Goal: Task Accomplishment & Management: Manage account settings

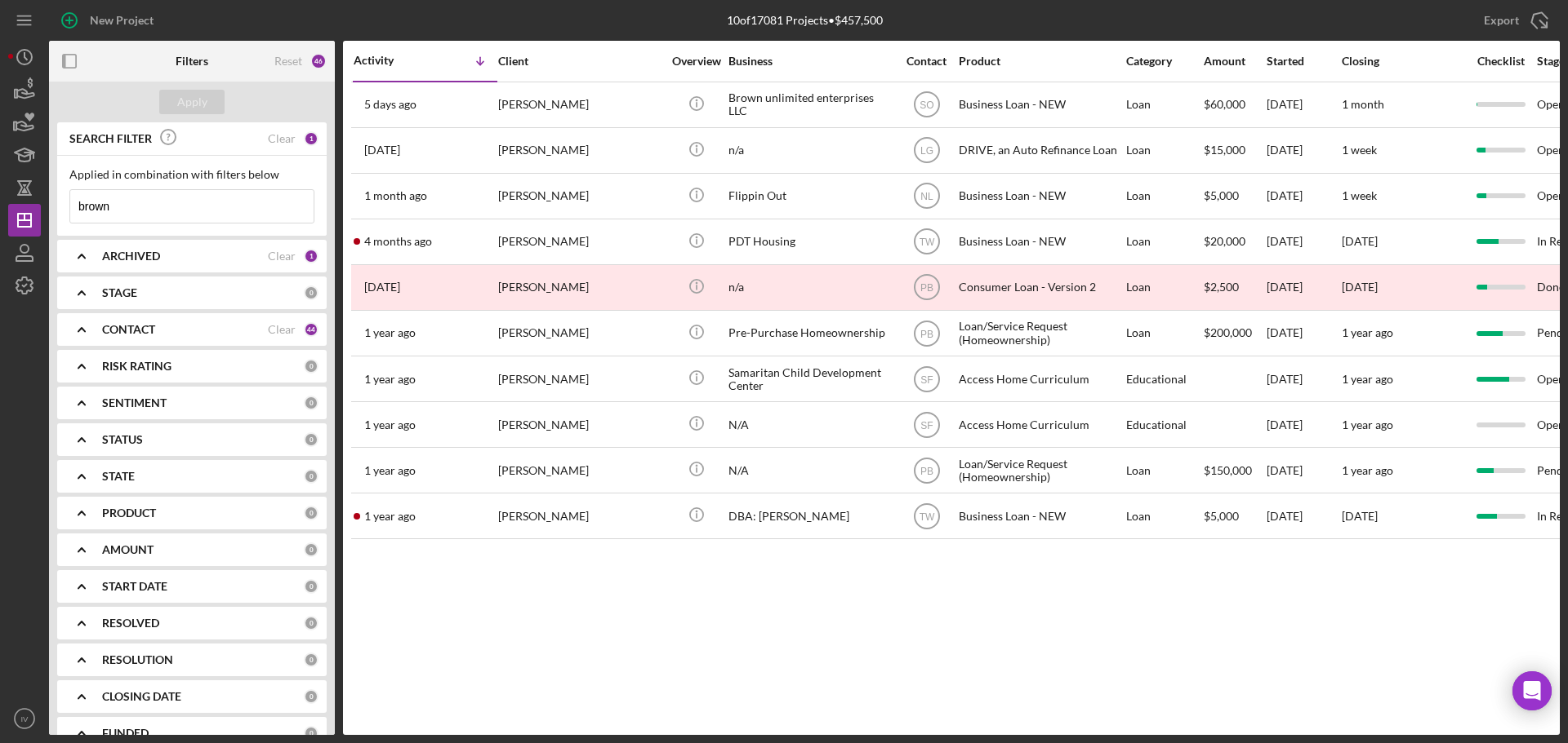
drag, startPoint x: 120, startPoint y: 204, endPoint x: 64, endPoint y: 208, distance: 56.1
click at [65, 206] on div "Applied in combination with filters below brown Icon/Menu Close" at bounding box center [191, 196] width 270 height 80
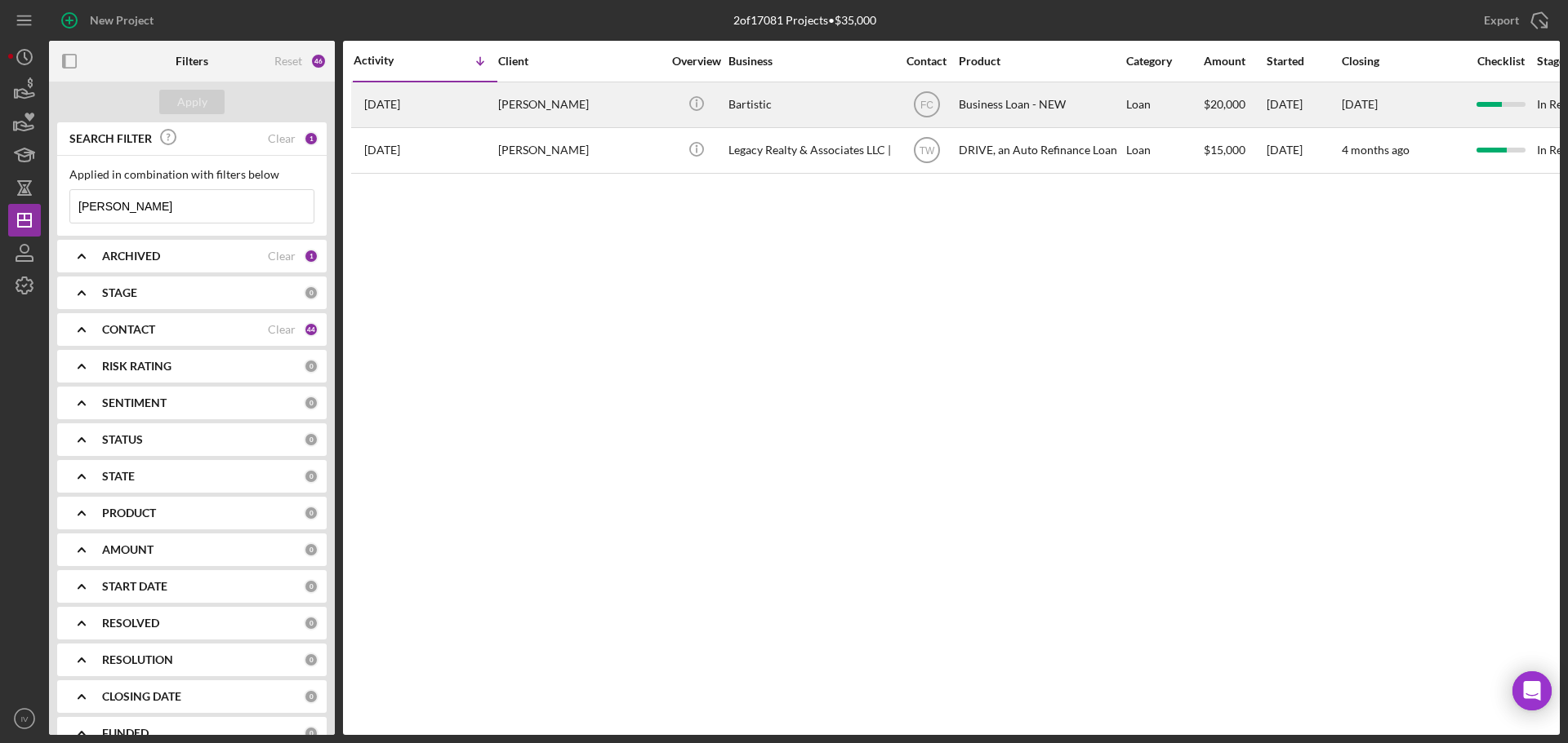
type input "[PERSON_NAME]"
click at [550, 103] on div "[PERSON_NAME]" at bounding box center [579, 105] width 163 height 44
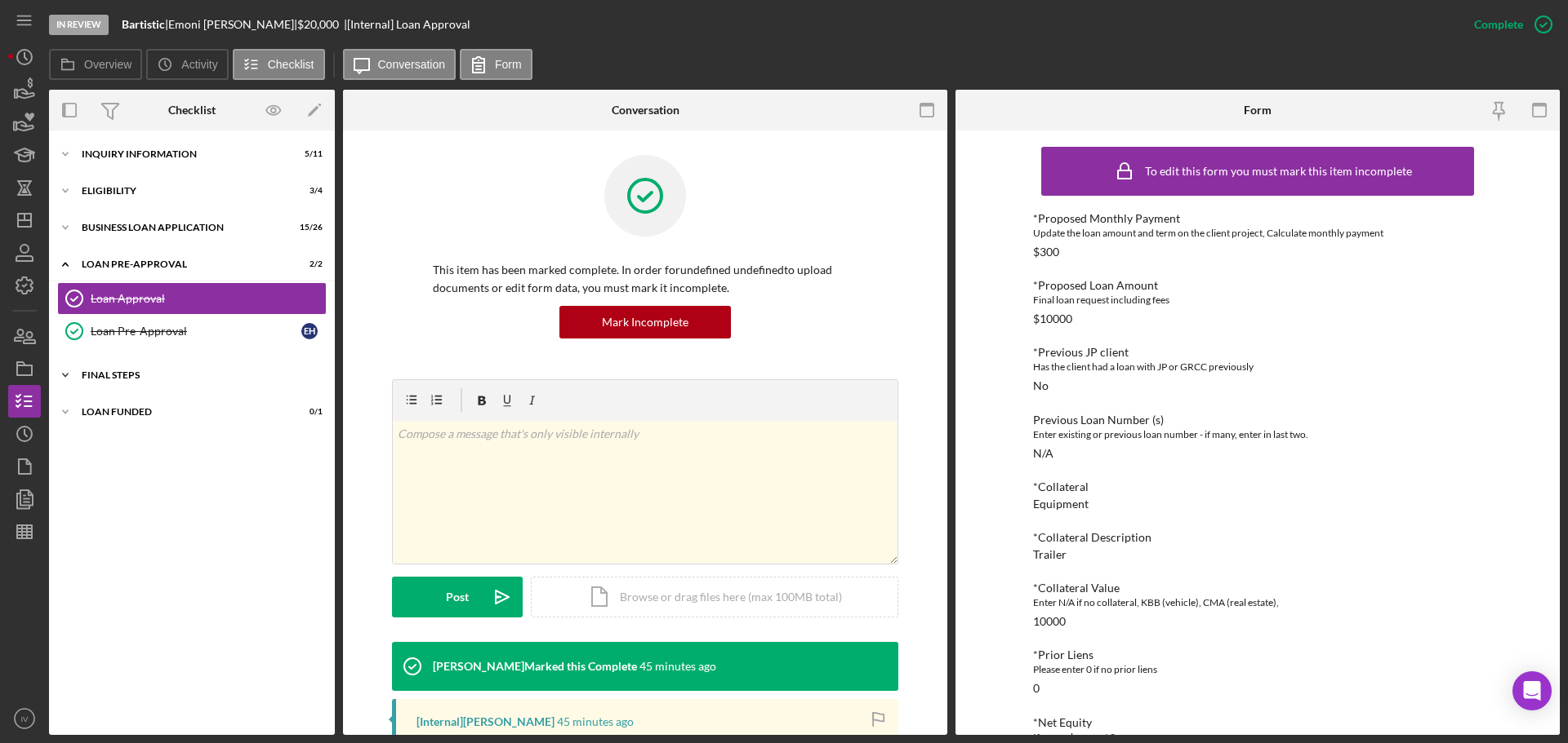
click at [107, 378] on div "FINAL STEPS" at bounding box center [198, 375] width 233 height 10
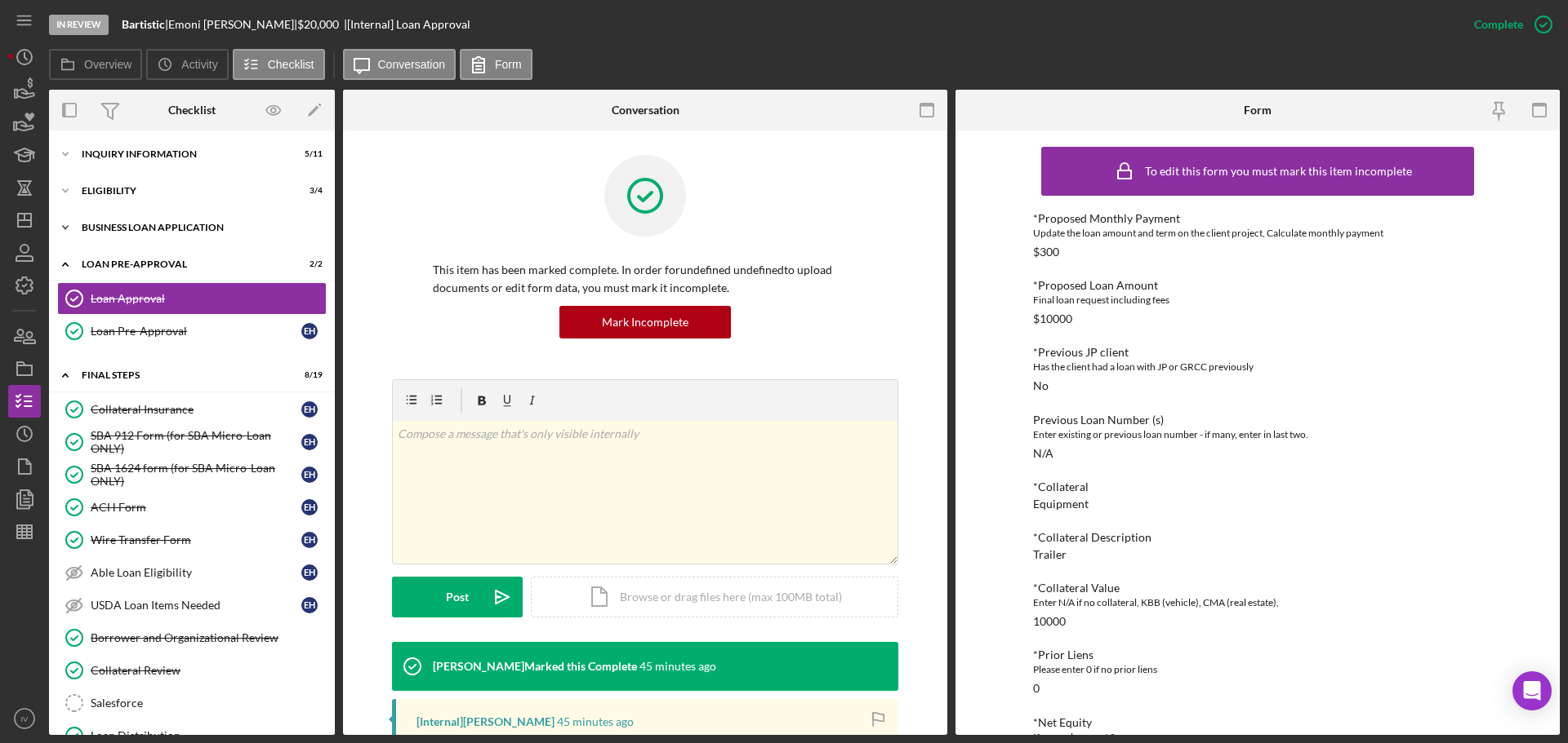
click at [124, 228] on div "BUSINESS LOAN APPLICATION" at bounding box center [198, 227] width 233 height 10
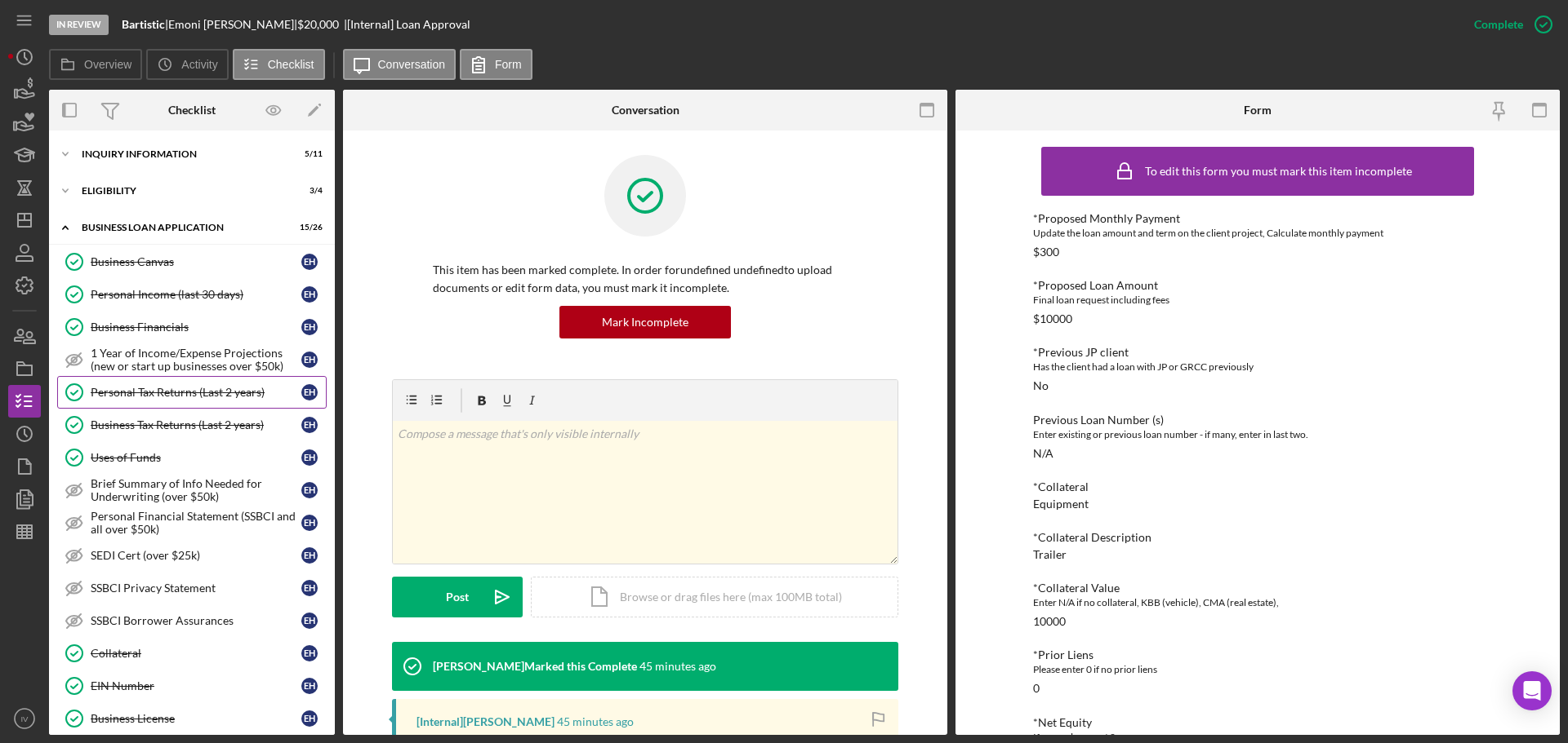
click at [172, 390] on div "Personal Tax Returns (Last 2 years)" at bounding box center [195, 392] width 210 height 13
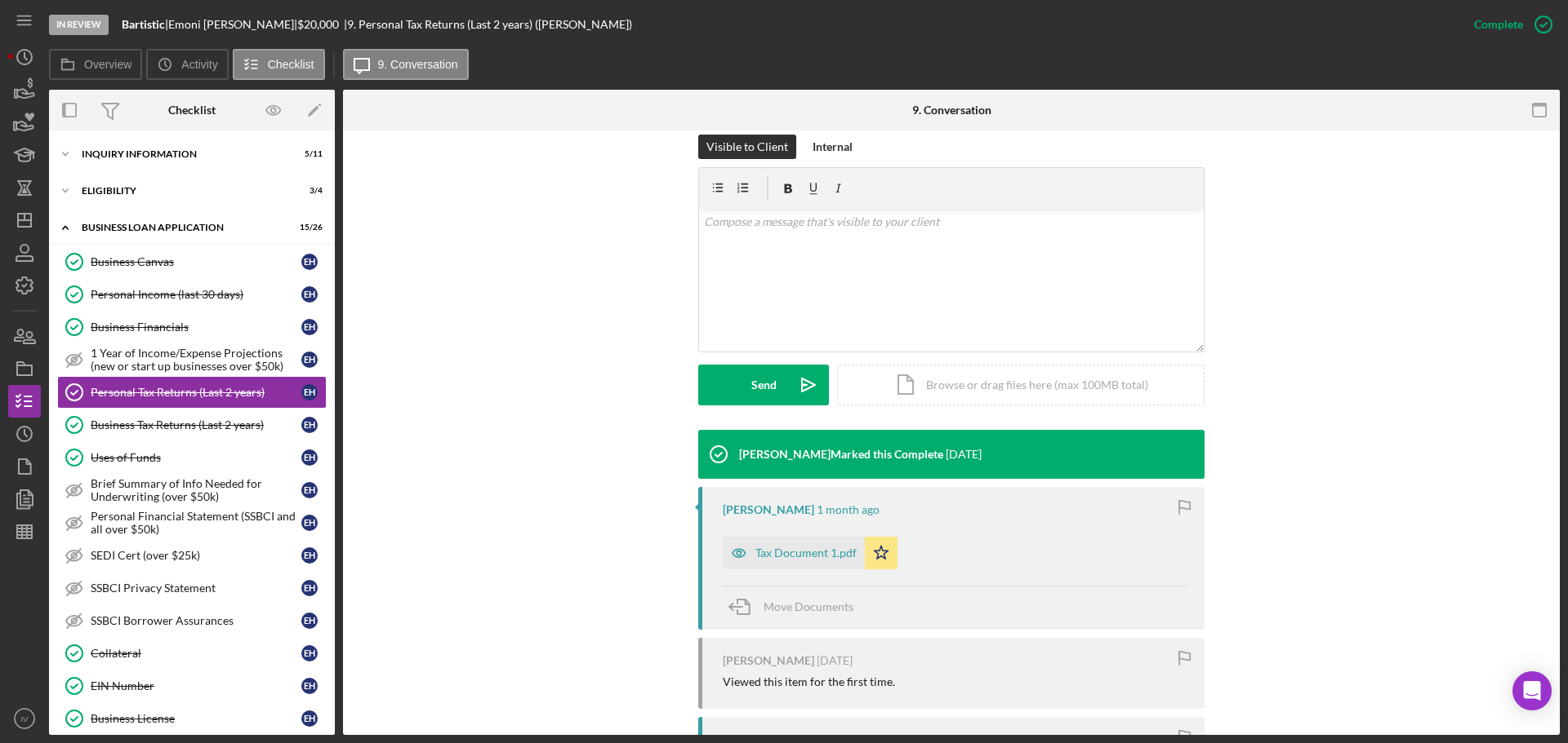
scroll to position [326, 0]
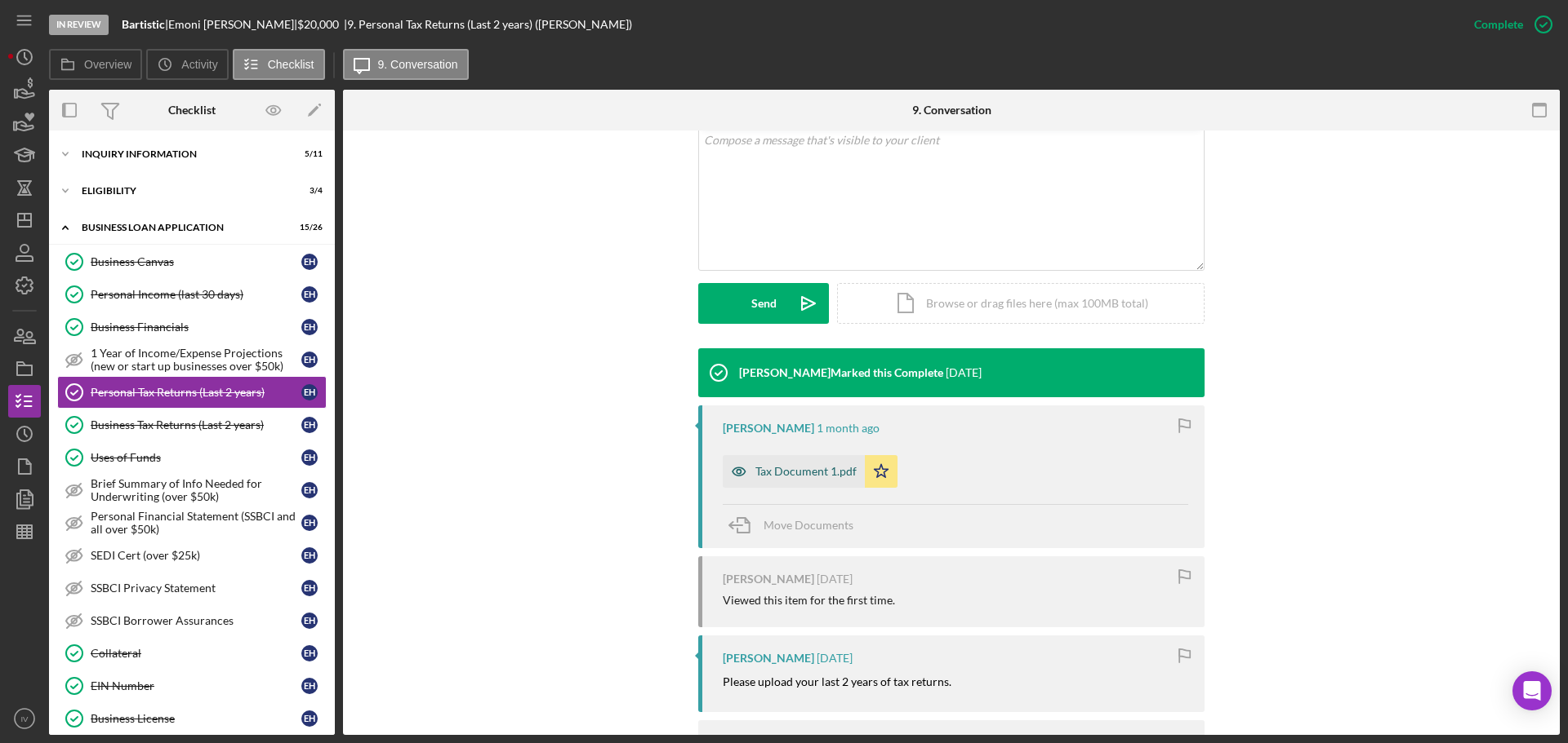
click at [766, 468] on div "Tax Document 1.pdf" at bounding box center [806, 471] width 101 height 13
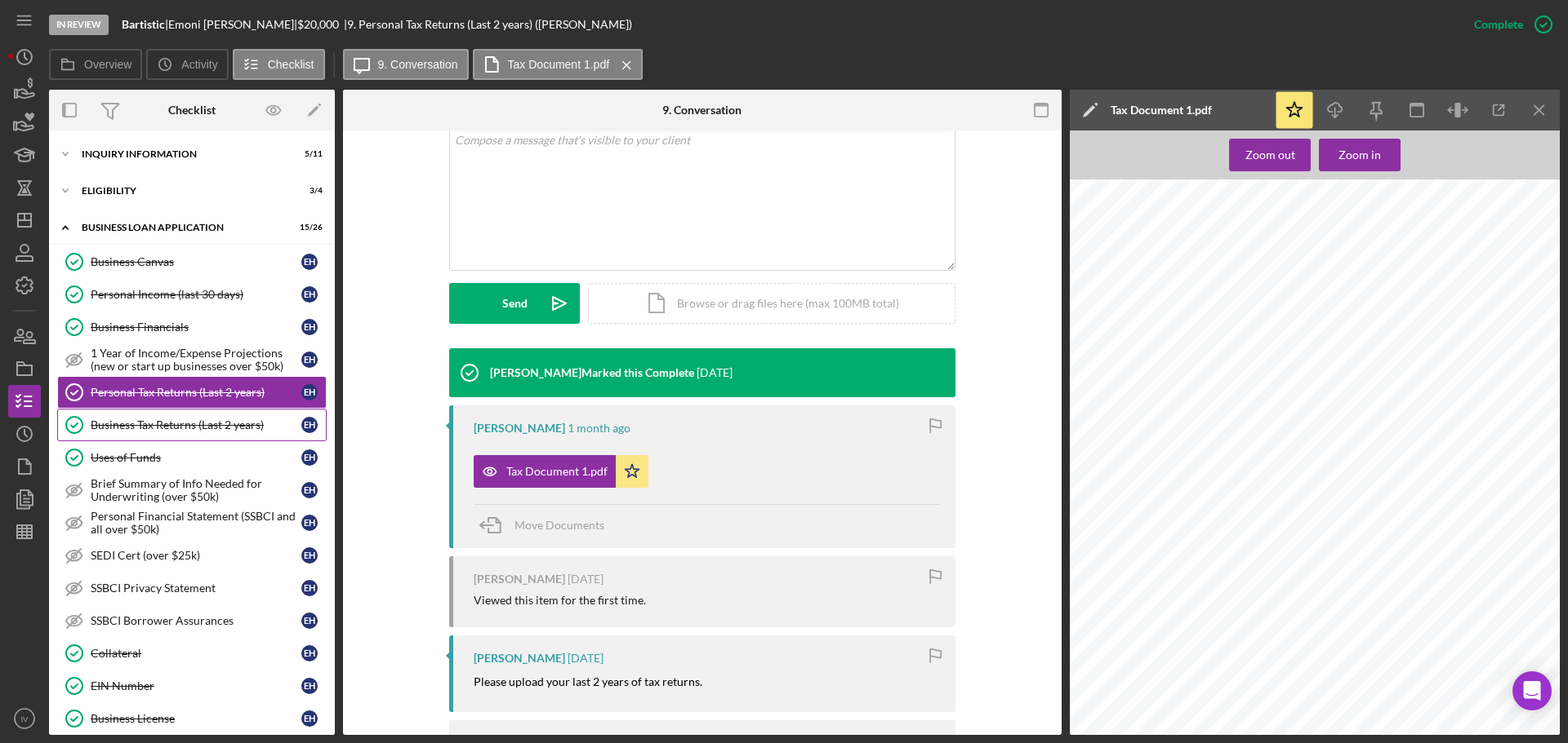
click at [181, 429] on div "Business Tax Returns (Last 2 years)" at bounding box center [195, 425] width 210 height 13
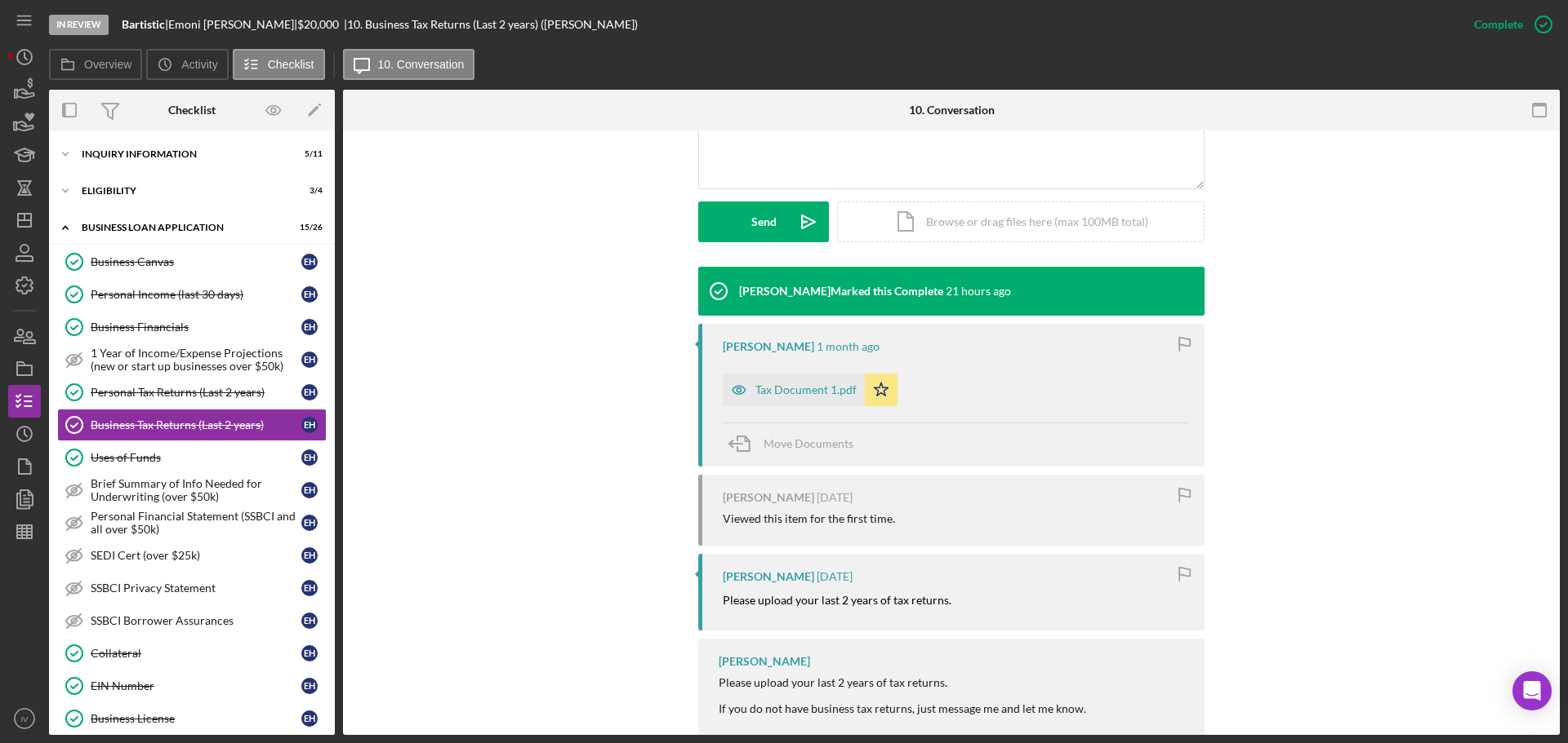
scroll to position [441, 0]
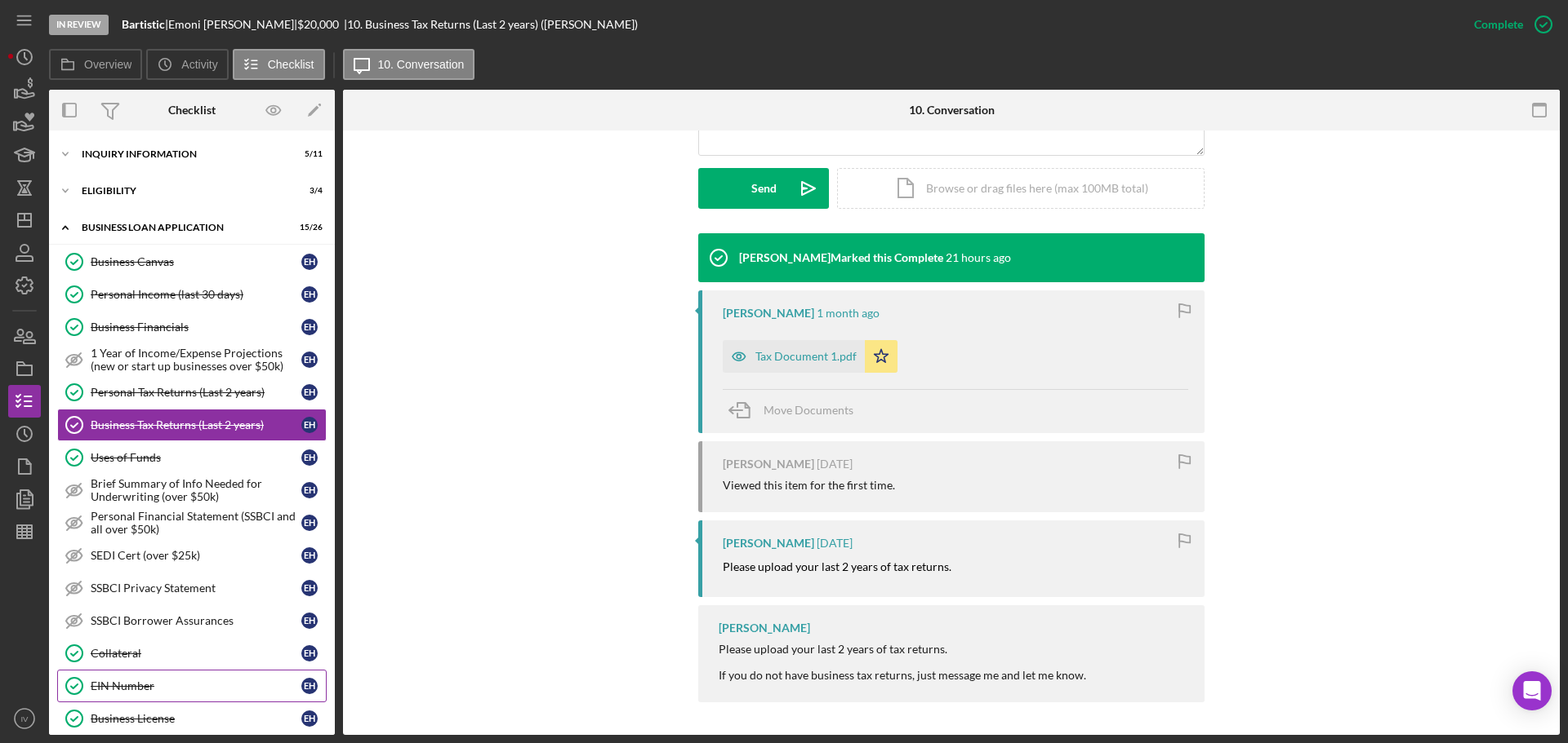
click at [127, 683] on div "EIN Number" at bounding box center [195, 685] width 210 height 13
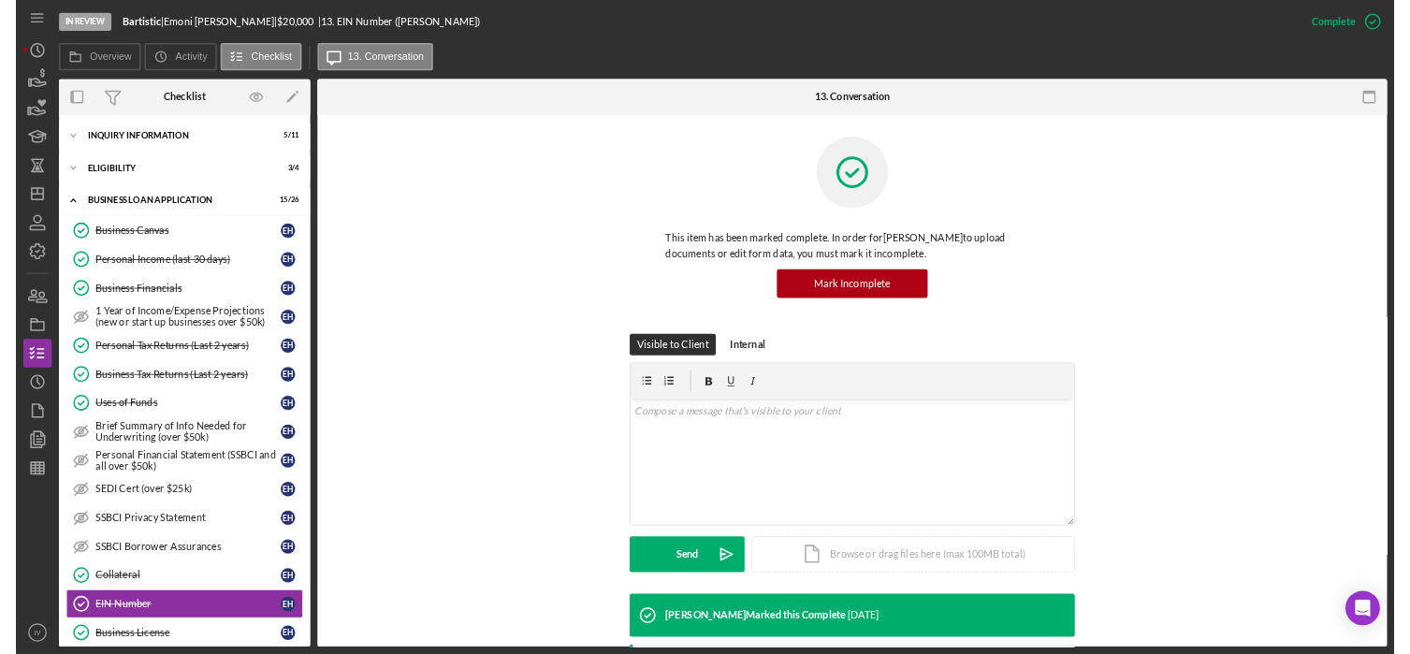
scroll to position [187, 0]
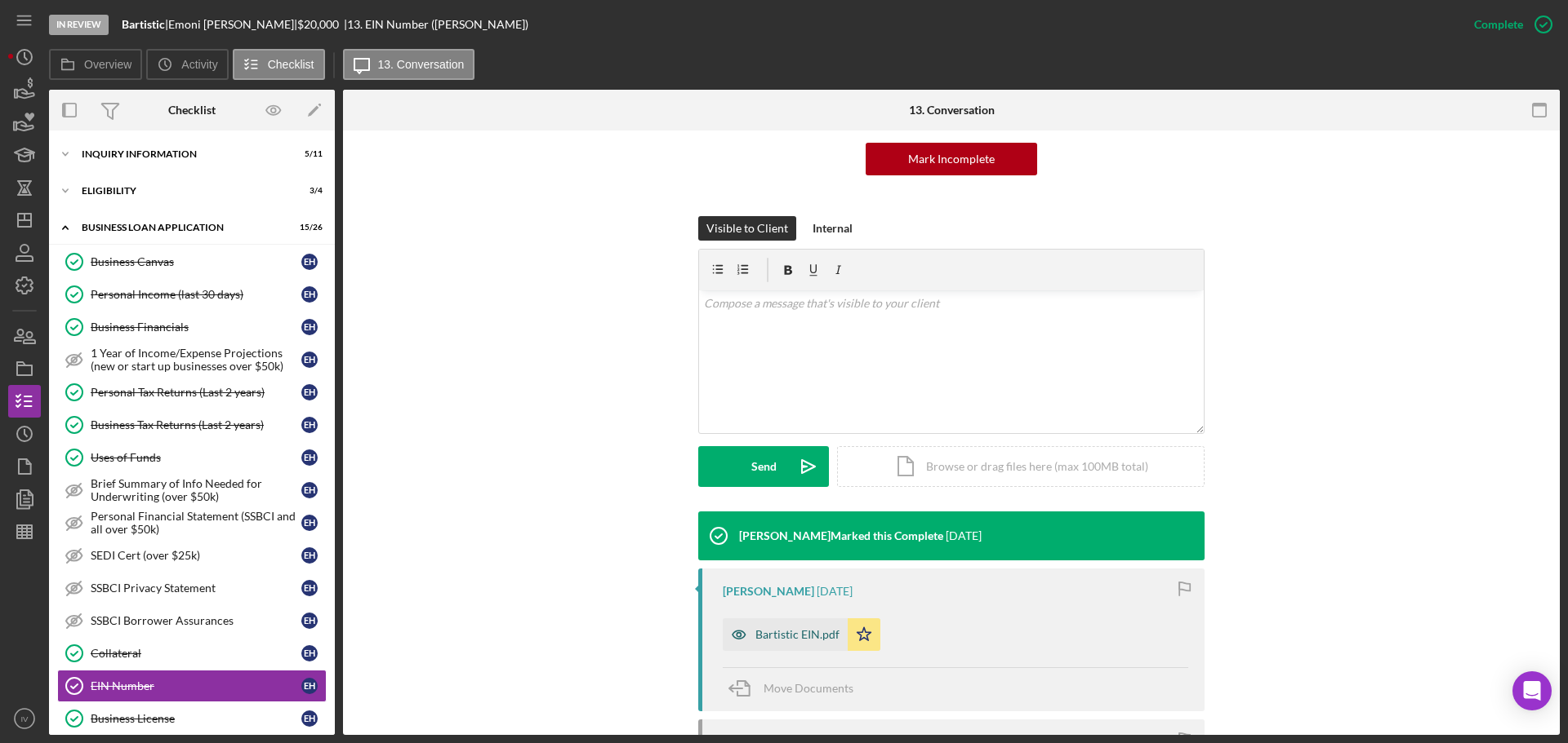
click at [803, 629] on div "Bartistic EIN.pdf" at bounding box center [798, 634] width 84 height 13
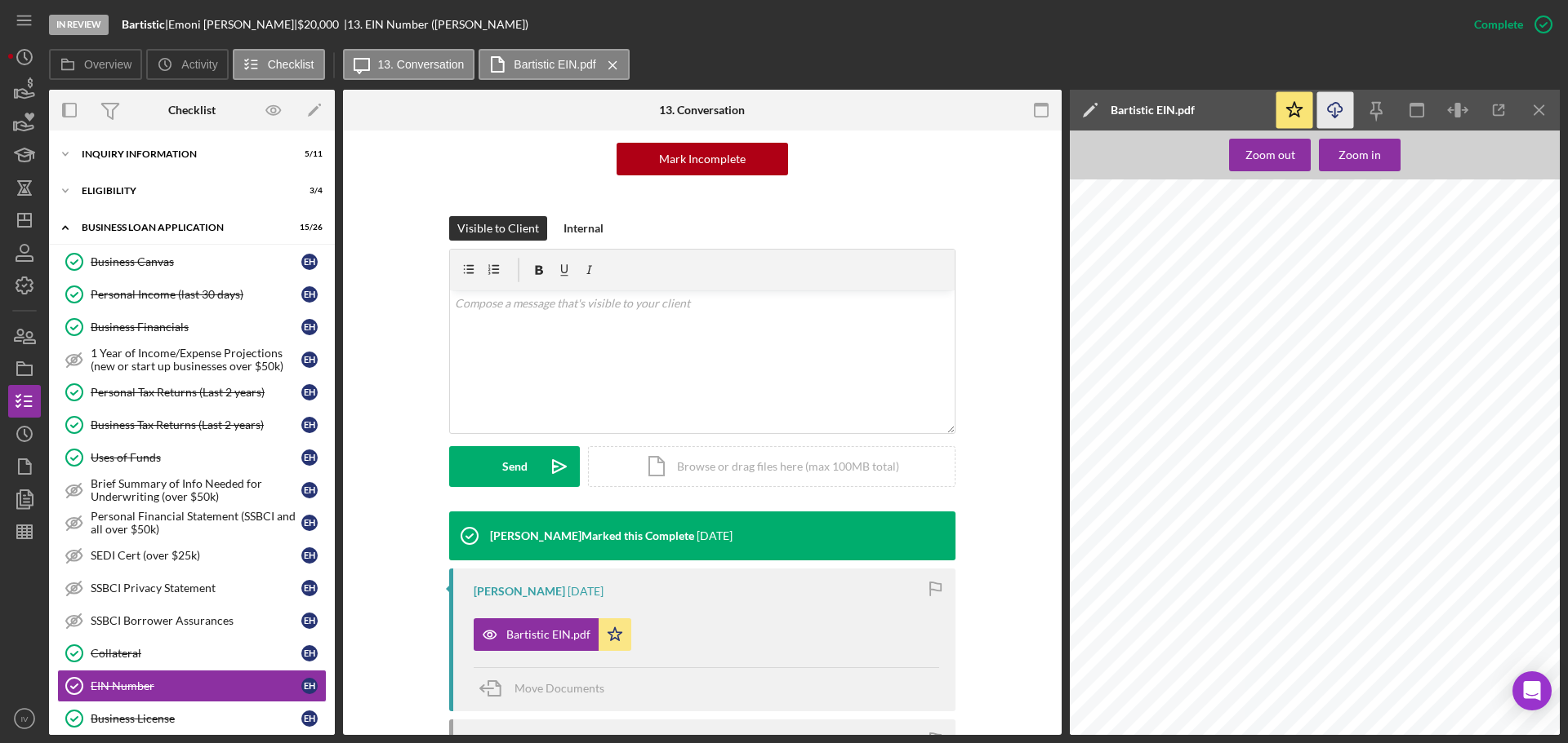
click at [1332, 108] on icon "Icon/Download" at bounding box center [1335, 111] width 37 height 37
click at [31, 222] on polygon "button" at bounding box center [24, 220] width 13 height 13
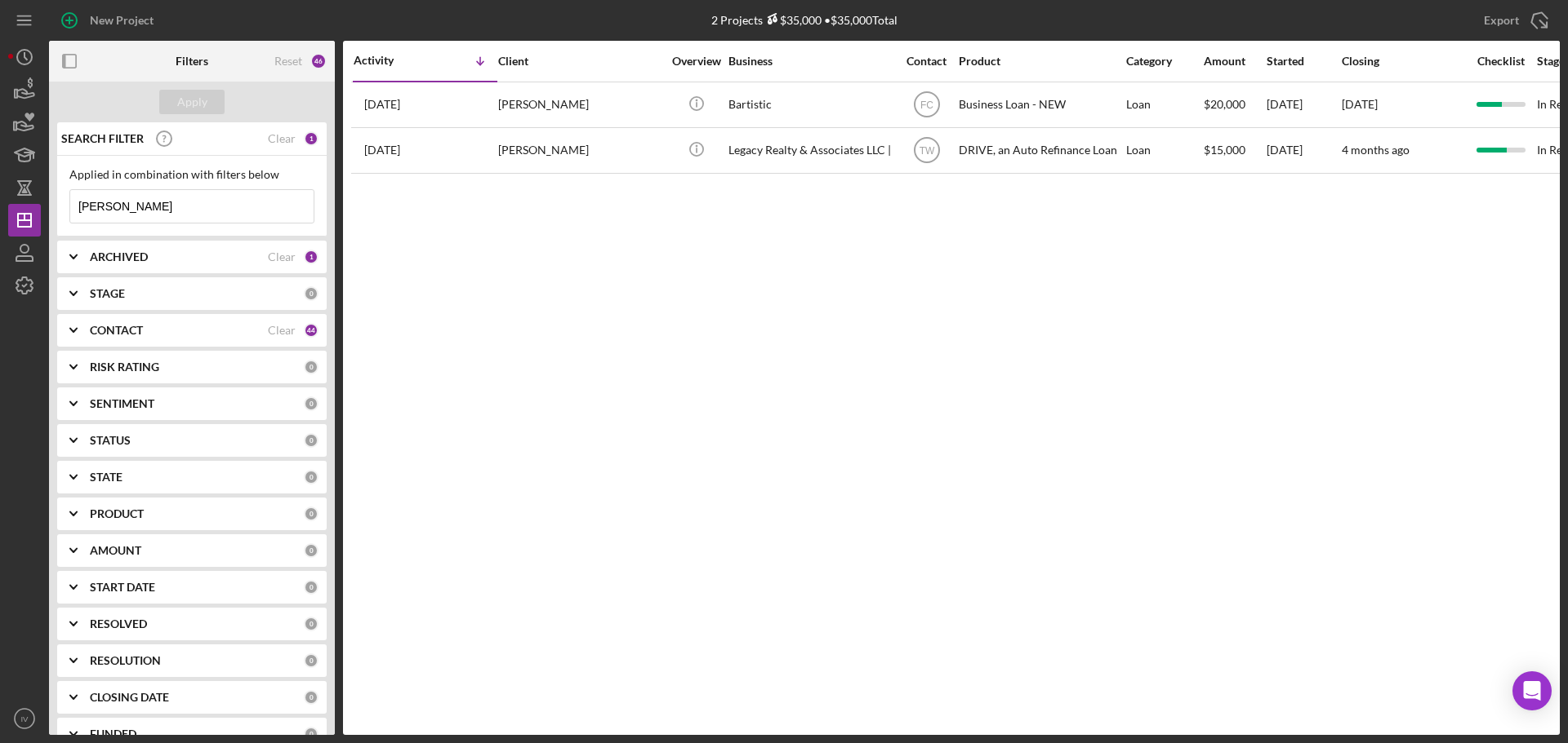
drag, startPoint x: 124, startPoint y: 206, endPoint x: 42, endPoint y: 187, distance: 84.2
click at [44, 197] on div "New Project 2 Projects $35,000 • $35,000 Total [PERSON_NAME] Export Icon/Export…" at bounding box center [784, 367] width 1551 height 735
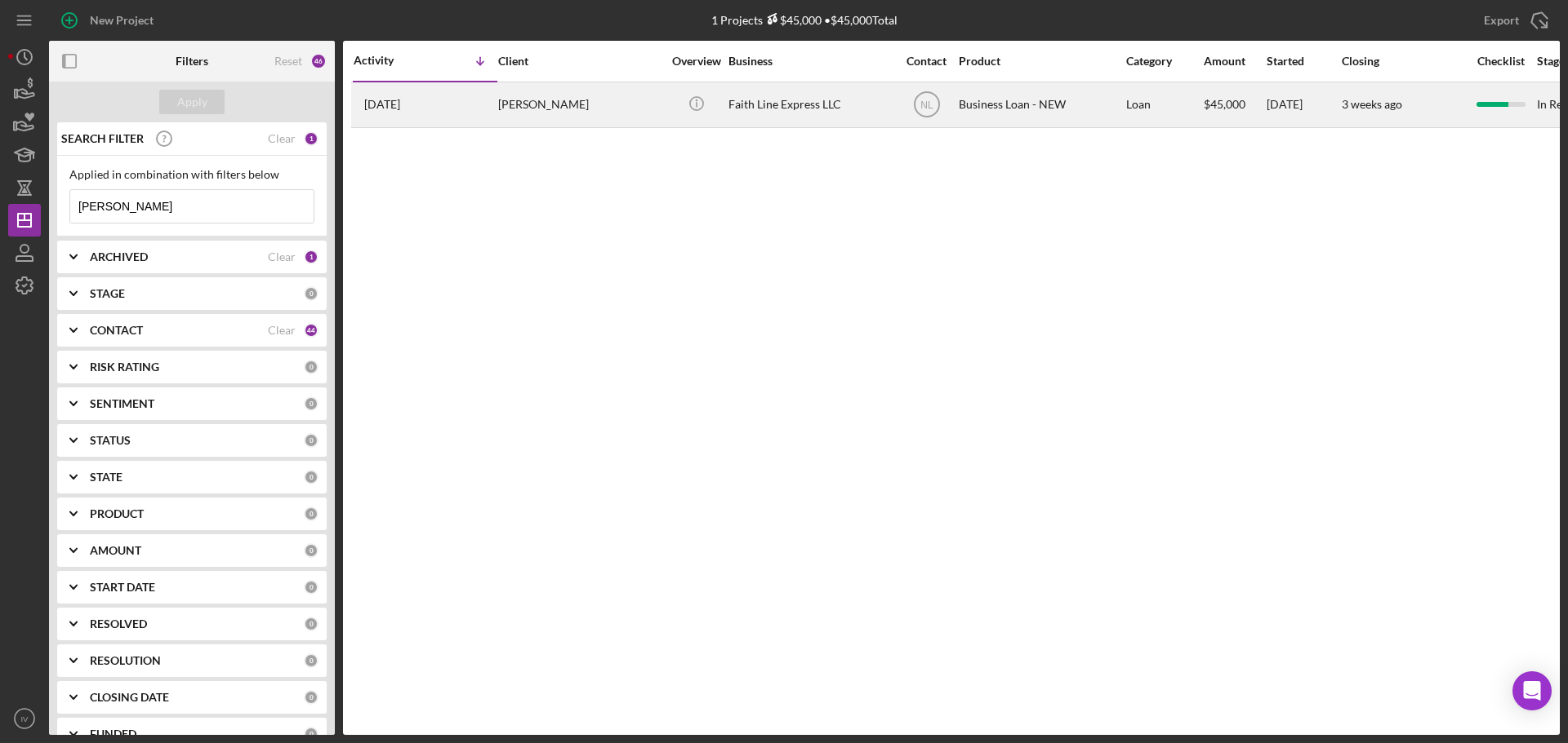
type input "[PERSON_NAME]"
click at [517, 101] on div "[PERSON_NAME]" at bounding box center [579, 105] width 163 height 44
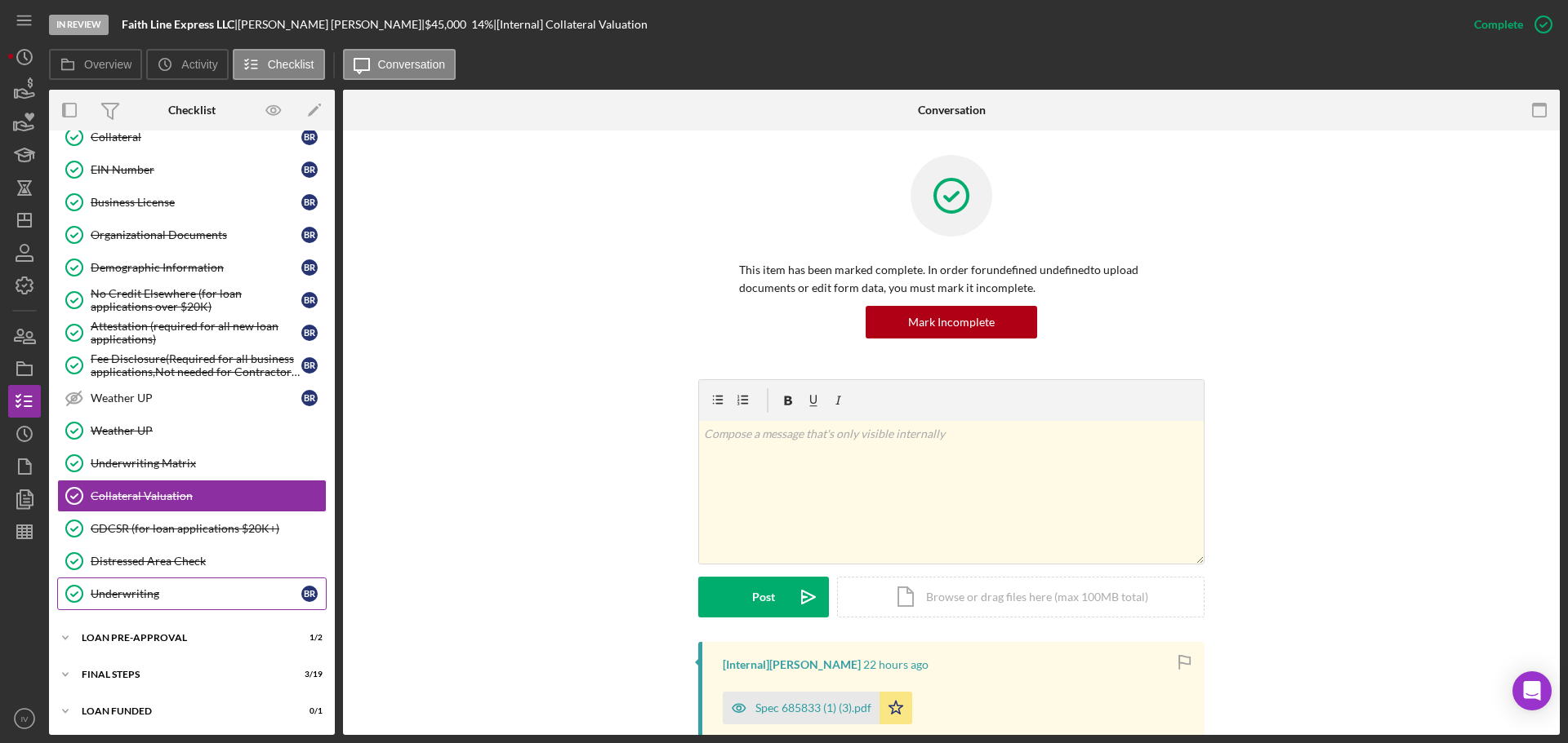
scroll to position [554, 0]
click at [140, 637] on div "LOAN PRE-APPROVAL" at bounding box center [198, 636] width 233 height 10
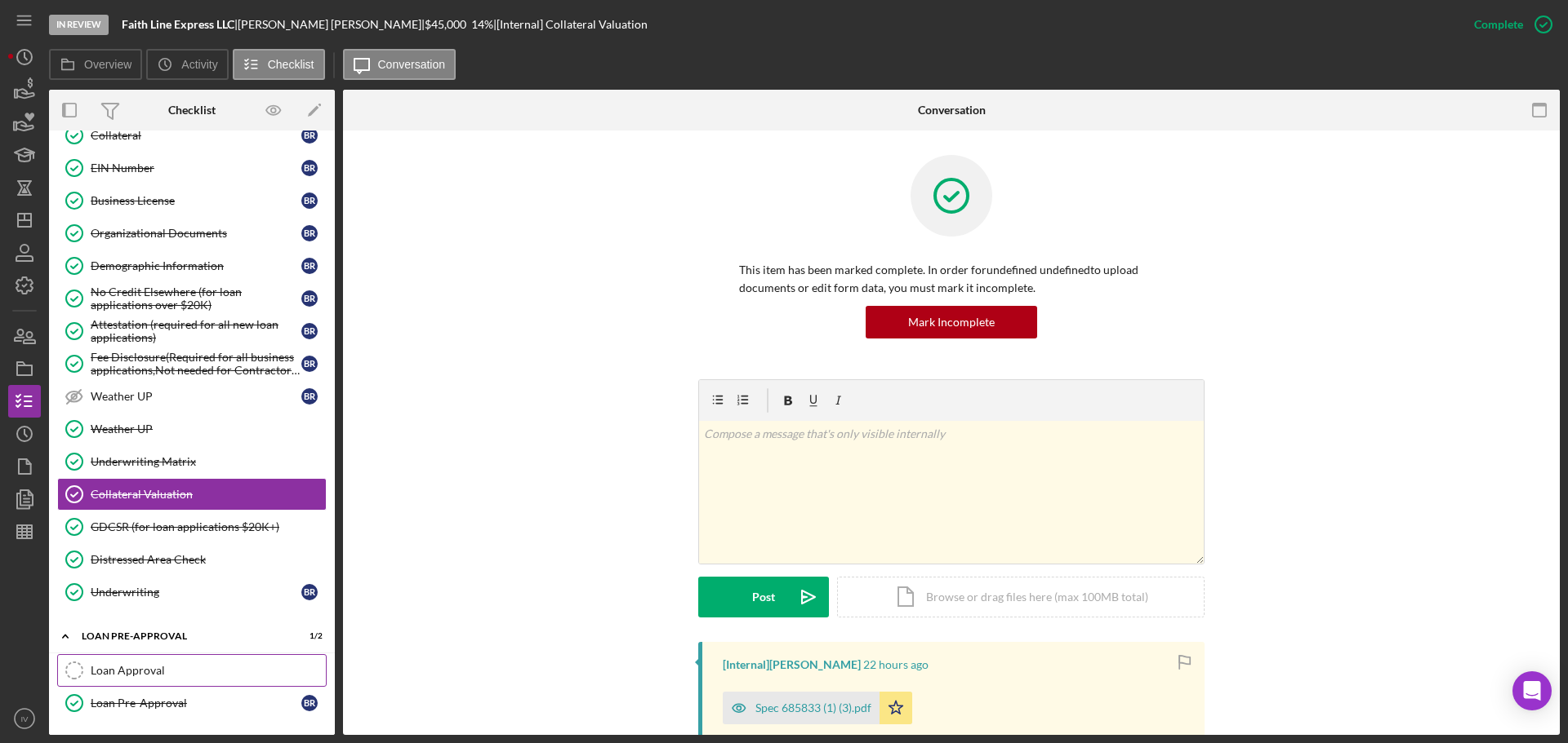
scroll to position [628, 0]
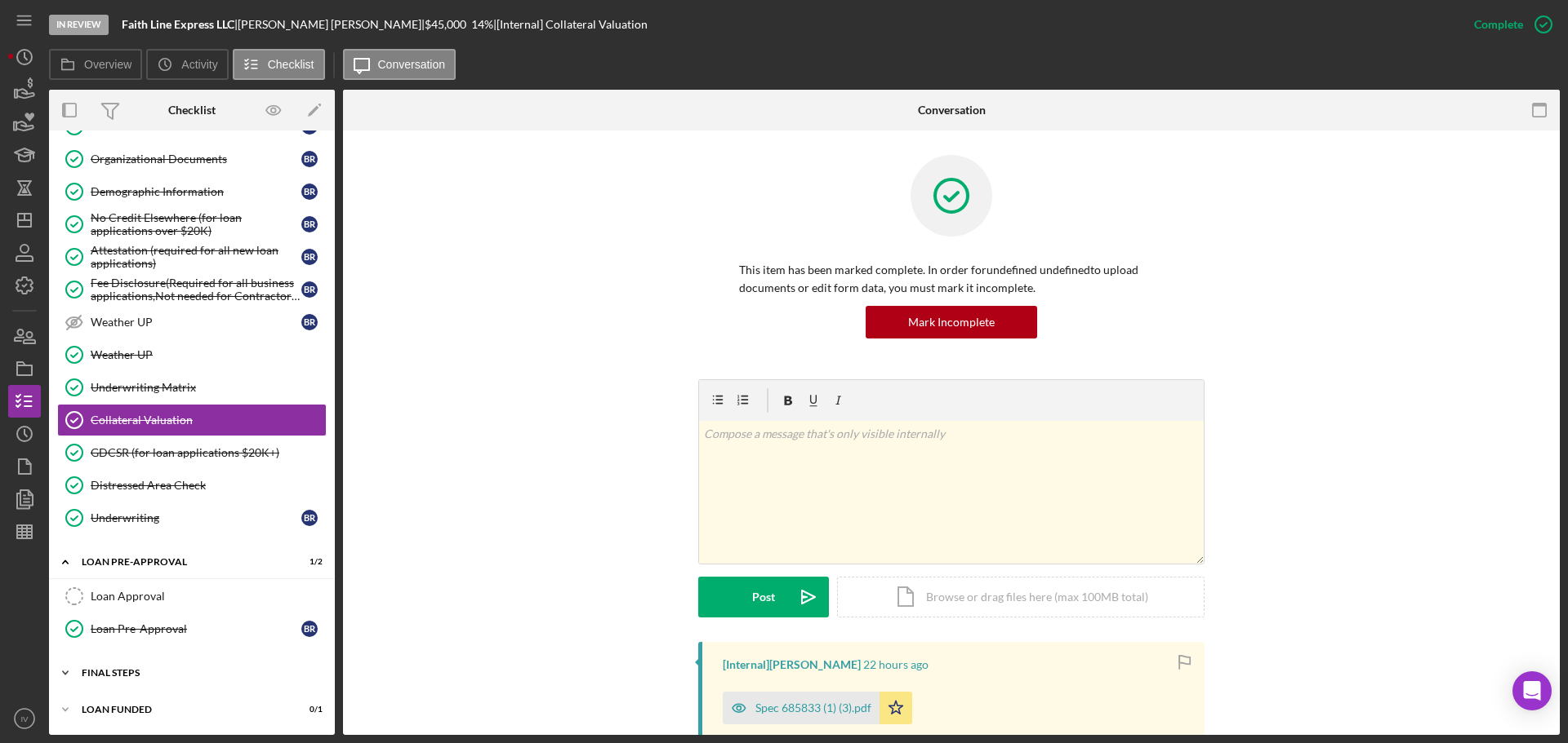
click at [121, 668] on div "FINAL STEPS" at bounding box center [198, 672] width 233 height 10
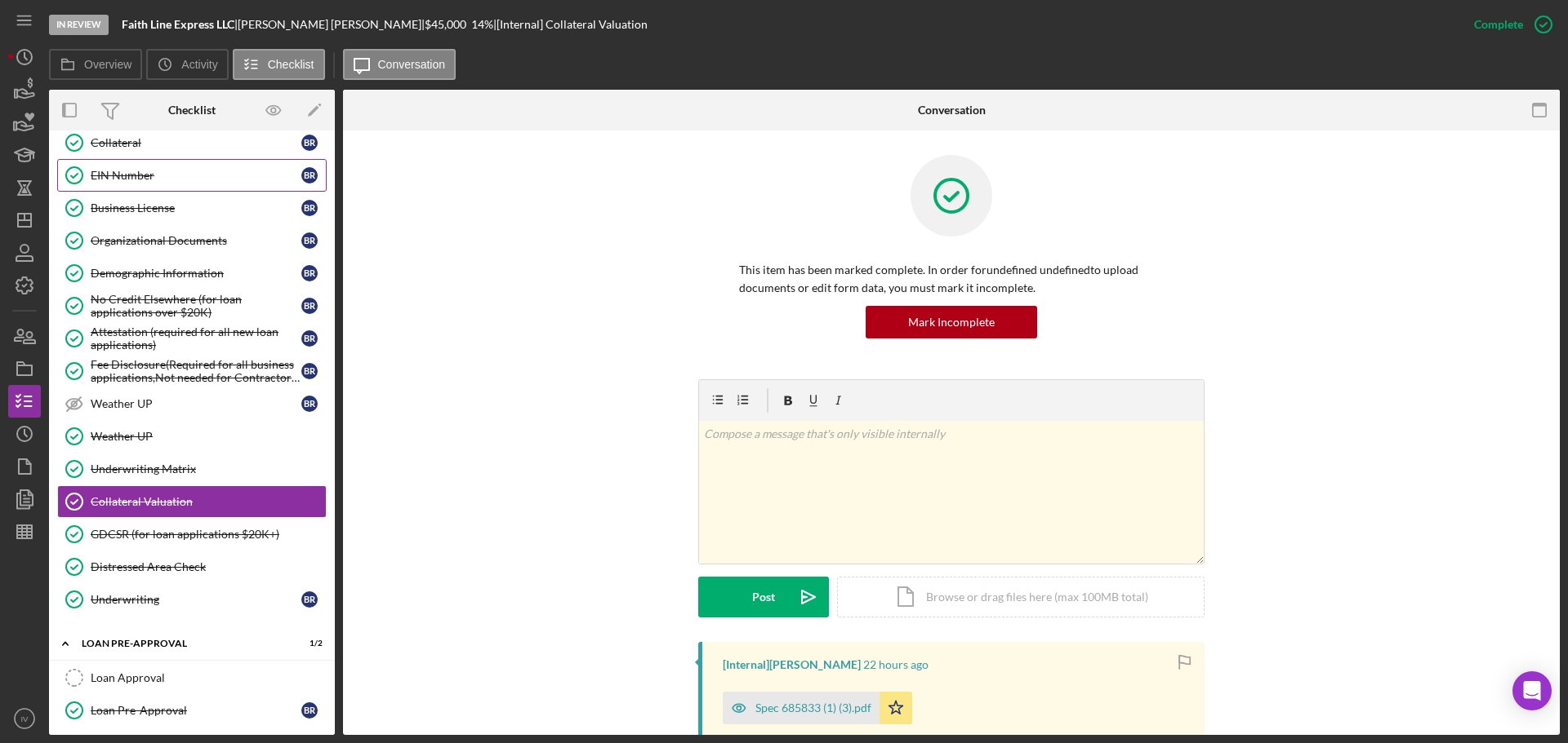
click at [127, 171] on div "EIN Number" at bounding box center [195, 175] width 210 height 13
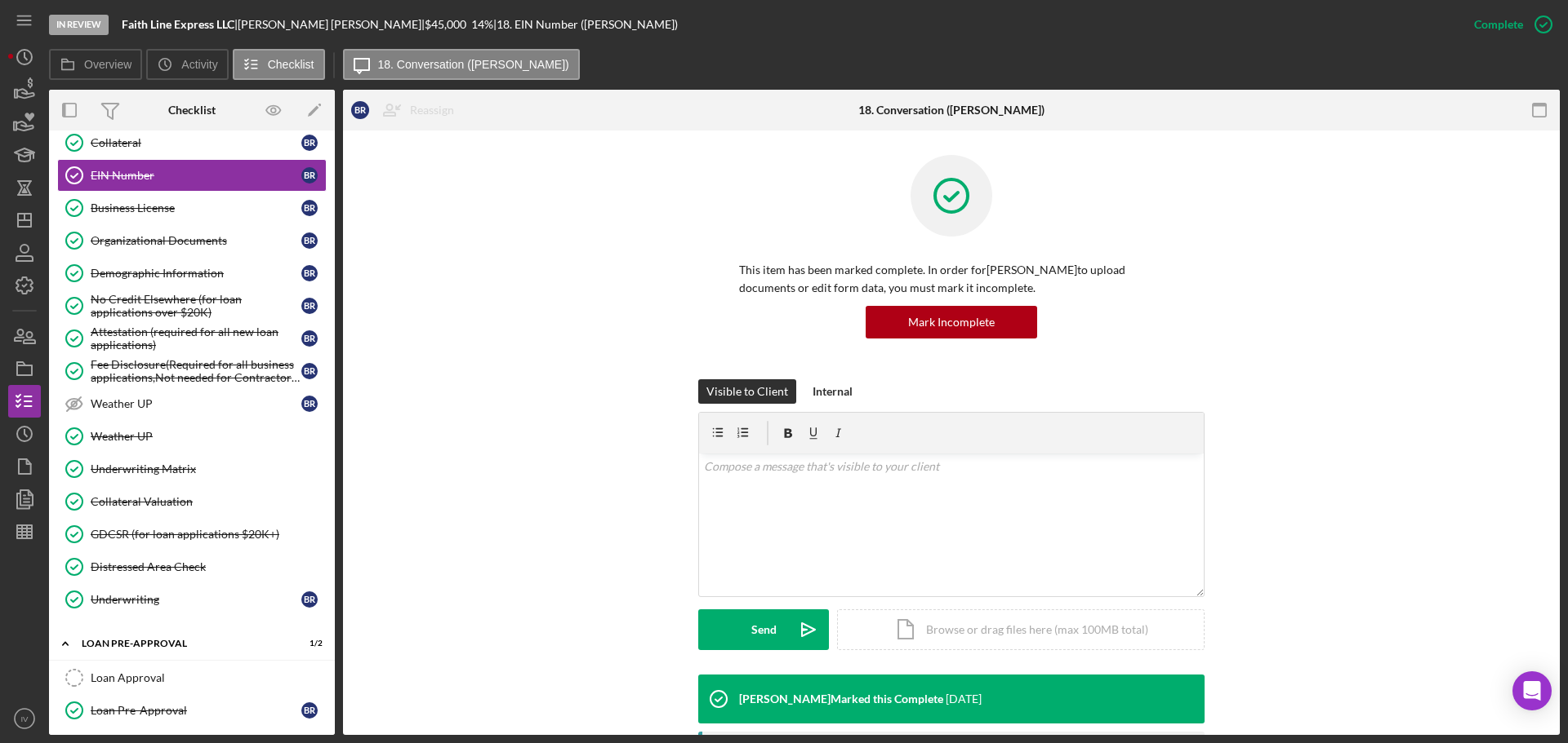
scroll to position [326, 0]
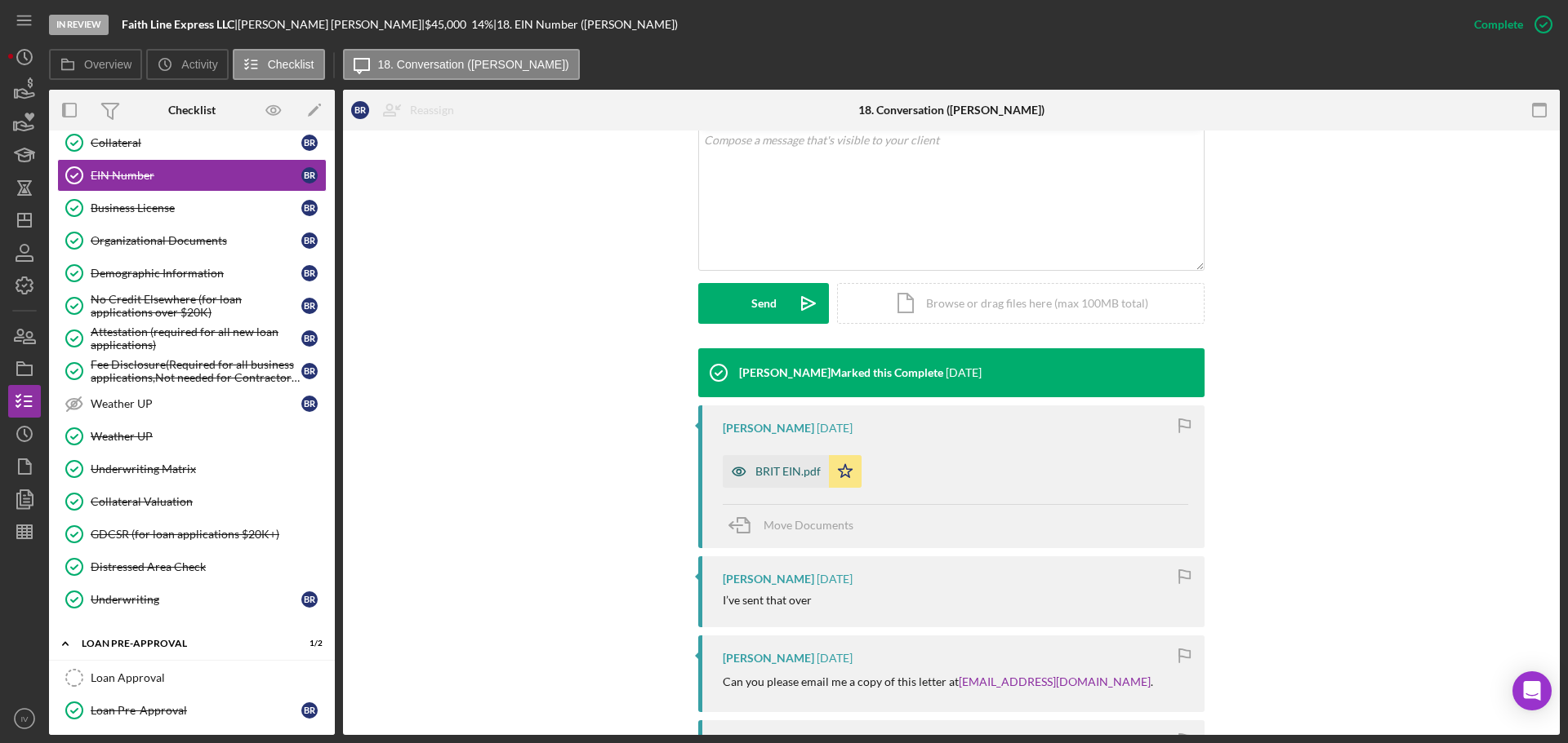
click at [794, 474] on div "BRIT EIN.pdf" at bounding box center [788, 471] width 65 height 13
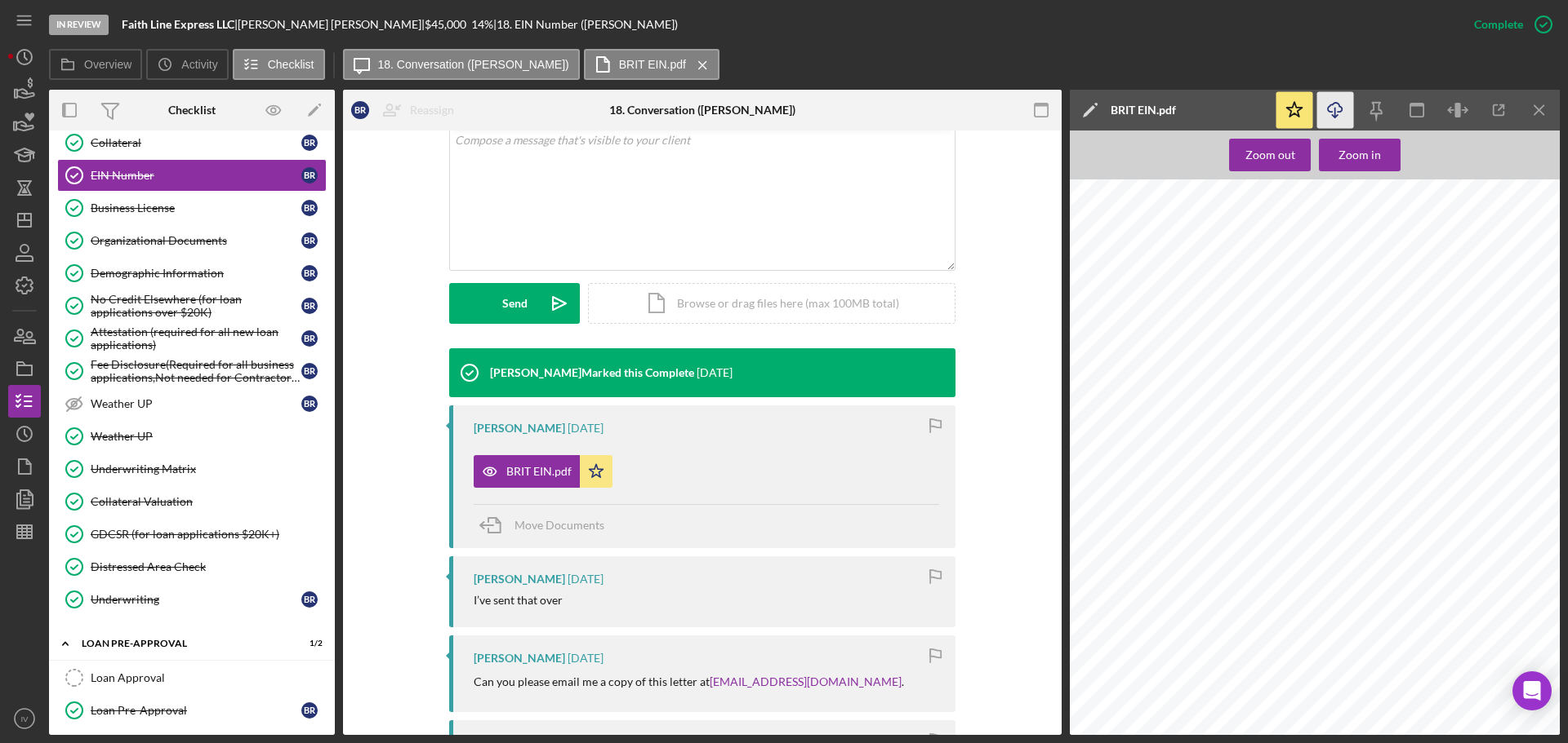
click at [1332, 110] on icon "Icon/Download" at bounding box center [1335, 111] width 37 height 37
click at [20, 249] on icon "button" at bounding box center [24, 249] width 8 height 8
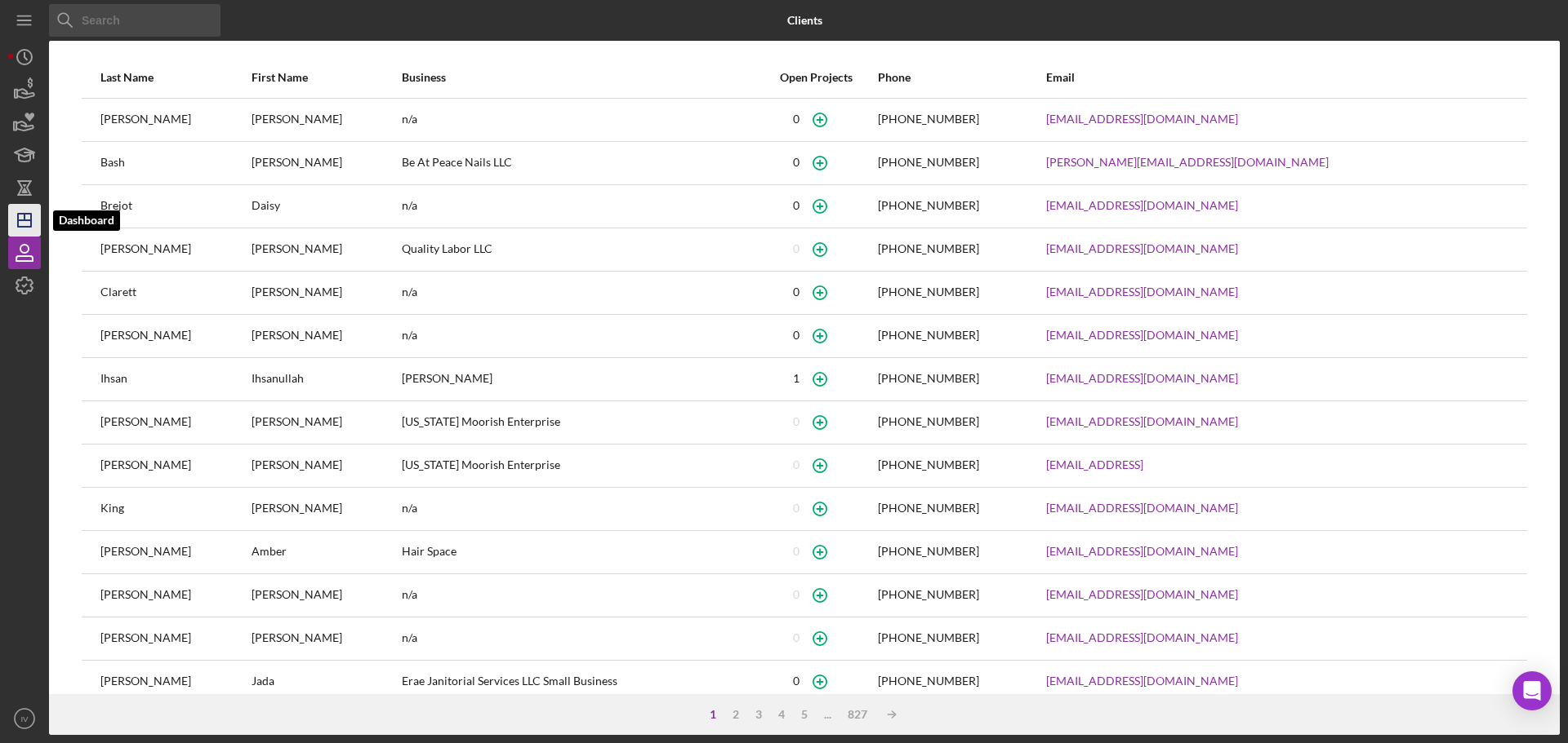
click at [27, 219] on icon "Icon/Dashboard" at bounding box center [24, 220] width 41 height 41
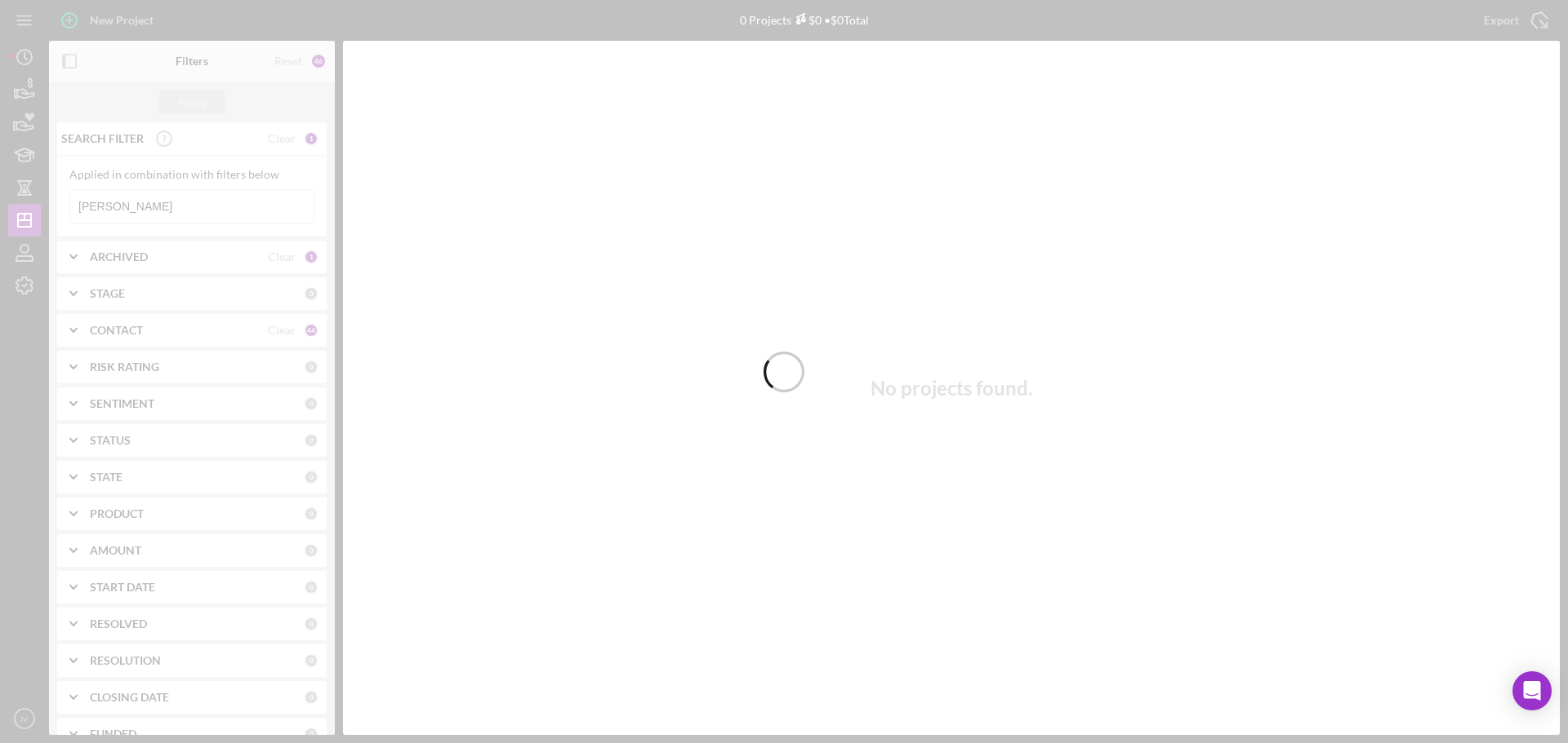
click at [120, 210] on div at bounding box center [784, 372] width 1568 height 743
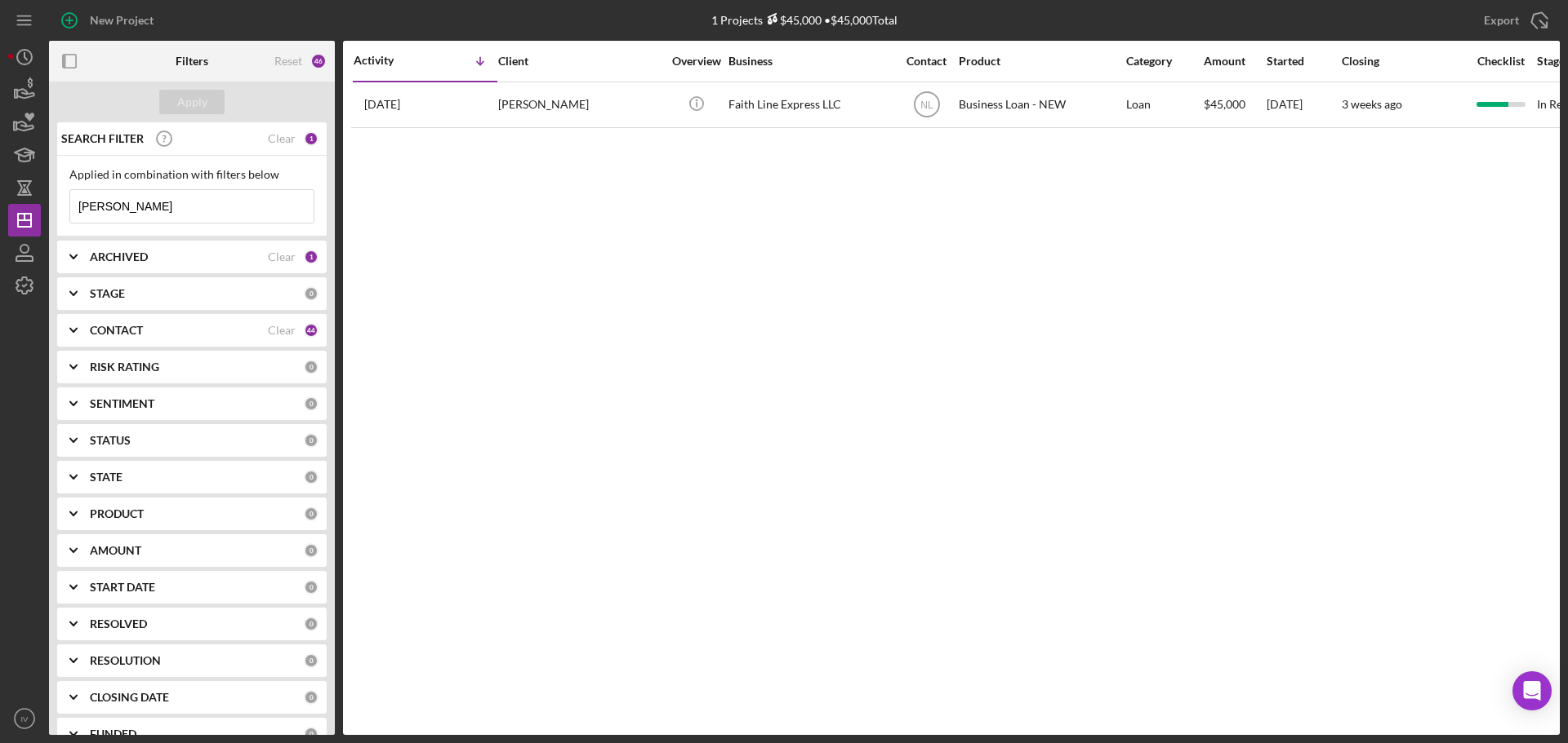
drag, startPoint x: 120, startPoint y: 207, endPoint x: 68, endPoint y: 160, distance: 70.1
click at [60, 200] on div "Applied in combination with filters below [PERSON_NAME] Icon/Menu Close" at bounding box center [191, 196] width 270 height 81
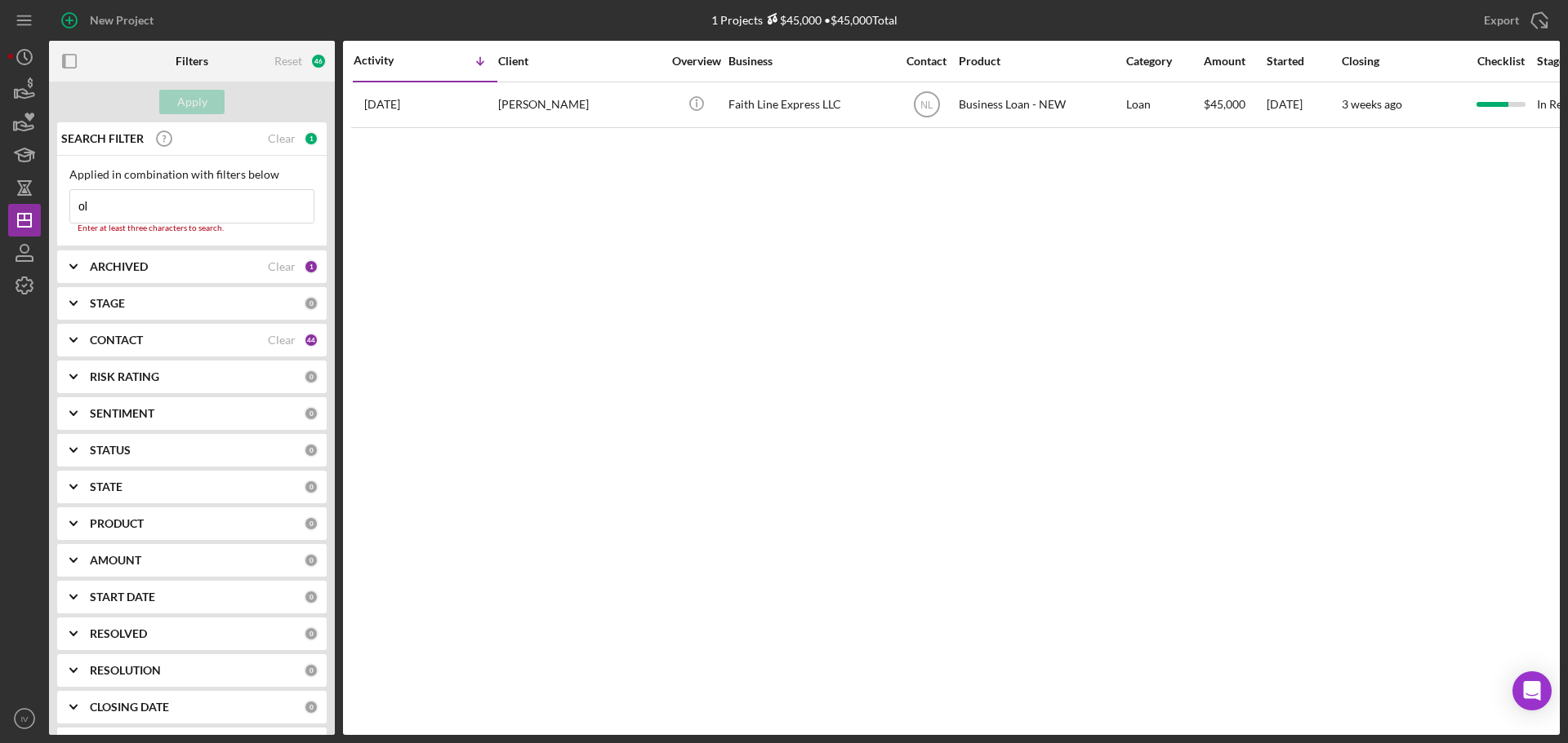
type input "o"
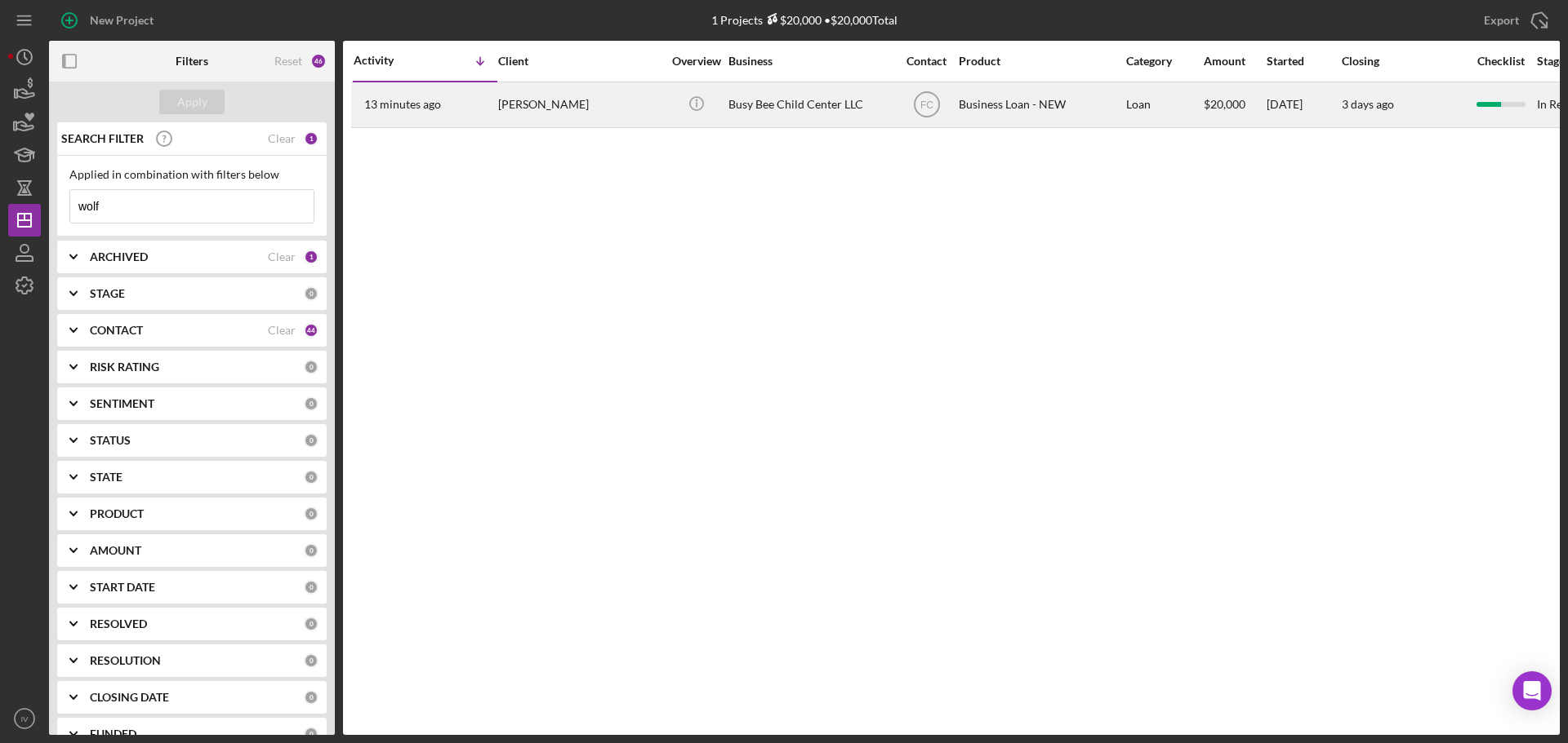
type input "wolf"
click at [559, 106] on div "[PERSON_NAME]" at bounding box center [579, 105] width 163 height 44
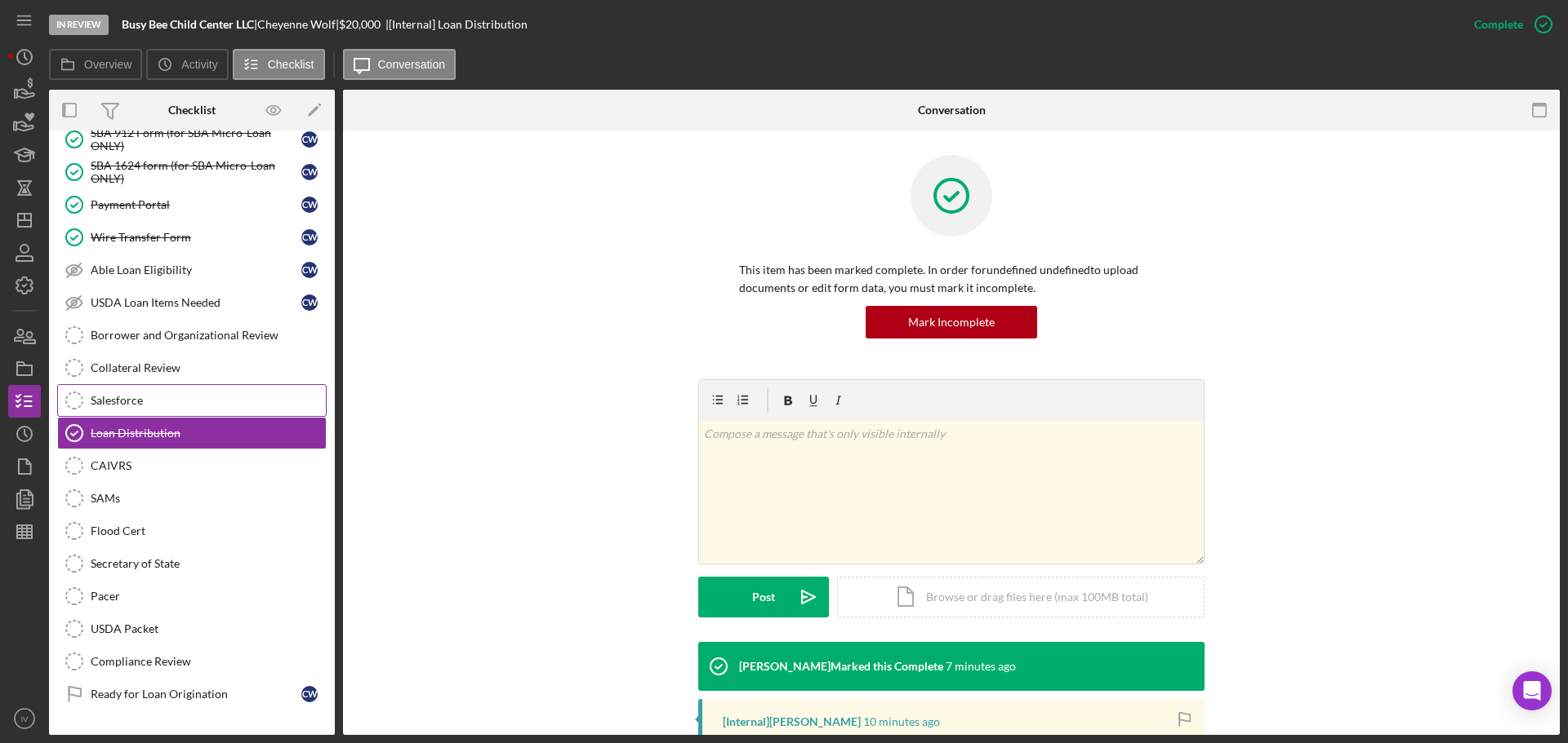
scroll to position [65, 0]
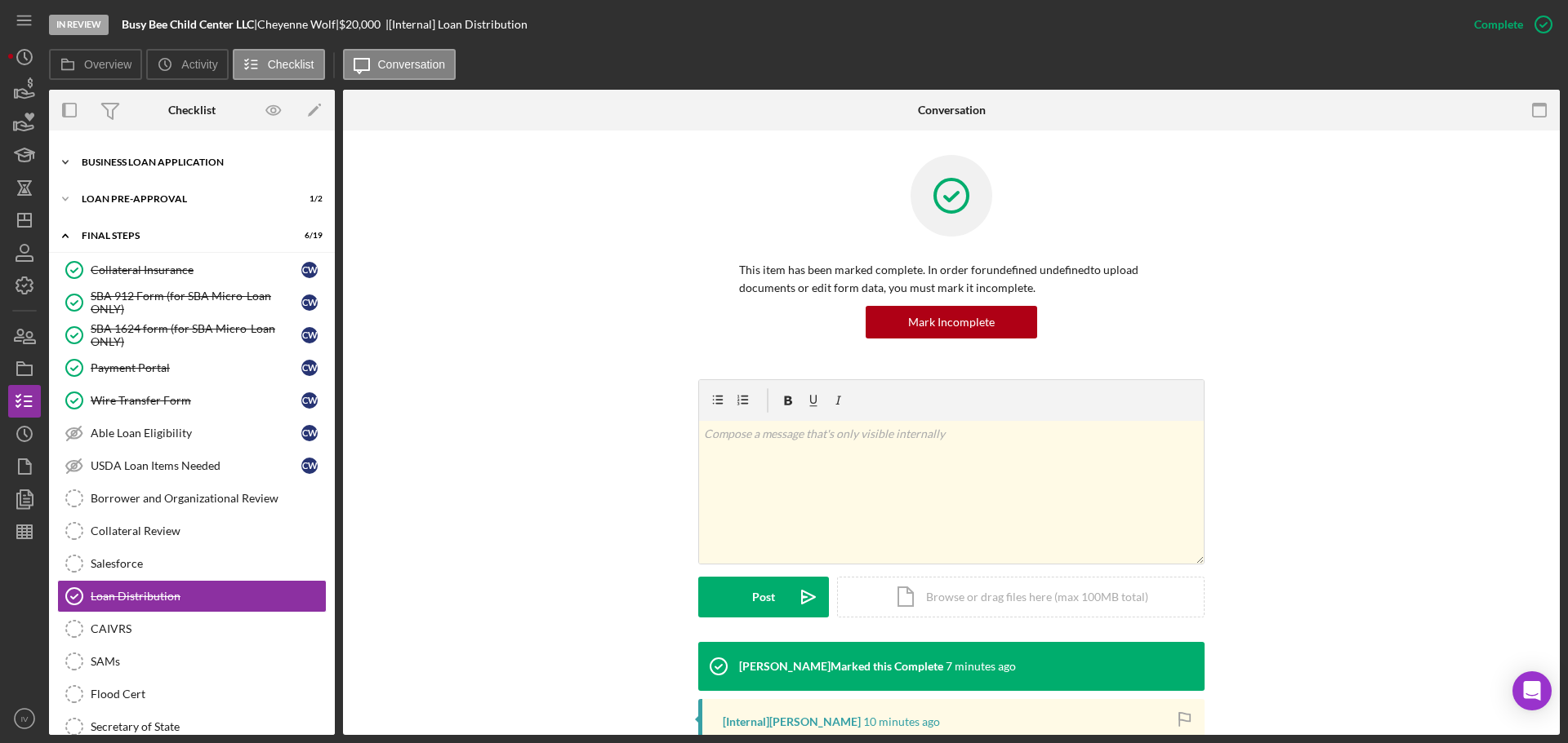
click at [137, 167] on div "BUSINESS LOAN APPLICATION" at bounding box center [198, 162] width 233 height 10
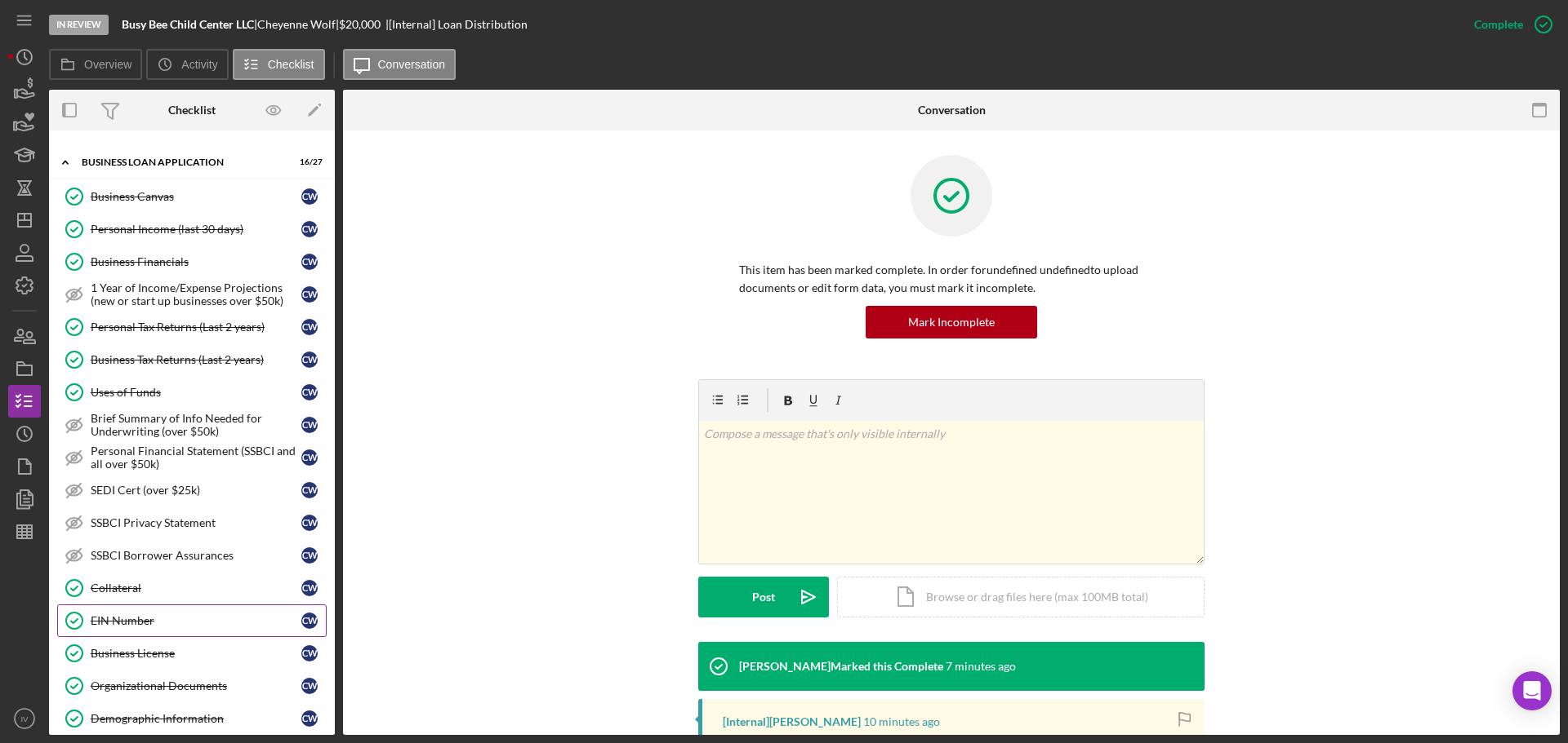
click at [127, 617] on div "EIN Number" at bounding box center [195, 621] width 210 height 13
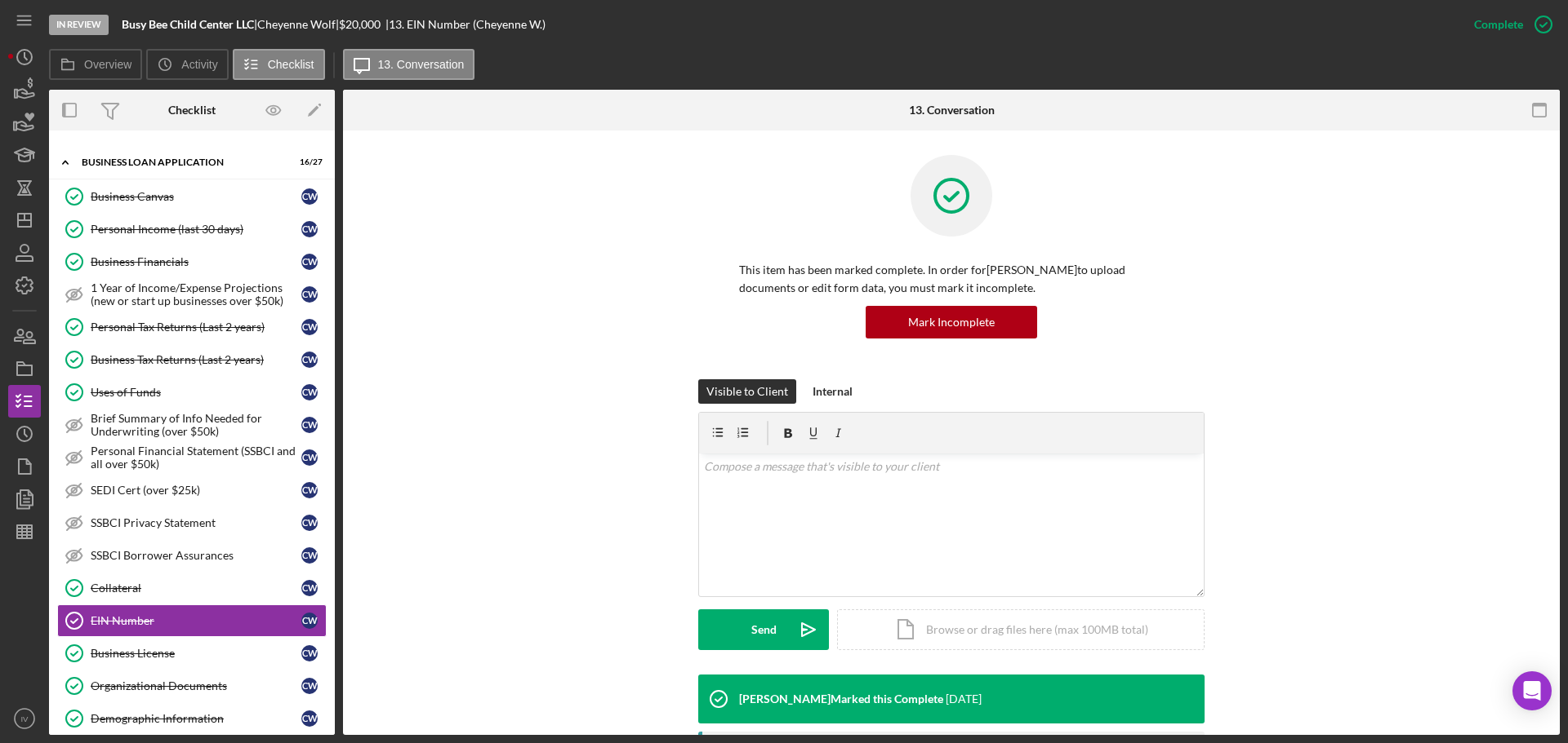
scroll to position [408, 0]
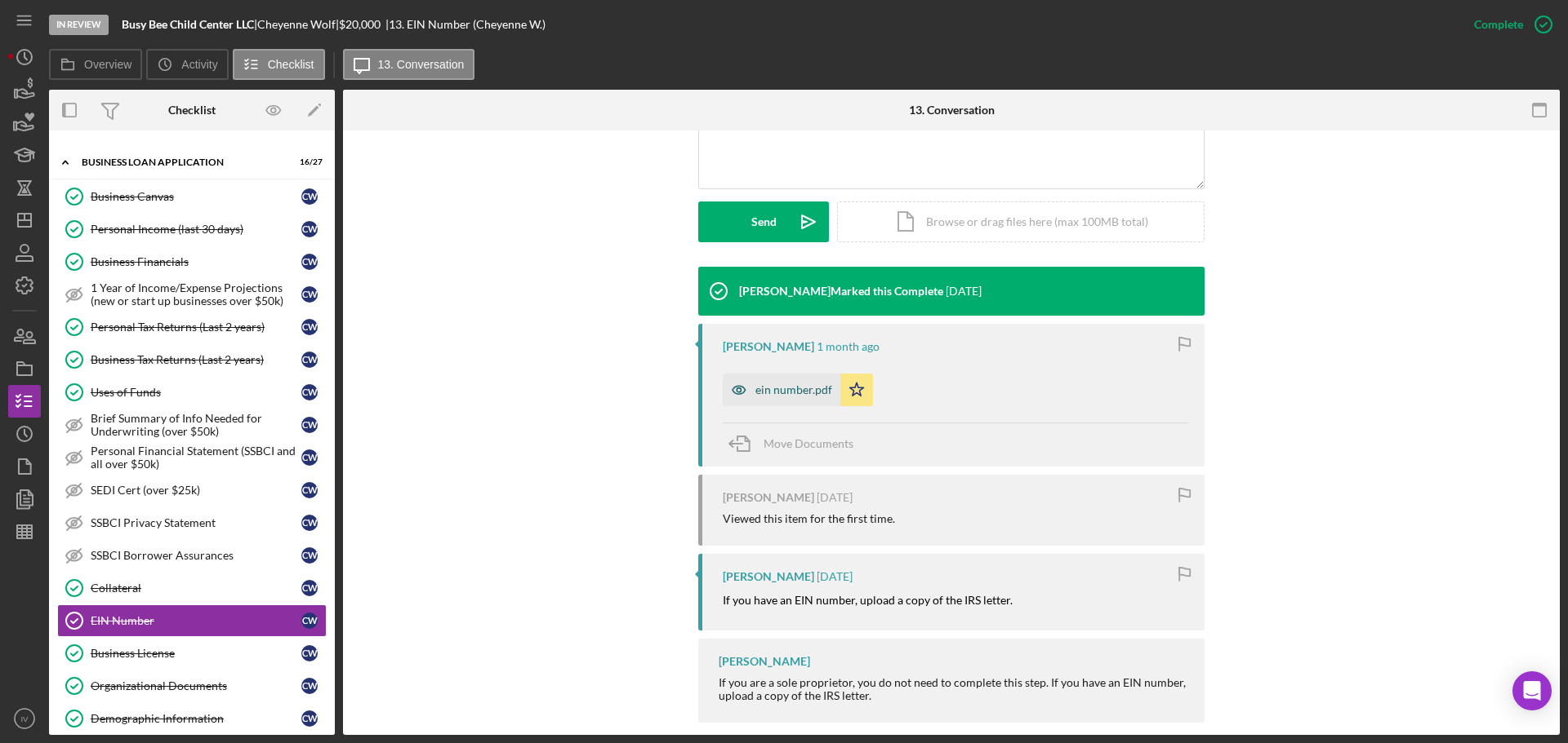
click at [803, 391] on div "ein number.pdf" at bounding box center [794, 390] width 77 height 13
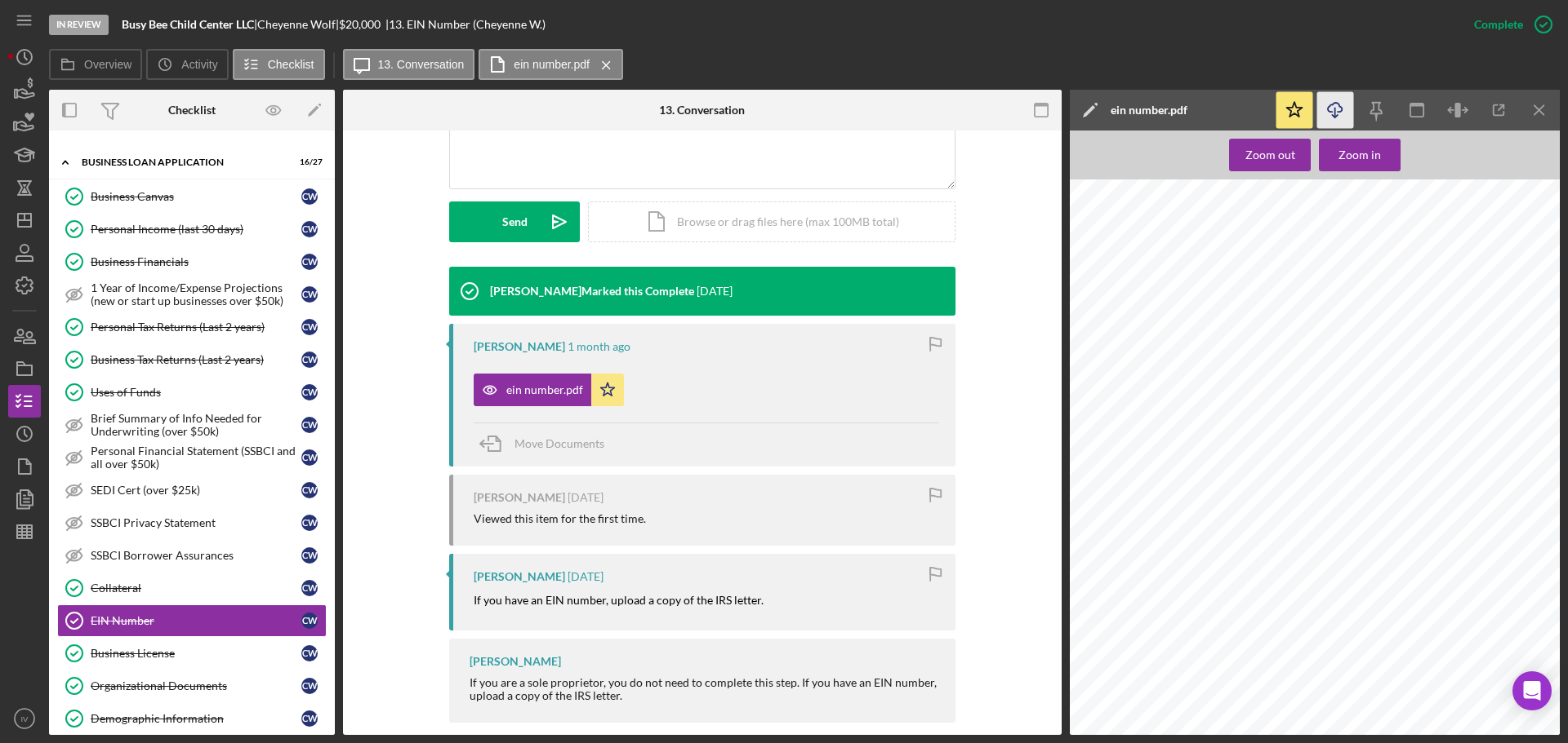
click at [1345, 109] on icon "Icon/Download" at bounding box center [1335, 111] width 37 height 37
click at [181, 327] on div "Personal Tax Returns (Last 2 years)" at bounding box center [195, 327] width 210 height 13
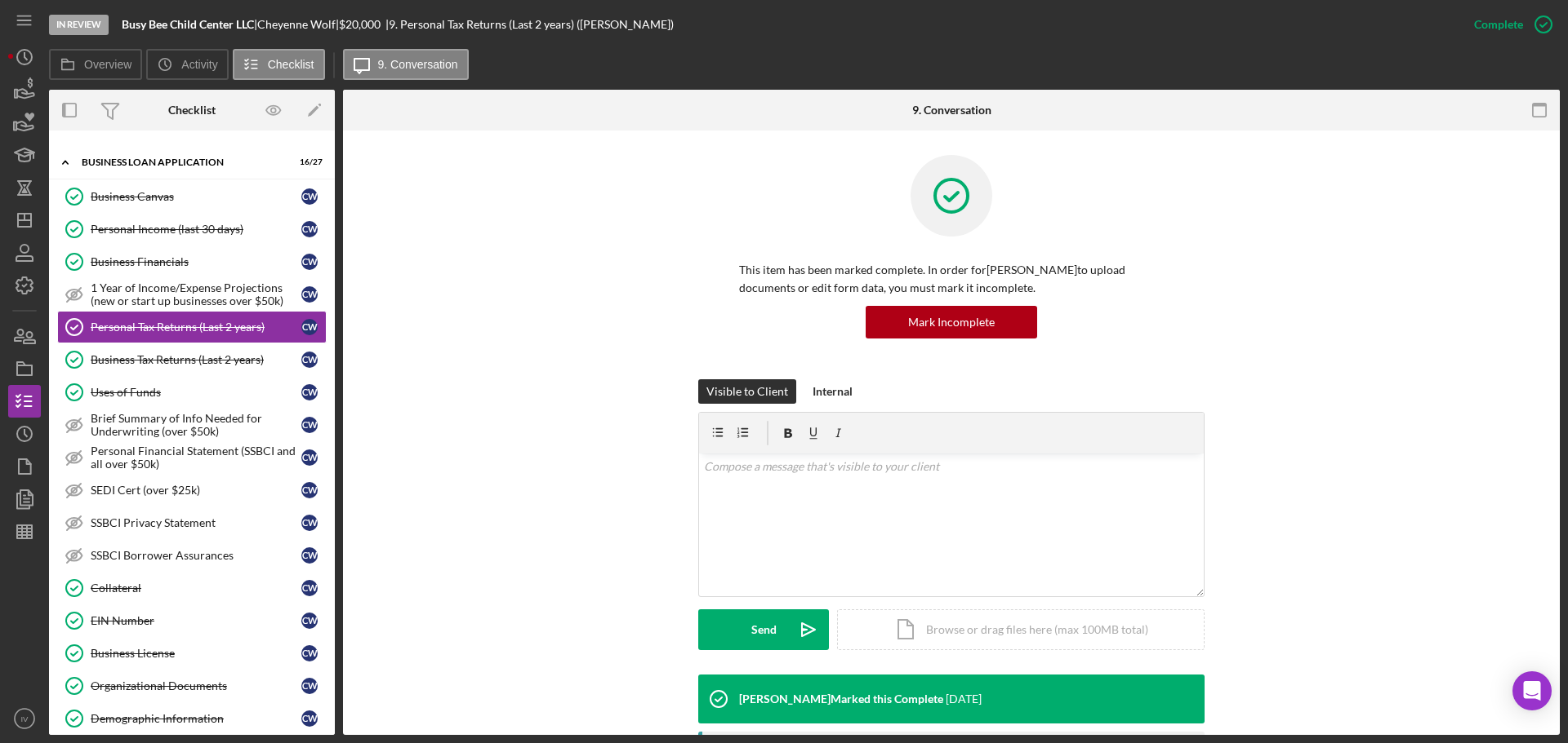
scroll to position [326, 0]
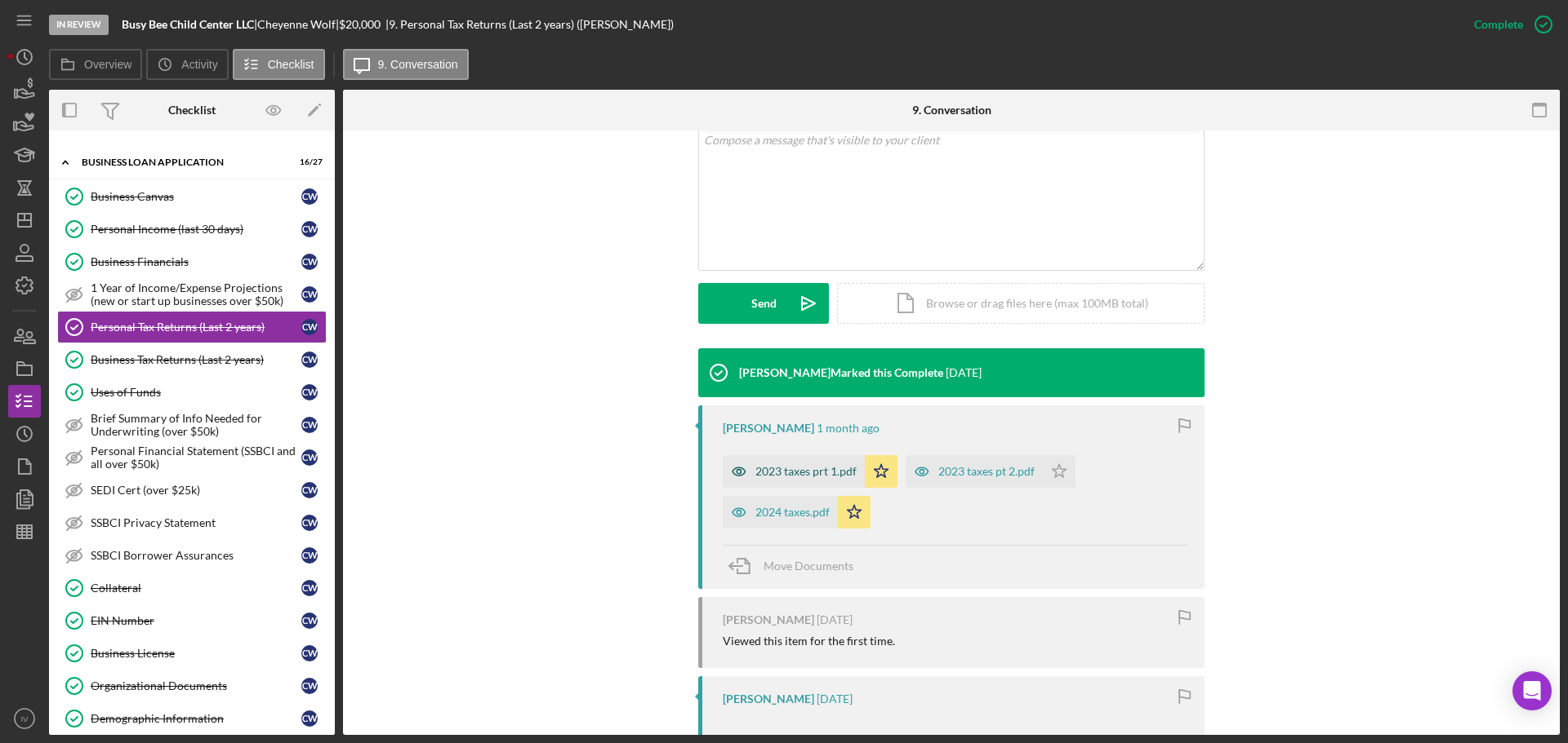
click at [788, 471] on div "2023 taxes prt 1.pdf" at bounding box center [806, 471] width 101 height 13
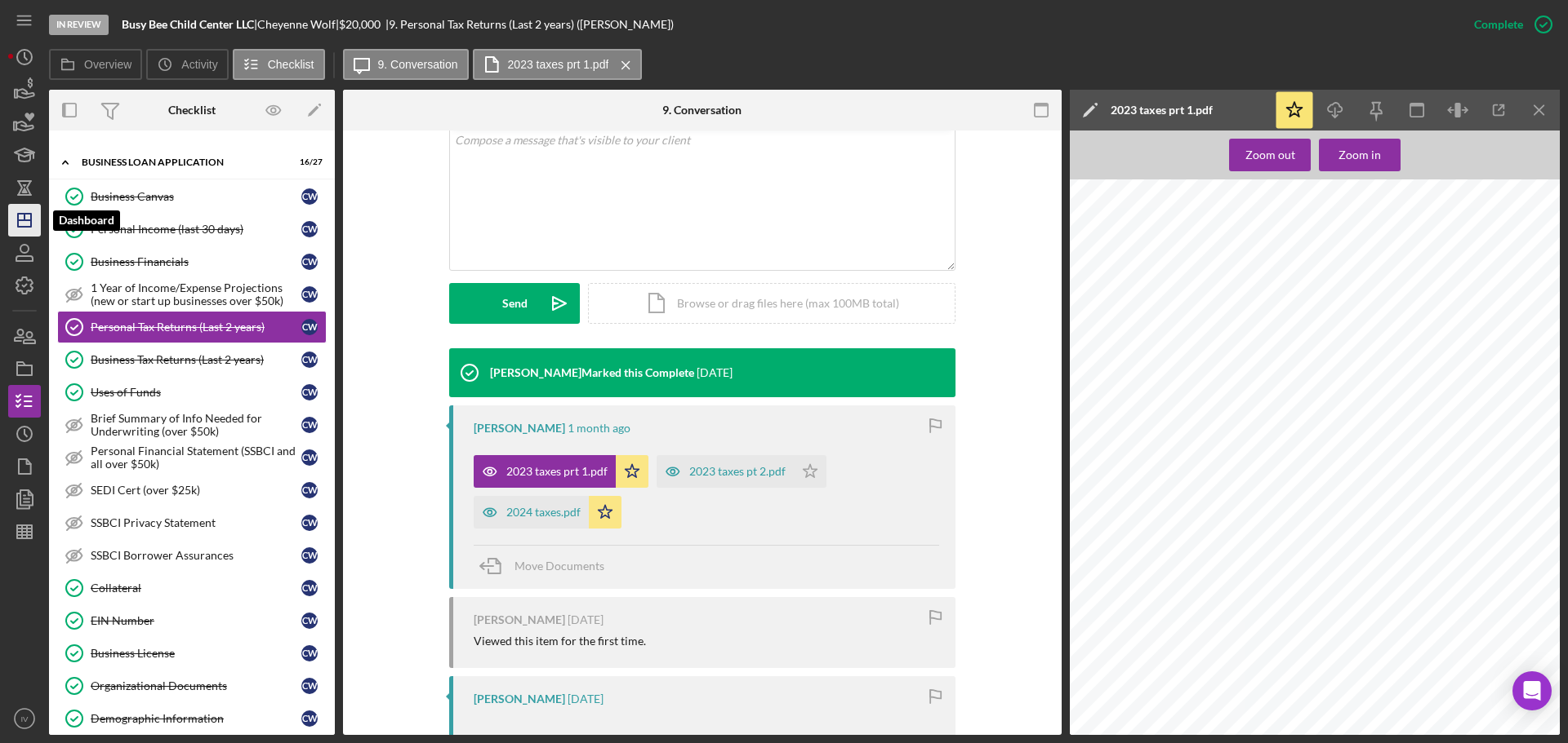
click at [21, 221] on line "button" at bounding box center [24, 221] width 13 height 0
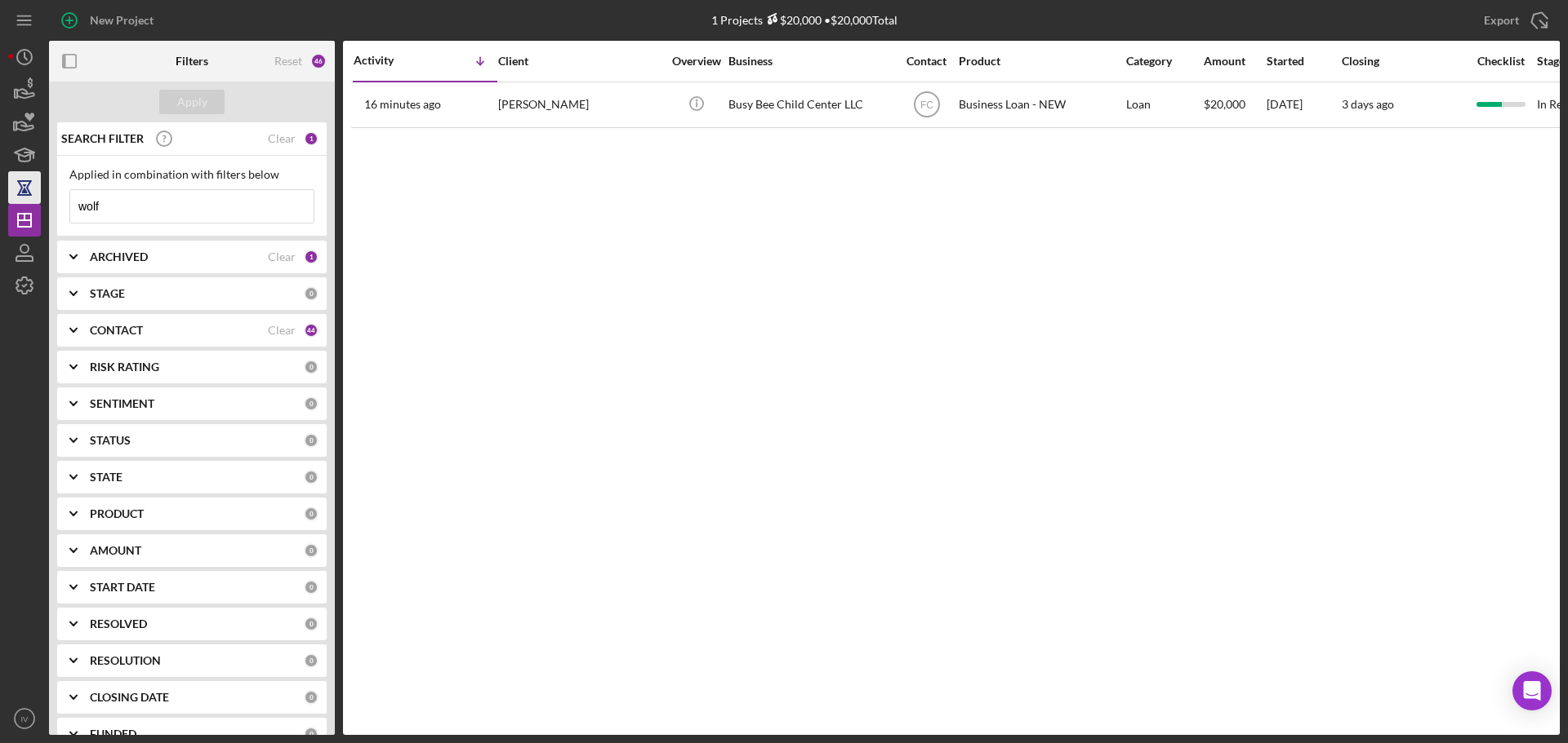
drag, startPoint x: 113, startPoint y: 206, endPoint x: 24, endPoint y: 189, distance: 90.6
click at [24, 189] on div "New Project 1 Projects $20,000 • $20,000 Total wolf Export Icon/Export Filters …" at bounding box center [784, 367] width 1551 height 735
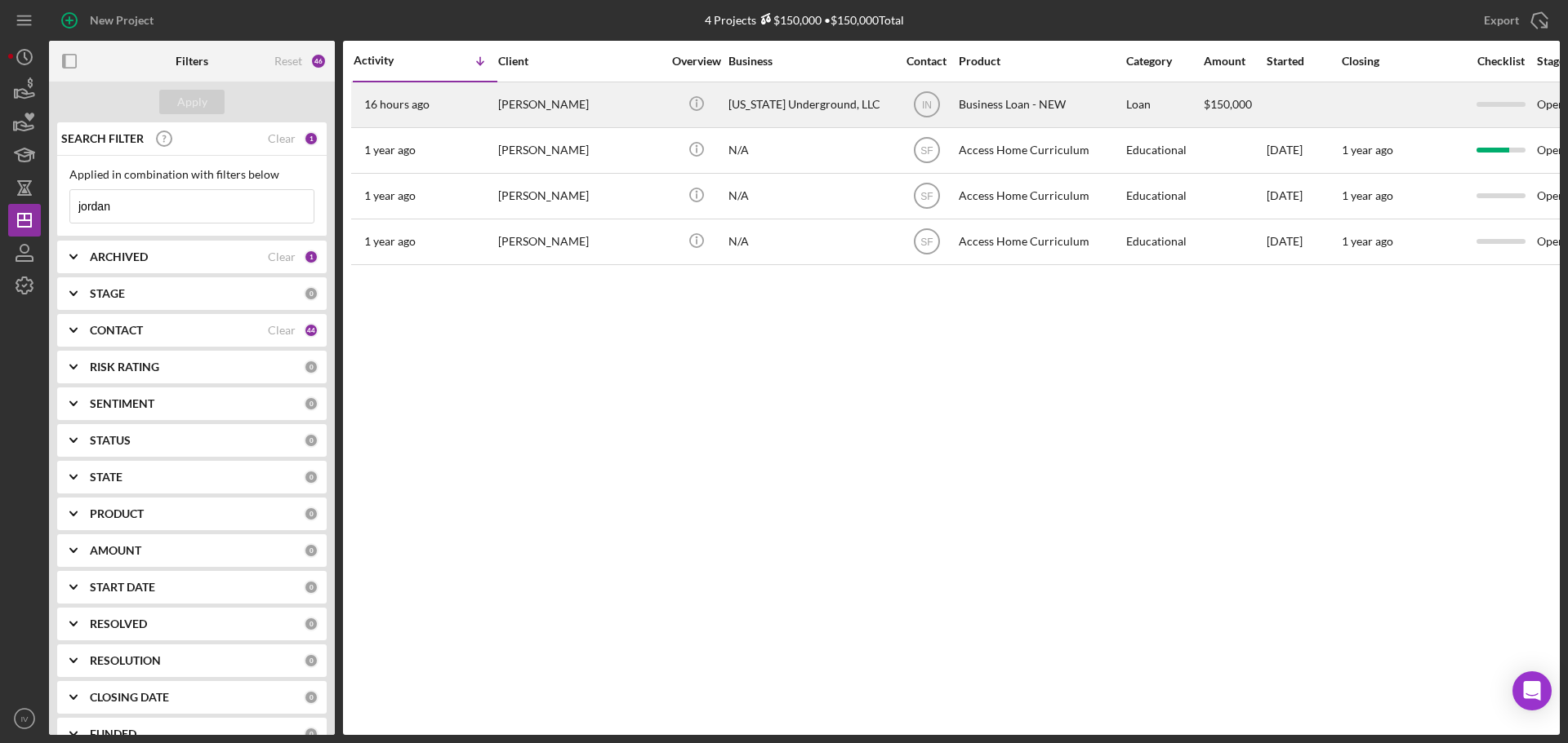
type input "jordan"
click at [518, 106] on div "[PERSON_NAME]" at bounding box center [579, 105] width 163 height 44
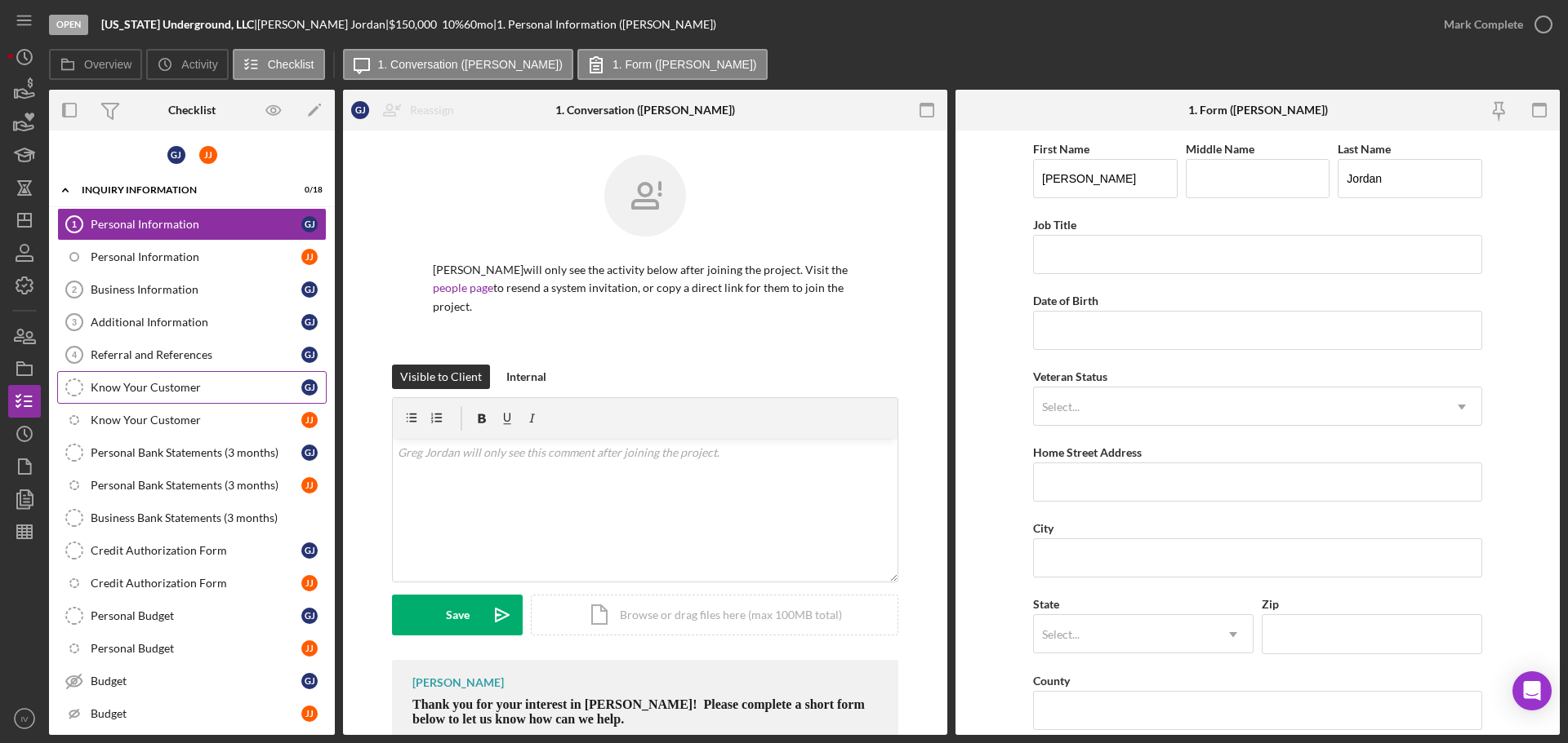
scroll to position [260, 0]
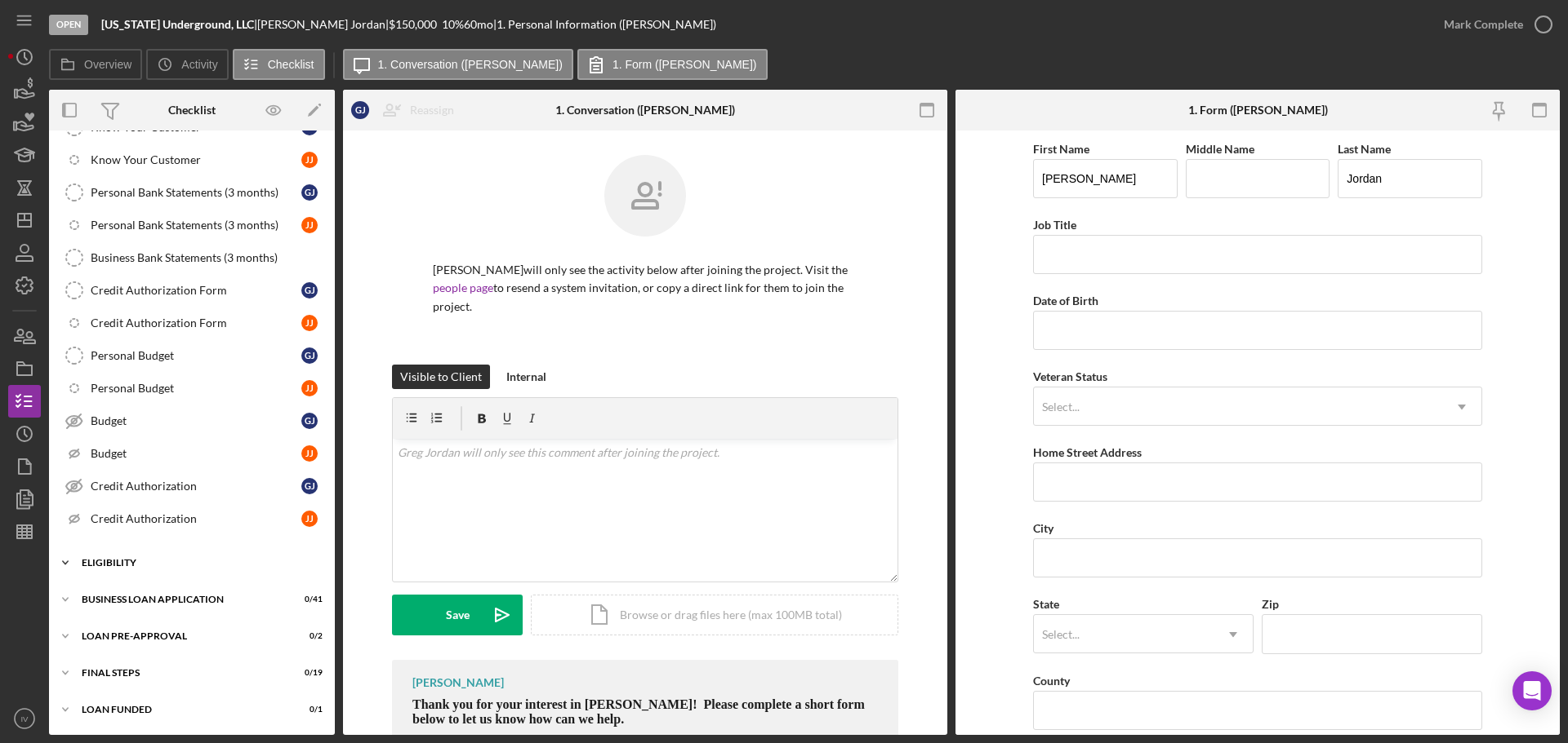
click at [104, 559] on div "ELIGIBILITY" at bounding box center [198, 562] width 233 height 10
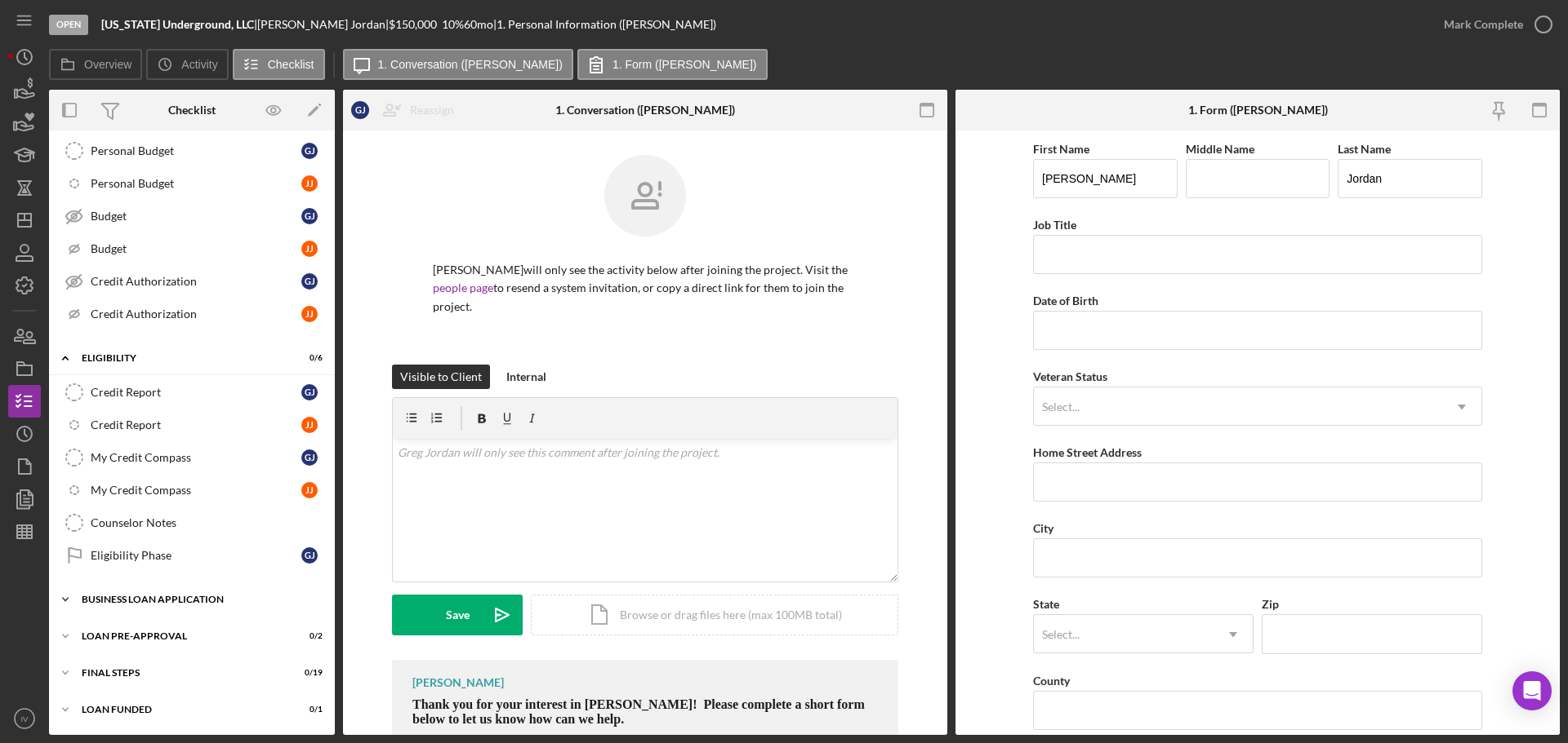
click at [122, 603] on div "BUSINESS LOAN APPLICATION" at bounding box center [198, 599] width 233 height 10
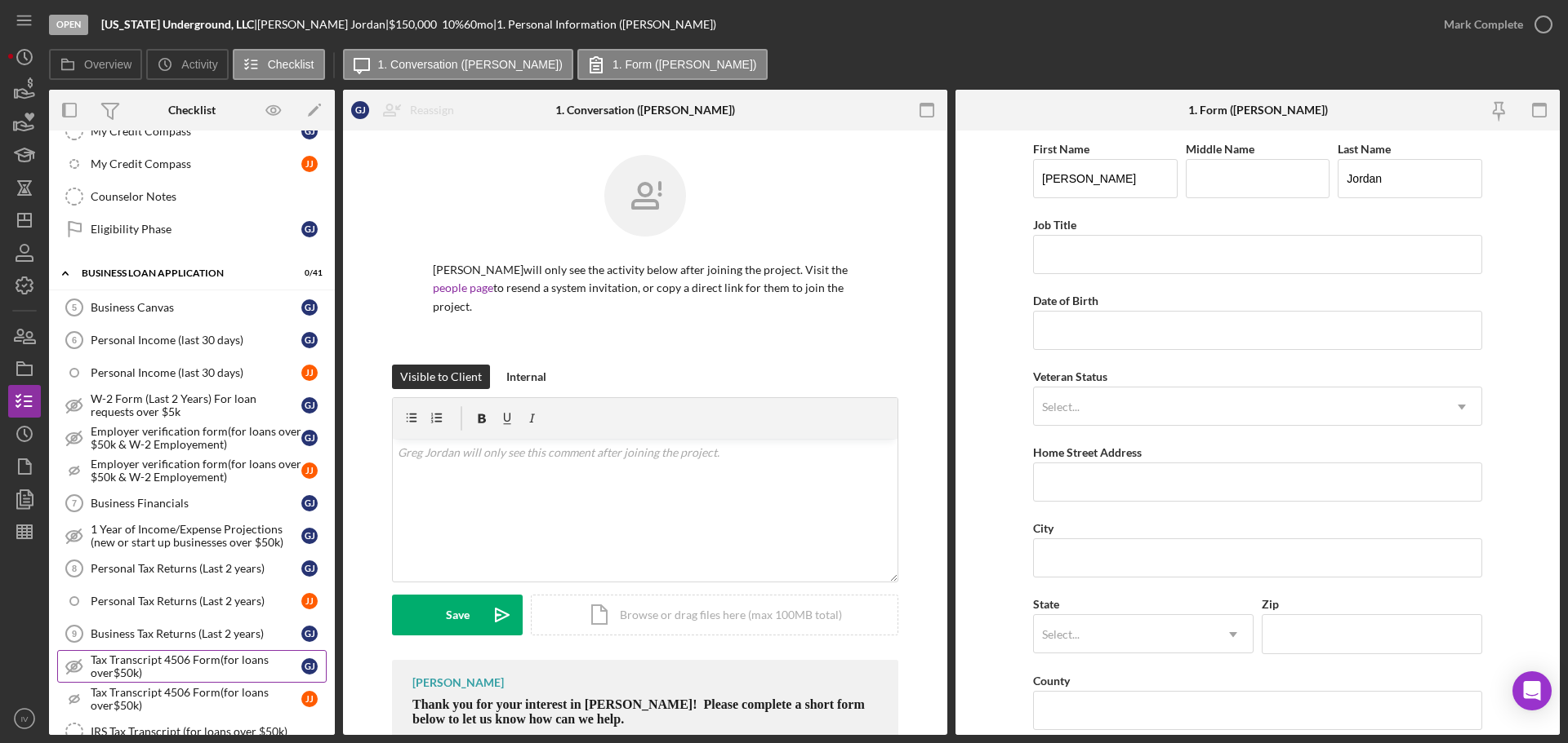
scroll to position [873, 0]
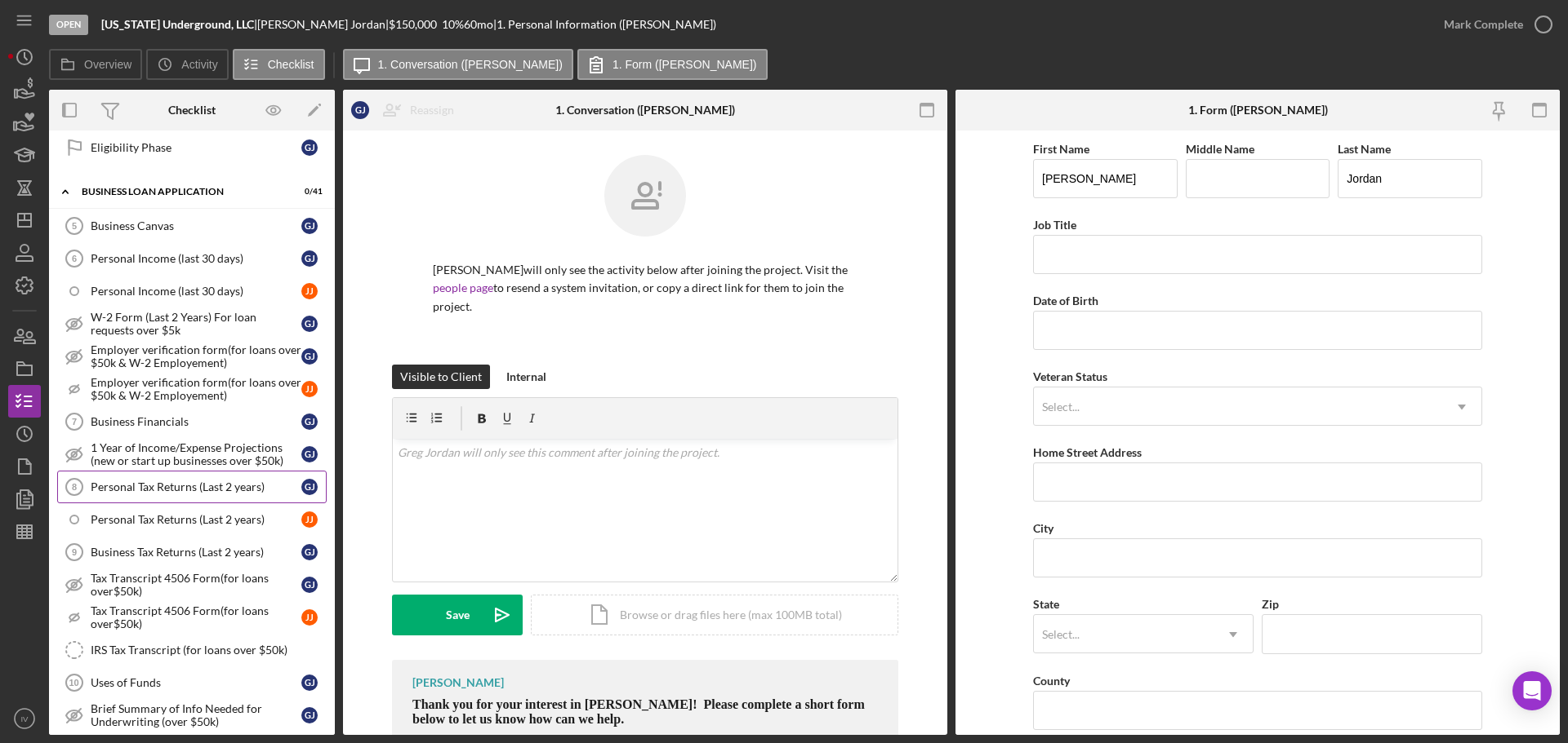
click at [147, 488] on div "Personal Tax Returns (Last 2 years)" at bounding box center [195, 487] width 210 height 13
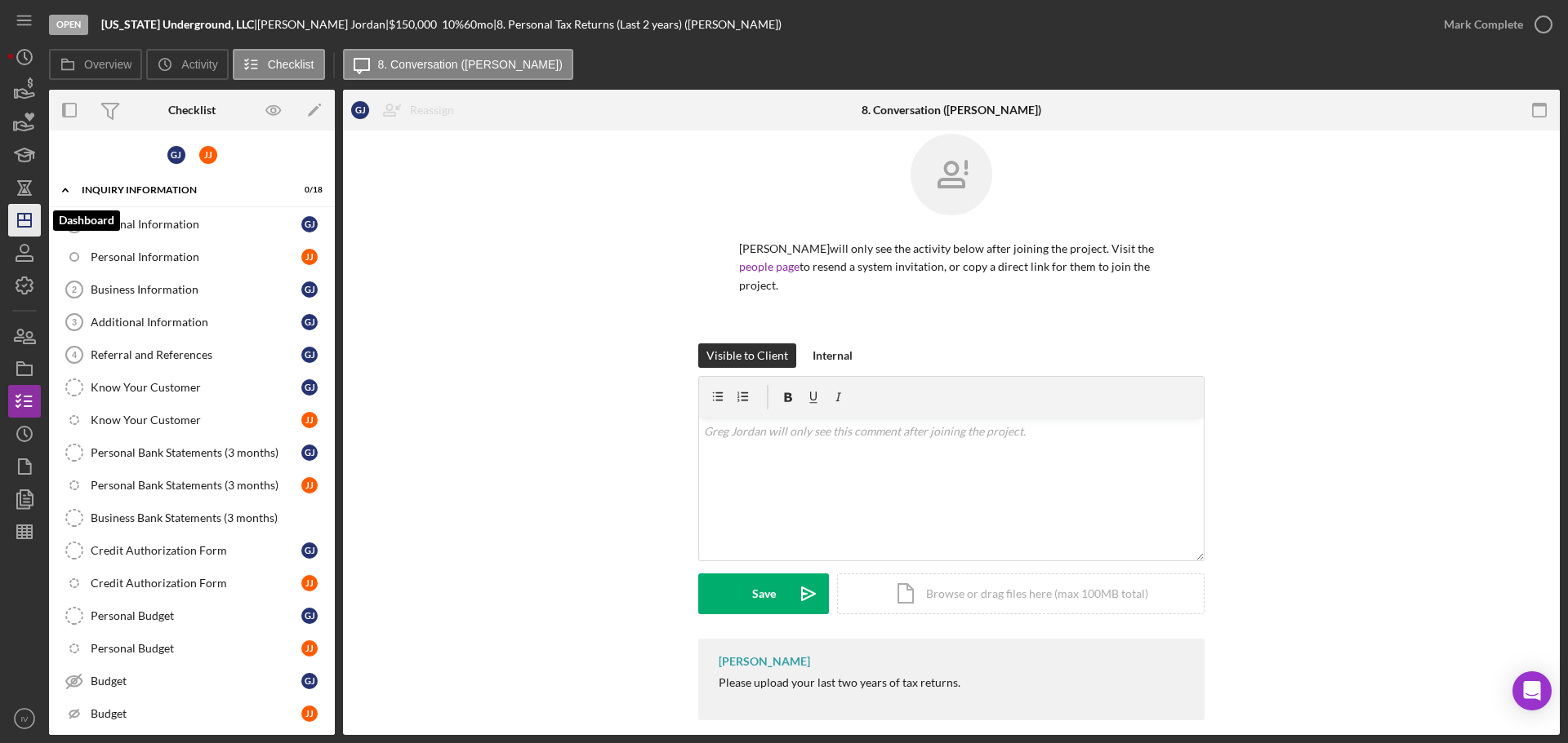
click at [24, 213] on icon "Icon/Dashboard" at bounding box center [24, 220] width 41 height 41
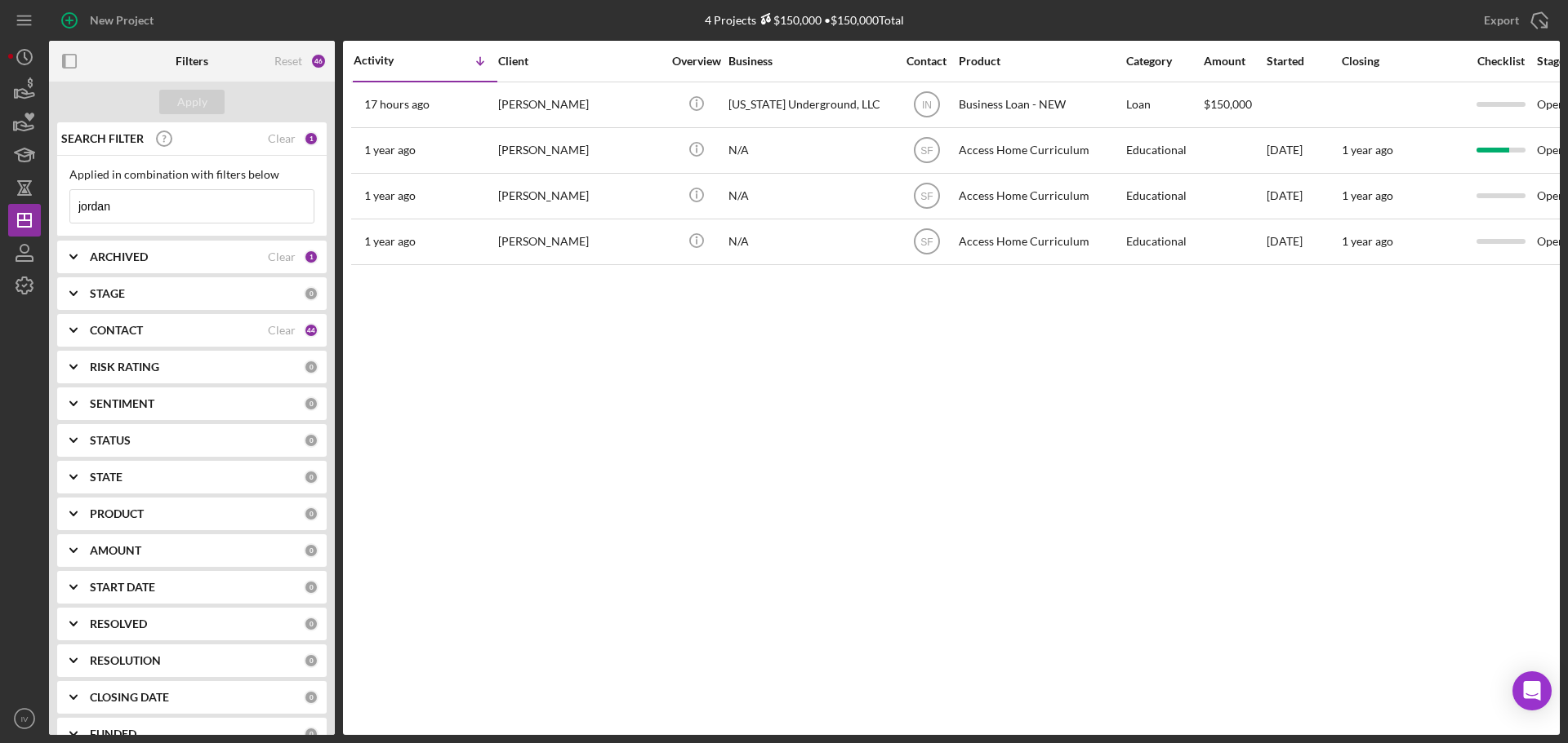
drag, startPoint x: 168, startPoint y: 215, endPoint x: 0, endPoint y: 186, distance: 170.5
click at [0, 187] on div "New Project 4 Projects $150,000 • $150,000 Total jordan Export Icon/Export Filt…" at bounding box center [784, 372] width 1568 height 743
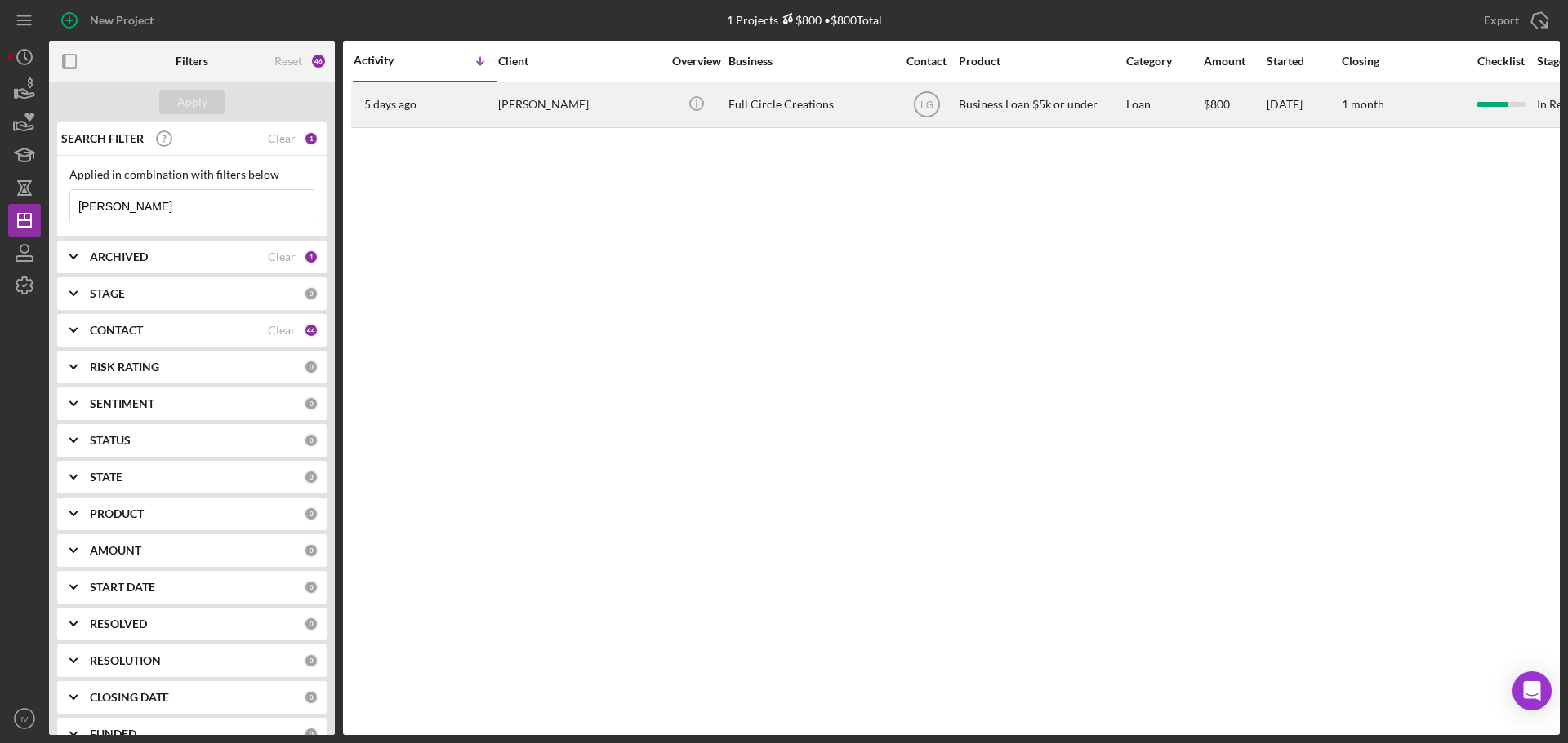
type input "[PERSON_NAME]"
click at [545, 107] on div "[PERSON_NAME]" at bounding box center [579, 105] width 163 height 44
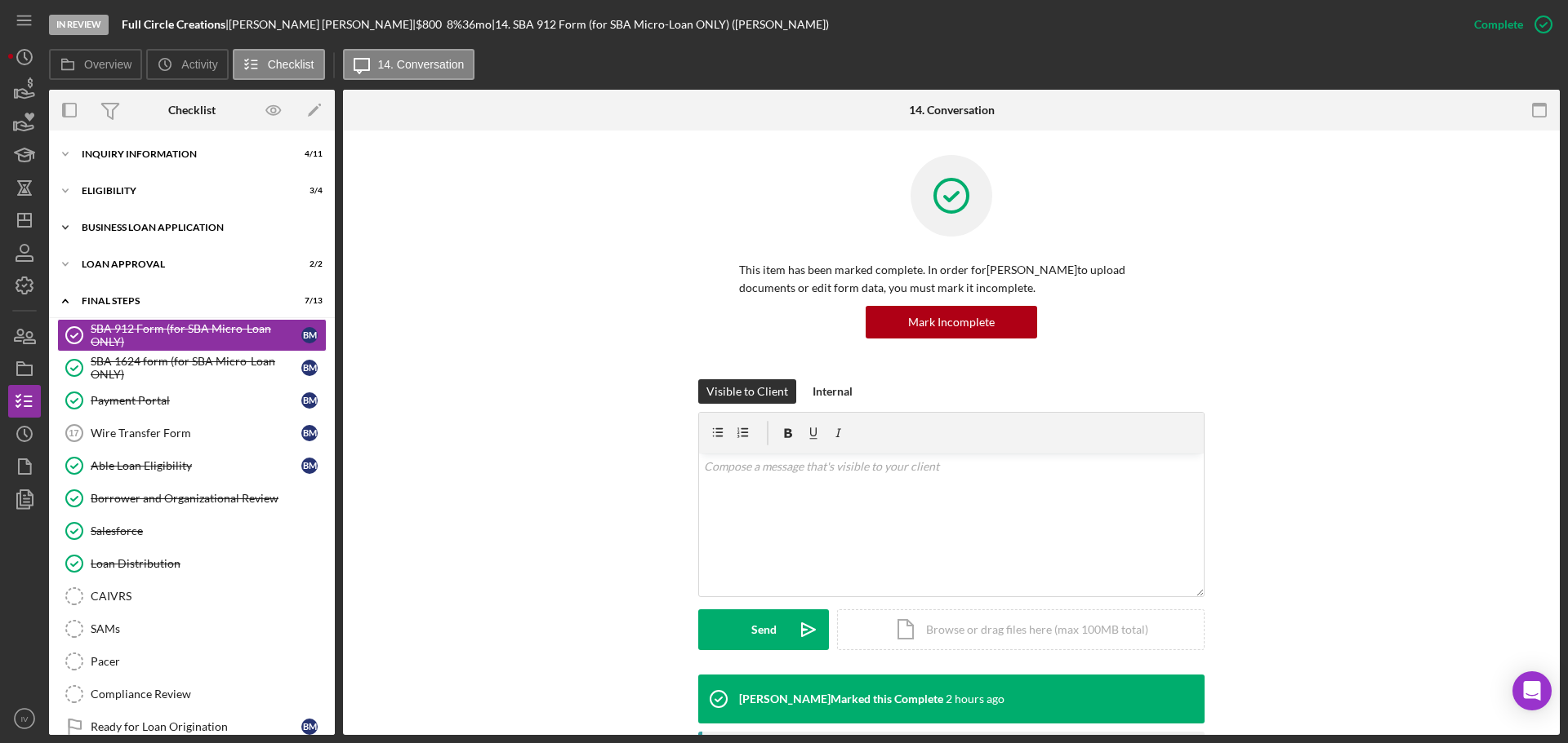
click at [125, 231] on div "BUSINESS LOAN APPLICATION" at bounding box center [198, 227] width 233 height 10
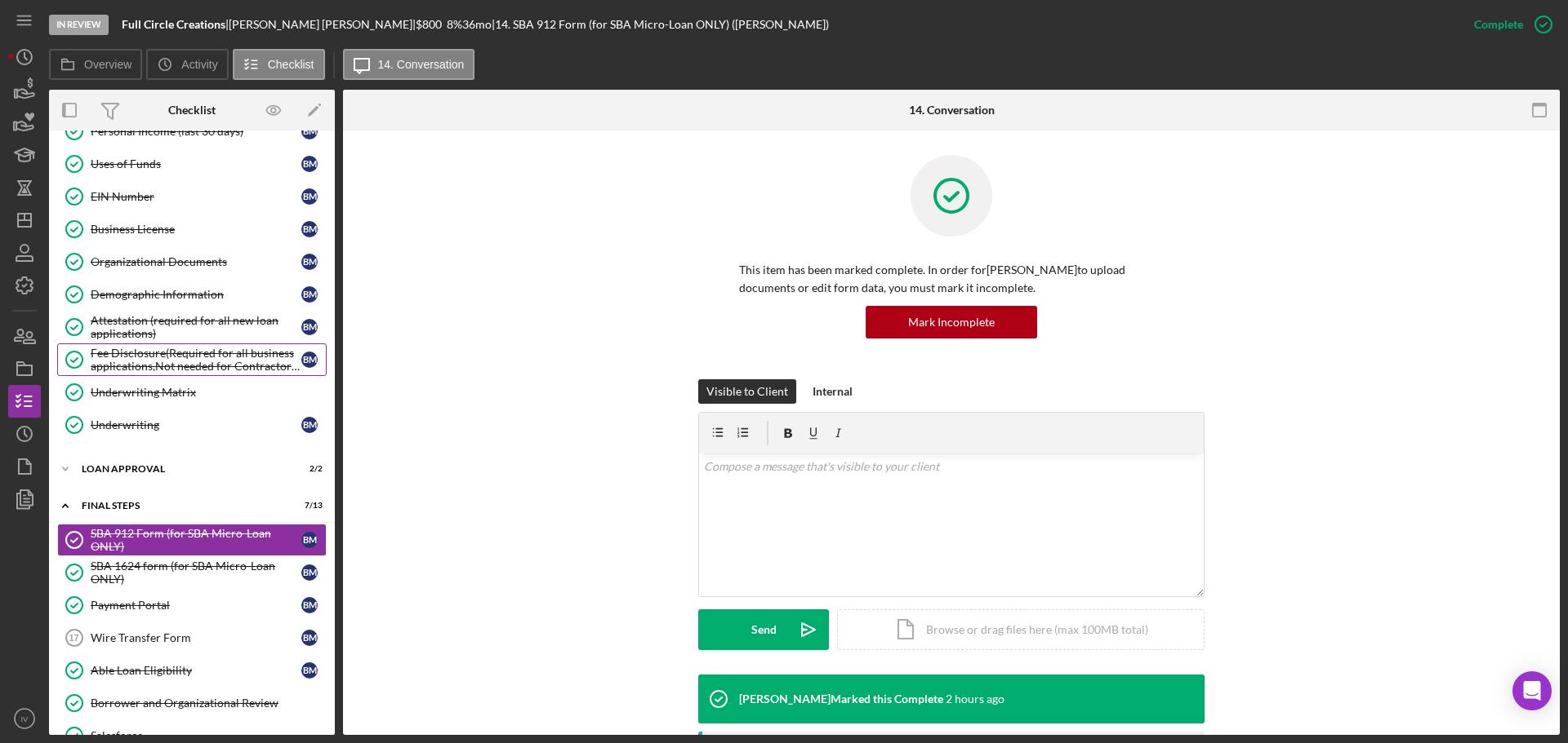
scroll to position [82, 0]
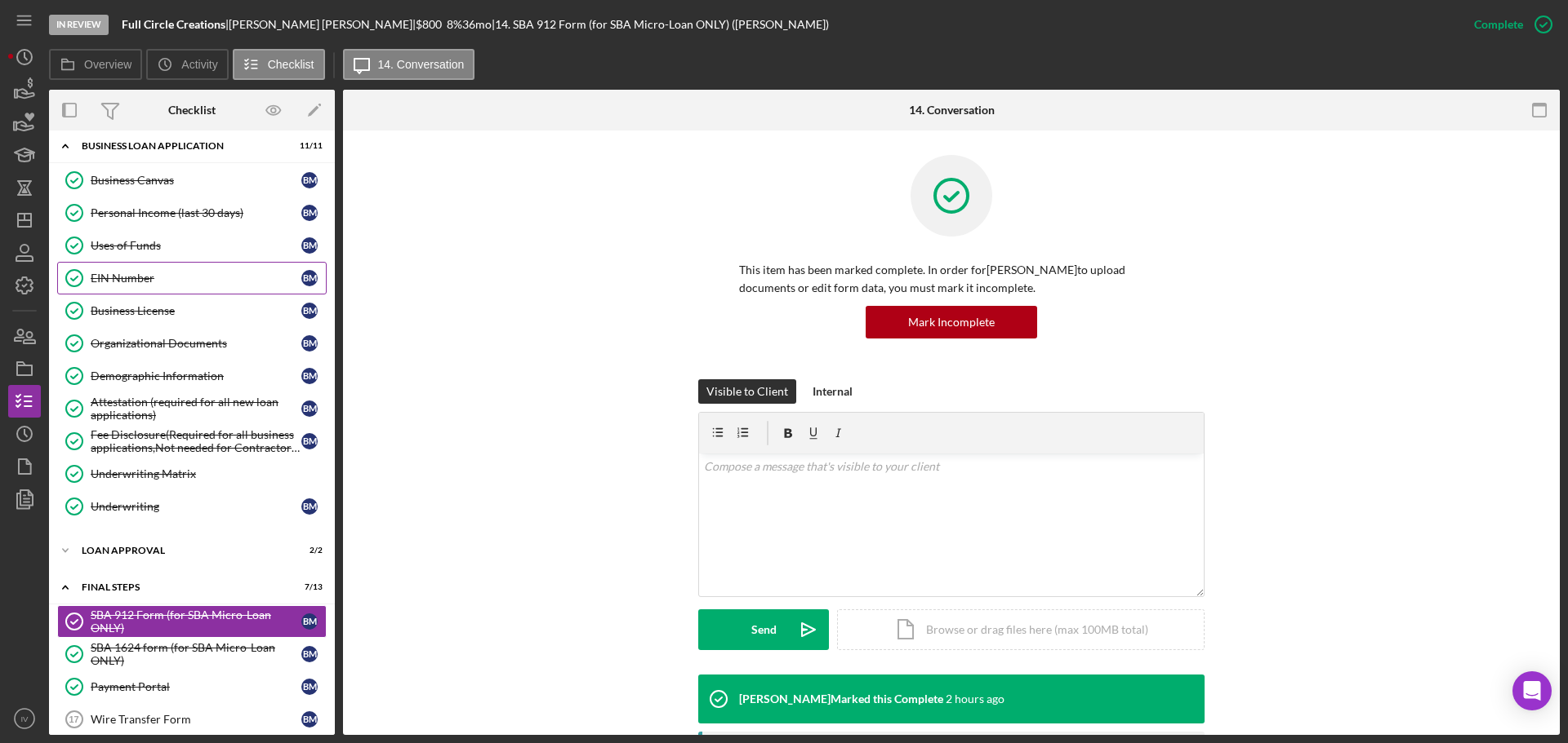
click at [134, 282] on div "EIN Number" at bounding box center [195, 278] width 210 height 13
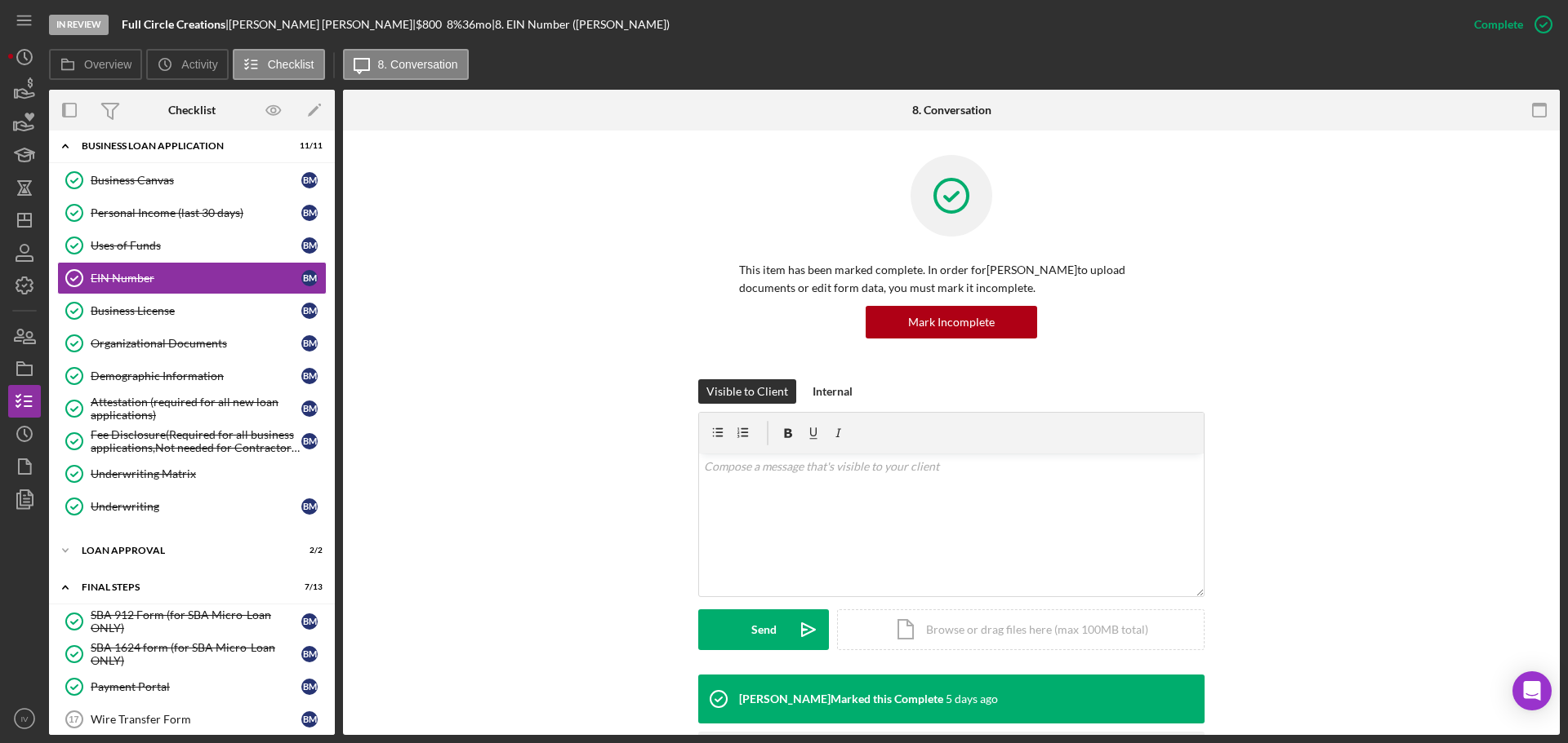
scroll to position [113, 0]
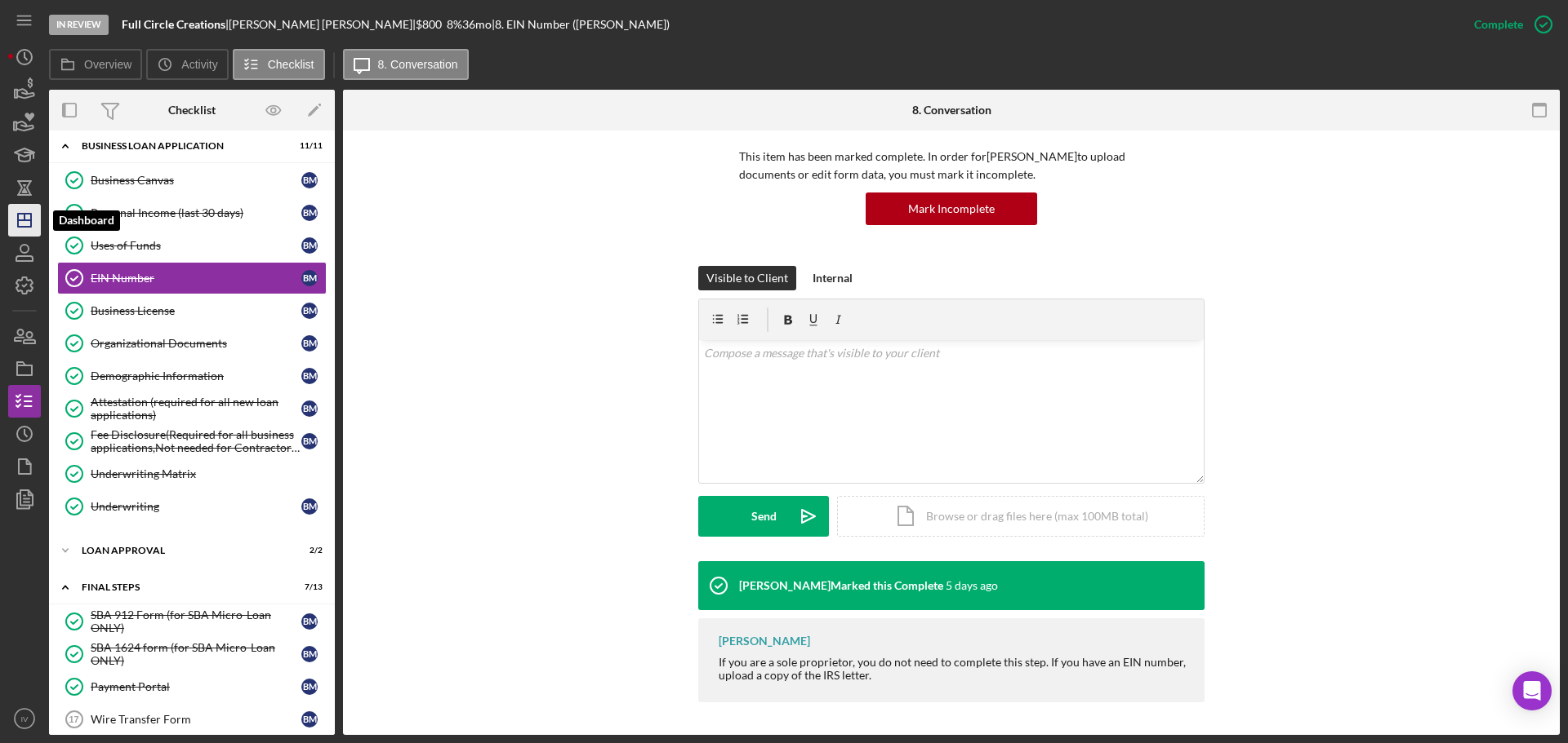
click at [22, 221] on line "button" at bounding box center [24, 221] width 13 height 0
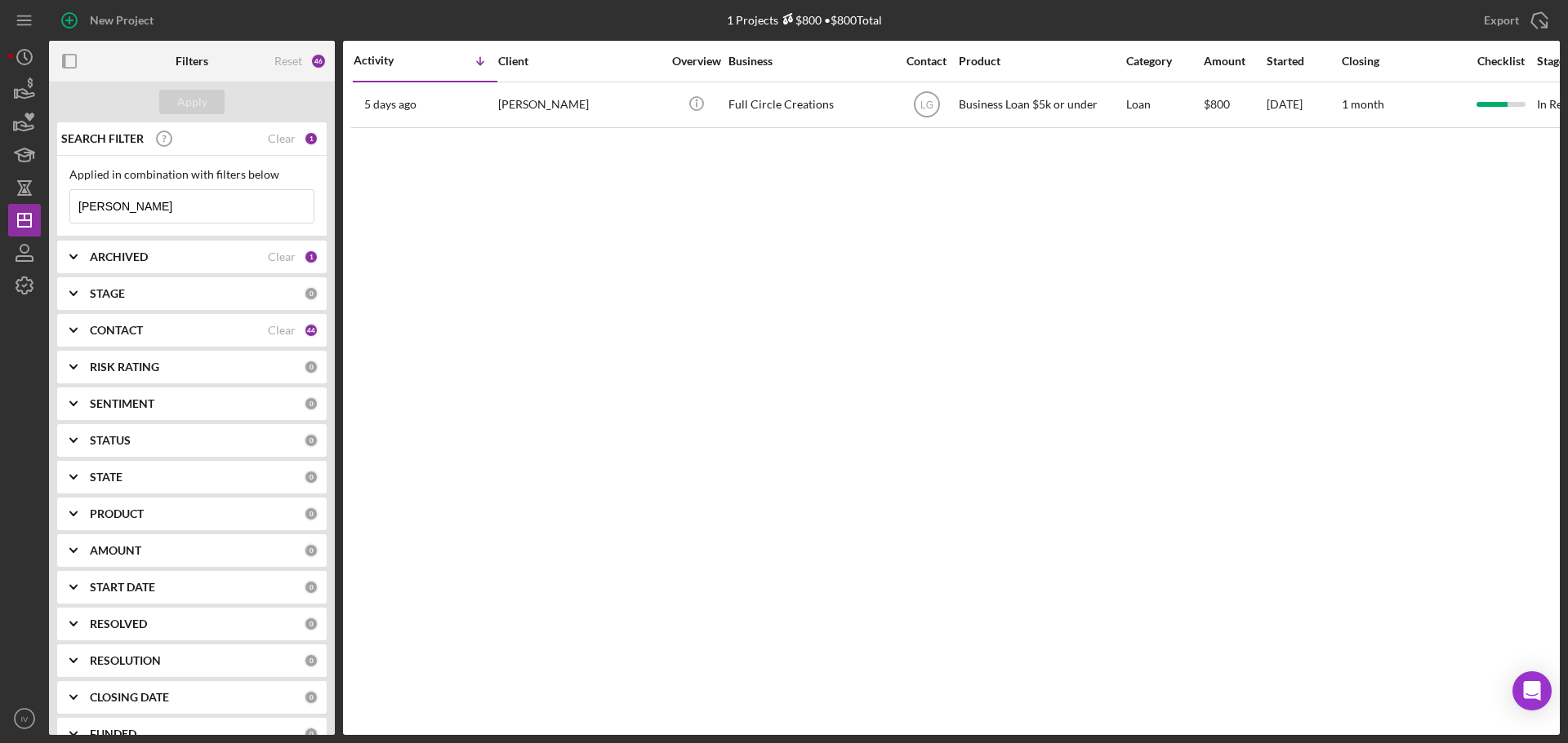
drag, startPoint x: 123, startPoint y: 206, endPoint x: 78, endPoint y: 207, distance: 45.0
click at [78, 207] on input "[PERSON_NAME]" at bounding box center [191, 206] width 243 height 32
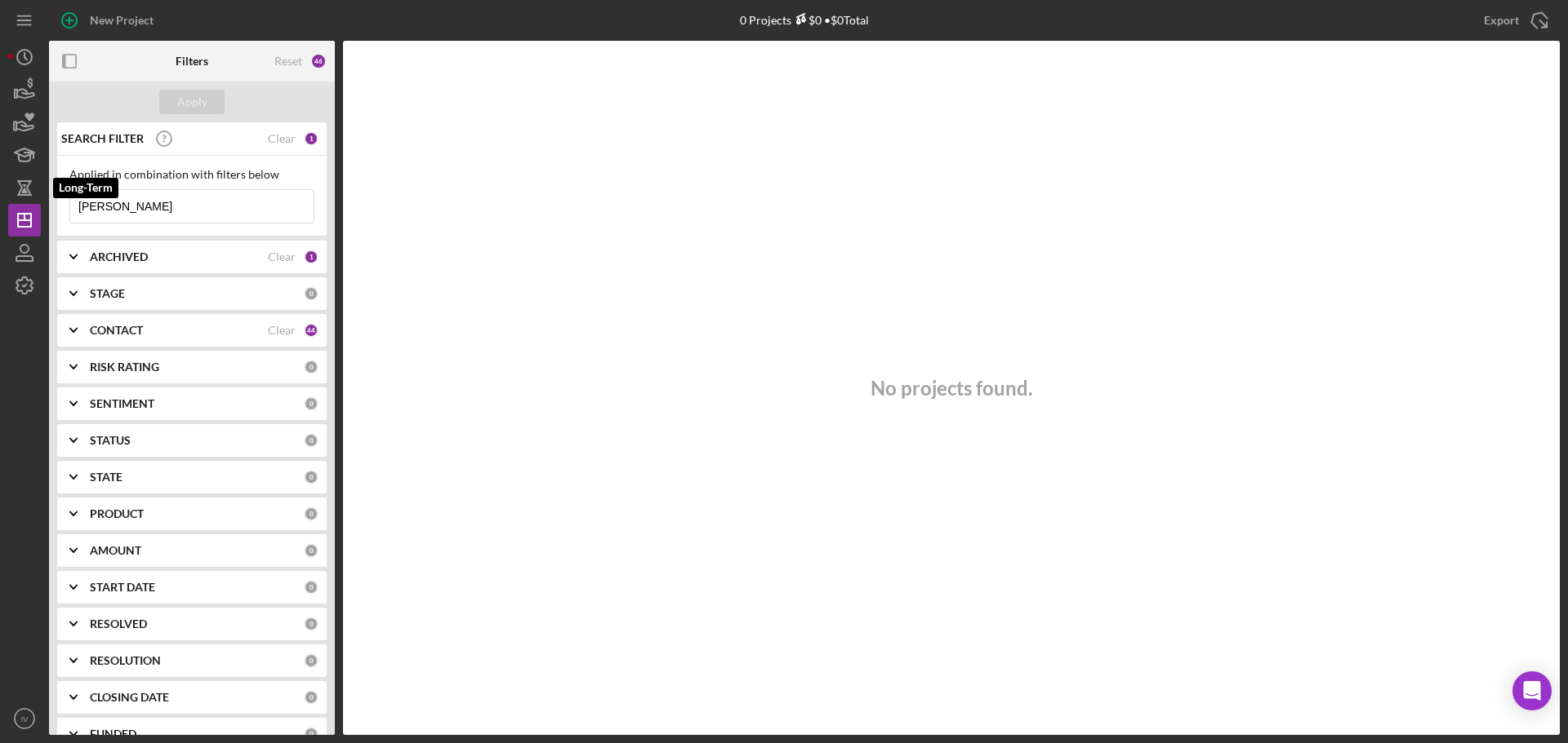
drag, startPoint x: 153, startPoint y: 208, endPoint x: 6, endPoint y: 194, distance: 147.7
click at [6, 194] on div "New Project 0 Projects $0 • $0 Total [PERSON_NAME] Export Icon/Export Filters R…" at bounding box center [784, 372] width 1568 height 743
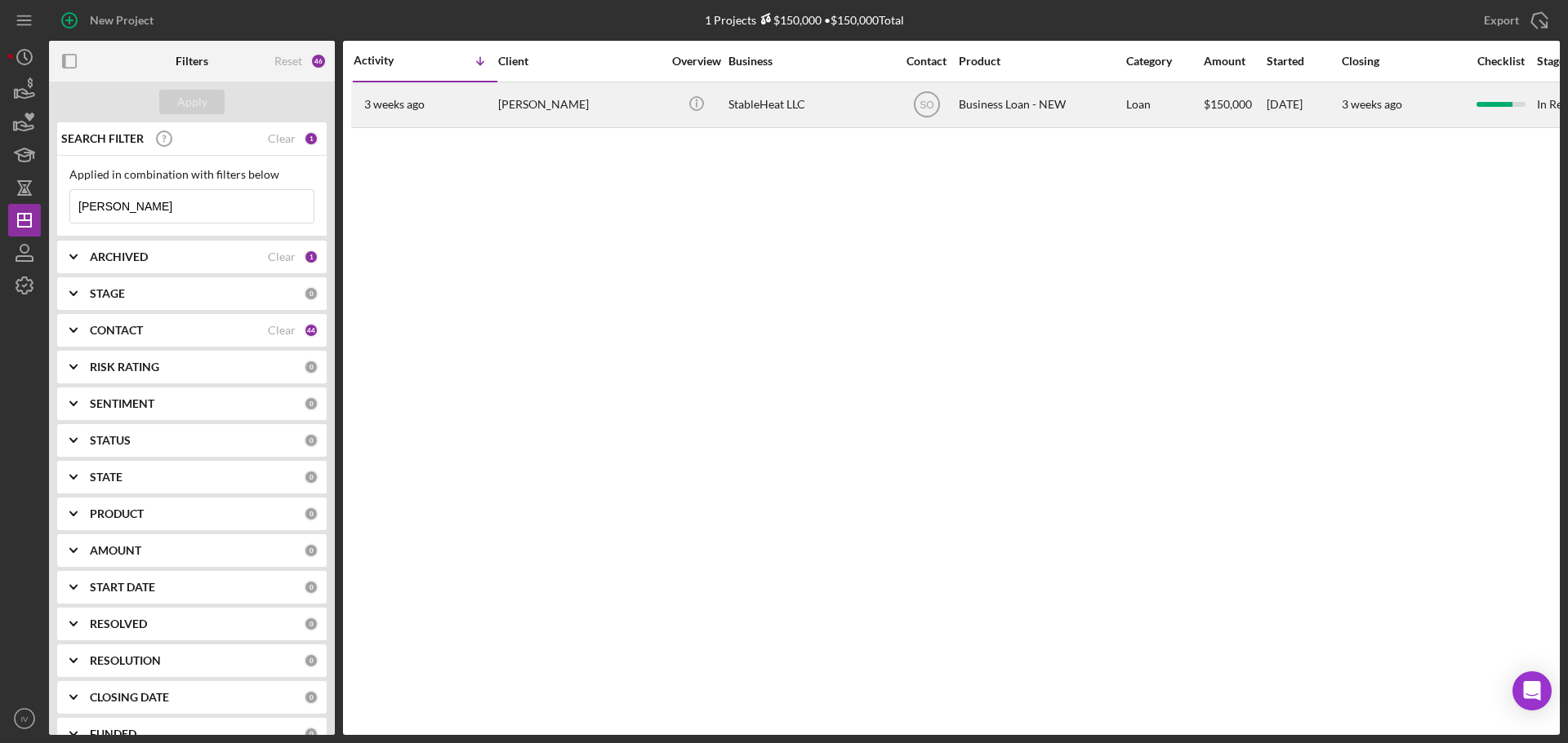
type input "[PERSON_NAME]"
click at [549, 104] on div "[PERSON_NAME]" at bounding box center [579, 105] width 163 height 44
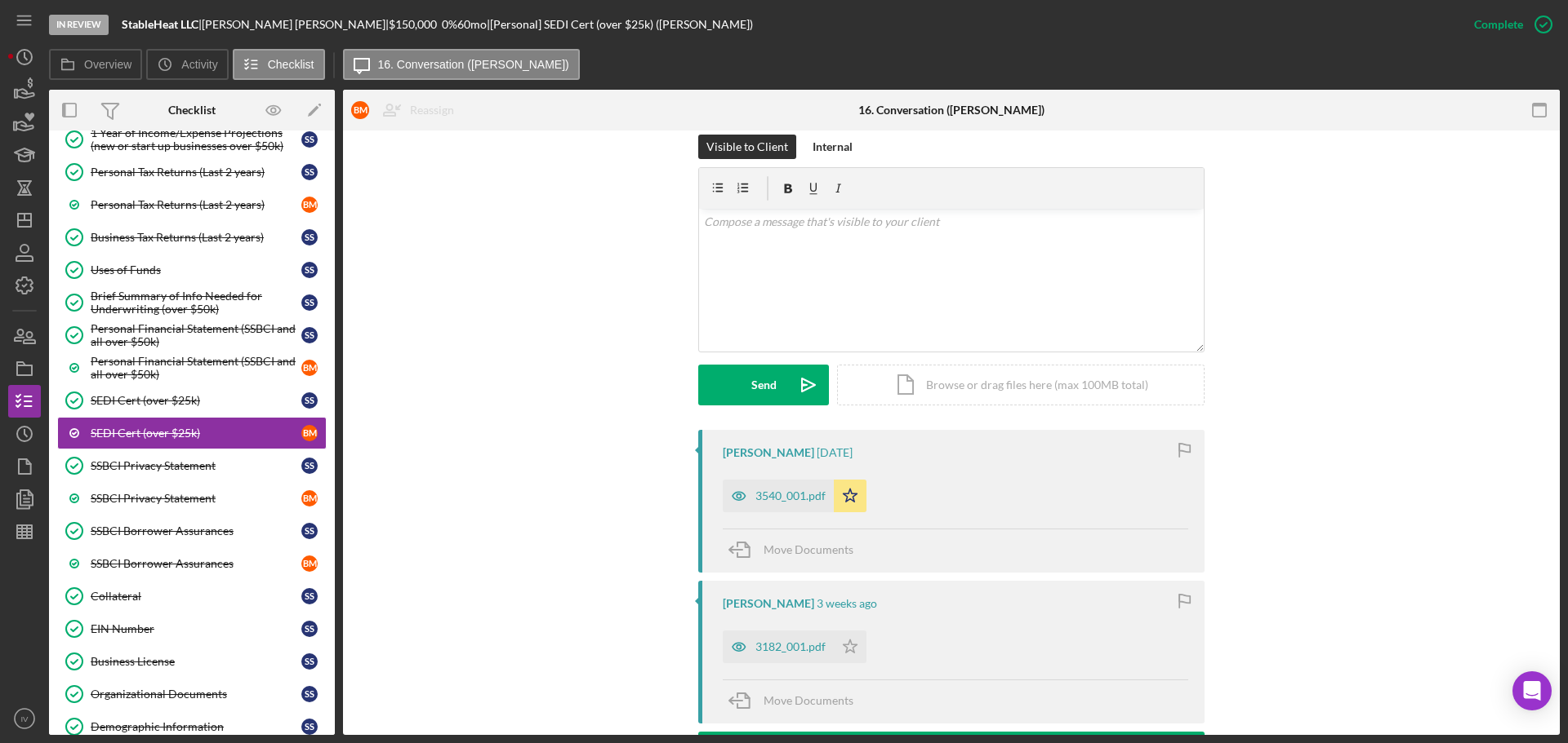
scroll to position [326, 0]
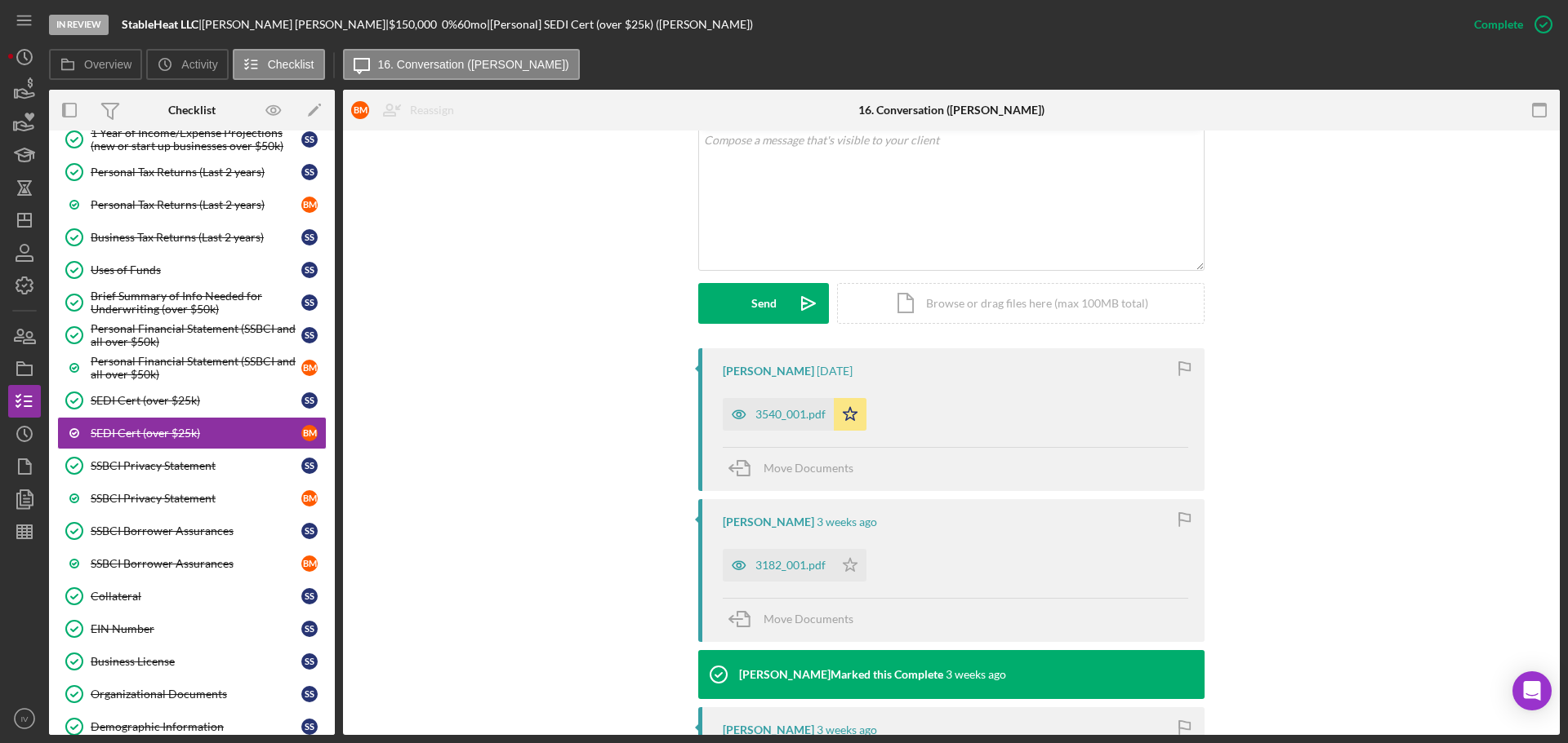
click at [779, 411] on div "3540_001.pdf" at bounding box center [791, 414] width 70 height 13
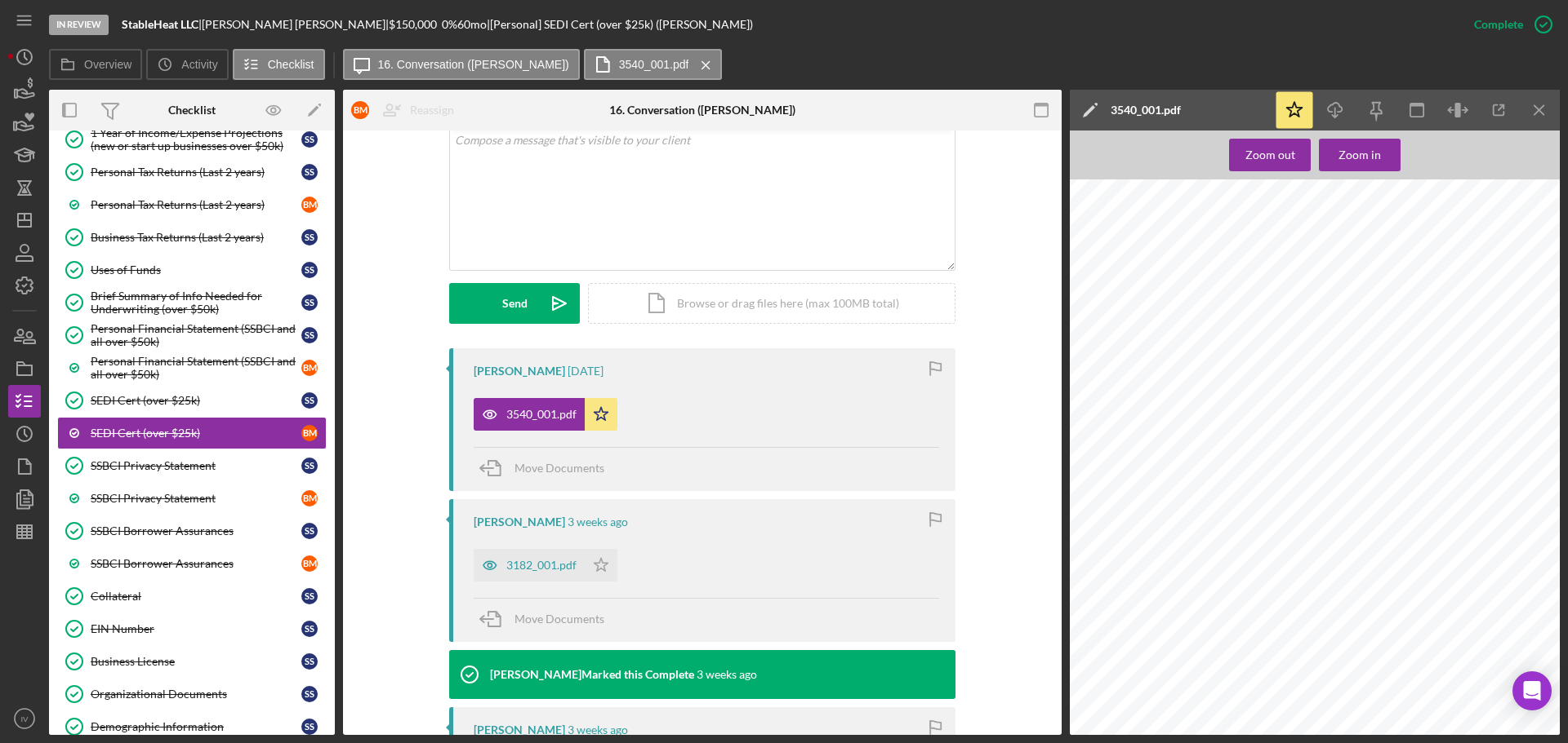
scroll to position [749, 0]
click at [26, 227] on polygon "button" at bounding box center [24, 220] width 13 height 13
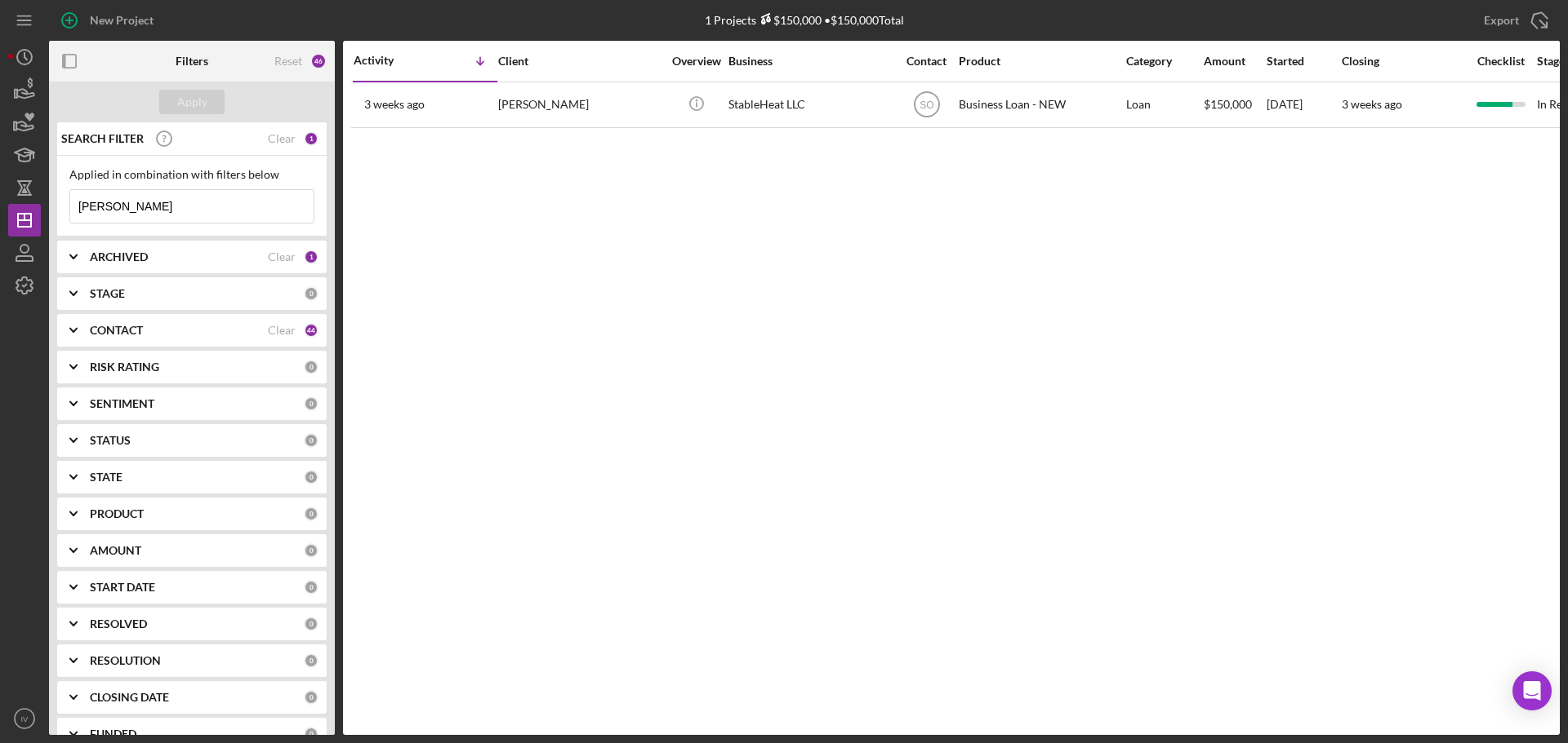
drag, startPoint x: 145, startPoint y: 209, endPoint x: 51, endPoint y: 190, distance: 95.9
click at [51, 190] on div "SEARCH FILTER Clear 1 Applied in combination with filters below [PERSON_NAME] I…" at bounding box center [191, 428] width 285 height 613
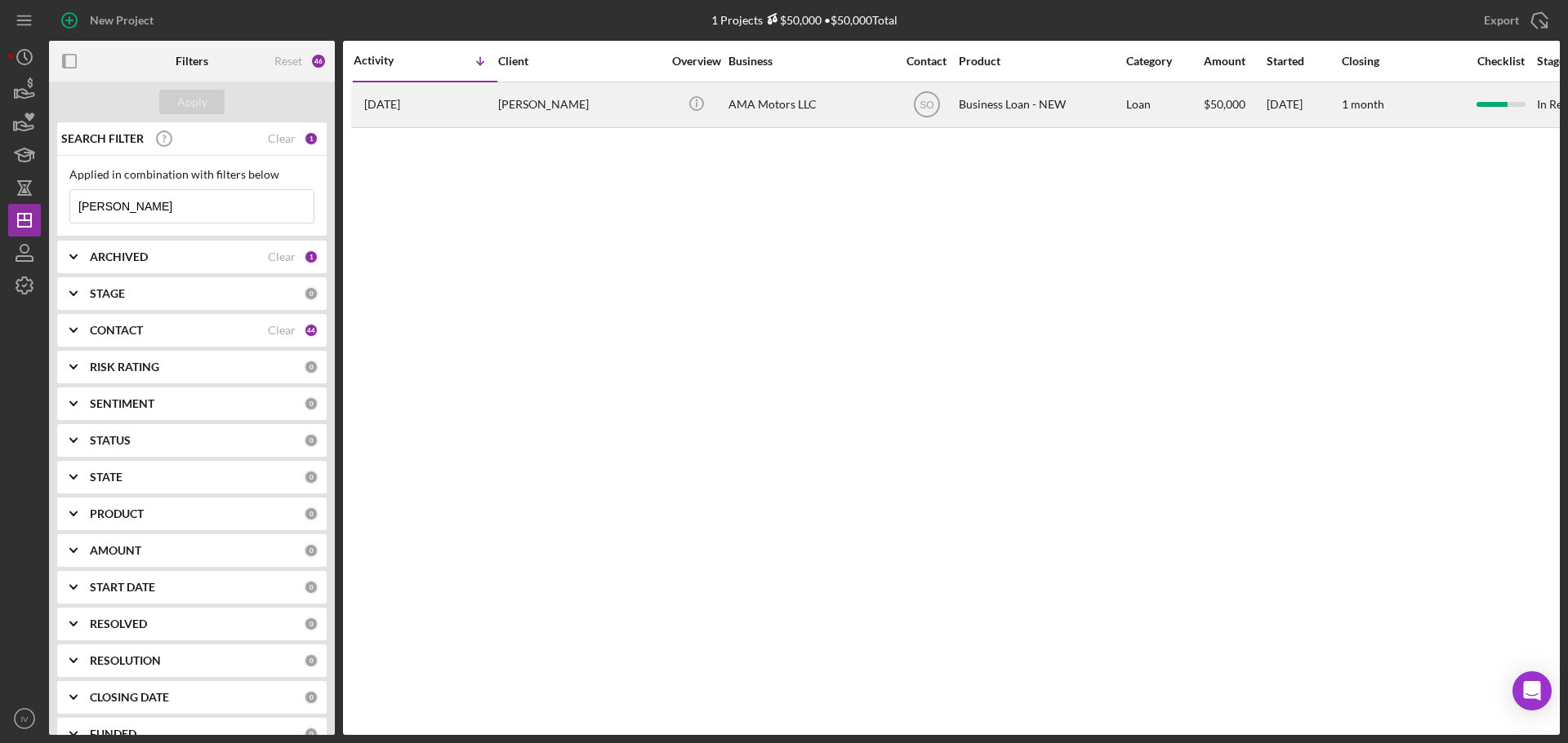
type input "[PERSON_NAME]"
click at [538, 103] on div "[PERSON_NAME]" at bounding box center [579, 105] width 163 height 44
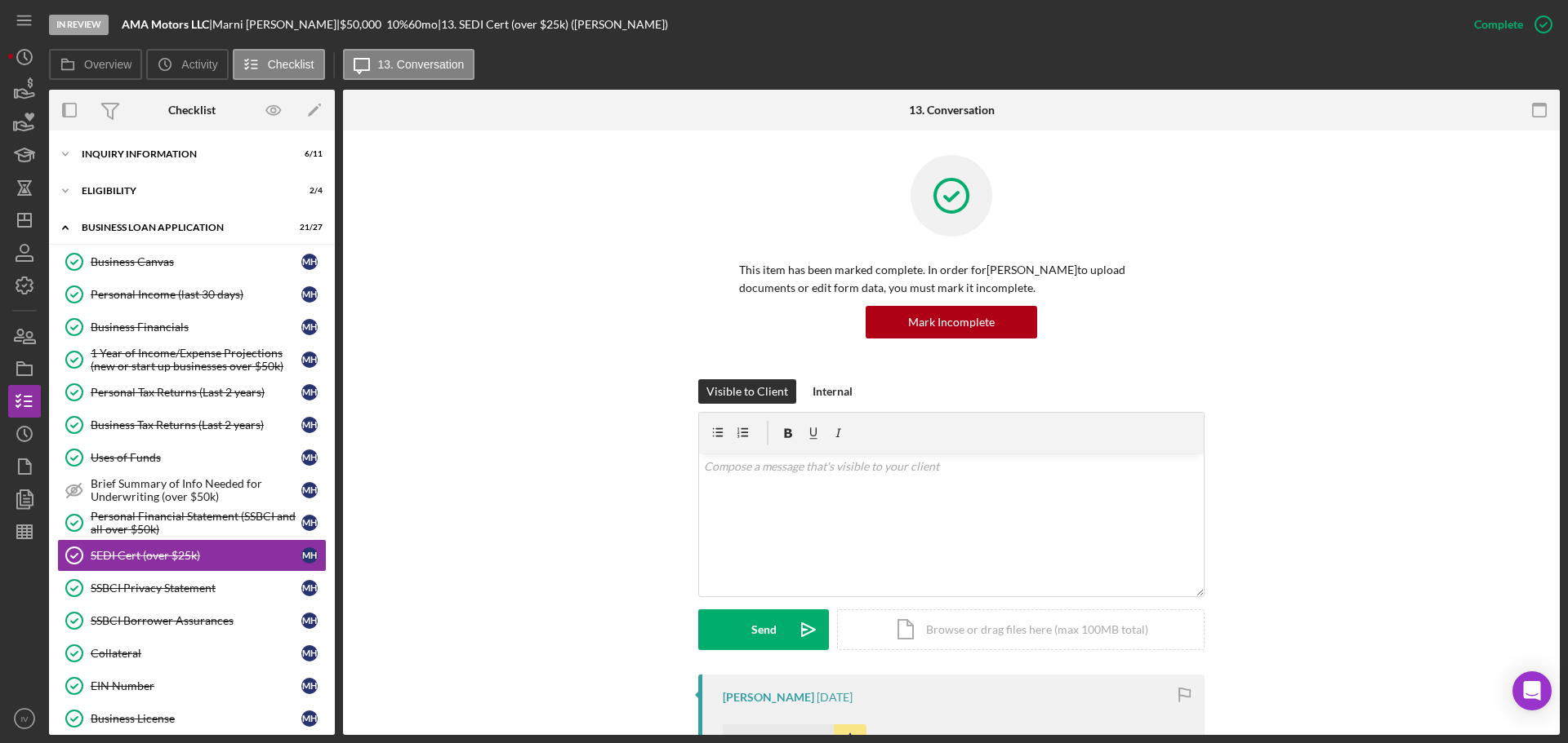
scroll to position [122, 0]
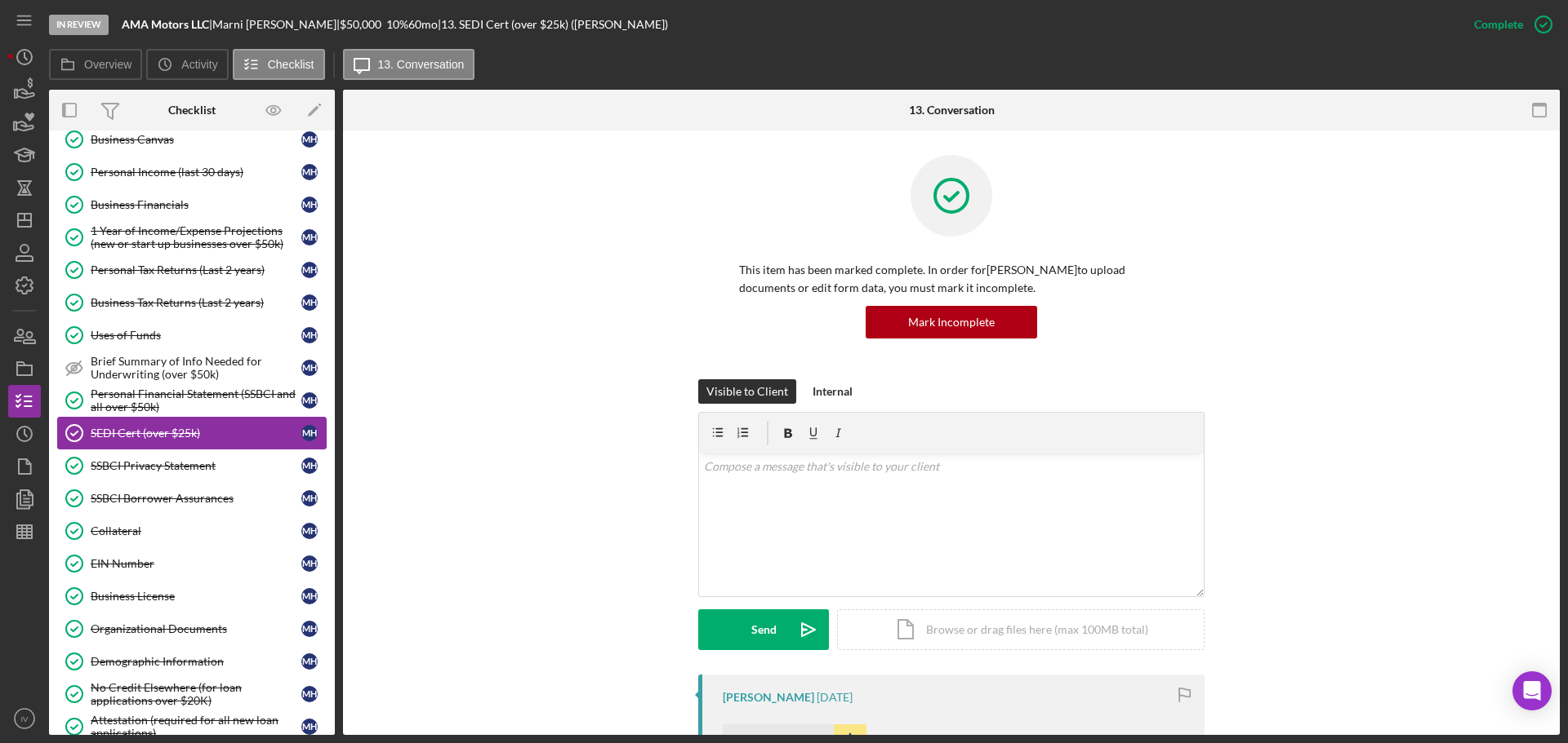
click at [142, 430] on div "SEDI Cert (over $25k)" at bounding box center [195, 433] width 210 height 13
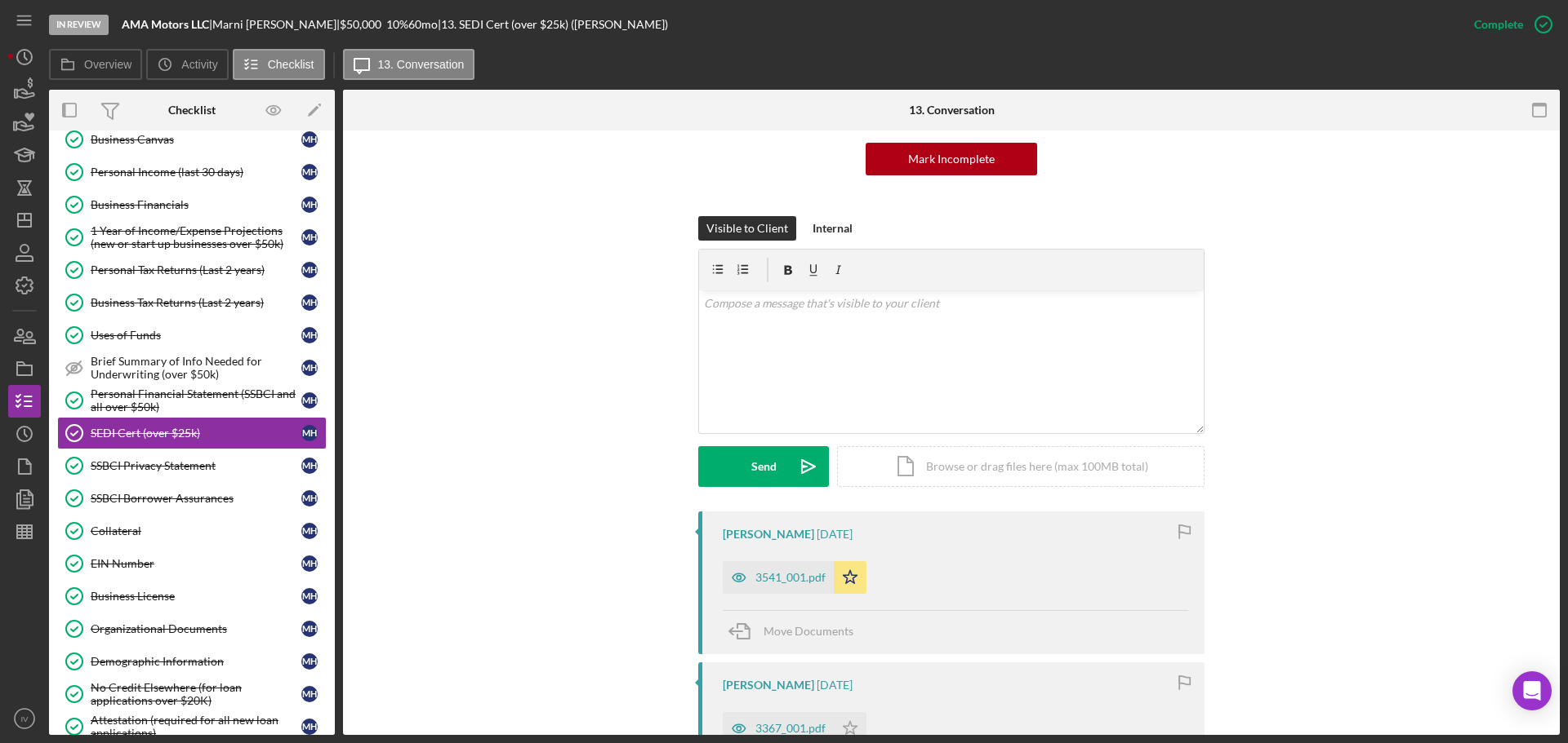
scroll to position [408, 0]
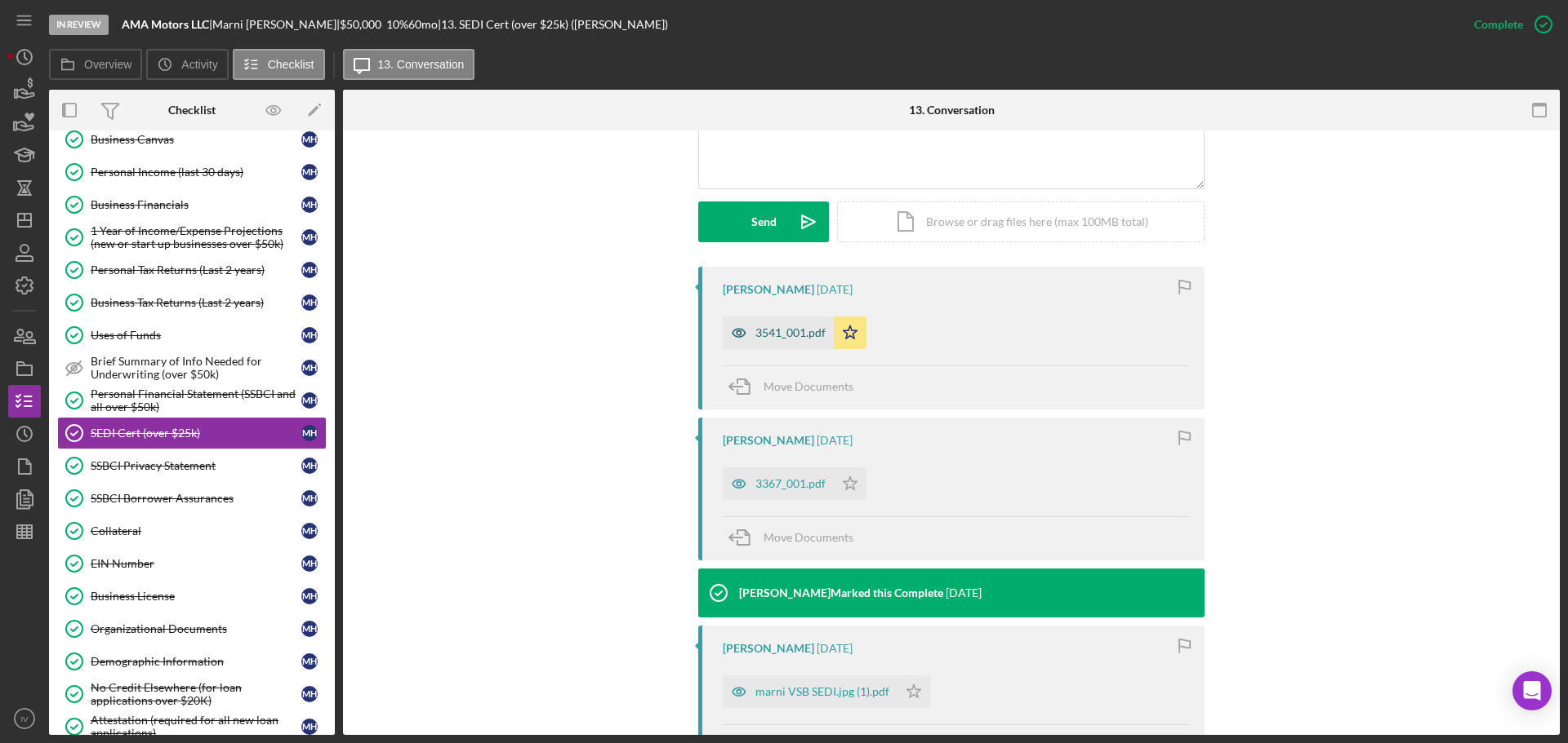
click at [777, 337] on div "3541_001.pdf" at bounding box center [791, 332] width 70 height 13
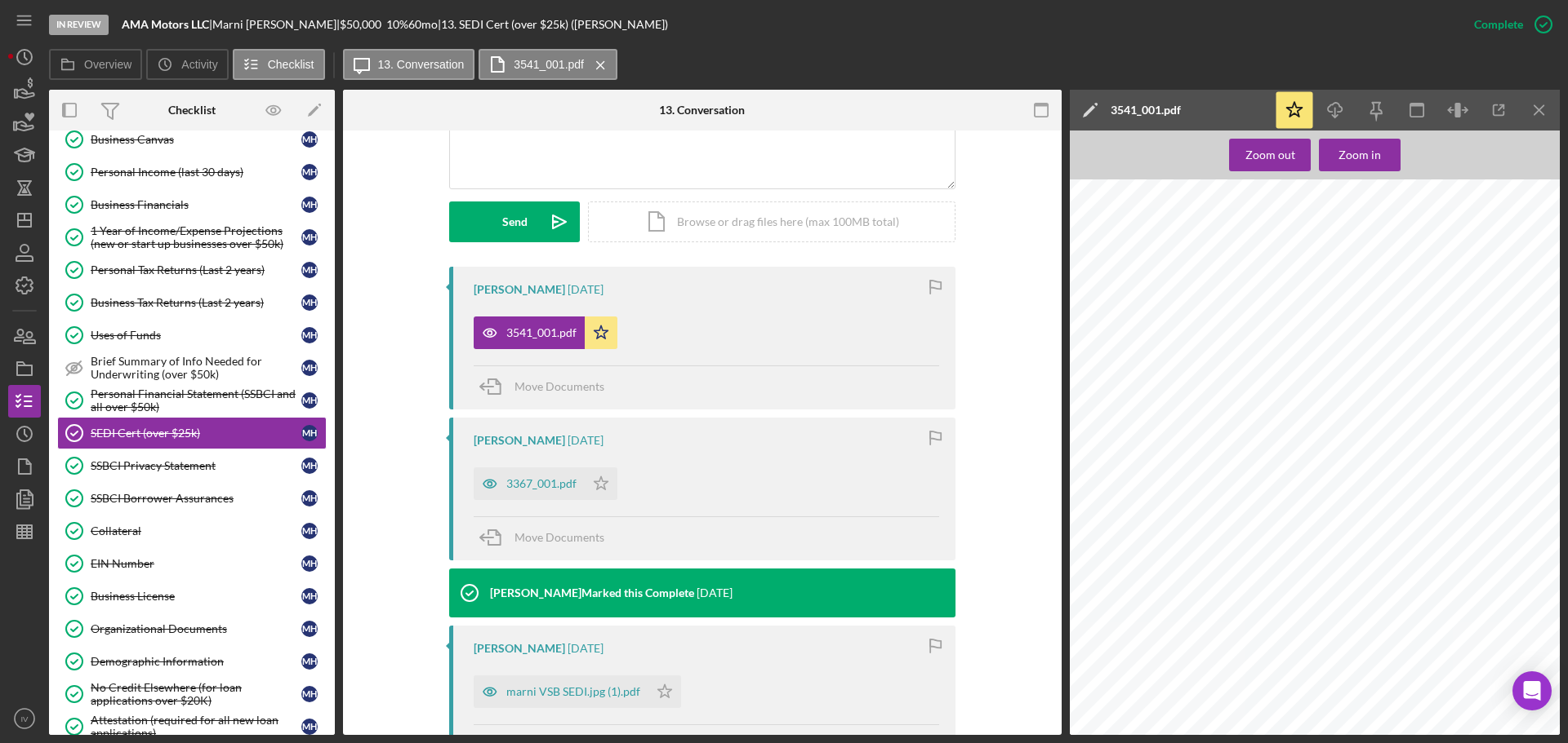
scroll to position [653, 0]
click at [22, 218] on icon "Icon/Dashboard" at bounding box center [24, 220] width 41 height 41
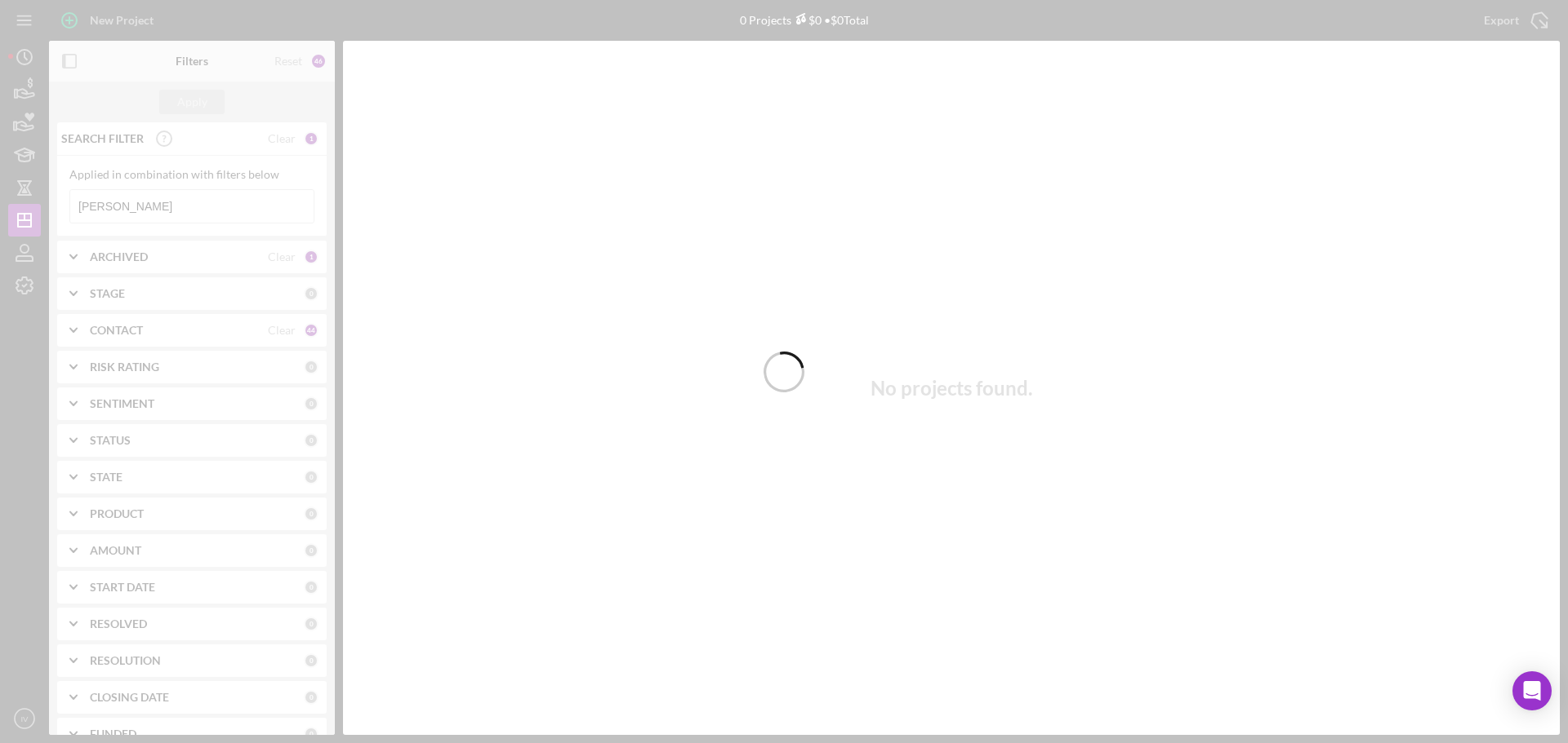
click at [122, 209] on div at bounding box center [784, 372] width 1568 height 743
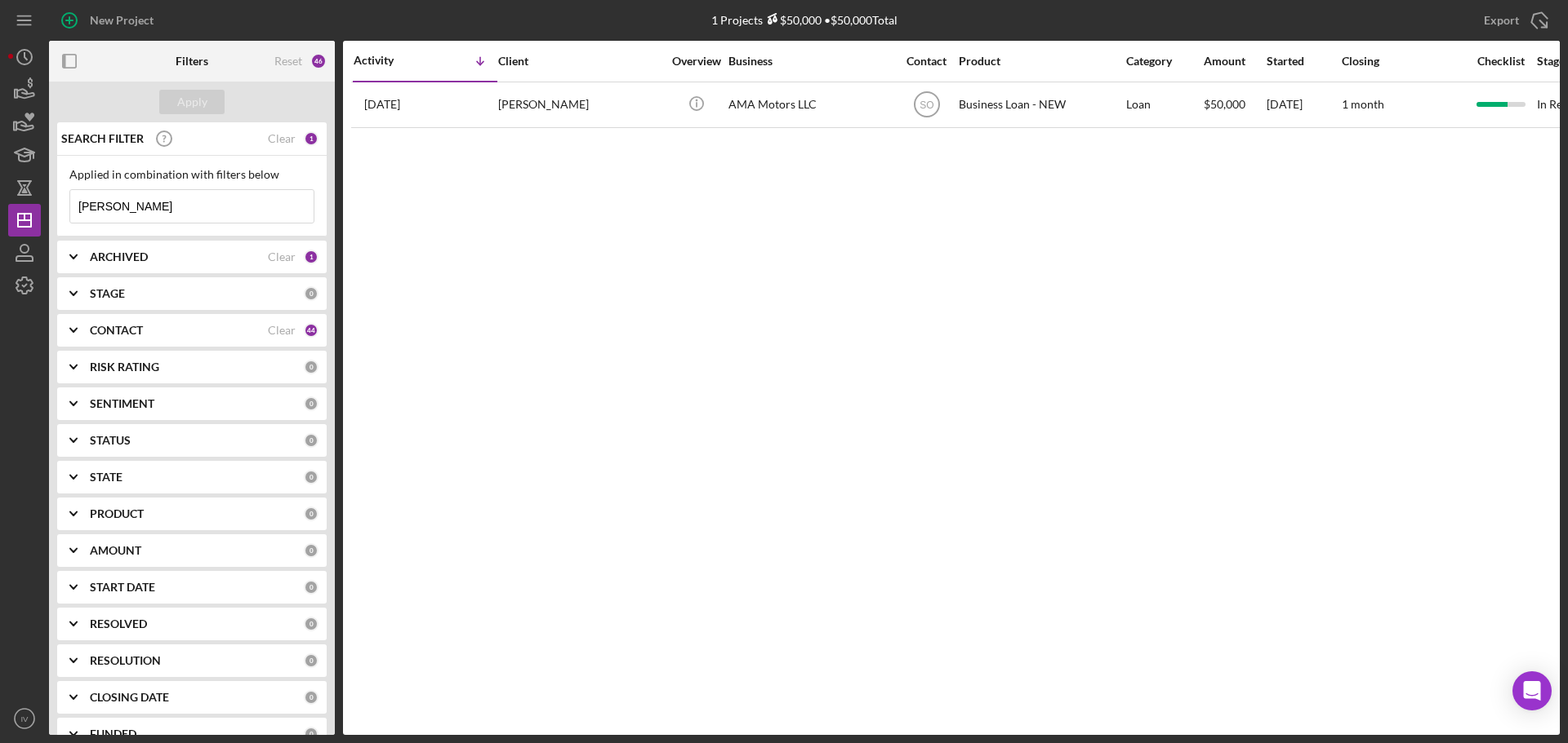
drag, startPoint x: 125, startPoint y: 202, endPoint x: 58, endPoint y: 201, distance: 67.0
click at [58, 201] on div "Applied in combination with filters below [PERSON_NAME] Icon/Menu Close" at bounding box center [191, 196] width 270 height 81
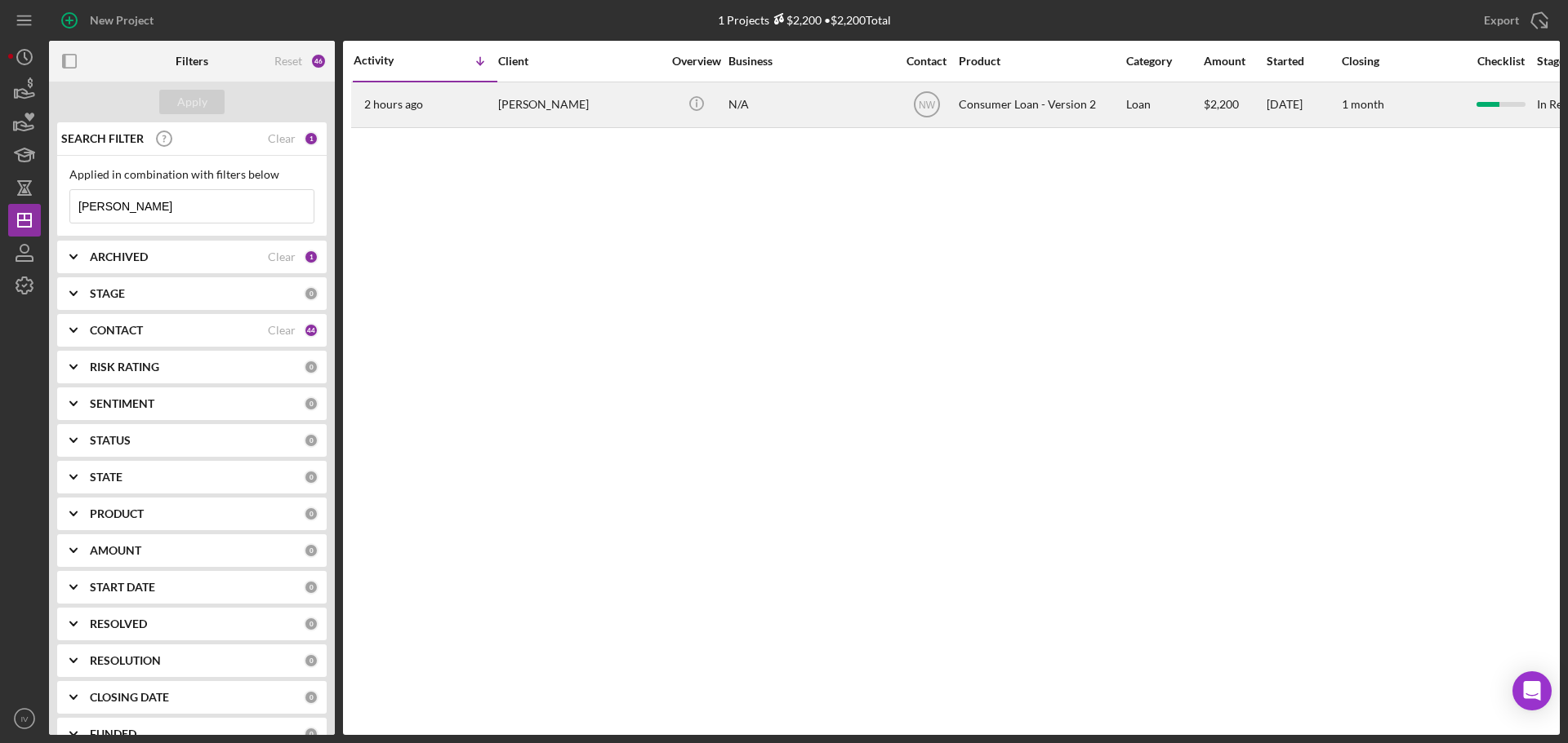
type input "[PERSON_NAME]"
click at [521, 101] on div "[PERSON_NAME]" at bounding box center [579, 105] width 163 height 44
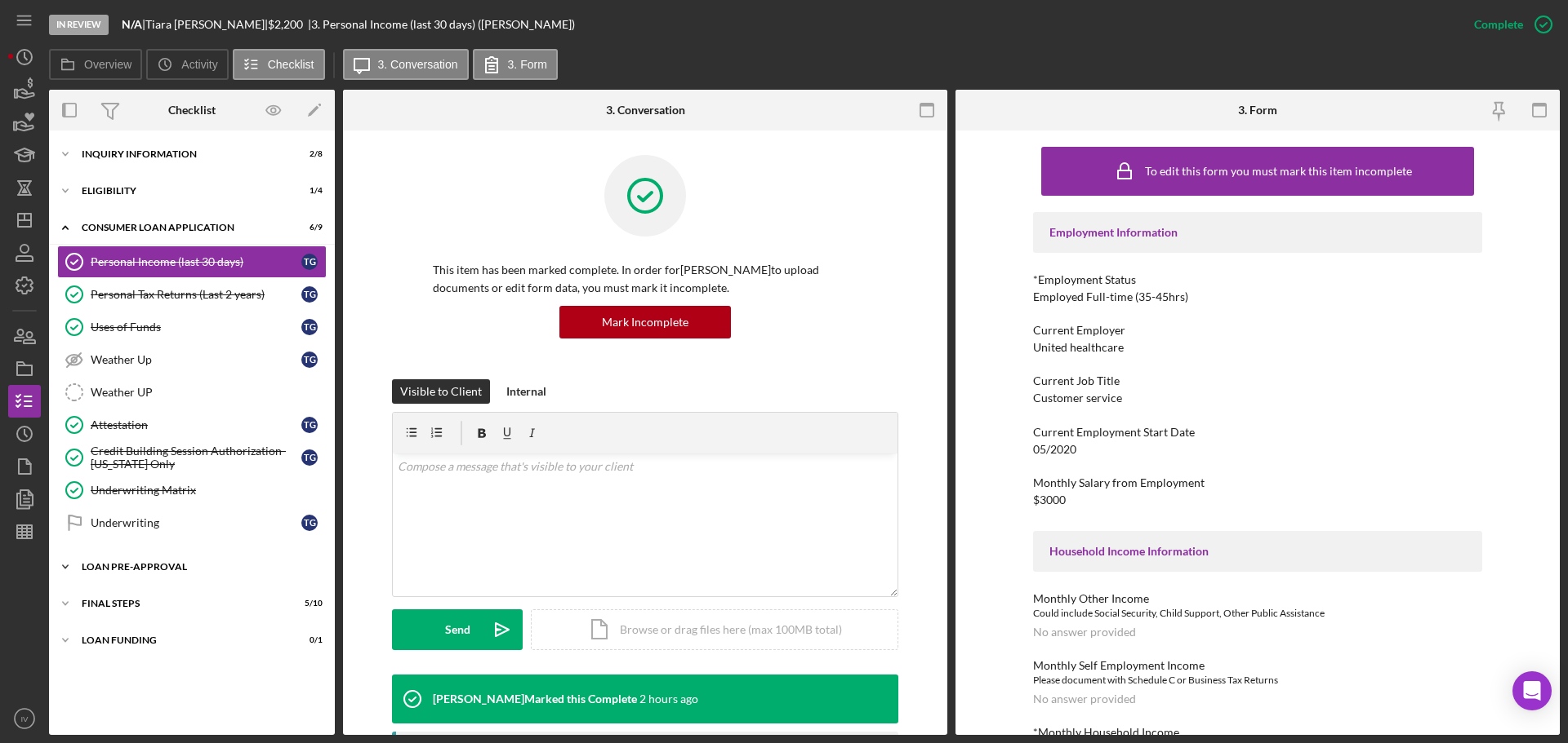
click at [153, 565] on div "Loan Pre-Approval" at bounding box center [198, 567] width 233 height 10
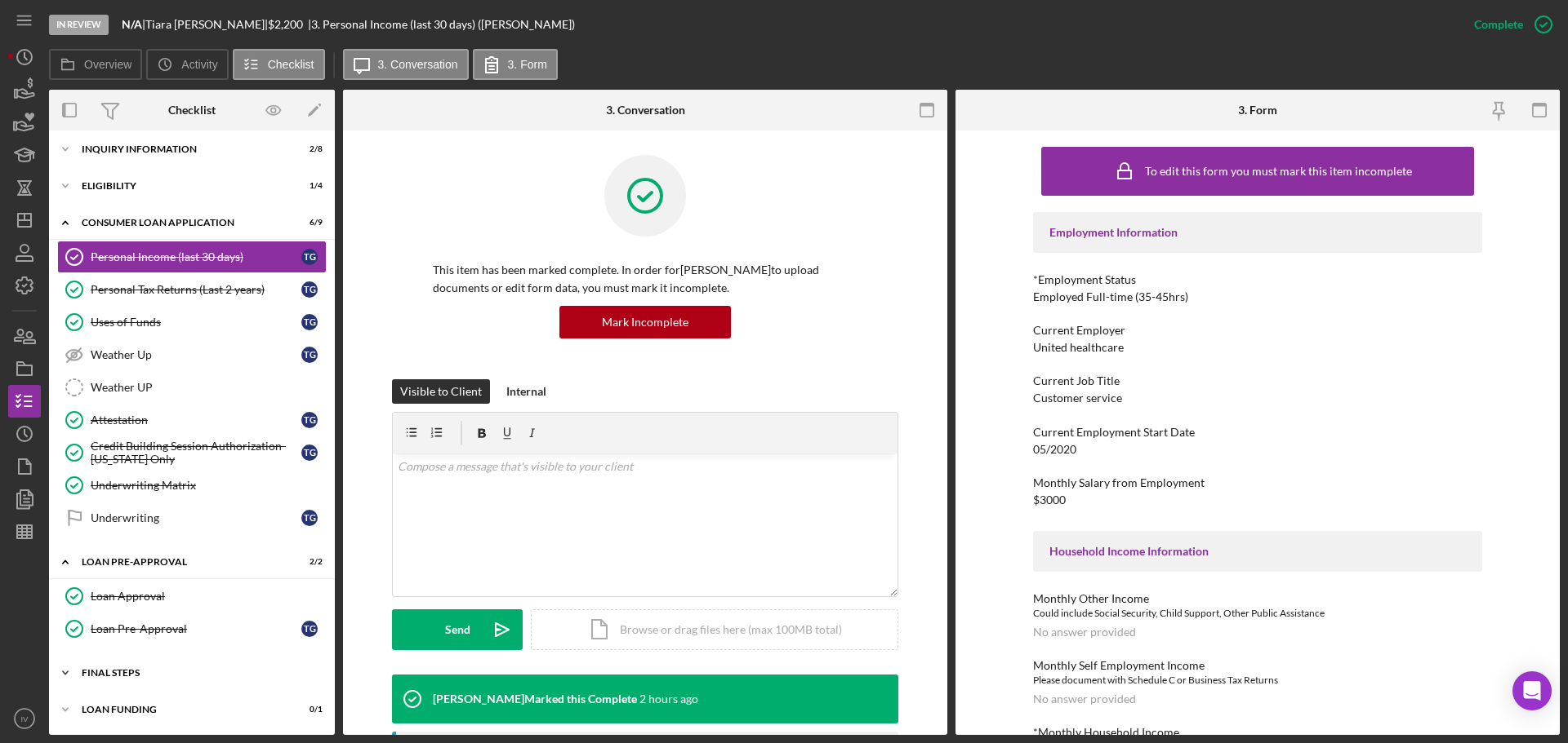
click at [122, 667] on div "Icon/Expander FINAL STEPS 5 / 10" at bounding box center [191, 672] width 285 height 32
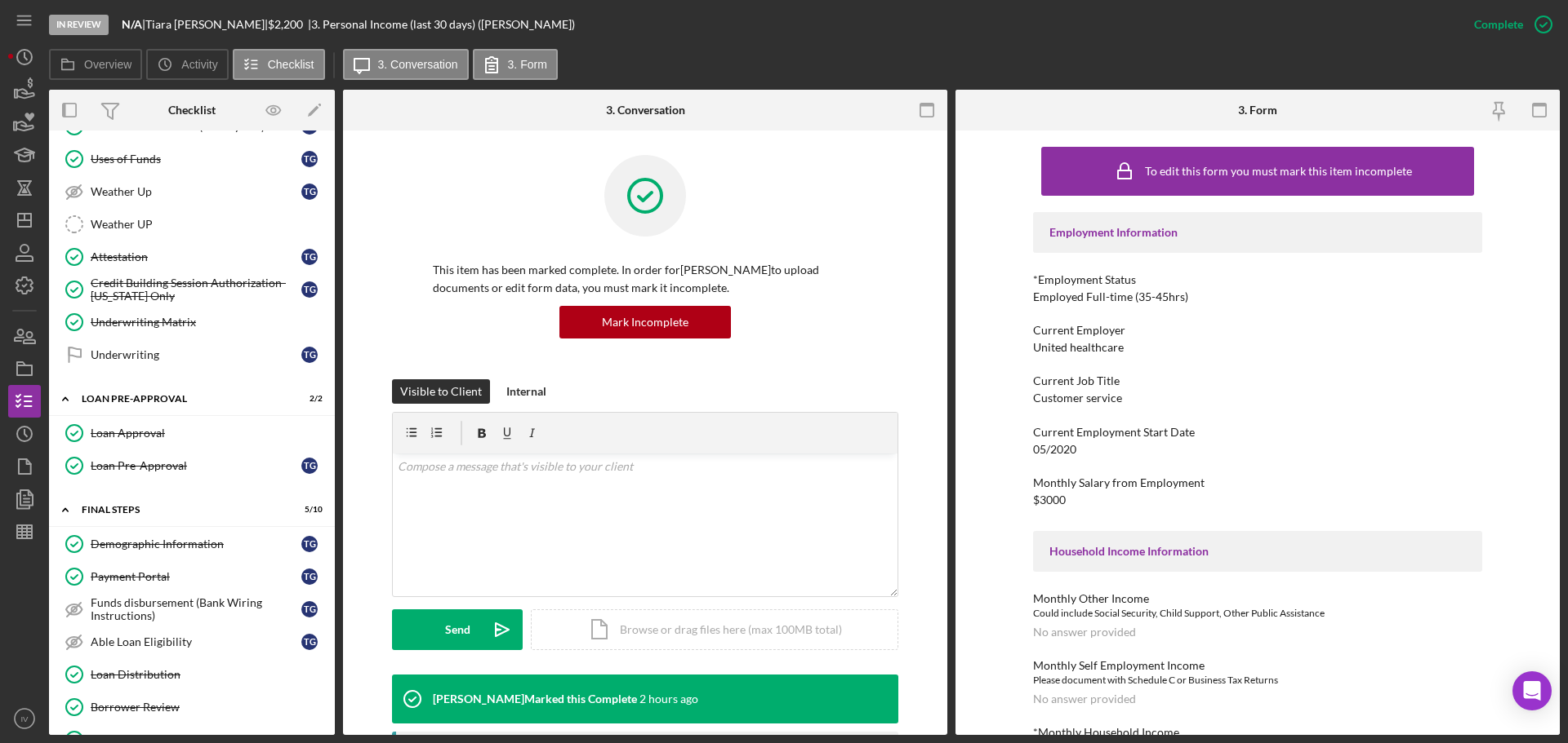
scroll to position [249, 0]
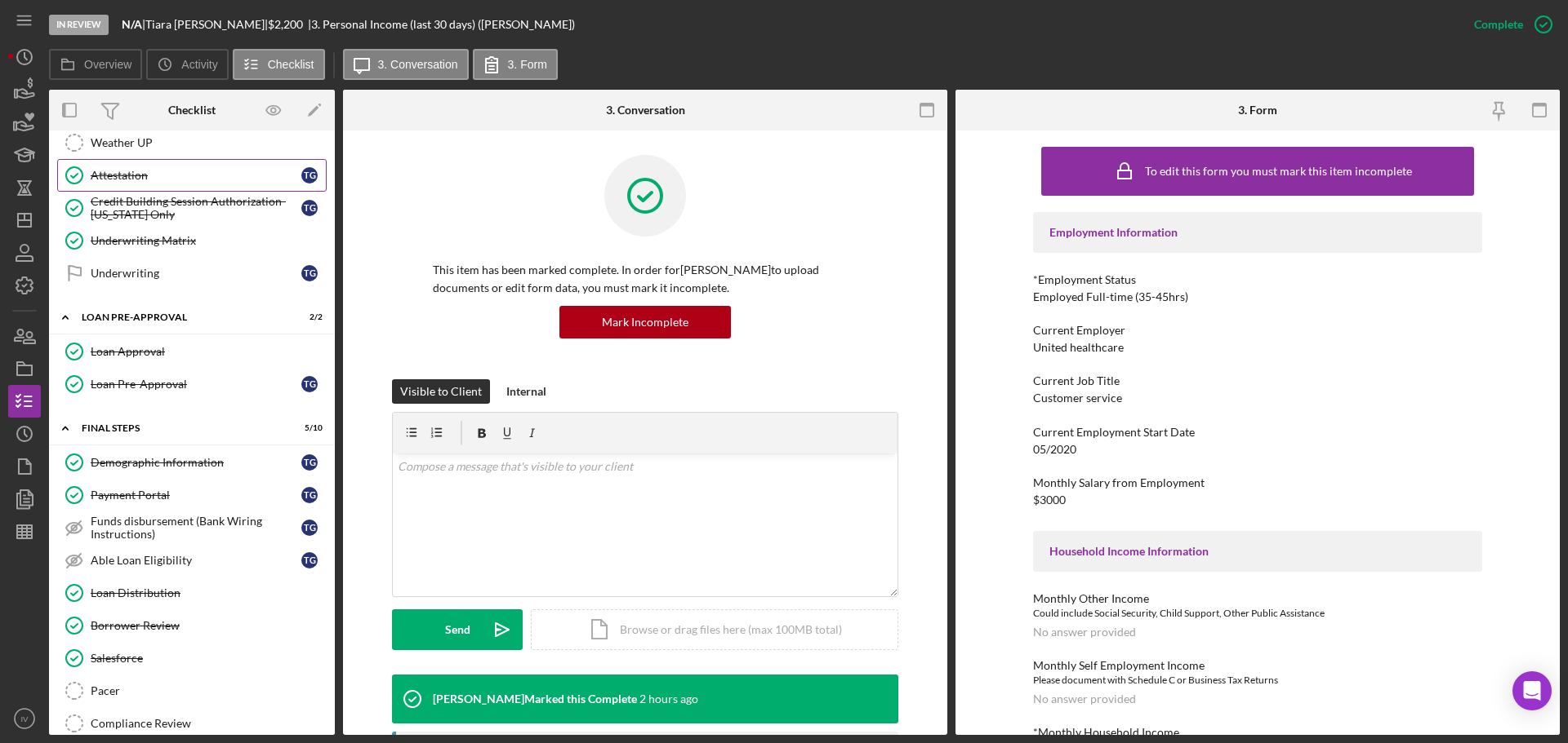
click at [118, 171] on div "Attestation" at bounding box center [195, 175] width 210 height 13
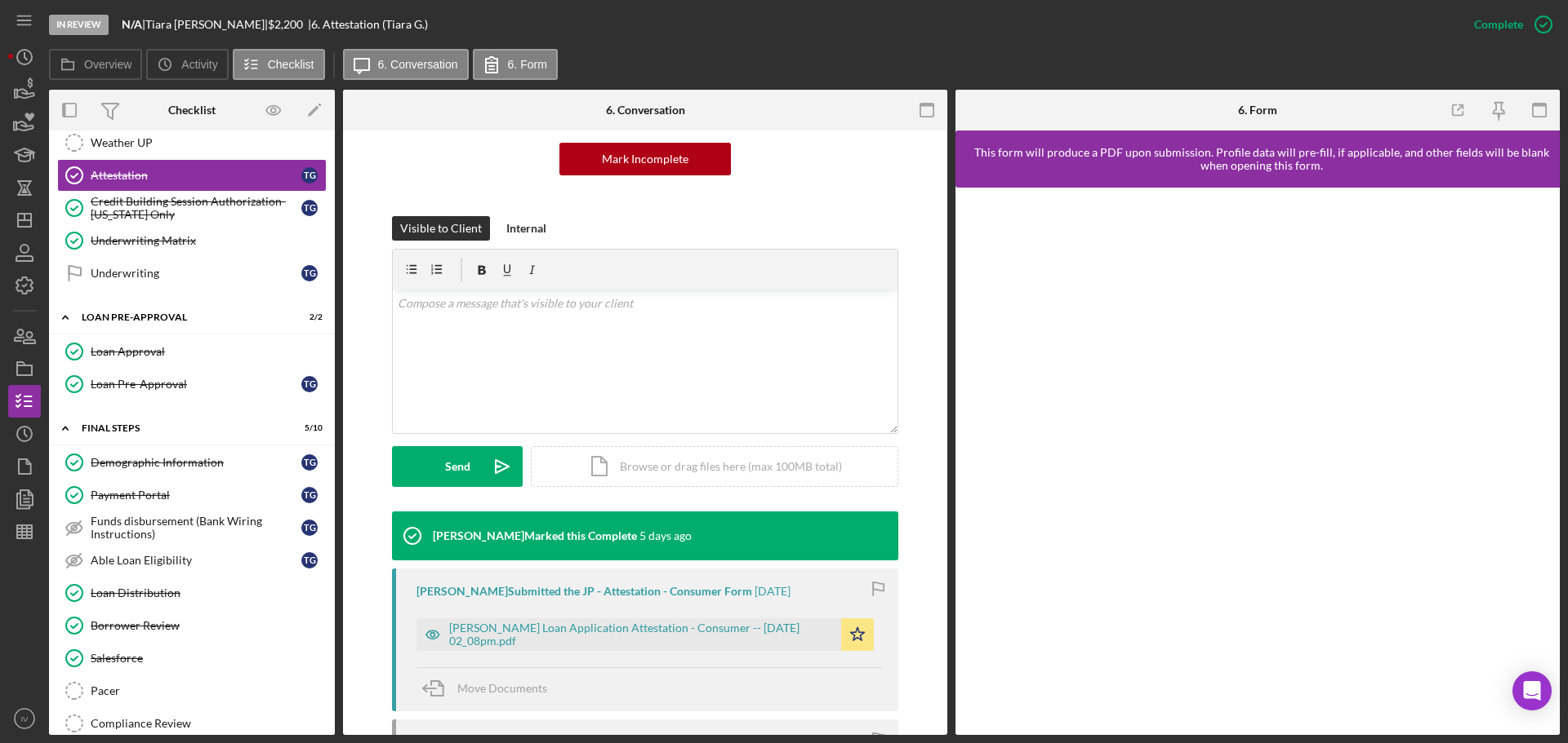
scroll to position [326, 0]
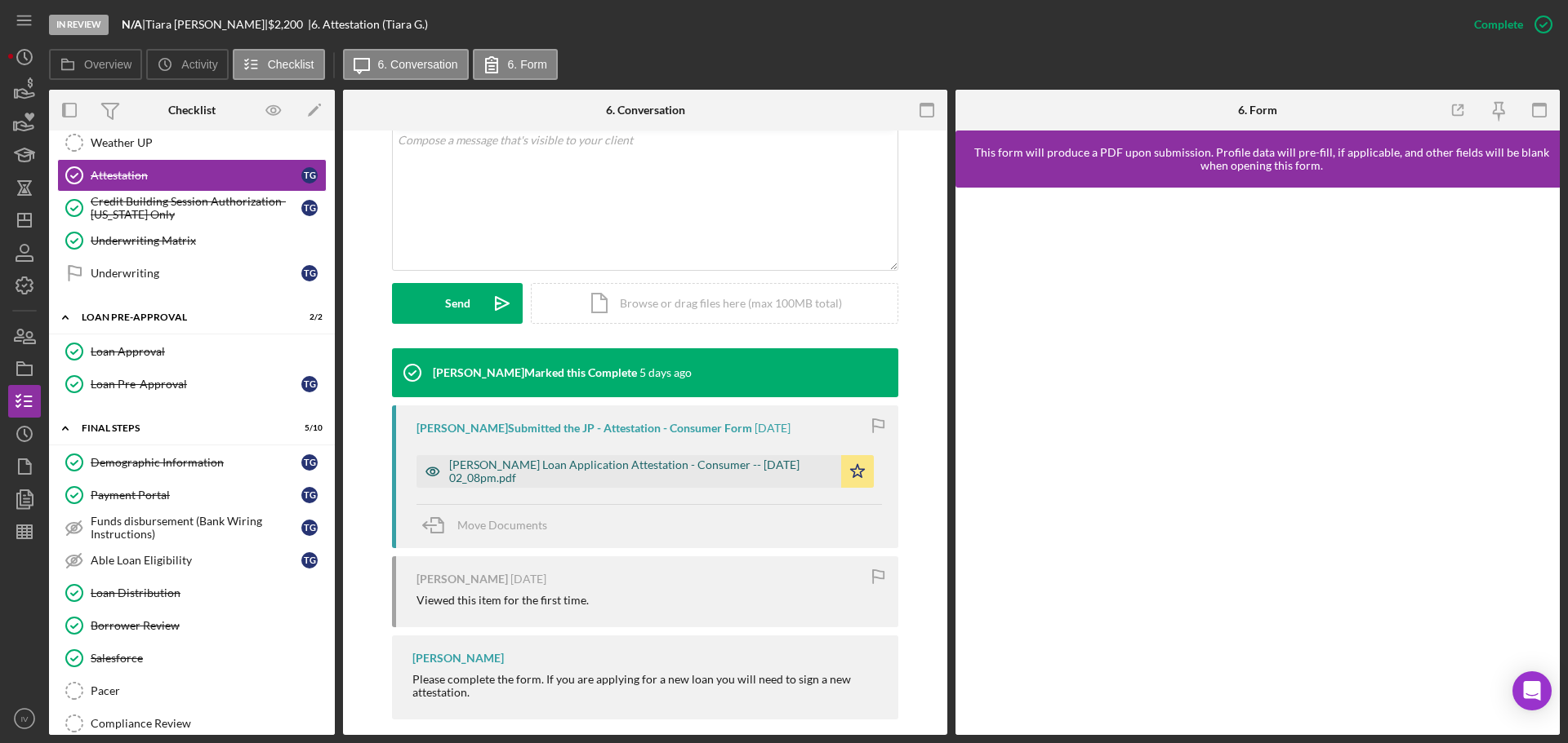
click at [534, 472] on div "[PERSON_NAME] Loan Application Attestation - Consumer -- [DATE] 02_08pm.pdf" at bounding box center [641, 472] width 384 height 26
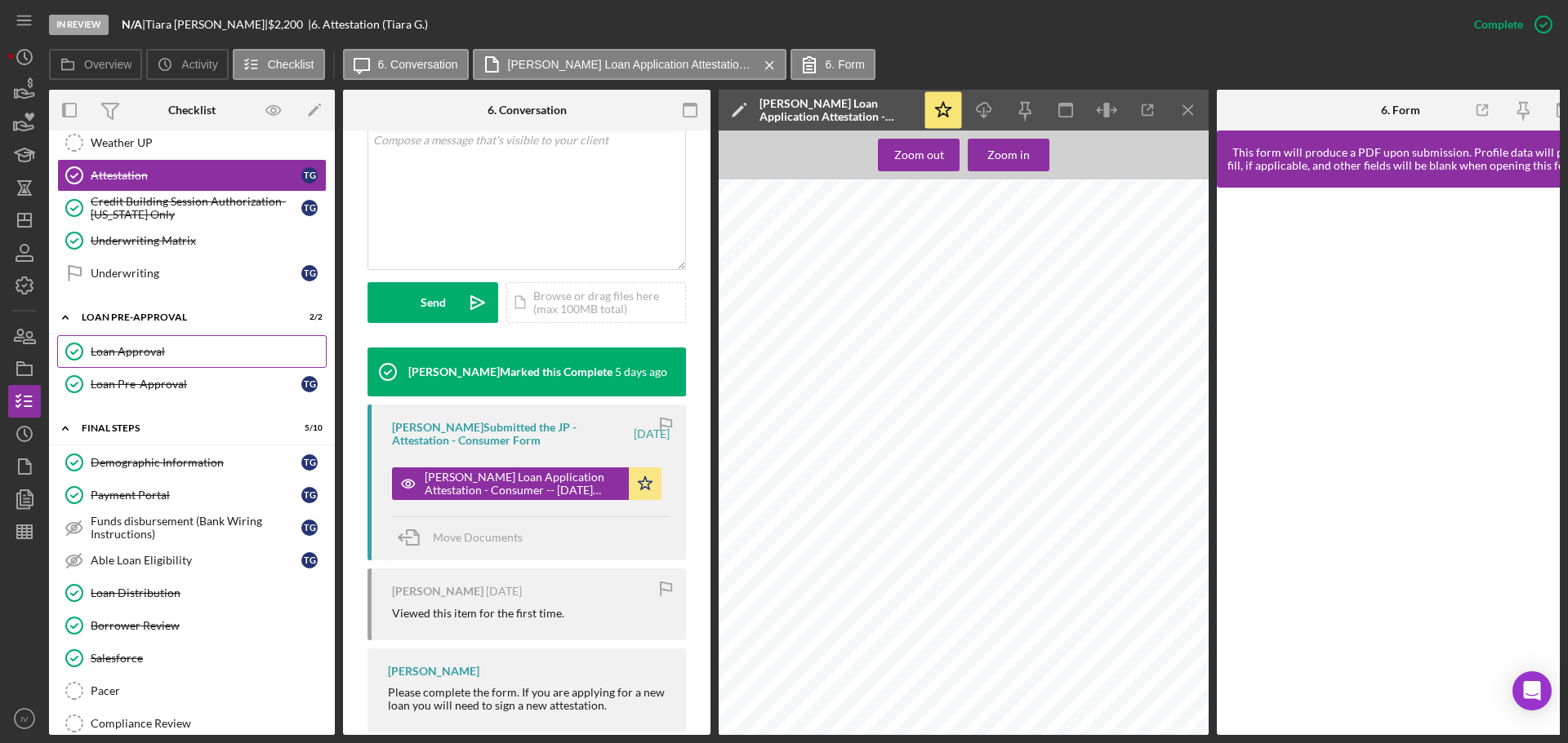
click at [133, 353] on div "Loan Approval" at bounding box center [208, 351] width 235 height 13
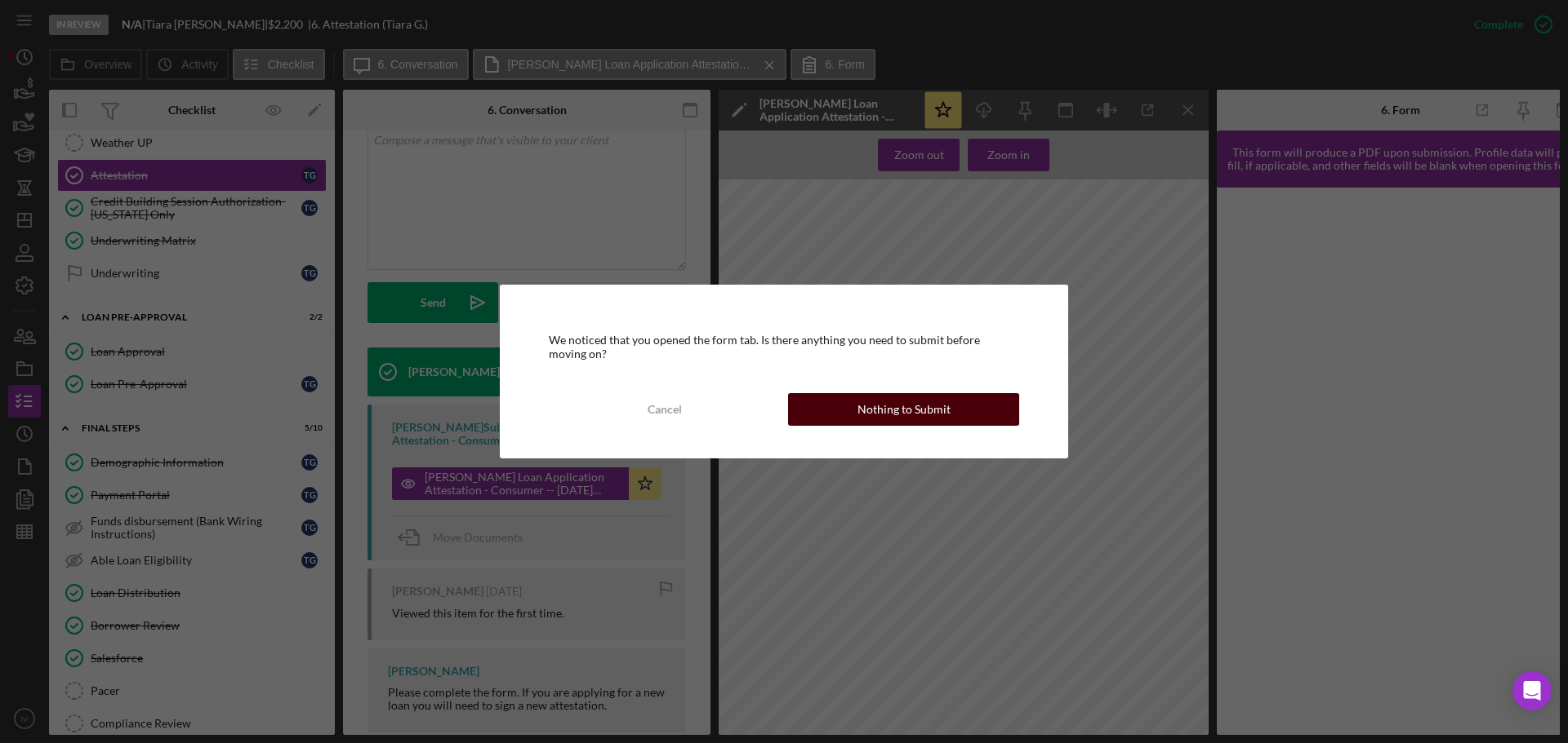
click at [880, 410] on div "Nothing to Submit" at bounding box center [903, 409] width 93 height 32
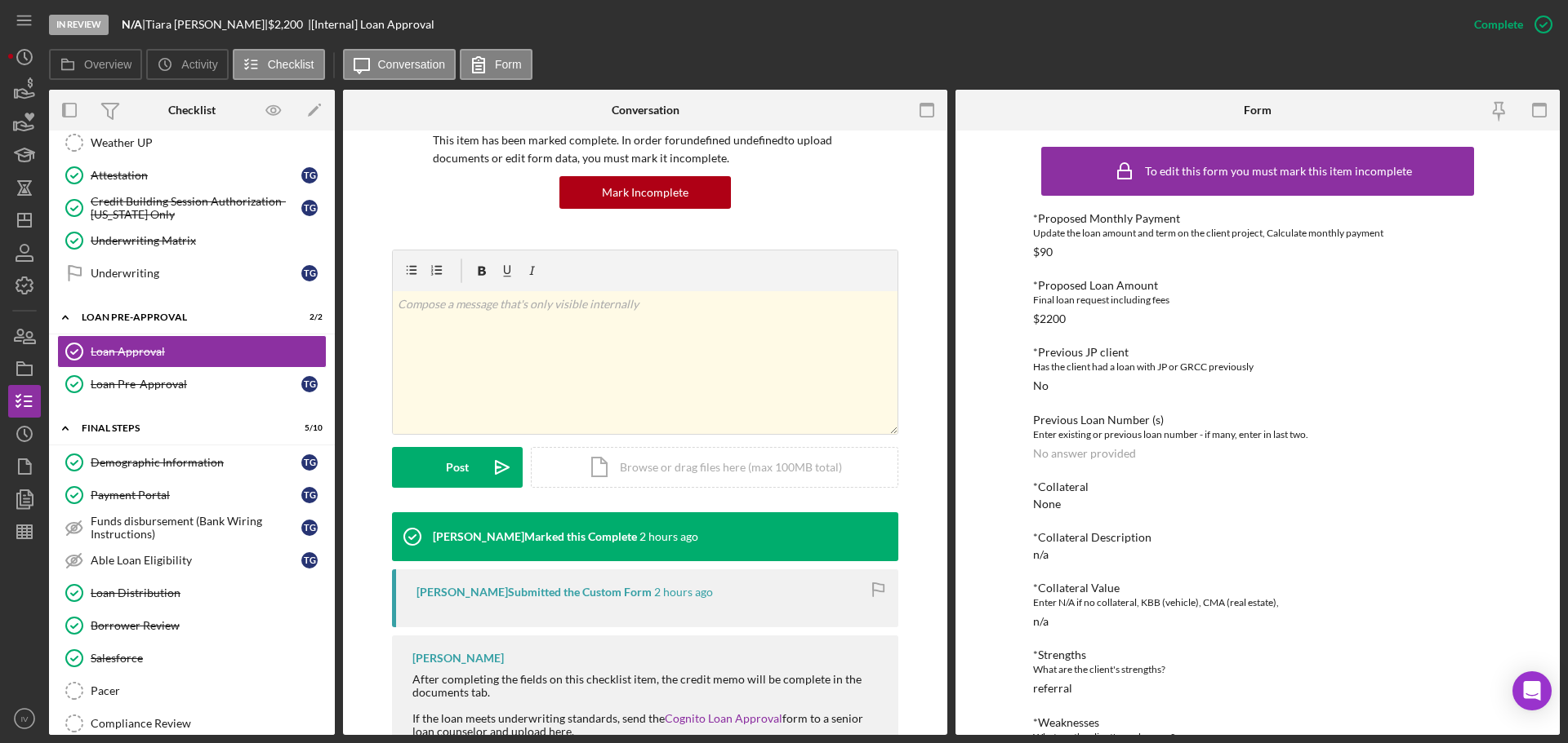
scroll to position [48, 0]
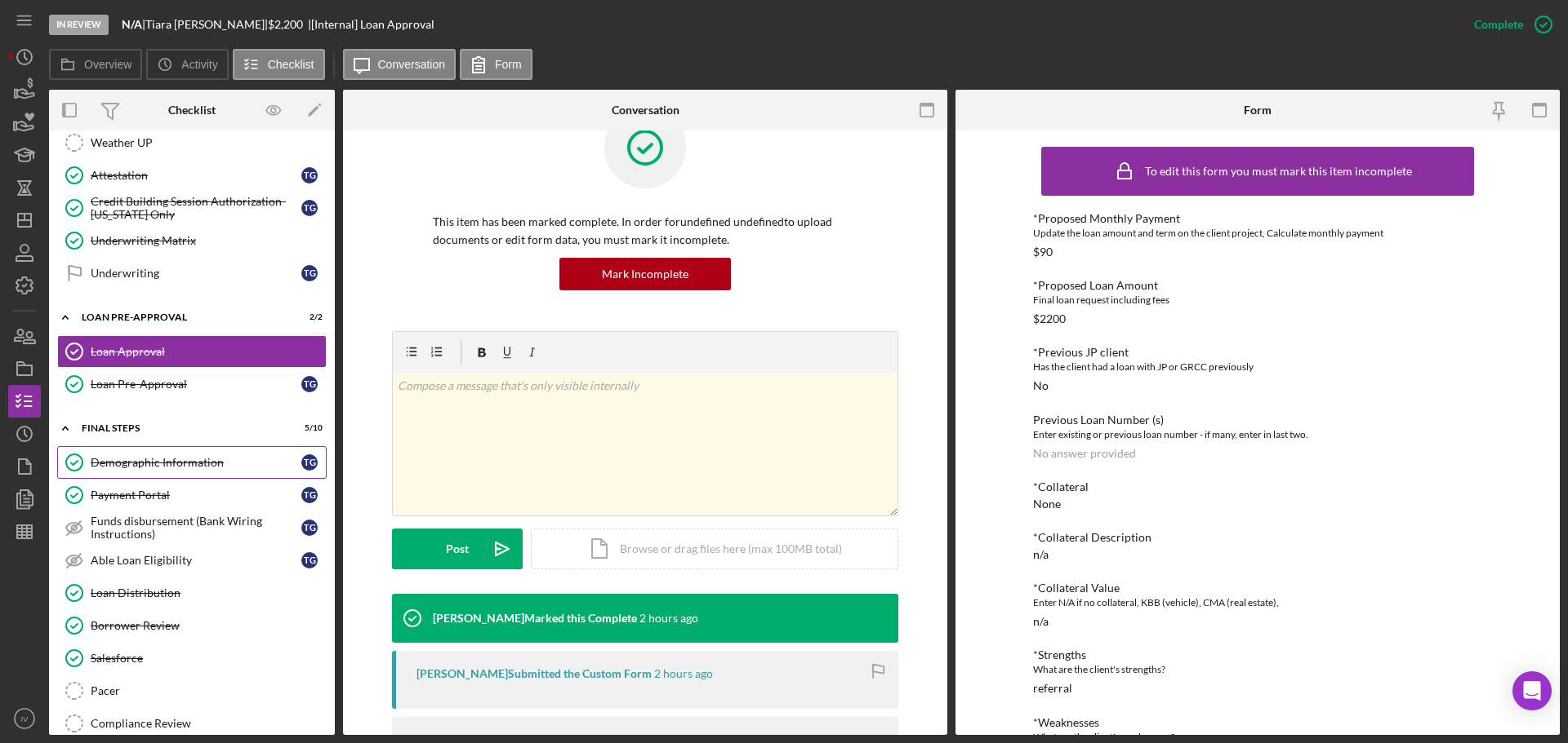
click at [134, 462] on div "Demographic Information" at bounding box center [195, 462] width 210 height 13
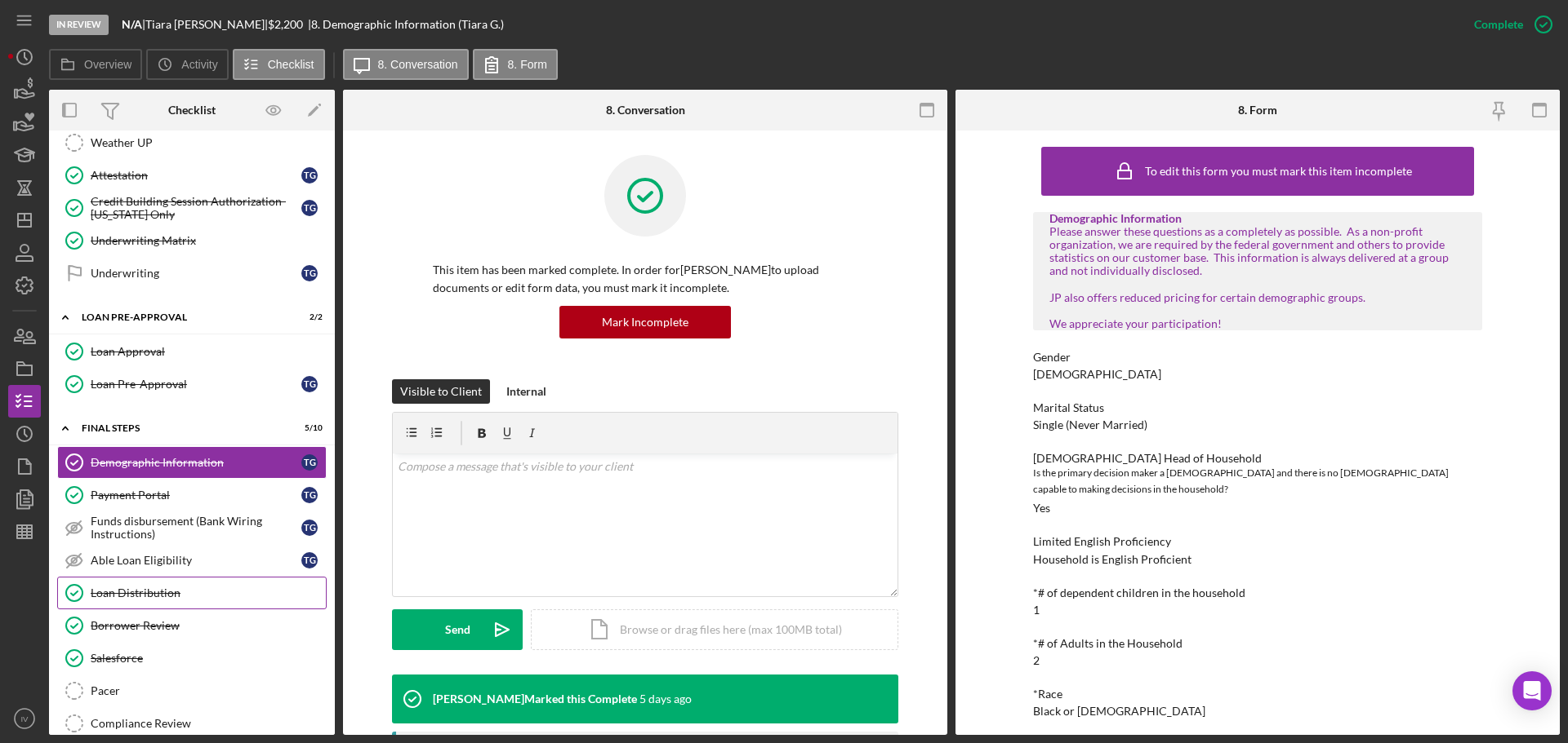
click at [138, 591] on div "Loan Distribution" at bounding box center [208, 593] width 235 height 13
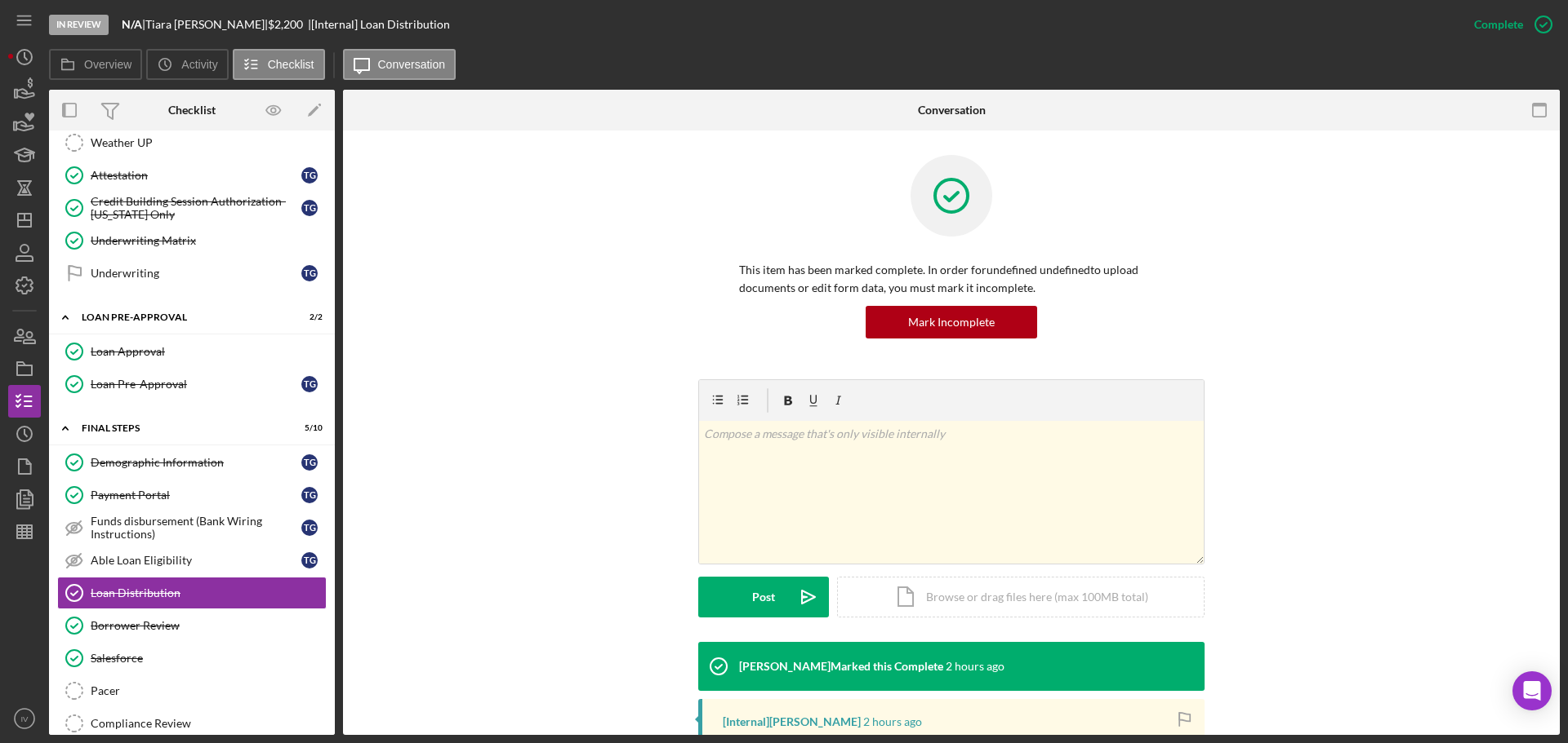
scroll to position [245, 0]
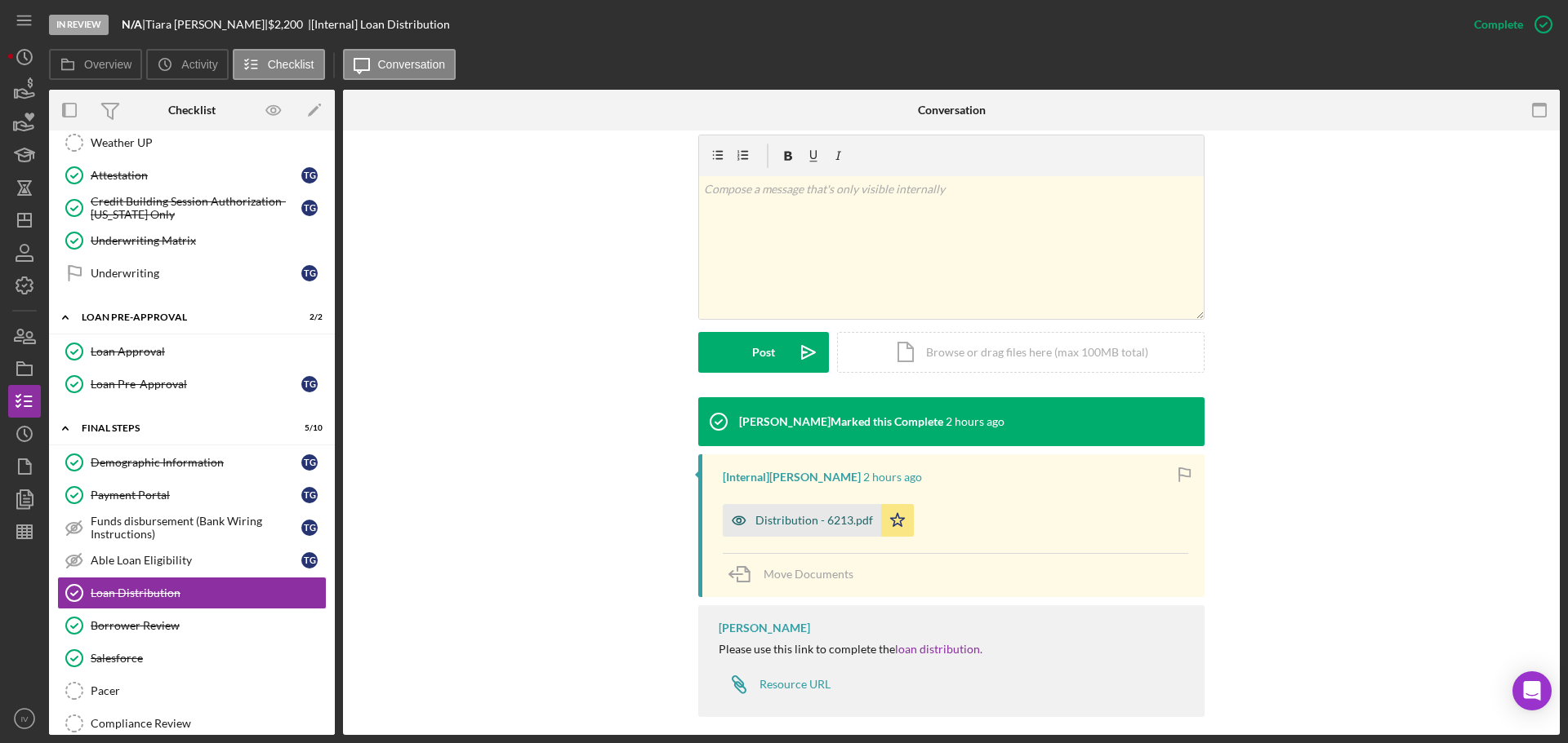
click at [824, 517] on div "Distribution - 6213.pdf" at bounding box center [814, 520] width 118 height 13
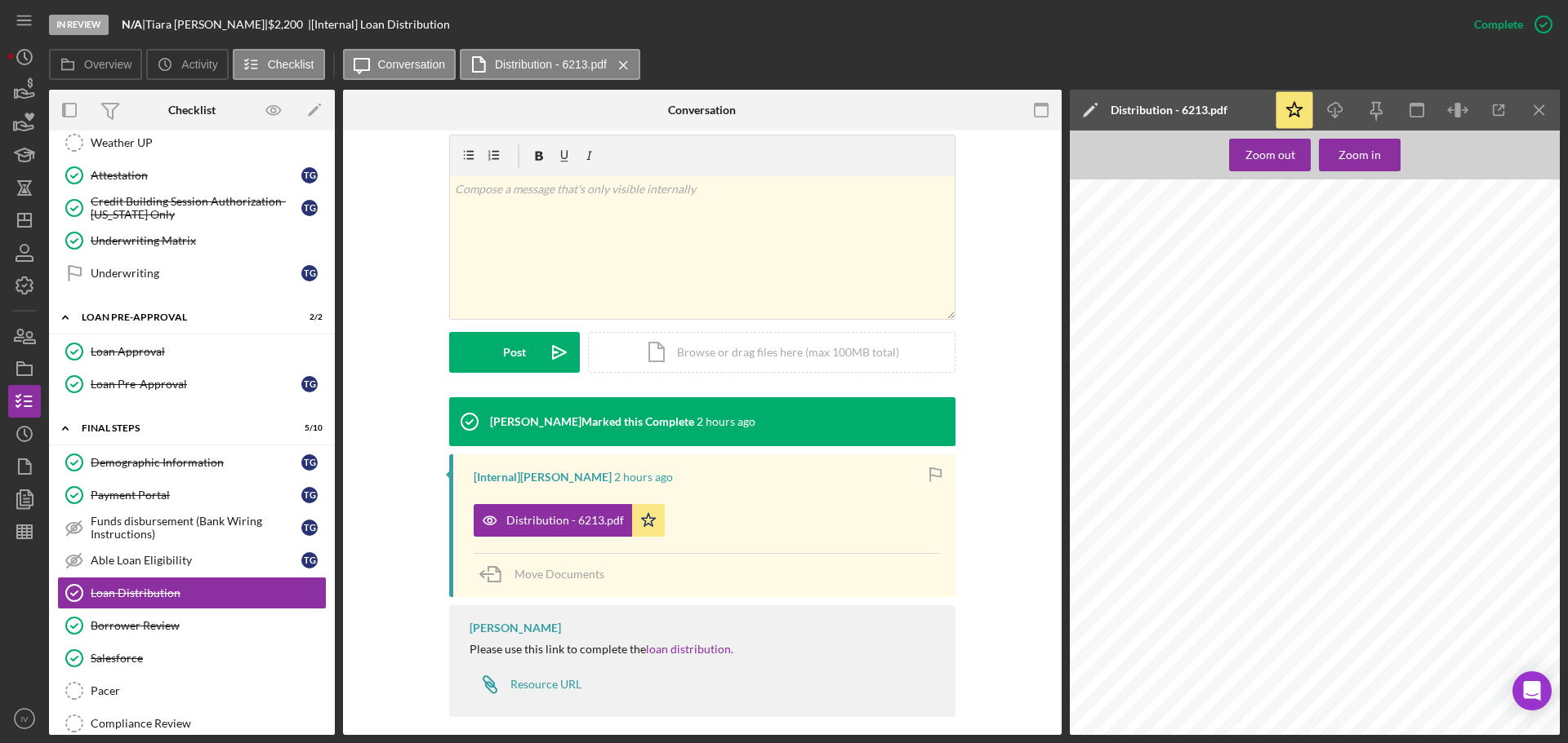
scroll to position [408, 0]
click at [146, 623] on div "Borrower Review" at bounding box center [208, 625] width 235 height 13
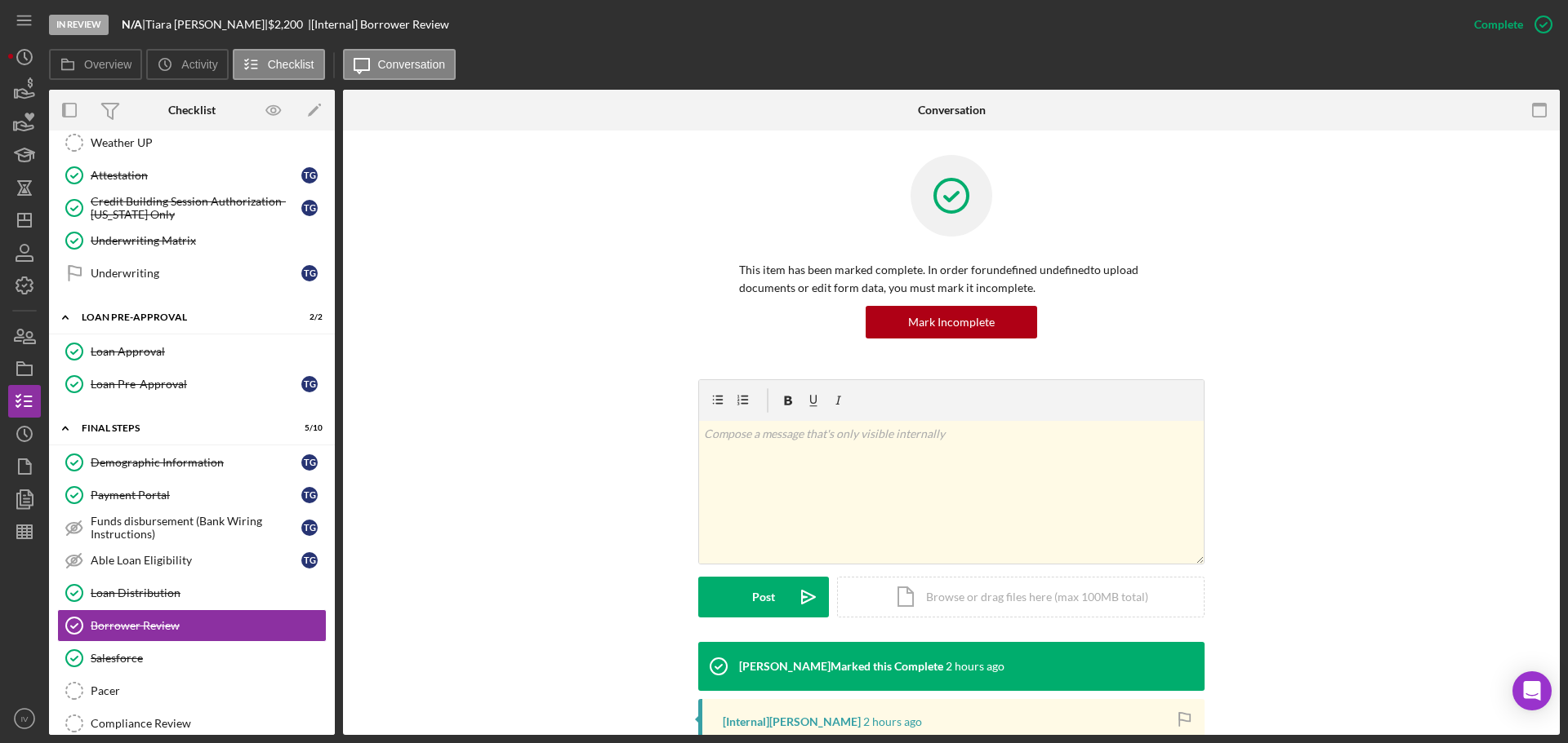
scroll to position [260, 0]
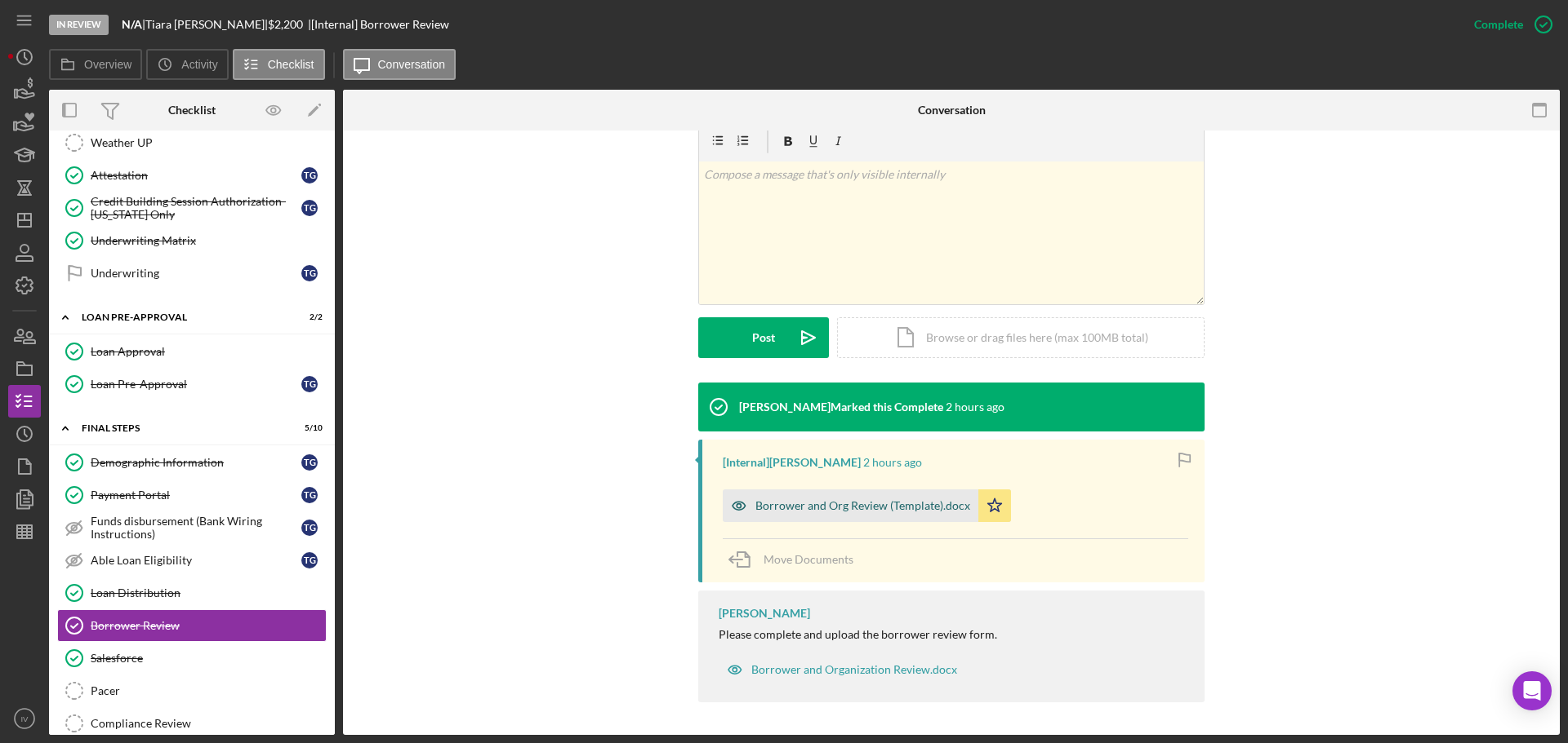
click at [875, 500] on div "Borrower and Org Review (Template).docx" at bounding box center [863, 506] width 215 height 13
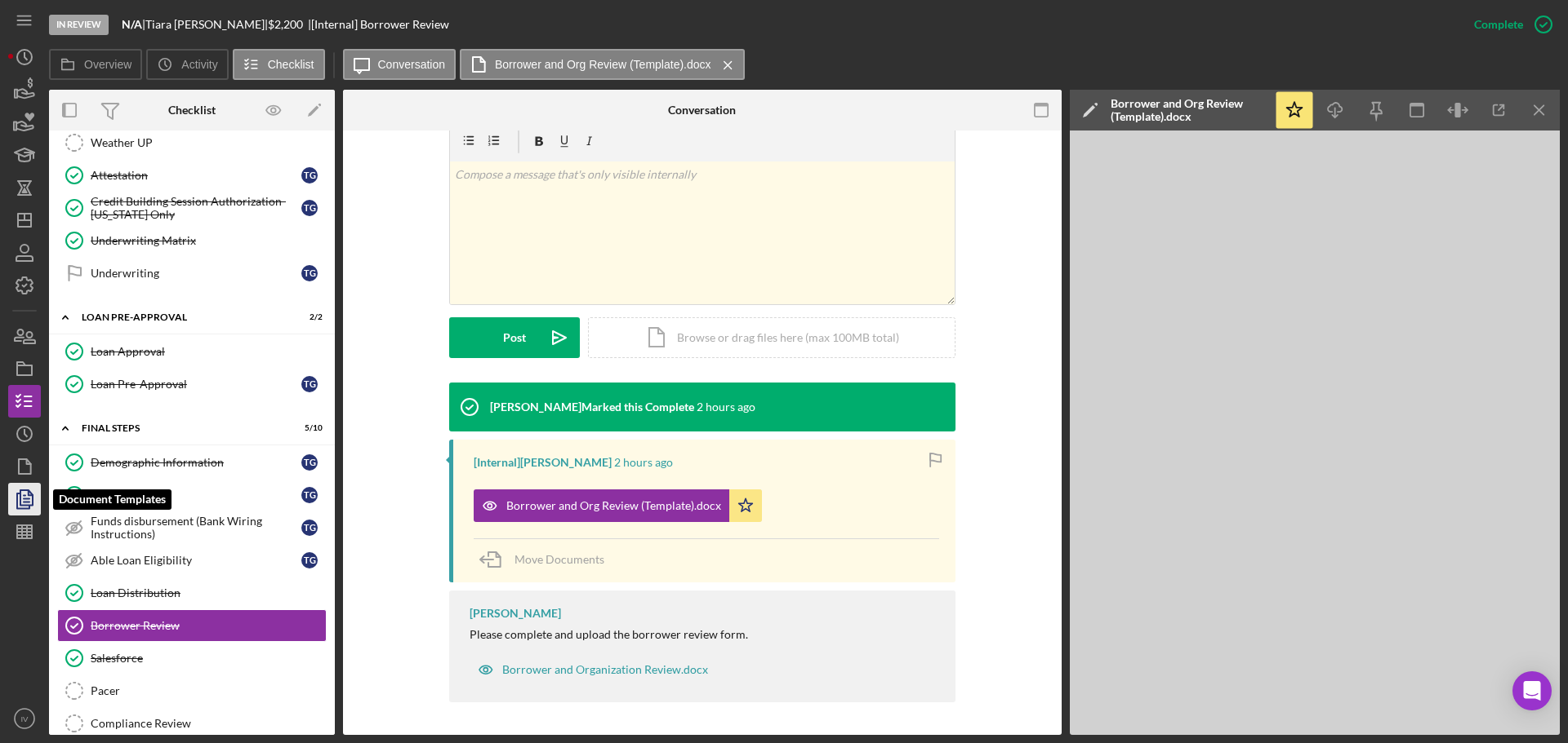
click at [26, 500] on icon "button" at bounding box center [26, 499] width 6 height 6
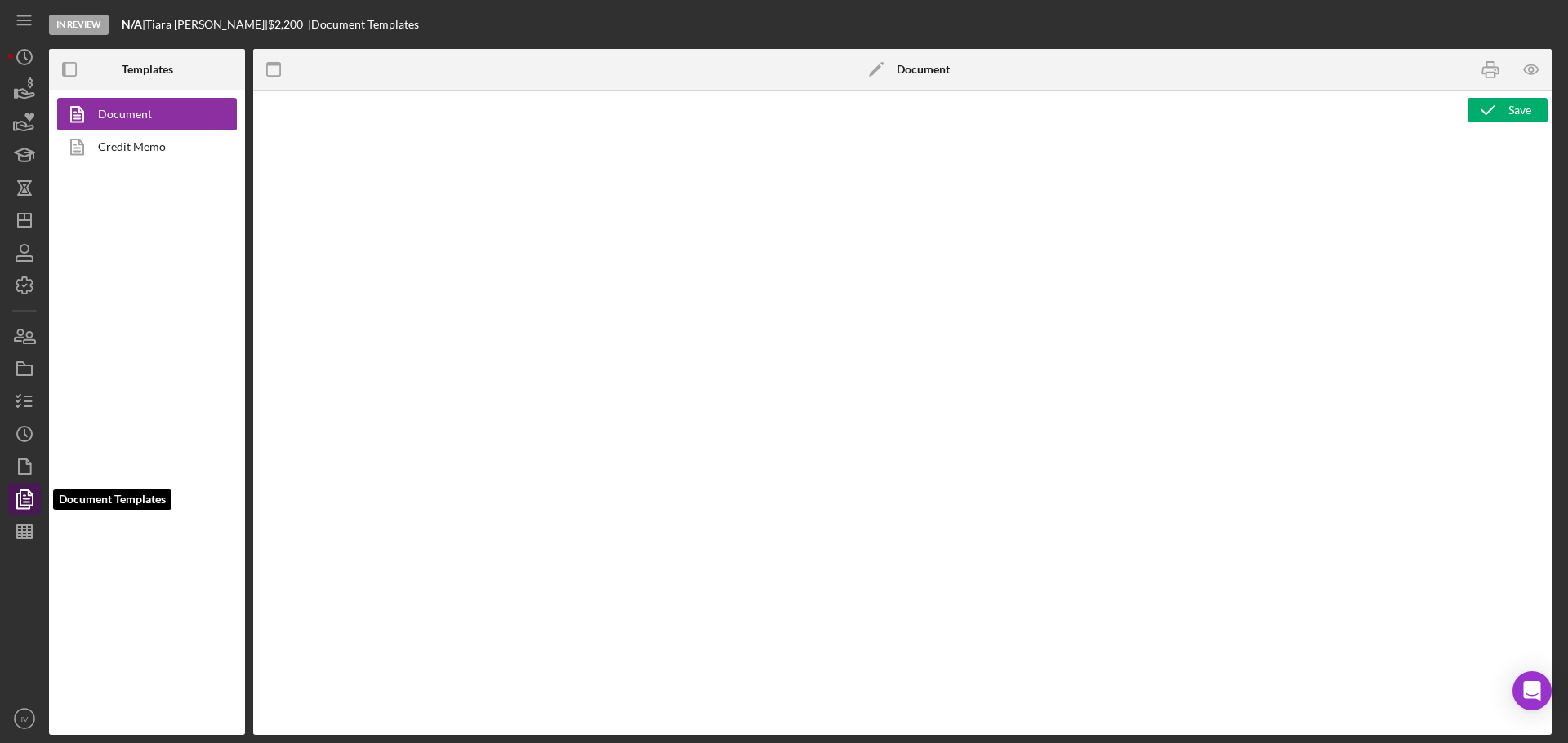
type textarea "<h1>Wiring Instructions</h1> <p style="text-align: left">Borrower Name:&nbsp; <…"
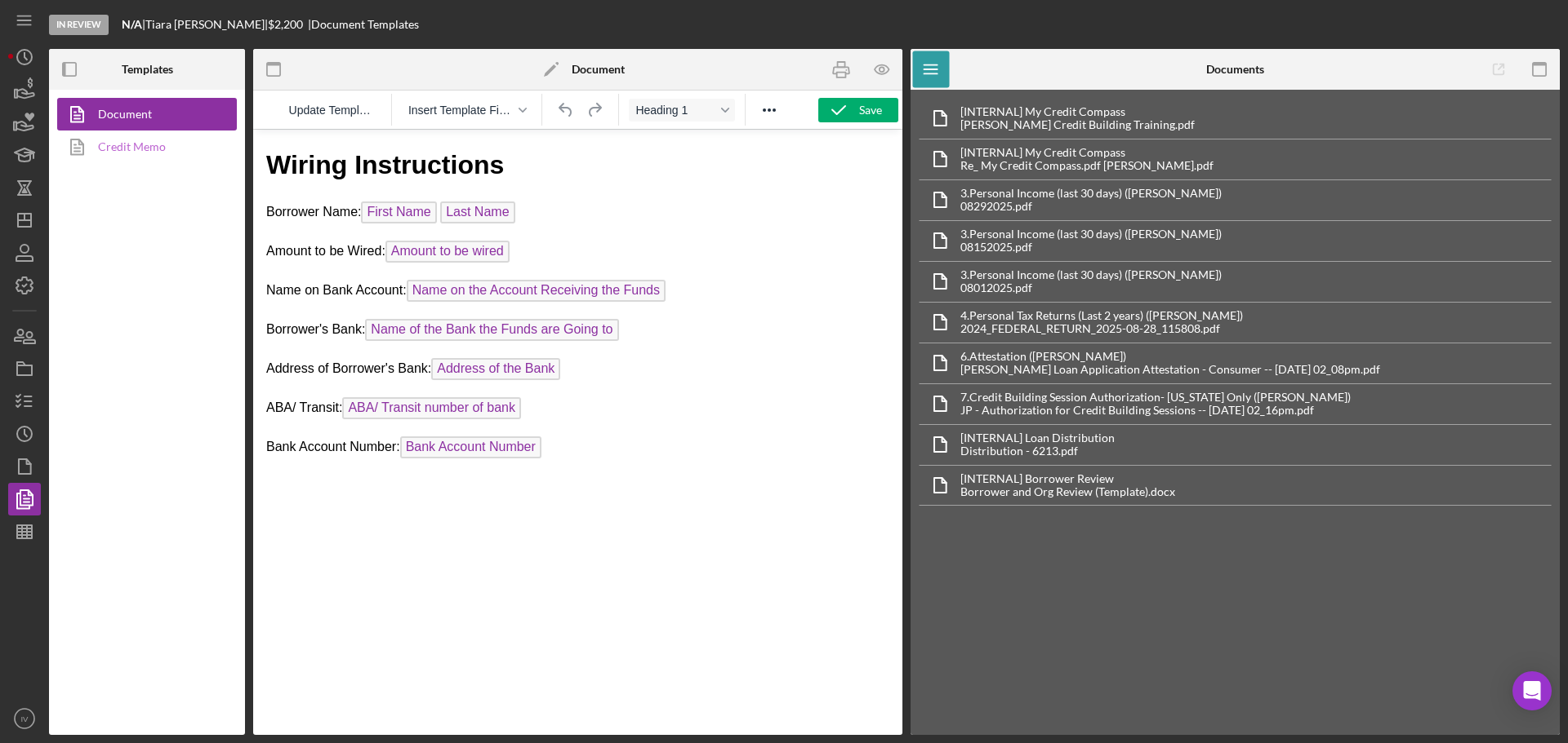
click at [127, 140] on link "Credit Memo" at bounding box center [142, 147] width 171 height 32
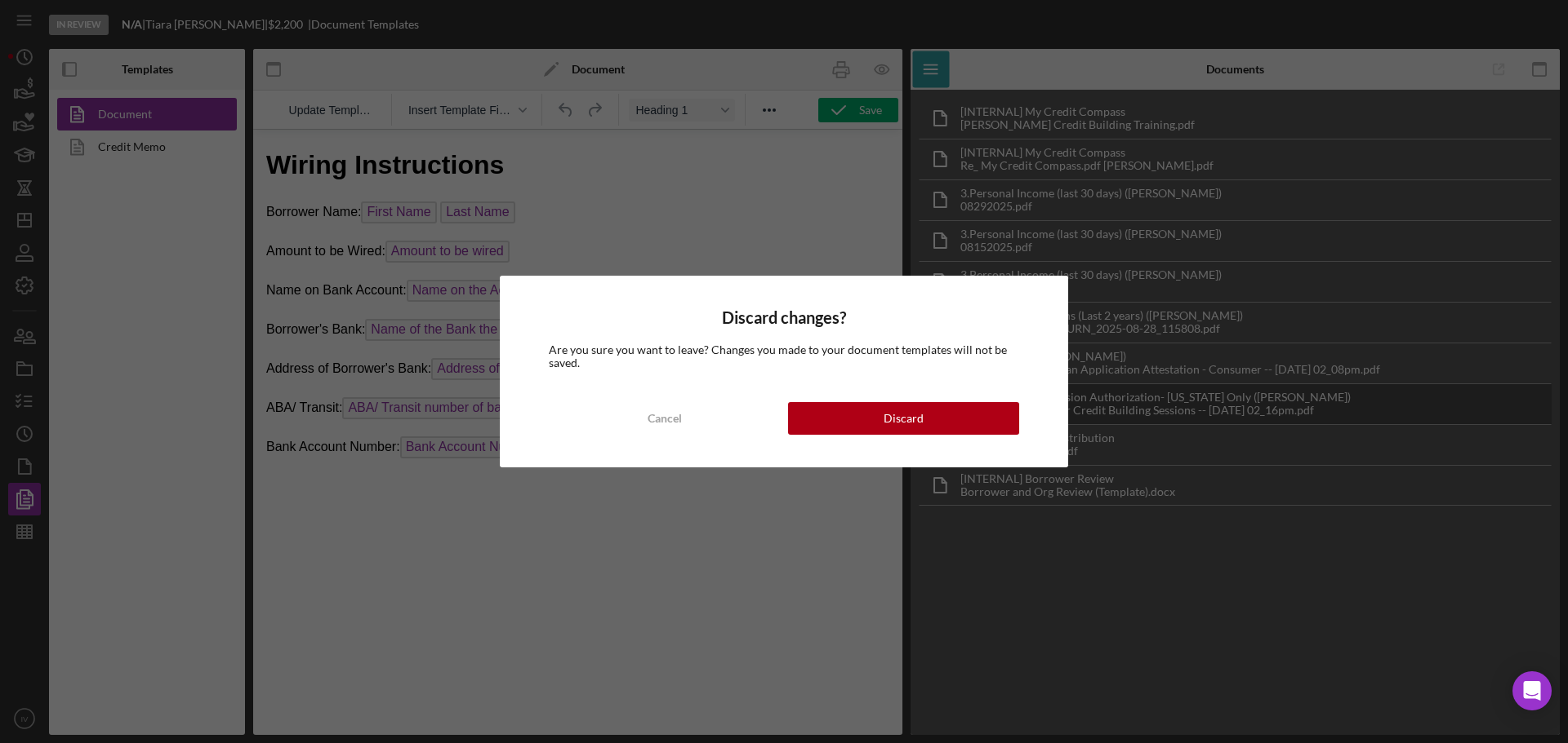
click at [960, 412] on button "Discard" at bounding box center [903, 418] width 231 height 32
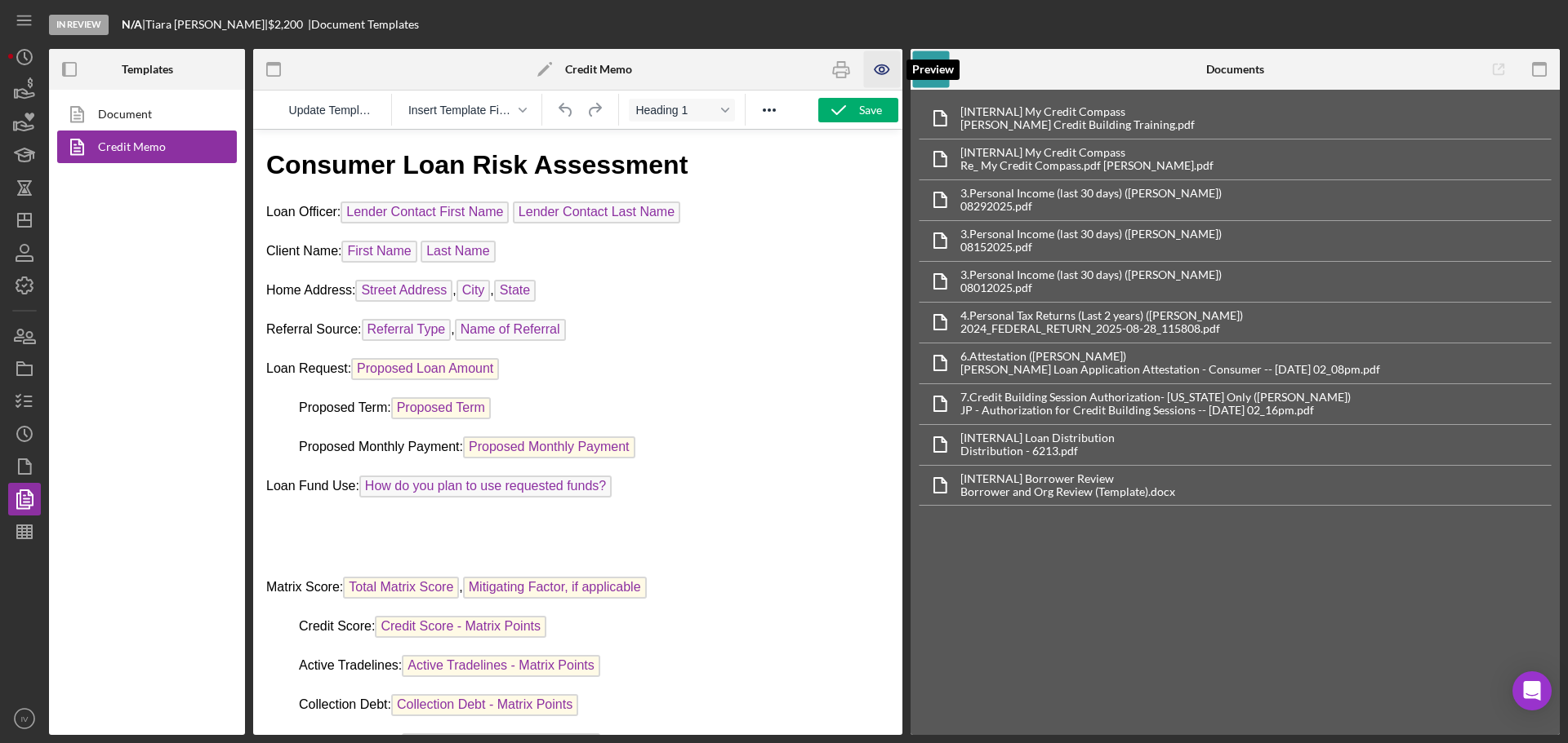
click at [886, 71] on icon "button" at bounding box center [882, 70] width 37 height 37
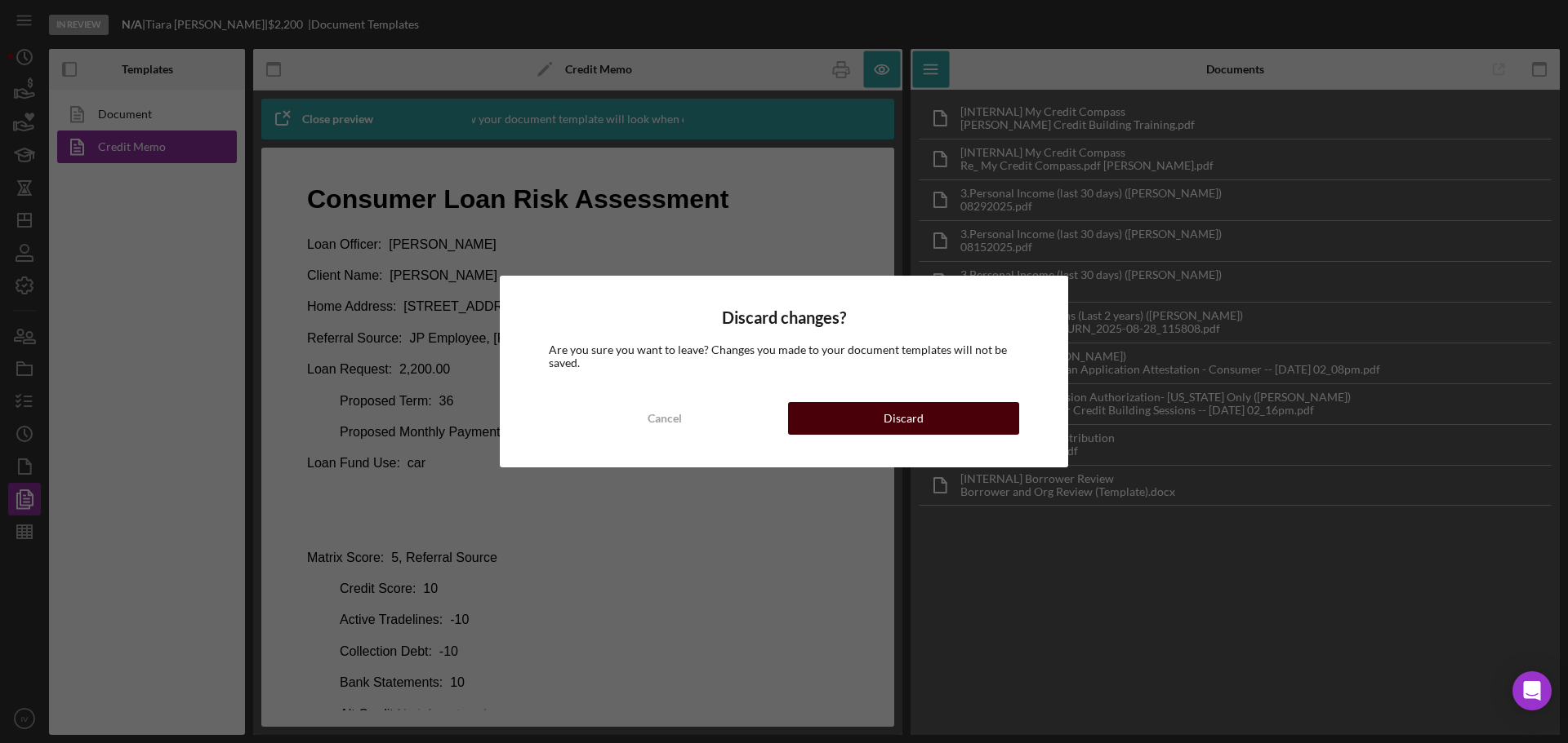
click at [845, 412] on button "Discard" at bounding box center [903, 418] width 231 height 32
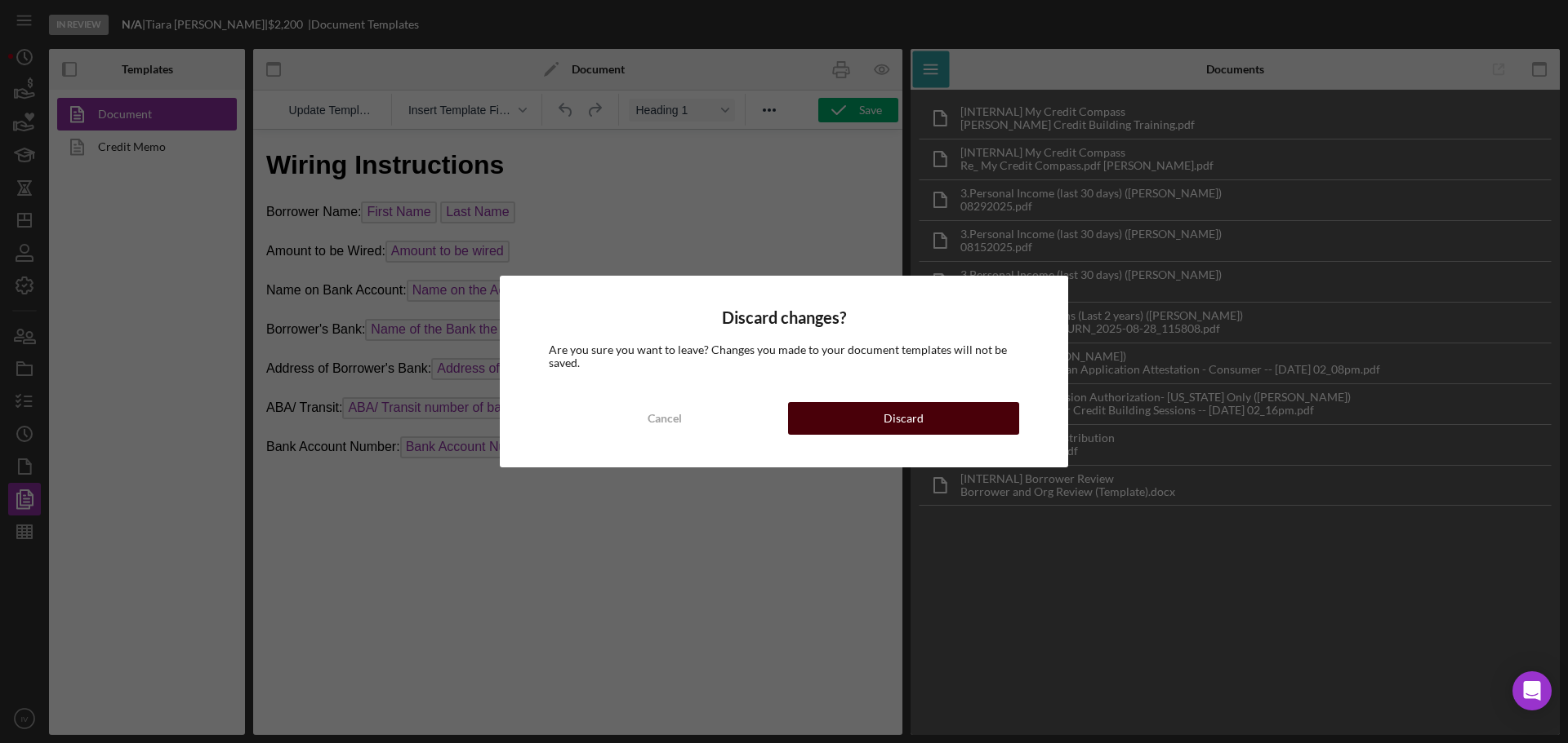
click at [896, 418] on div "Discard" at bounding box center [903, 418] width 40 height 32
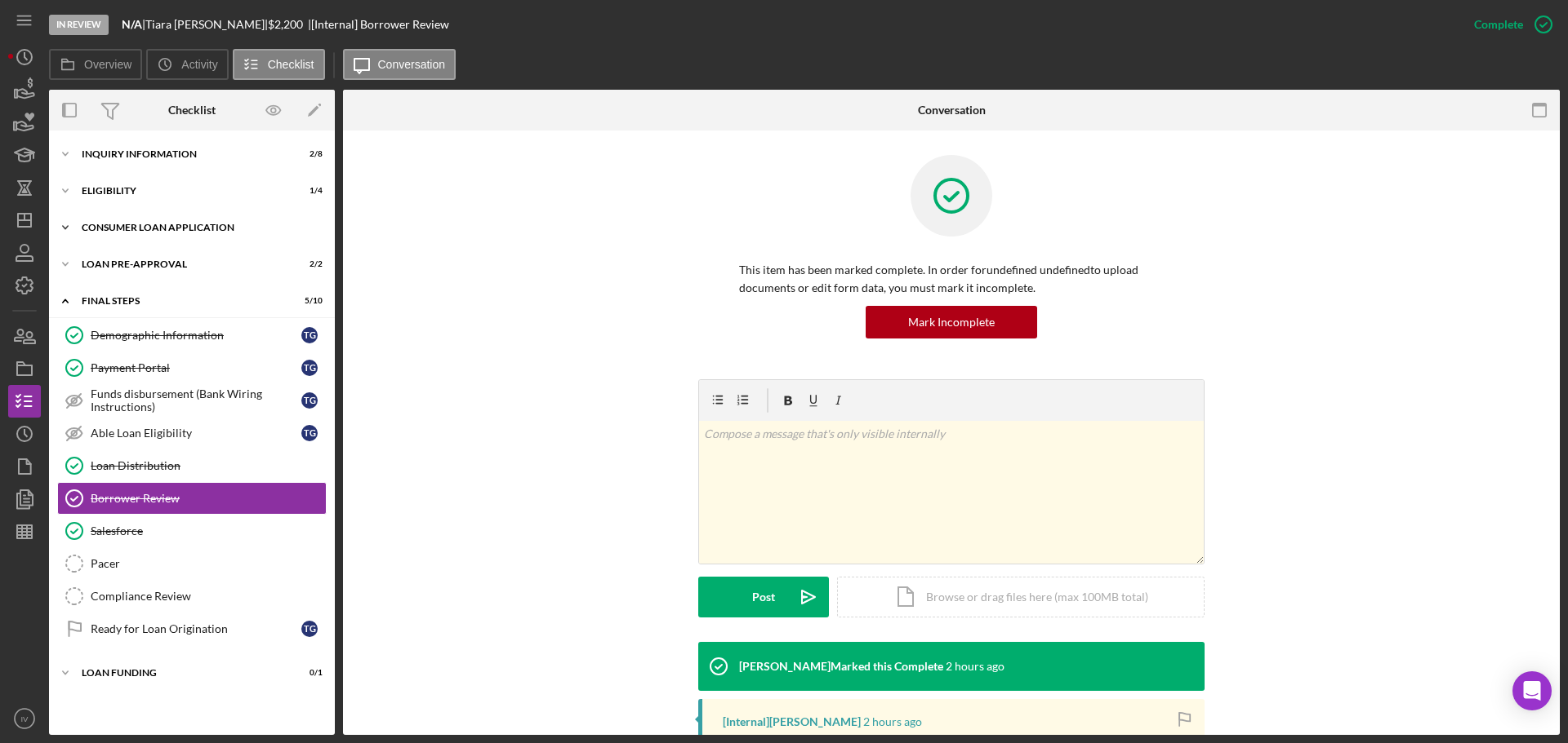
click at [132, 223] on div "Consumer Loan Application" at bounding box center [198, 227] width 233 height 10
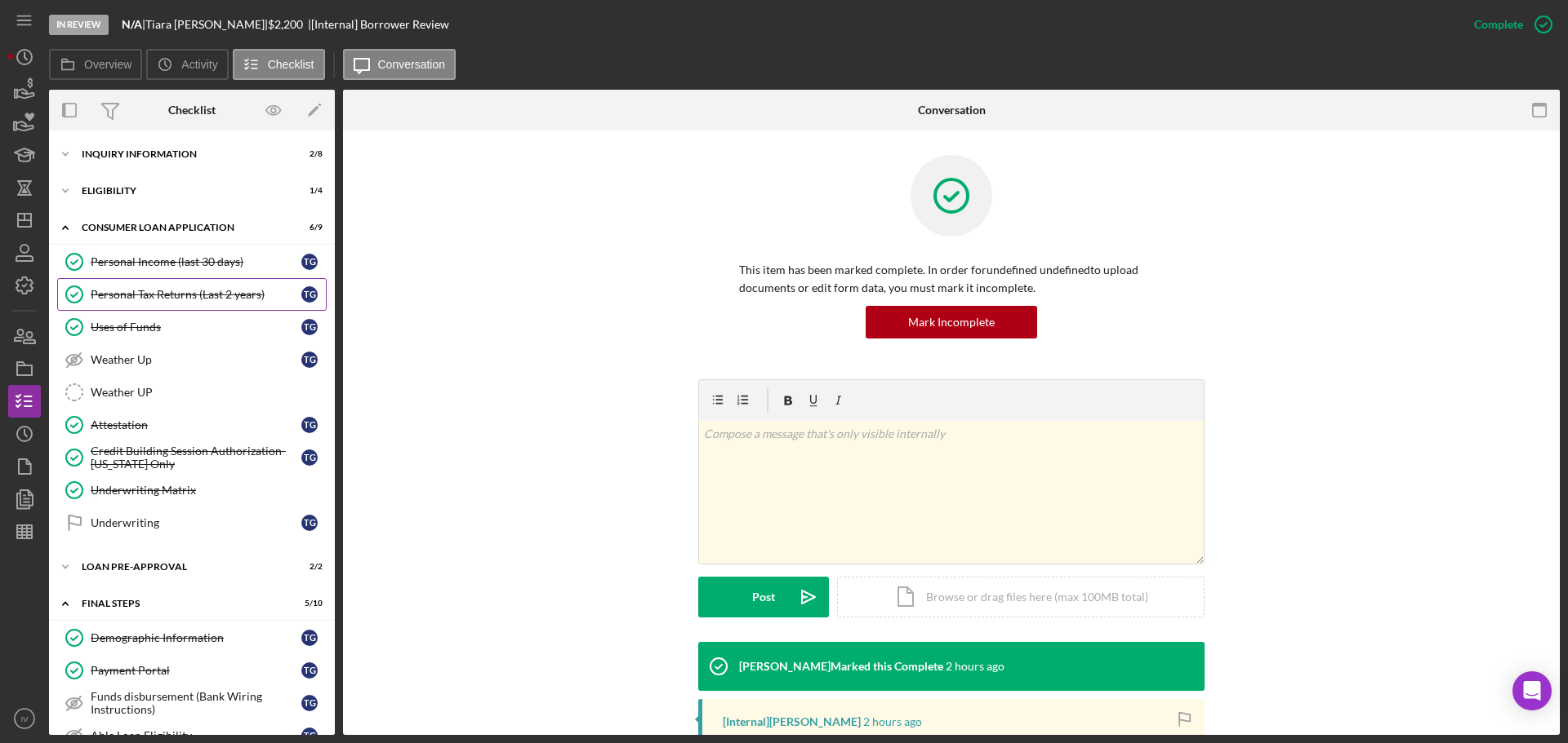
click at [155, 290] on div "Personal Tax Returns (Last 2 years)" at bounding box center [195, 294] width 210 height 13
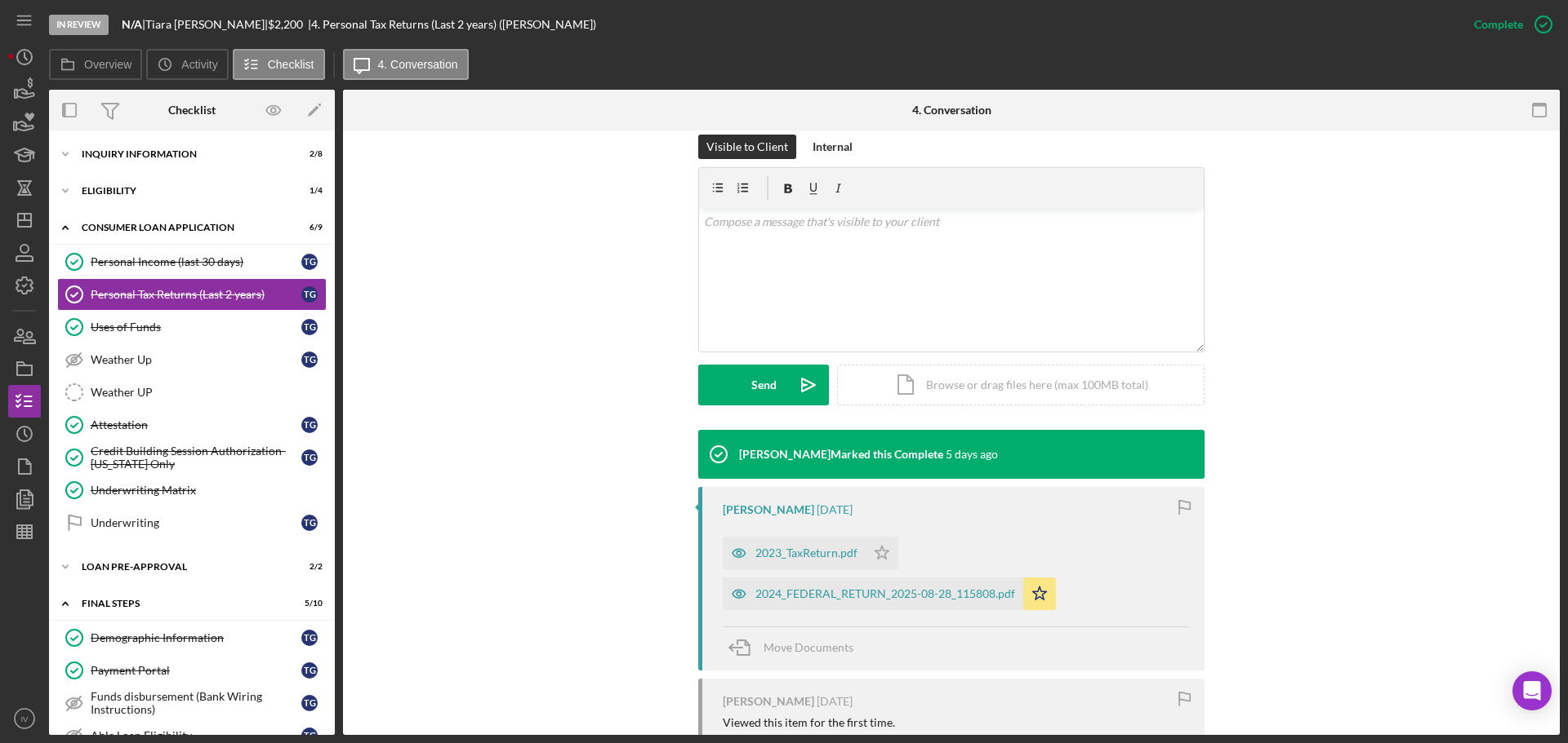
scroll to position [326, 0]
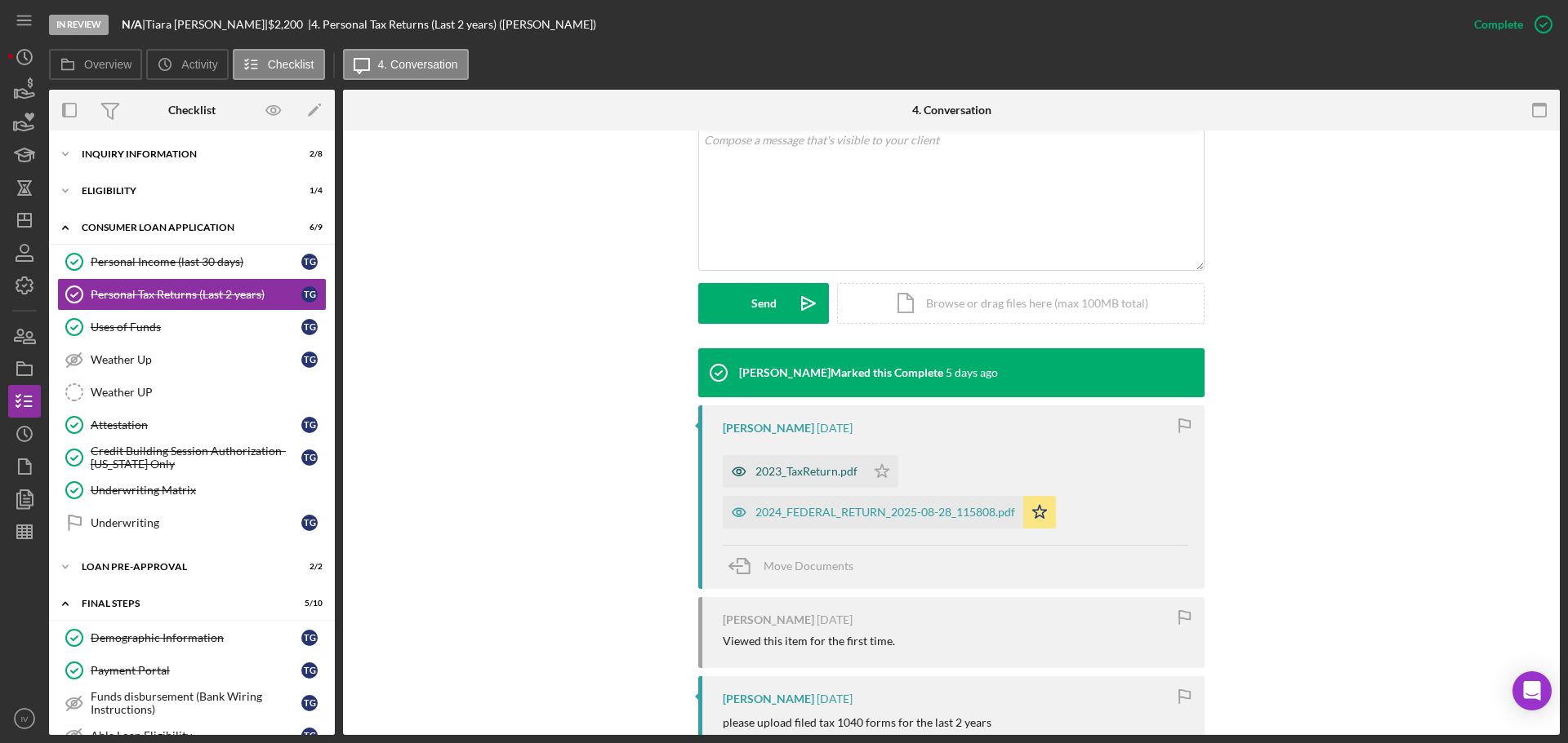
click at [797, 478] on div "2023_TaxReturn.pdf" at bounding box center [794, 471] width 143 height 32
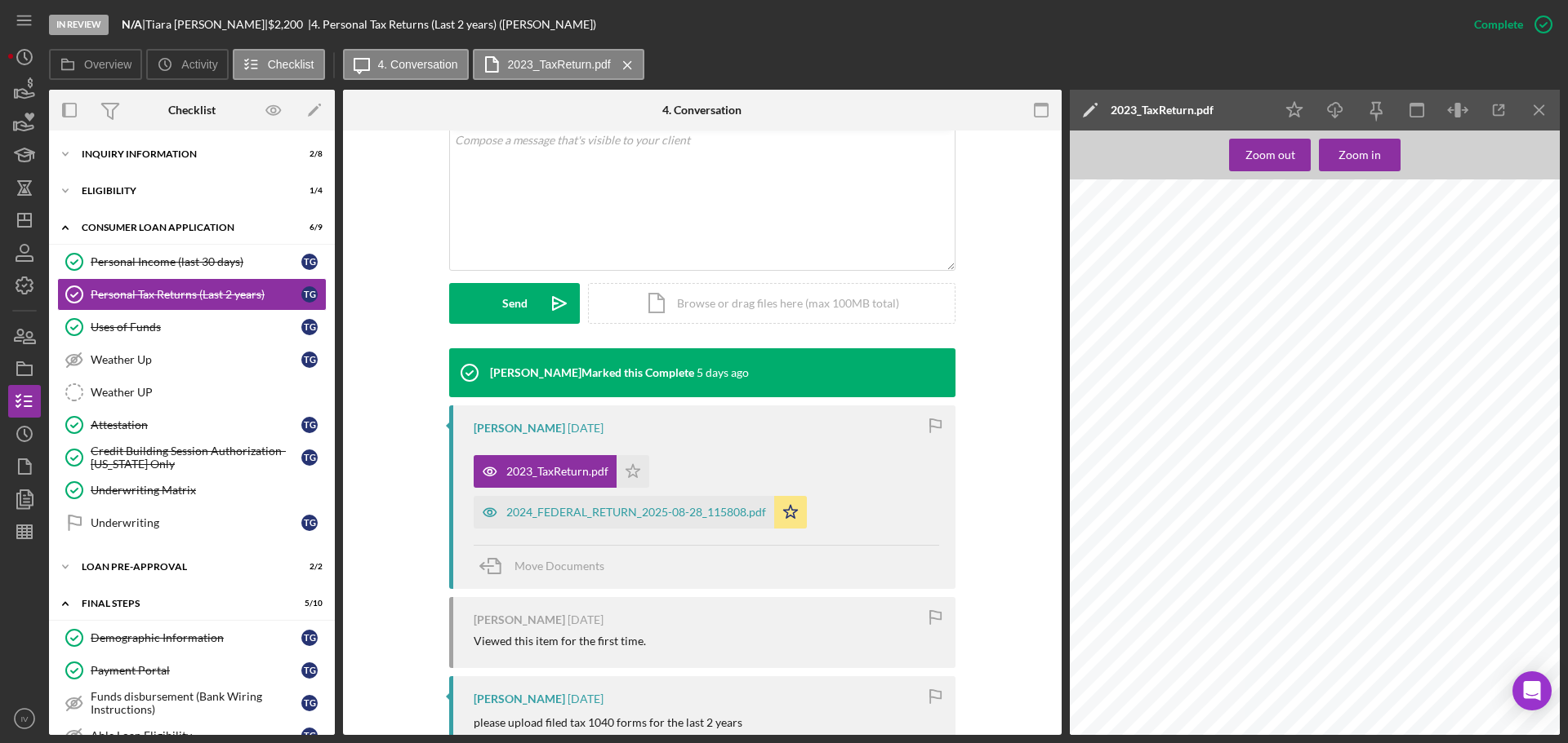
scroll to position [489, 0]
click at [635, 514] on div "2024_FEDERAL_RETURN_2025-08-28_115808.pdf" at bounding box center [636, 512] width 260 height 13
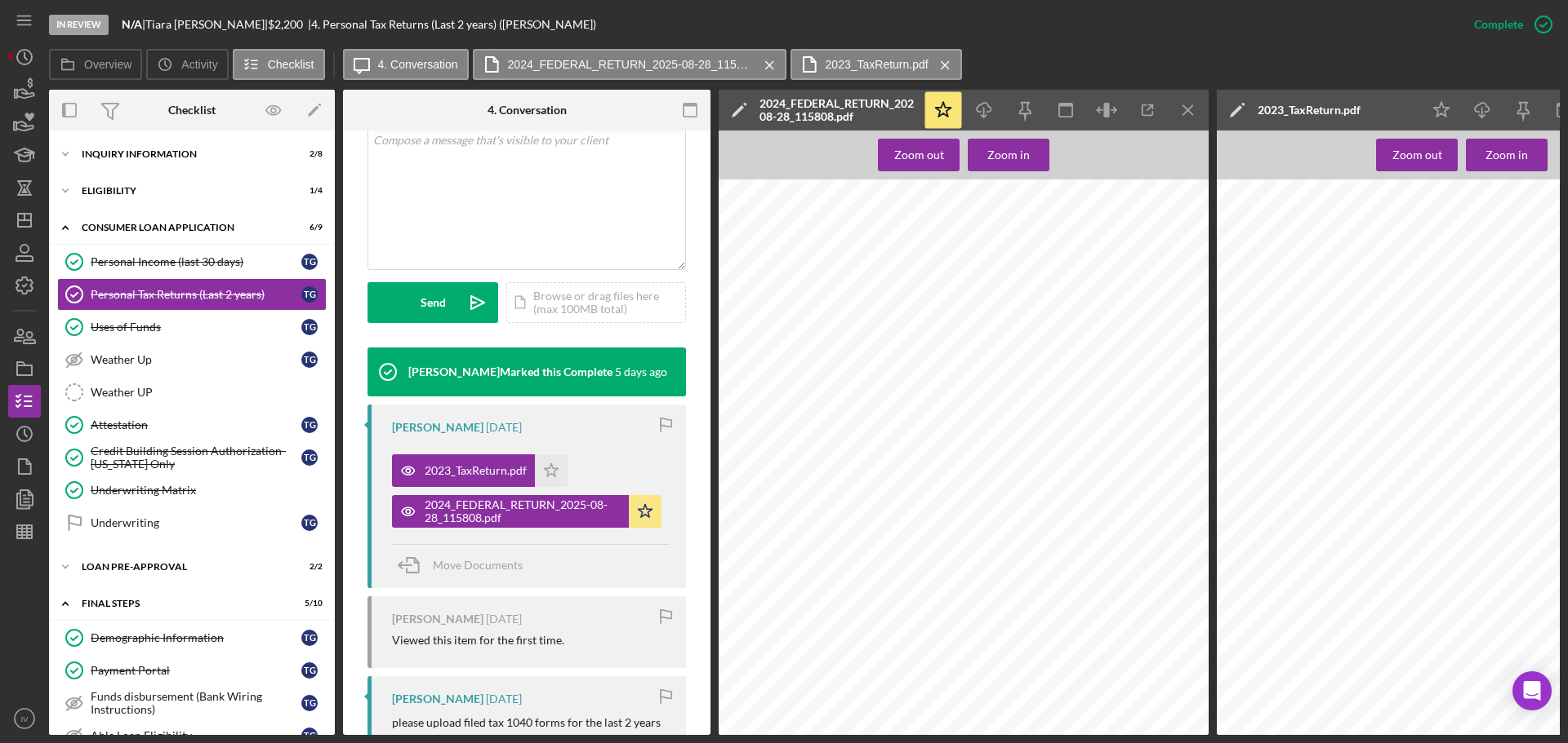
scroll to position [897, 0]
click at [29, 214] on polygon "button" at bounding box center [24, 220] width 13 height 13
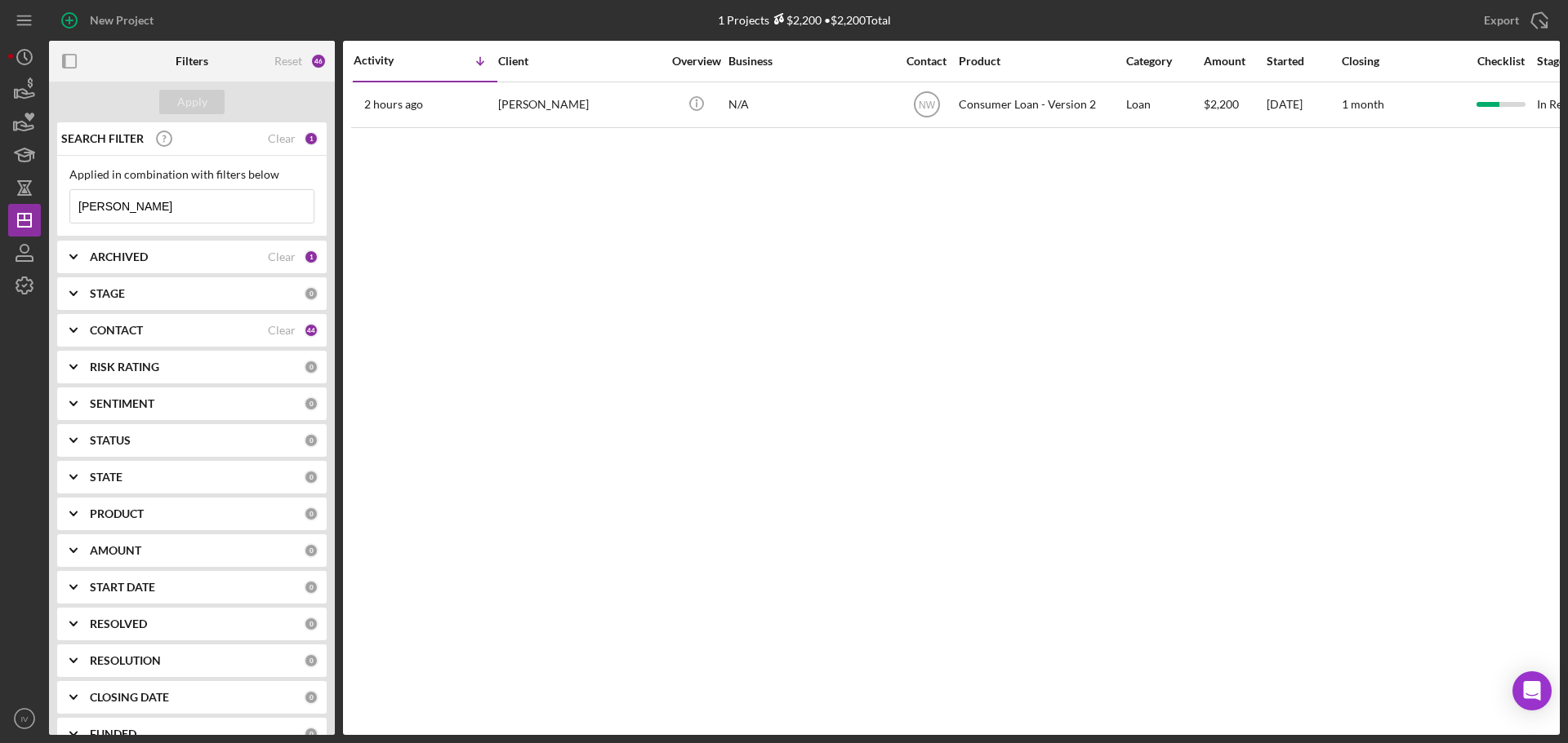
drag, startPoint x: 135, startPoint y: 208, endPoint x: 58, endPoint y: 197, distance: 77.8
click at [58, 197] on div "Applied in combination with filters below [PERSON_NAME] Icon/Menu Close" at bounding box center [191, 196] width 270 height 81
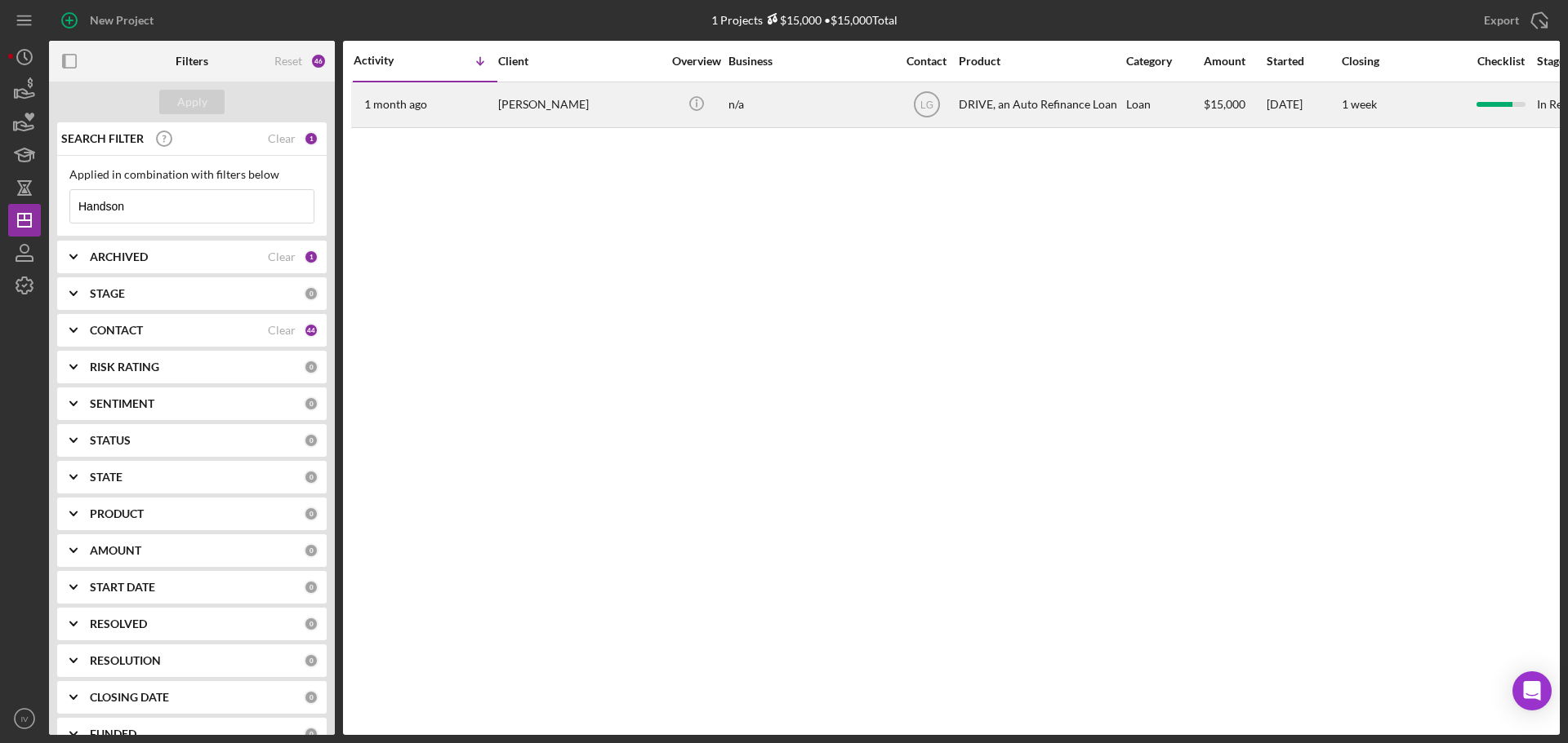
type input "Handson"
click at [565, 108] on div "[PERSON_NAME]" at bounding box center [579, 105] width 163 height 44
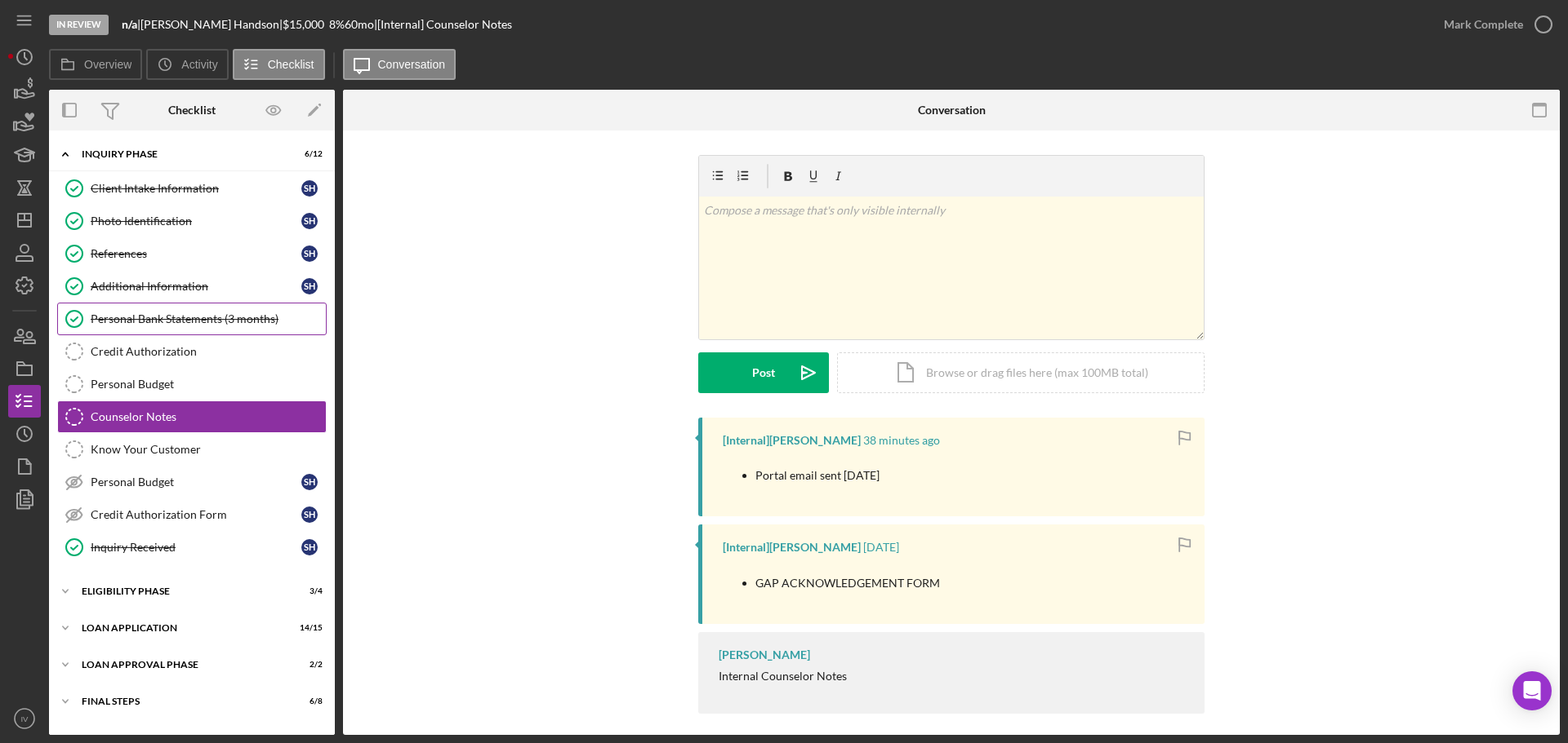
click at [163, 317] on div "Personal Bank Statements (3 months)" at bounding box center [208, 318] width 235 height 13
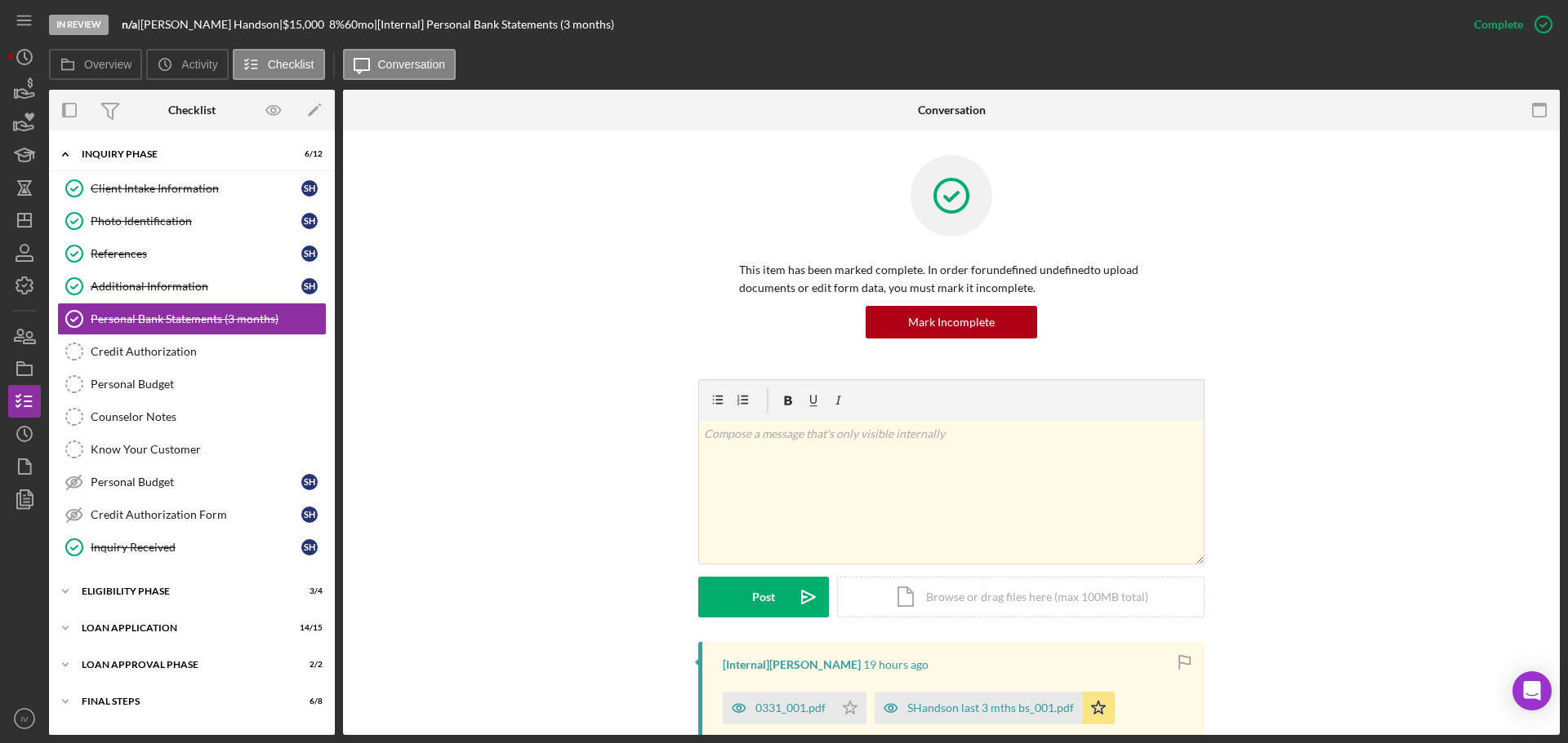
scroll to position [245, 0]
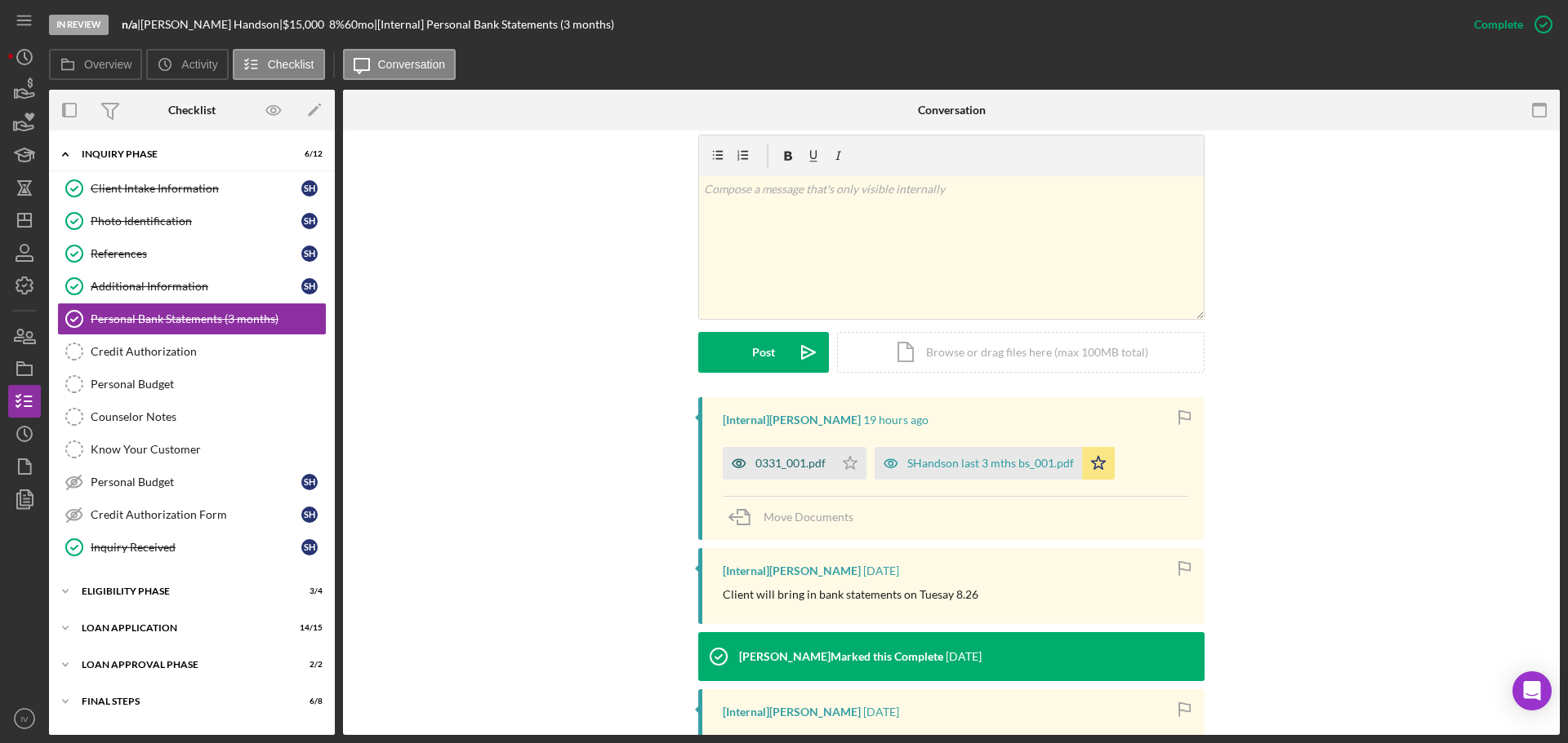
click at [782, 460] on div "0331_001.pdf" at bounding box center [791, 463] width 70 height 13
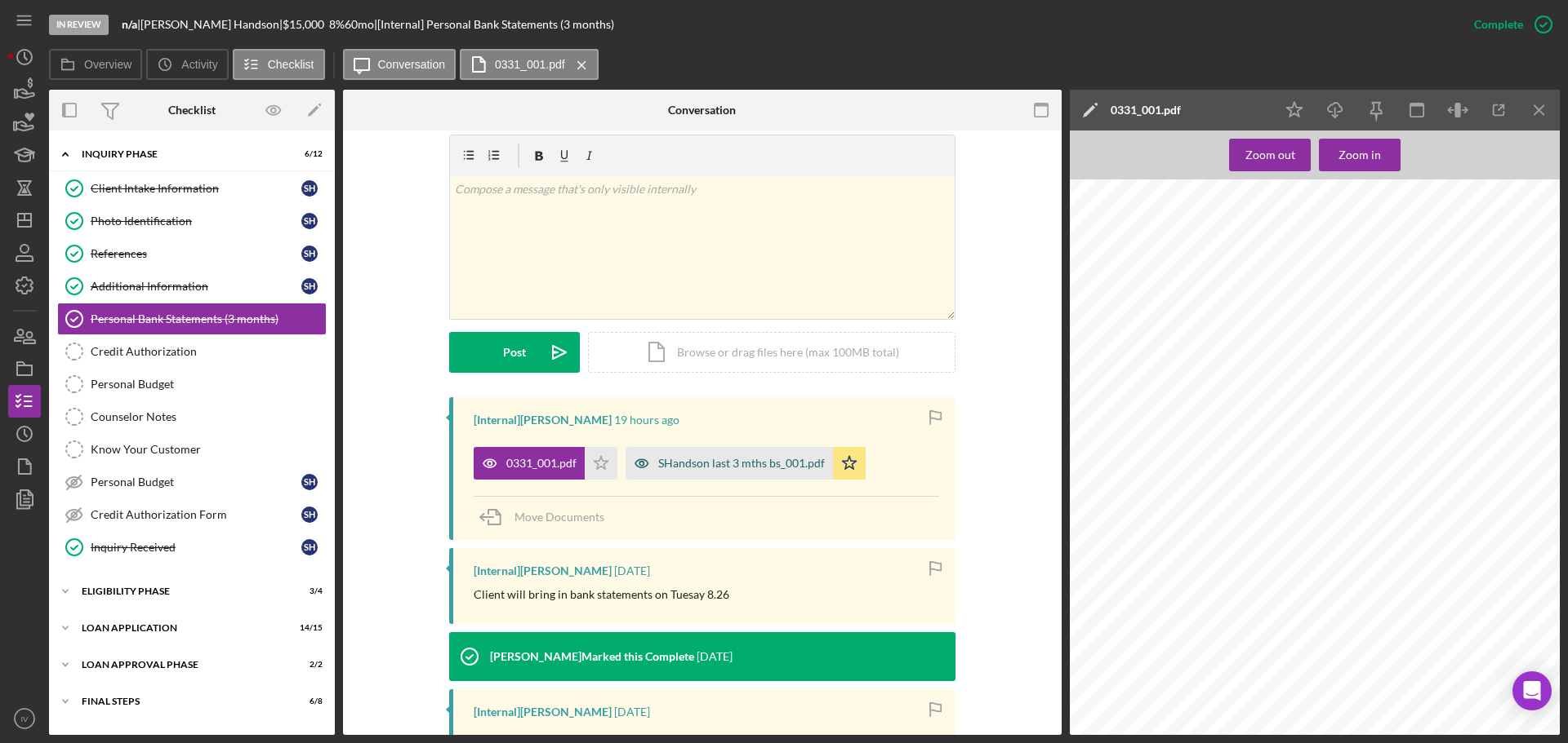
click at [732, 460] on div "SHandson last 3 mths bs_001.pdf" at bounding box center [741, 463] width 167 height 13
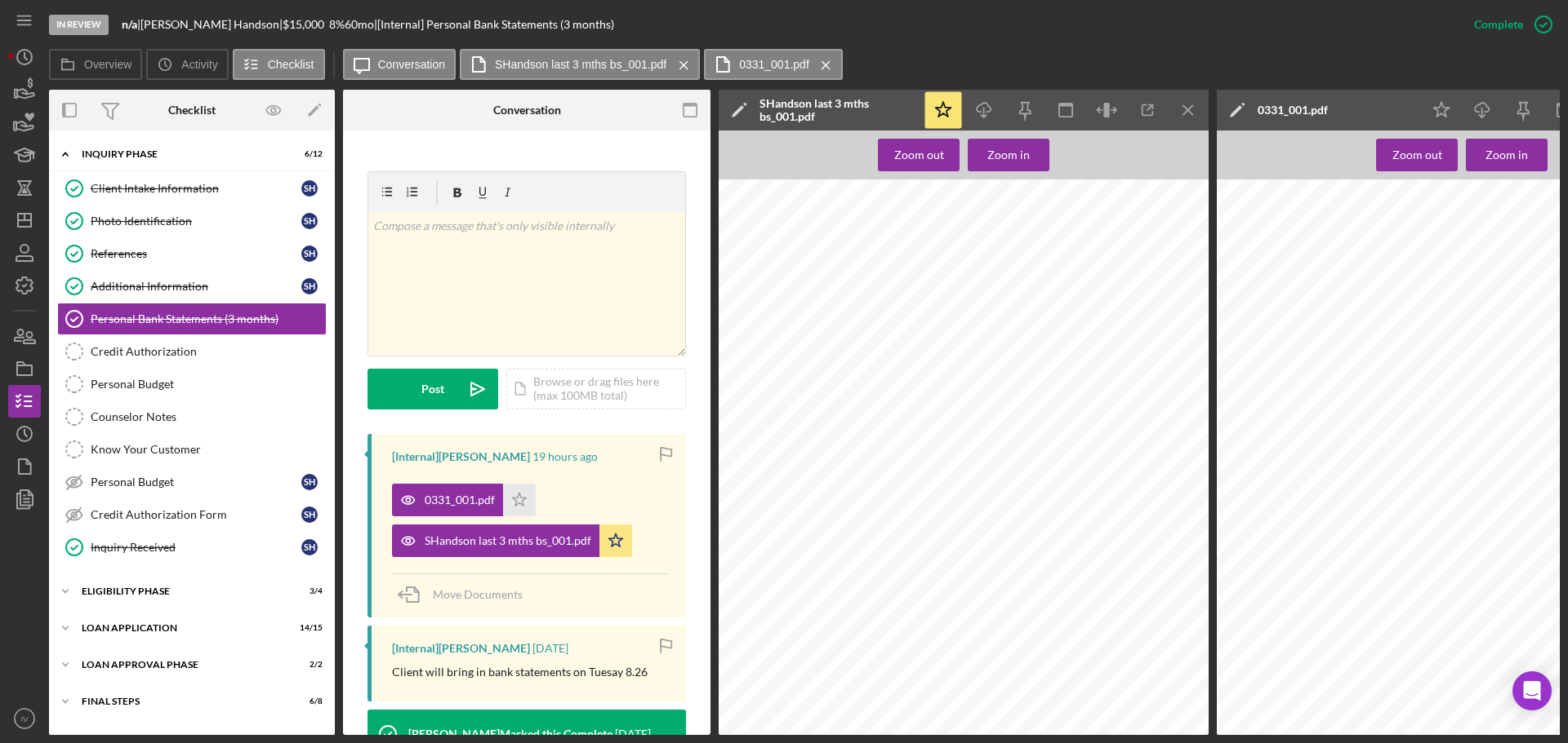
scroll to position [6246, 0]
click at [150, 590] on div "Eligibility Phase" at bounding box center [198, 591] width 233 height 10
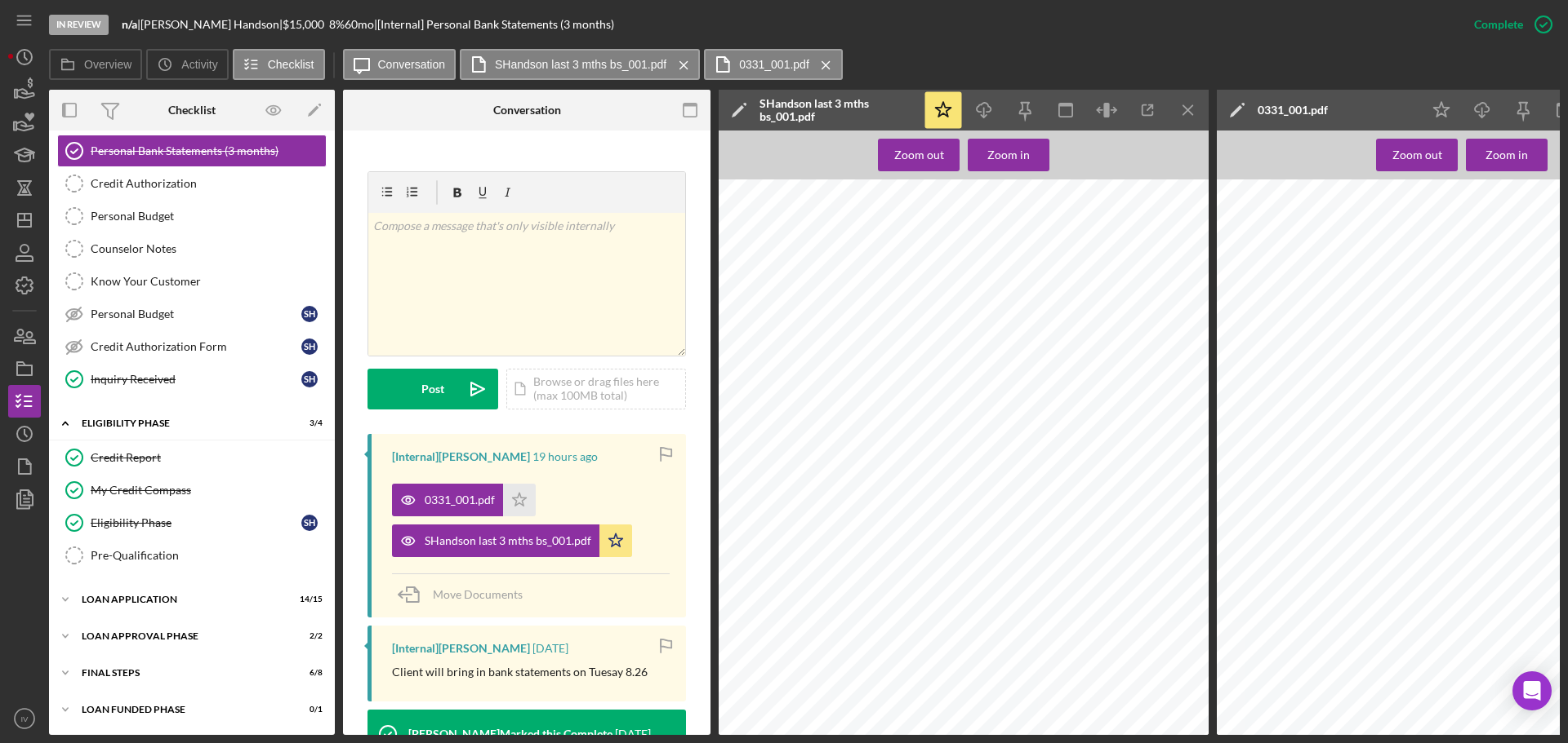
click at [125, 578] on div "Icon/Expander Inquiry Phase 6 / 12 Client Intake Information Client Intake Info…" at bounding box center [191, 348] width 285 height 756
click at [127, 590] on div "Icon/Expander Loan Application 14 / 15" at bounding box center [191, 599] width 285 height 32
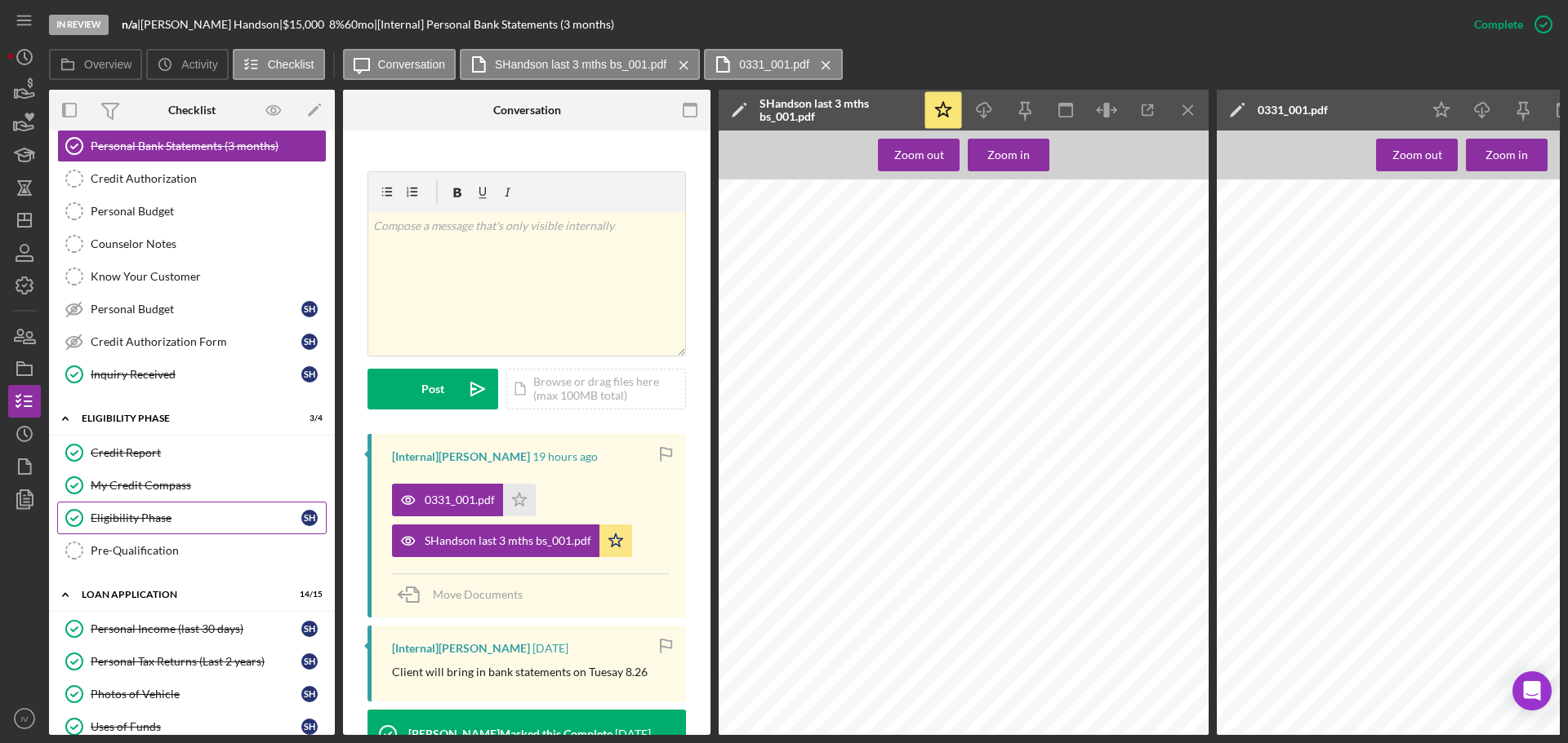
scroll to position [255, 0]
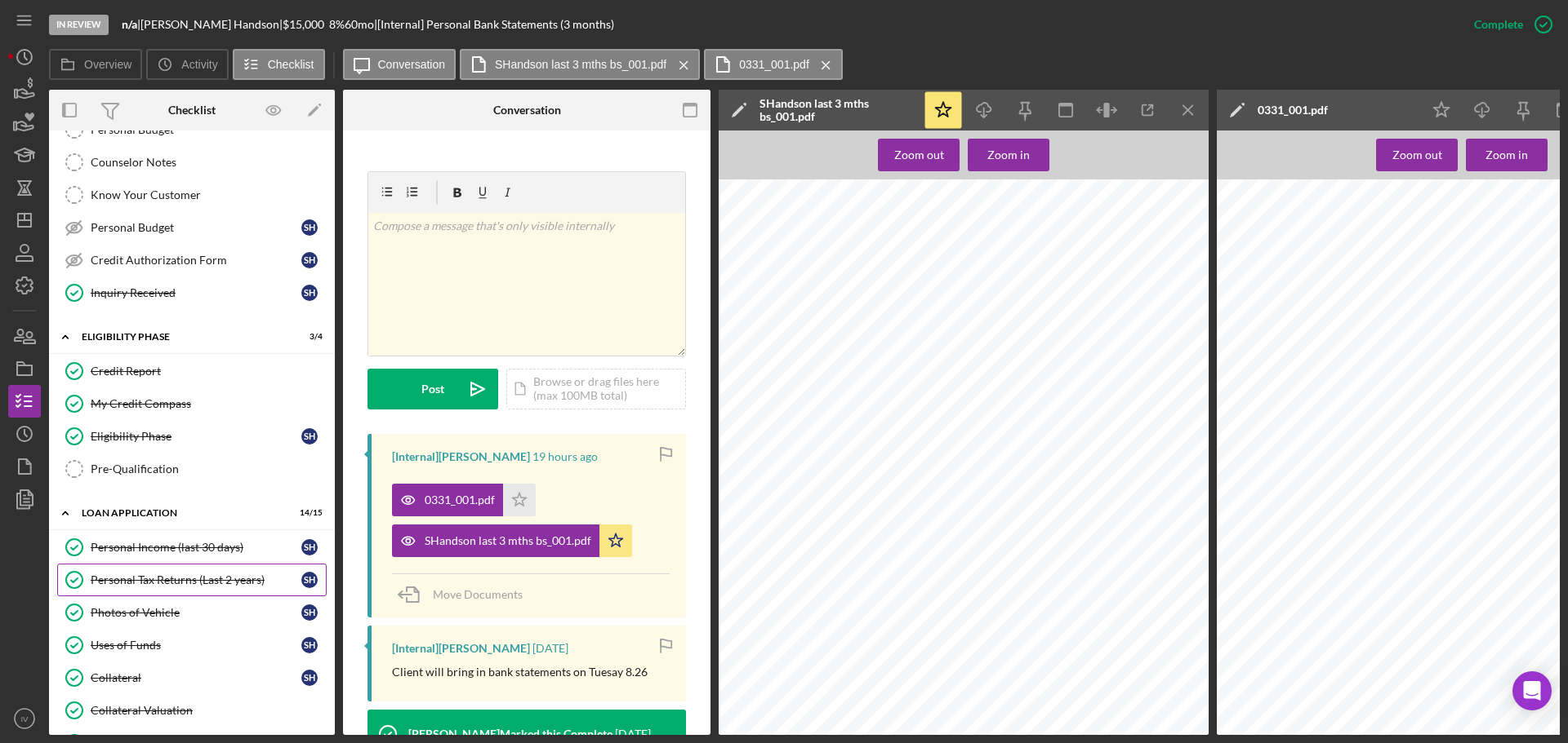
click at [212, 580] on div "Personal Tax Returns (Last 2 years)" at bounding box center [195, 580] width 210 height 13
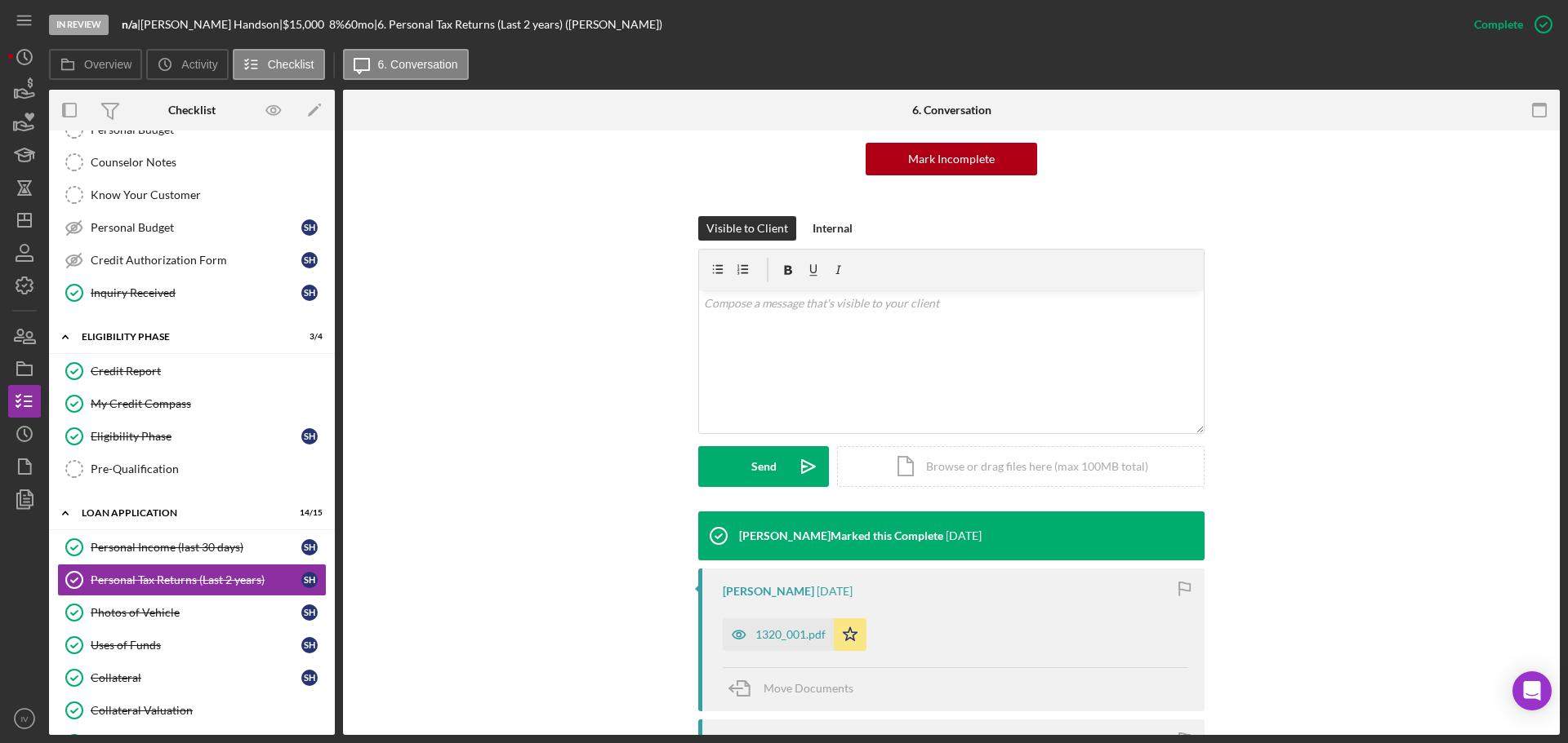
scroll to position [326, 0]
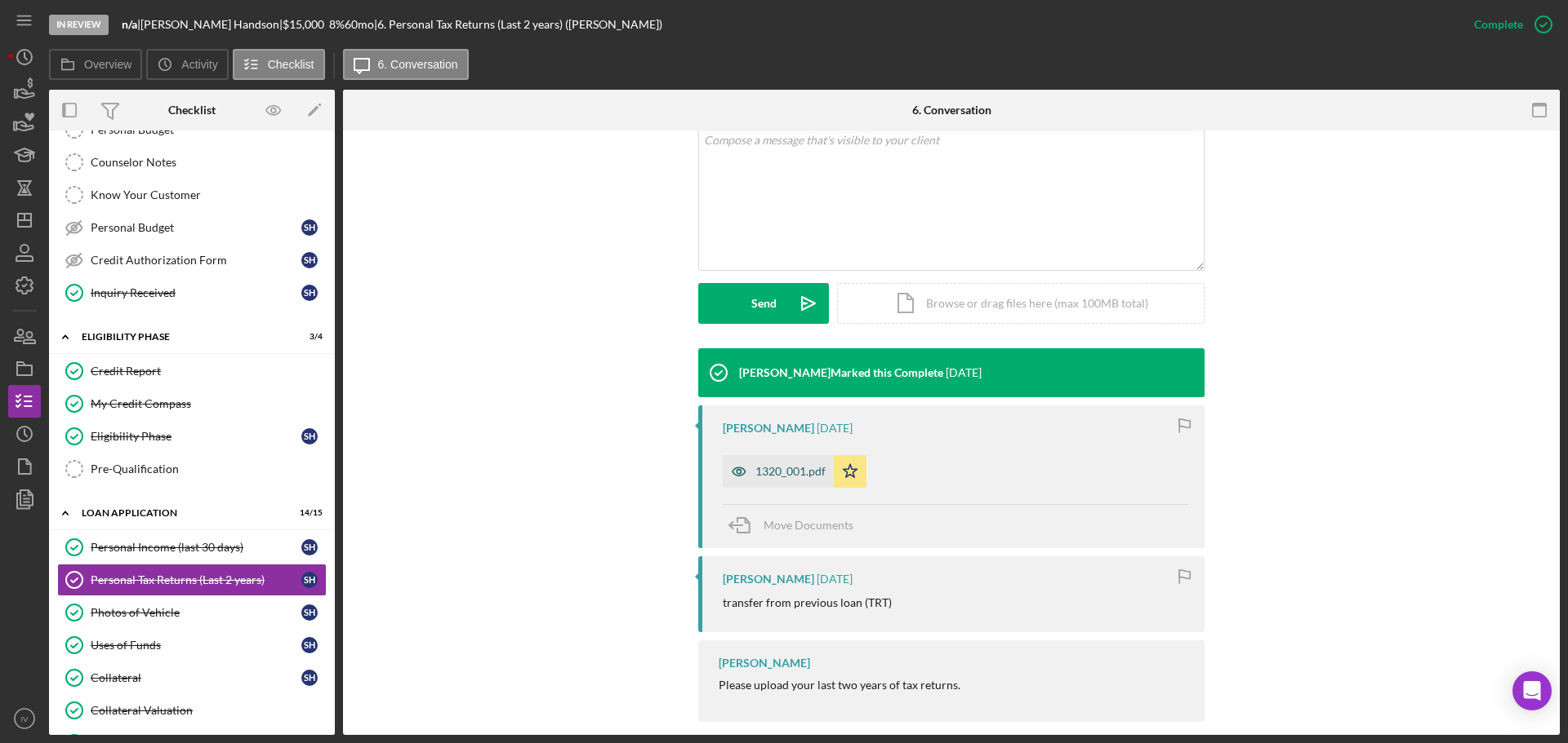
click at [785, 471] on div "1320_001.pdf" at bounding box center [791, 471] width 70 height 13
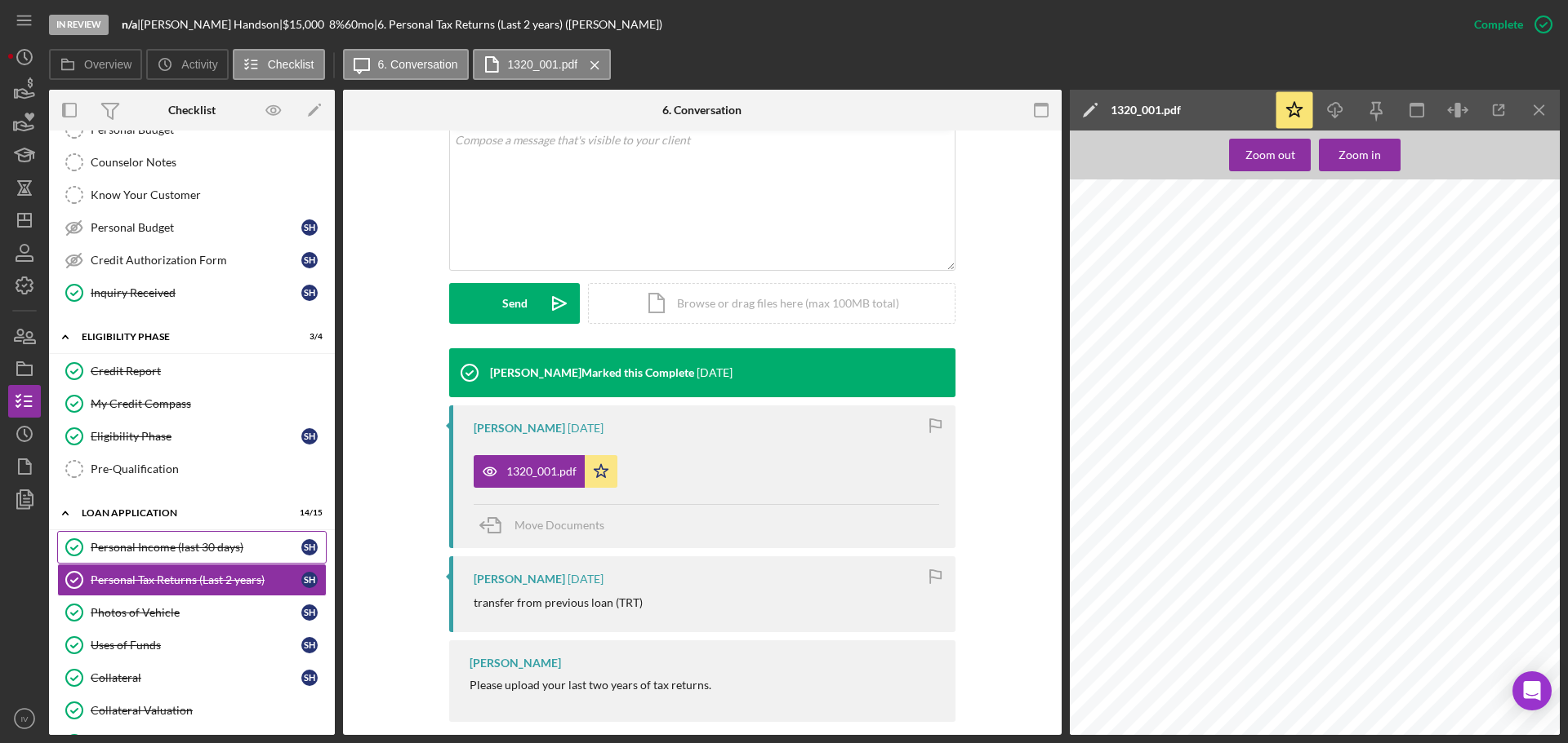
click at [153, 546] on div "Personal Income (last 30 days)" at bounding box center [195, 547] width 210 height 13
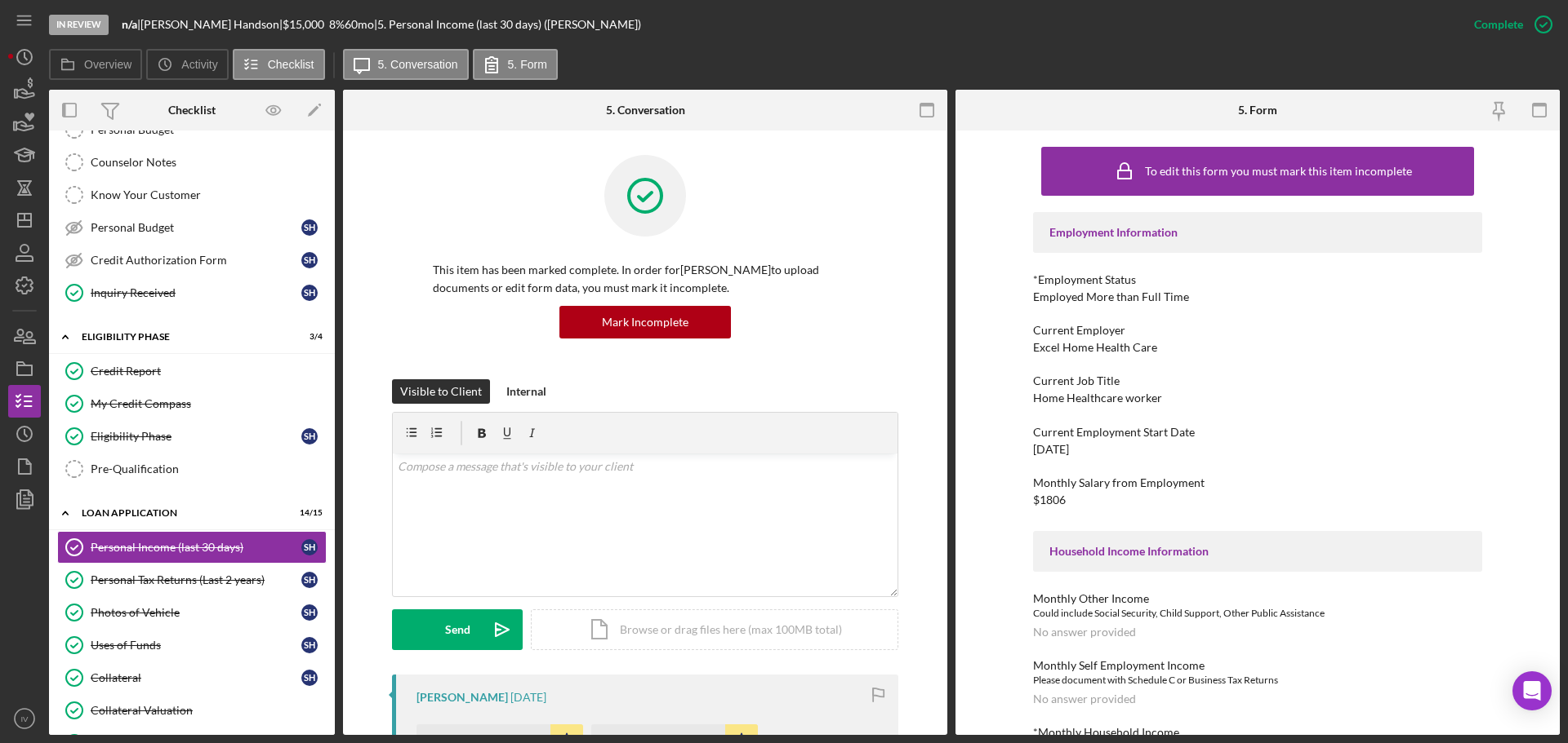
scroll to position [326, 0]
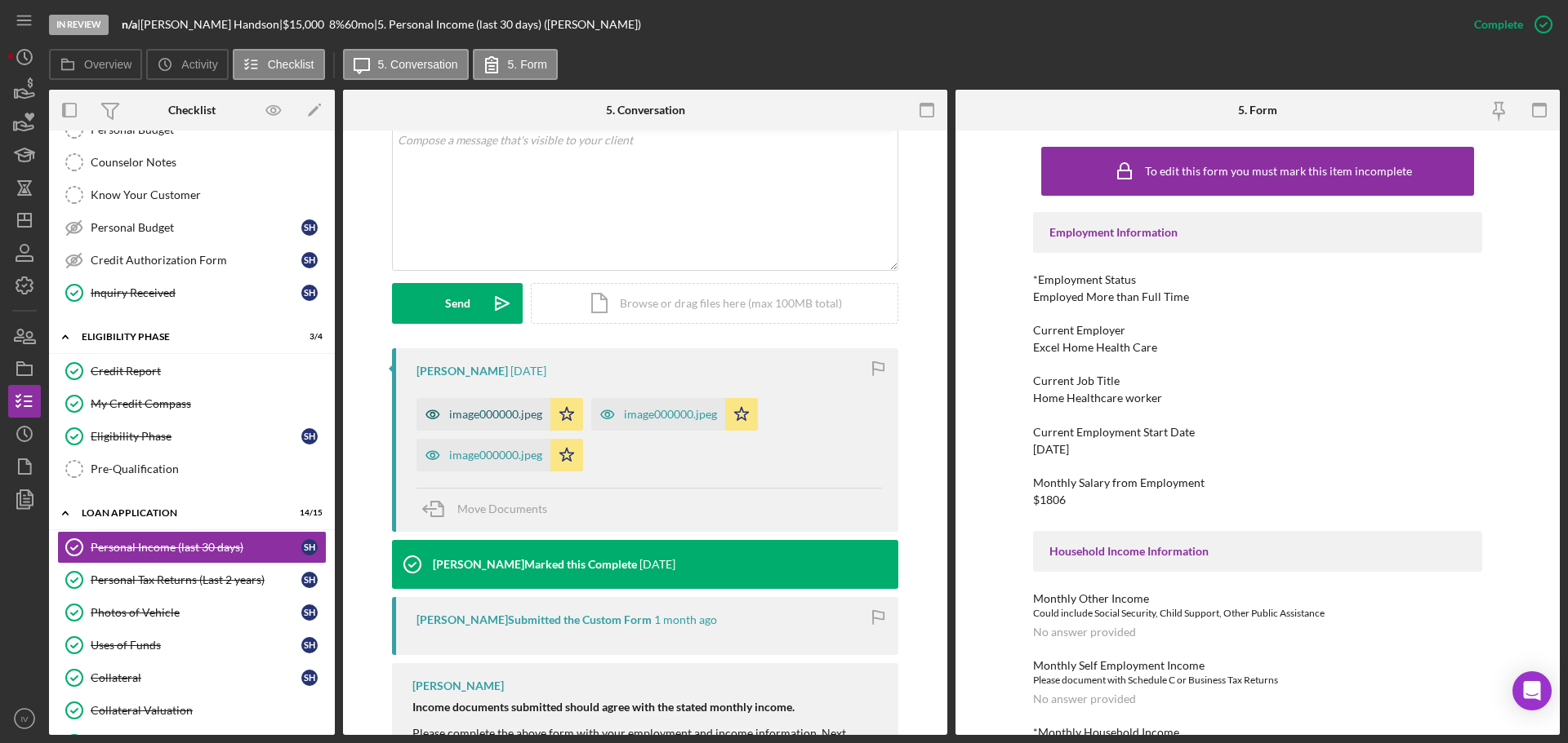
click at [503, 419] on div "image000000.jpeg" at bounding box center [496, 414] width 93 height 13
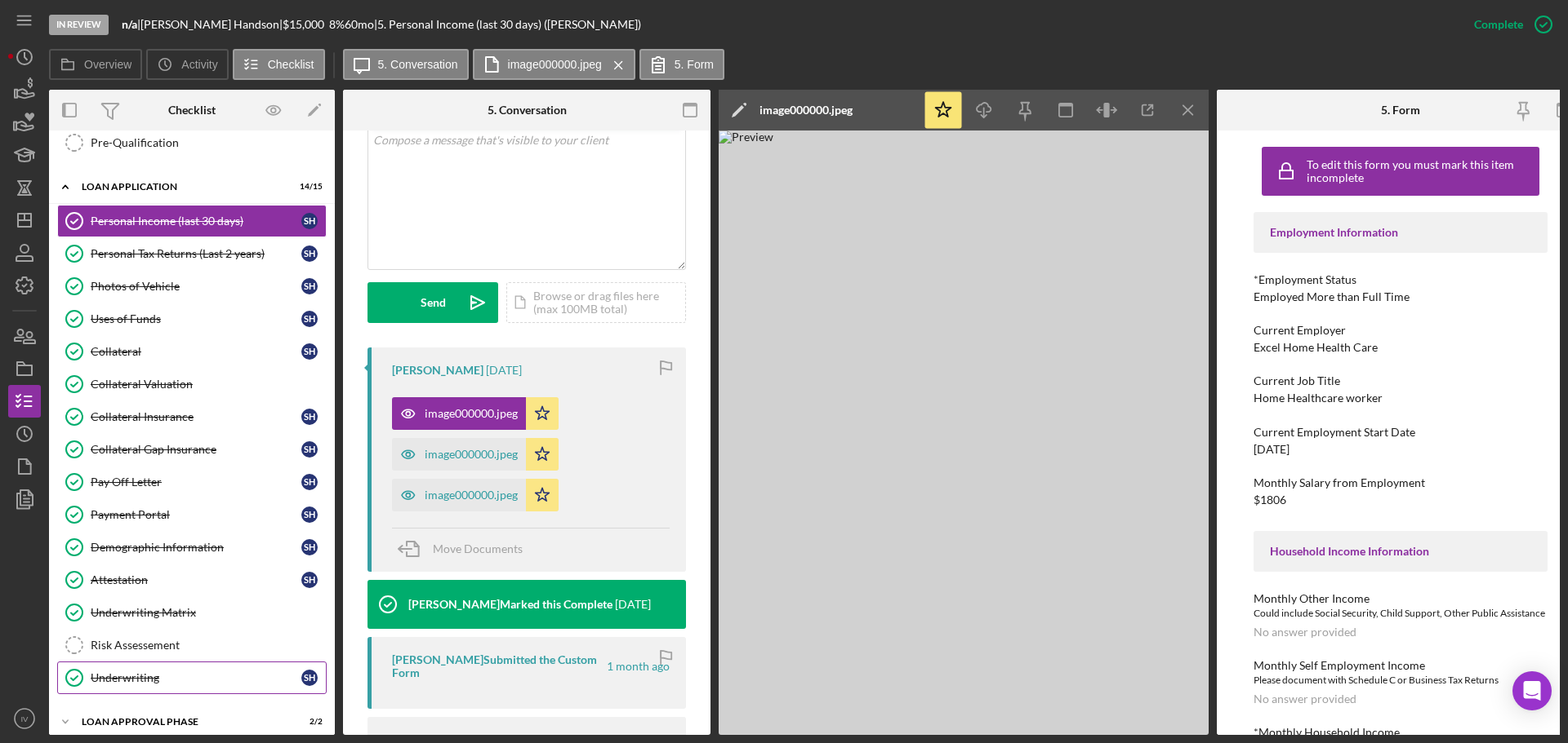
scroll to position [671, 0]
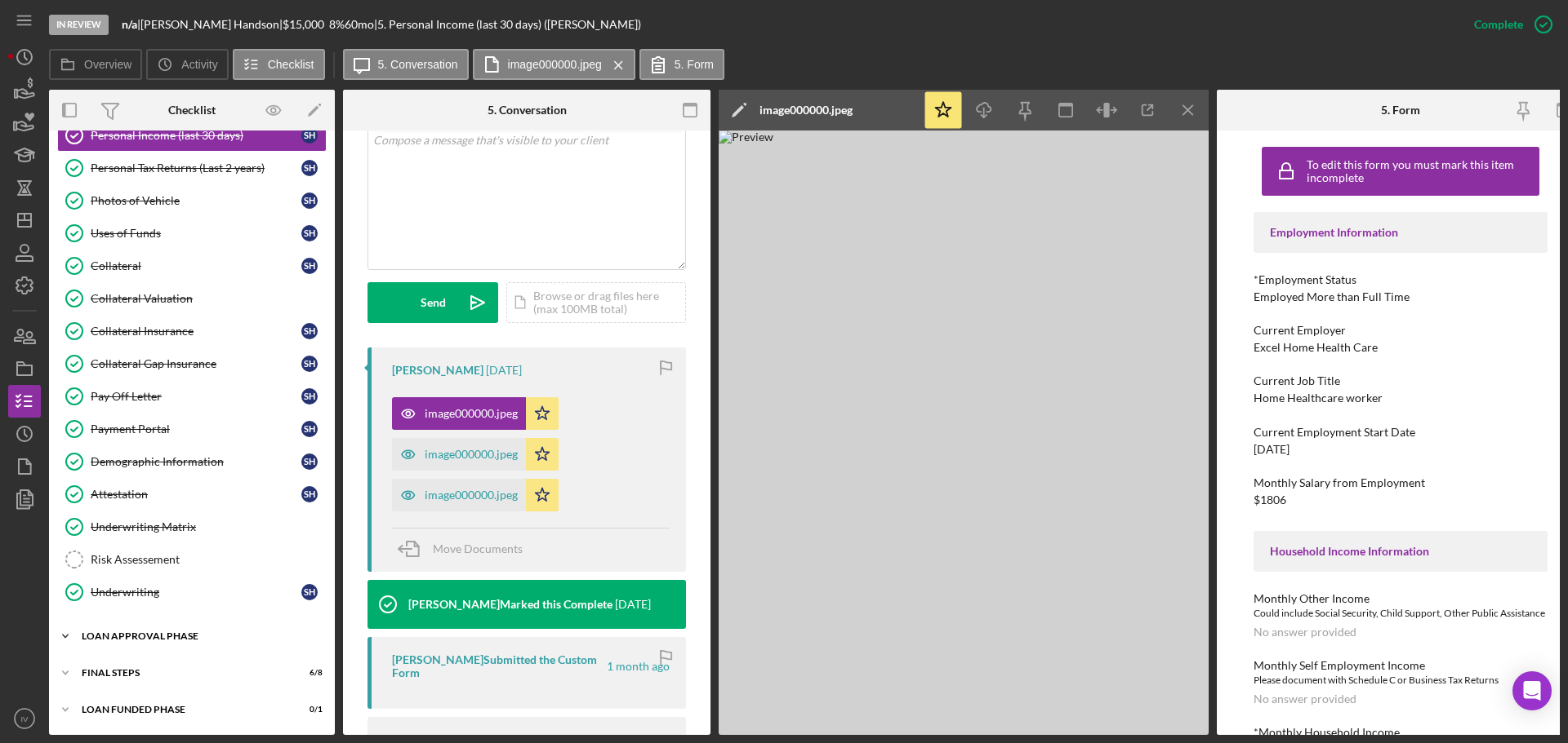
click at [120, 626] on div "Icon/Expander Loan Approval Phase 2 / 2" at bounding box center [191, 636] width 285 height 32
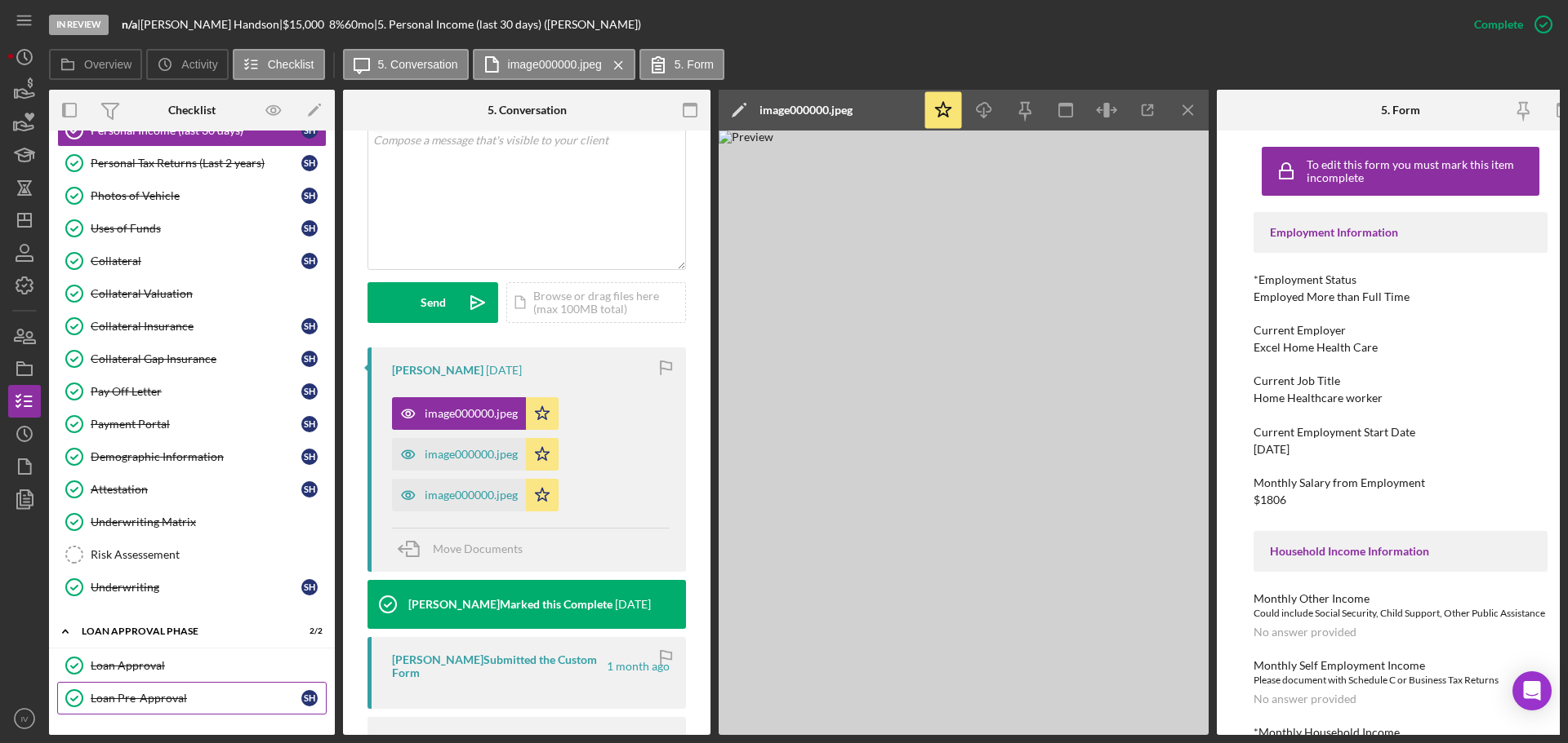
scroll to position [746, 0]
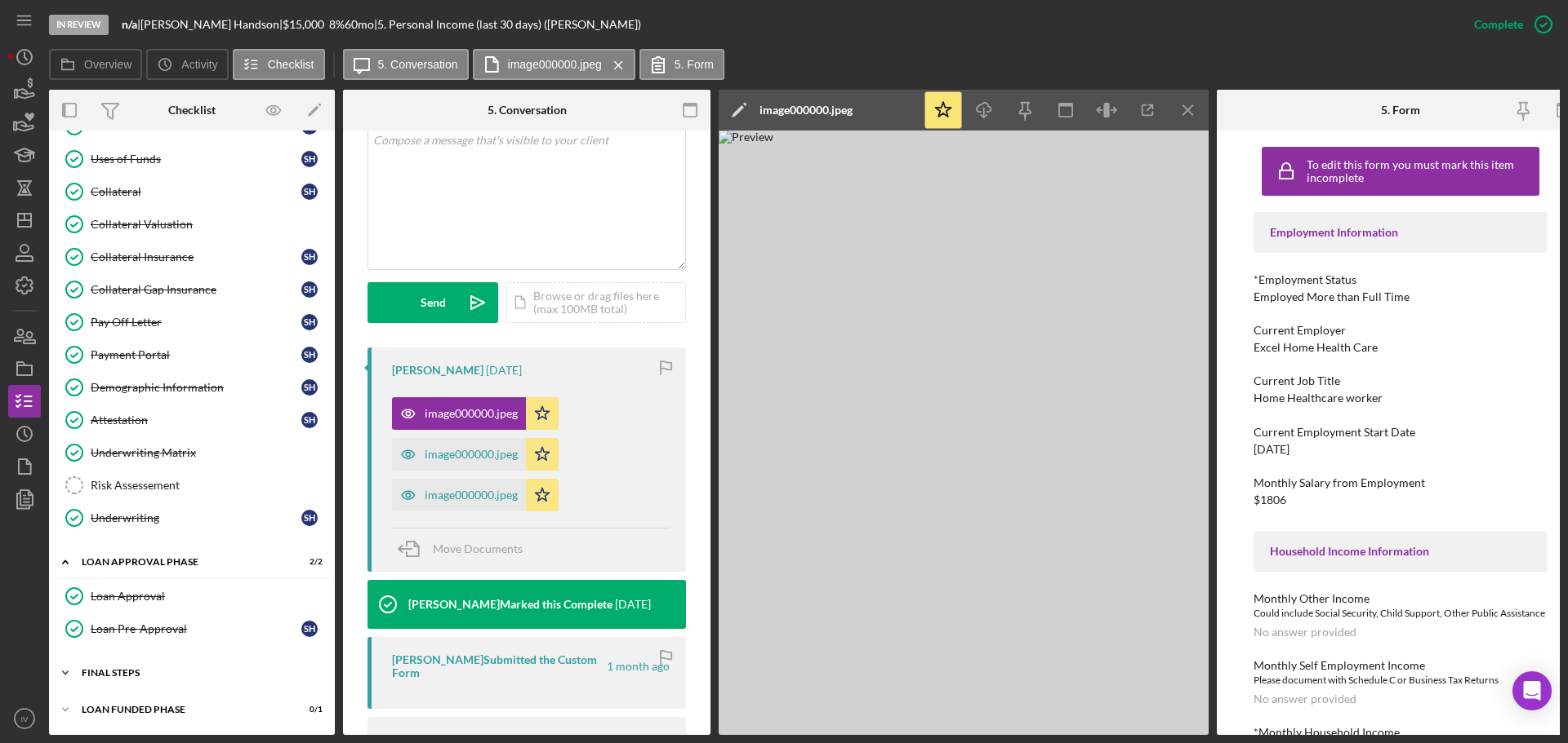
click at [113, 663] on div "Icon/Expander FINAL STEPS 6 / 8" at bounding box center [191, 672] width 285 height 32
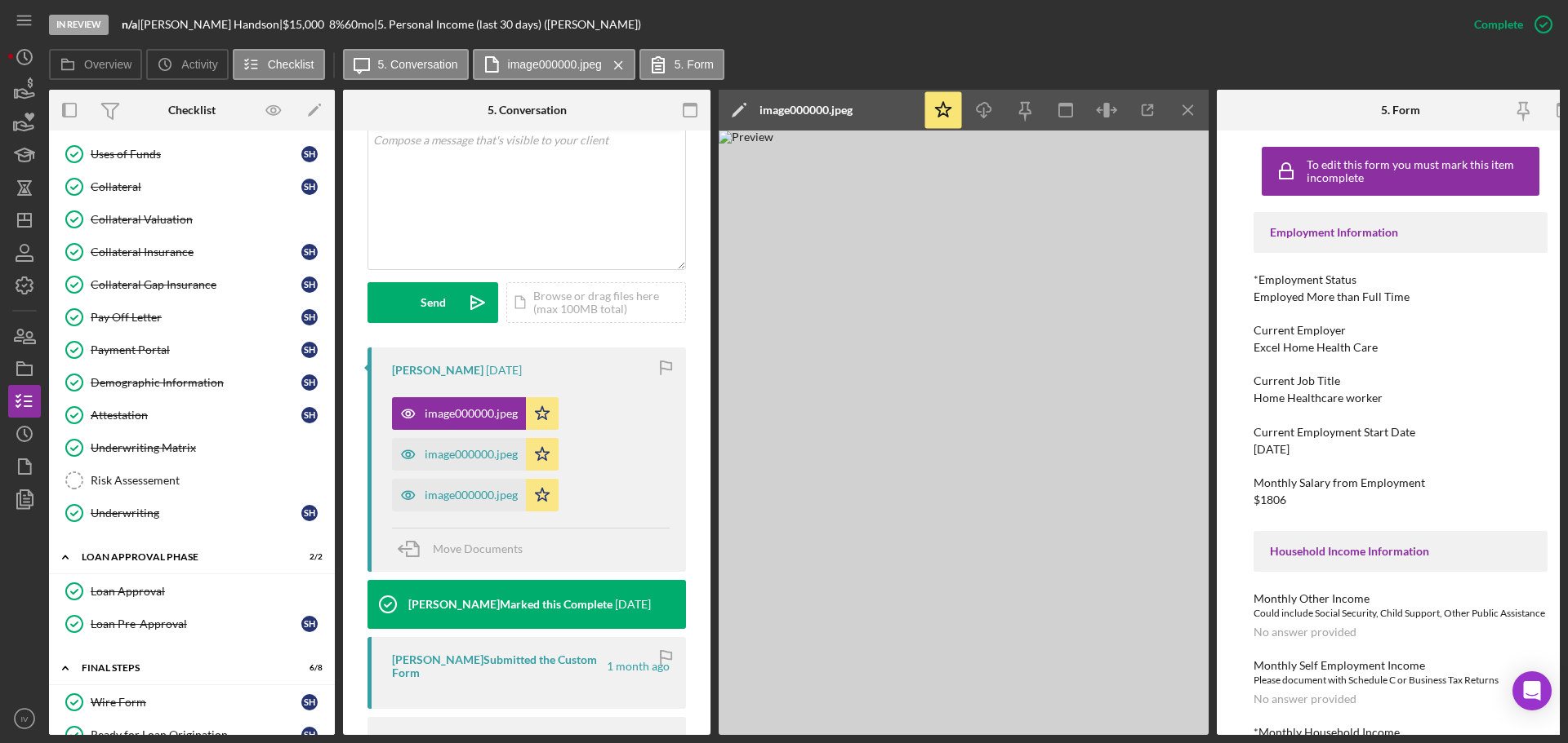
scroll to position [909, 0]
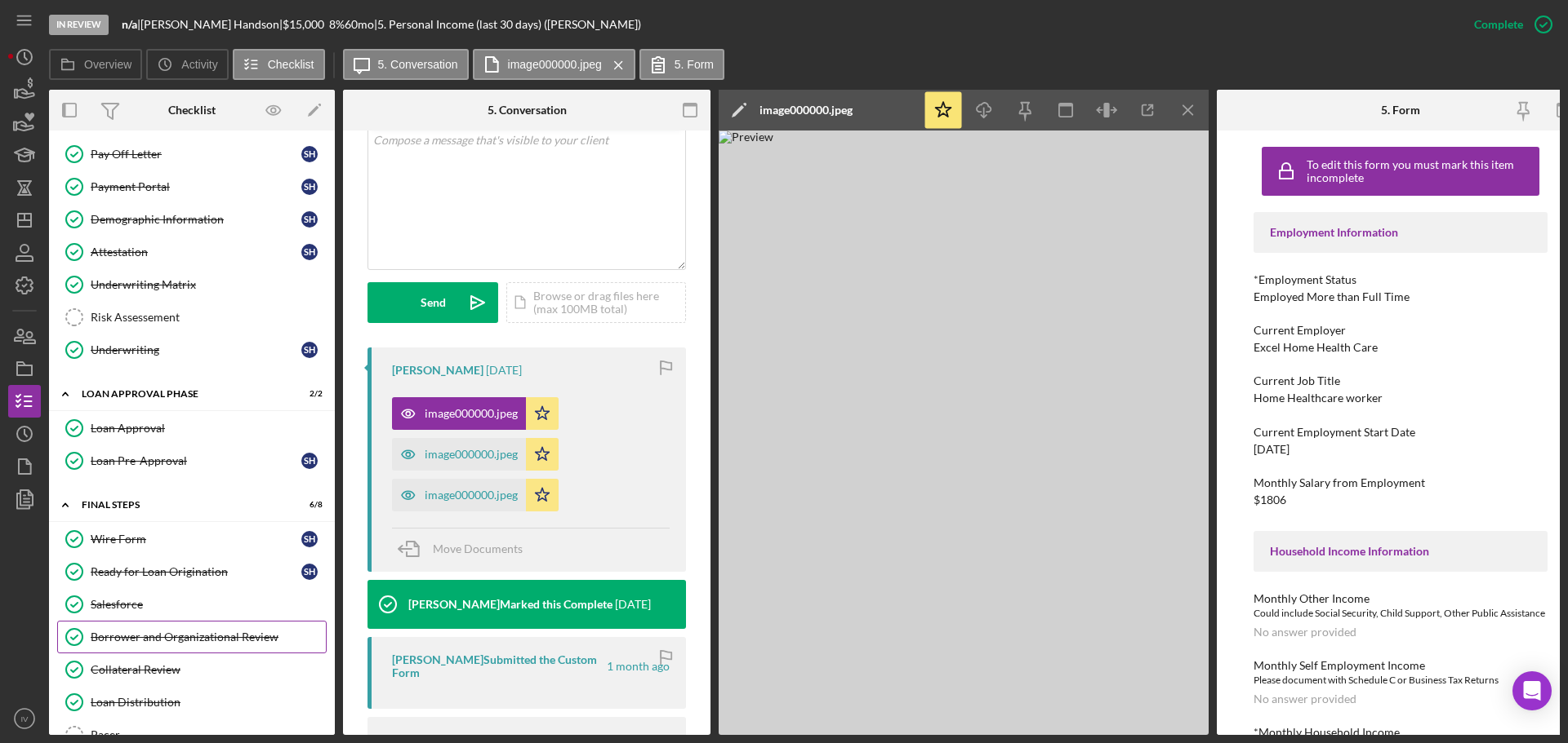
click at [163, 637] on div "Borrower and Organizational Review" at bounding box center [208, 637] width 235 height 13
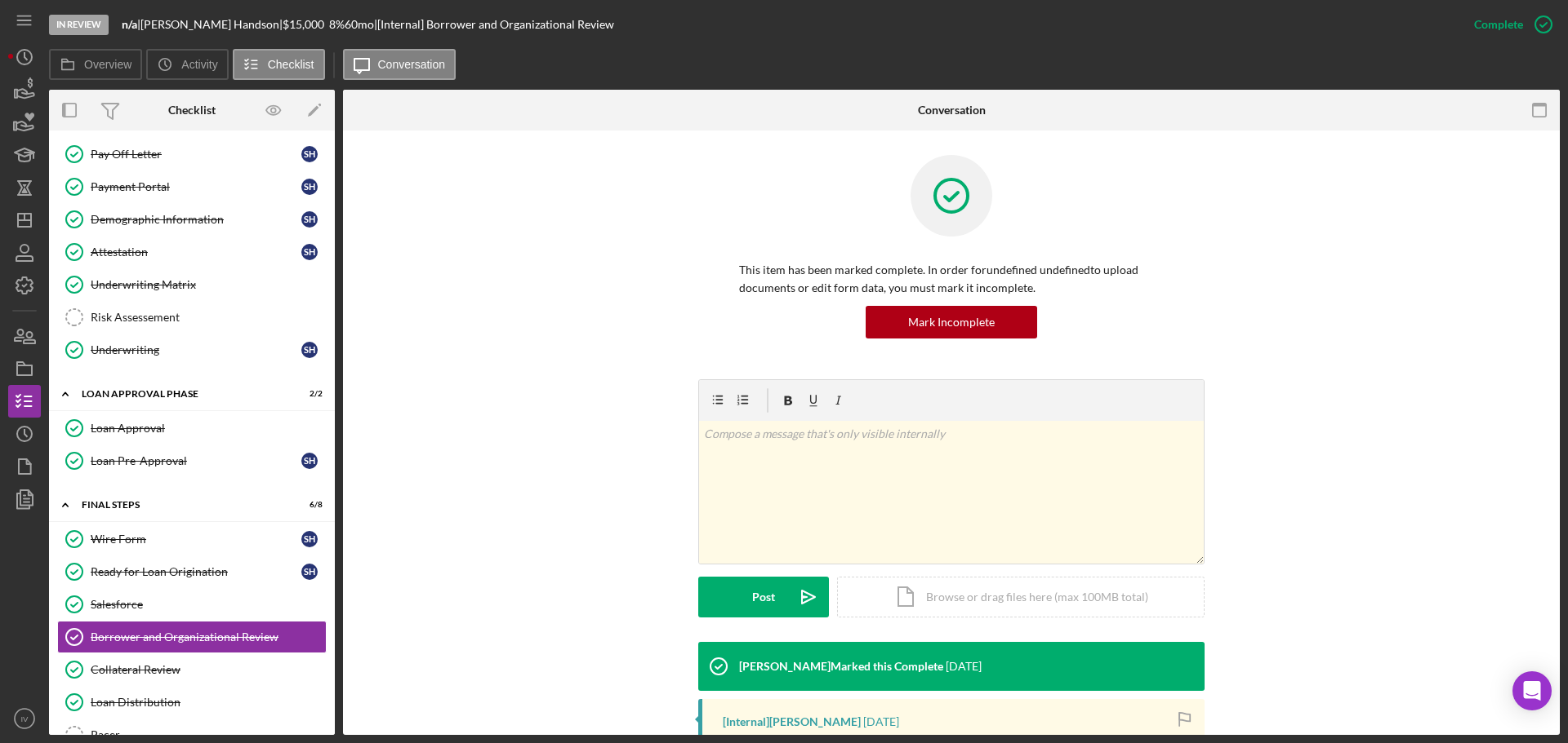
scroll to position [326, 0]
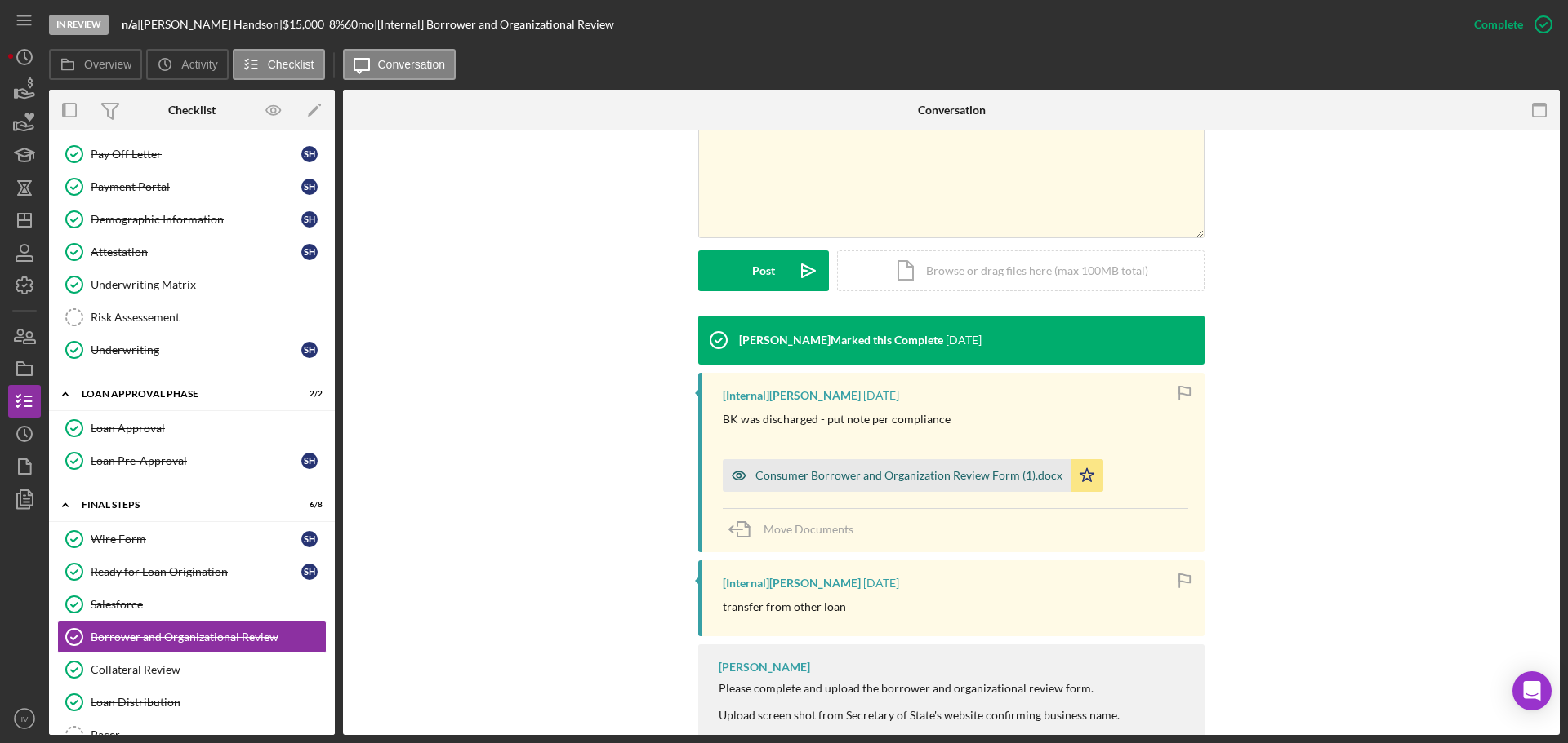
click at [914, 480] on div "Consumer Borrower and Organization Review Form (1).docx" at bounding box center [909, 475] width 307 height 13
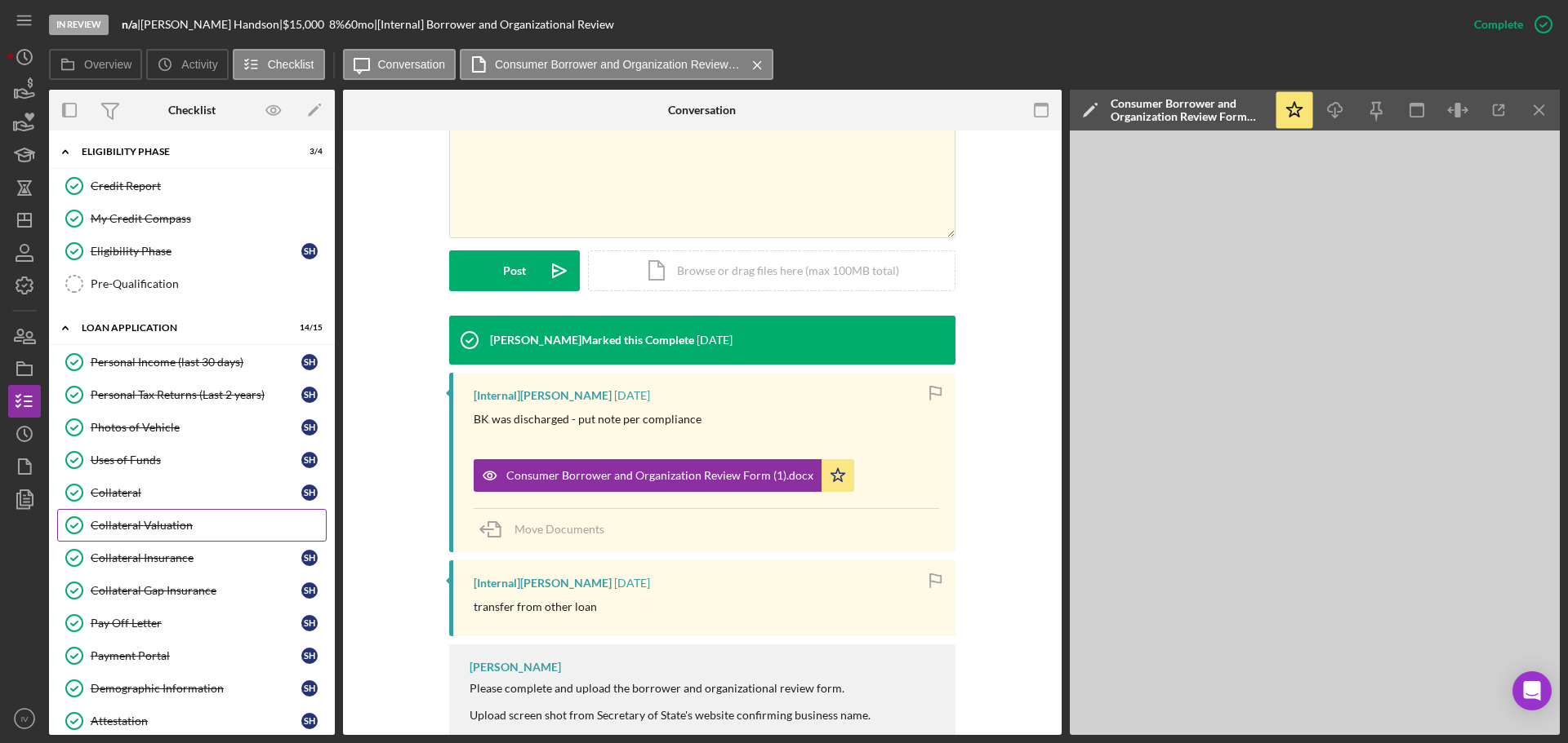
scroll to position [521, 0]
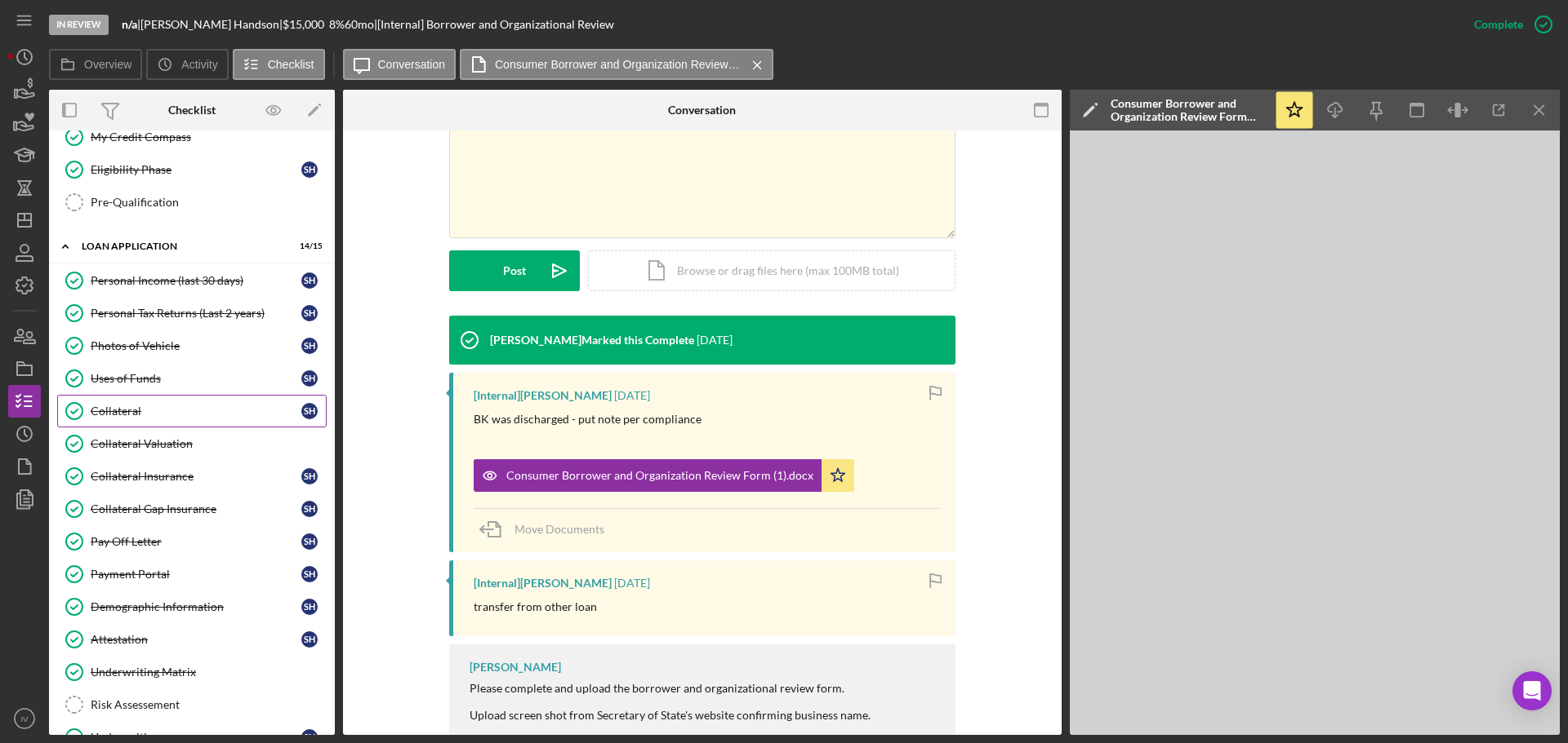
click at [120, 405] on div "Collateral" at bounding box center [195, 411] width 210 height 13
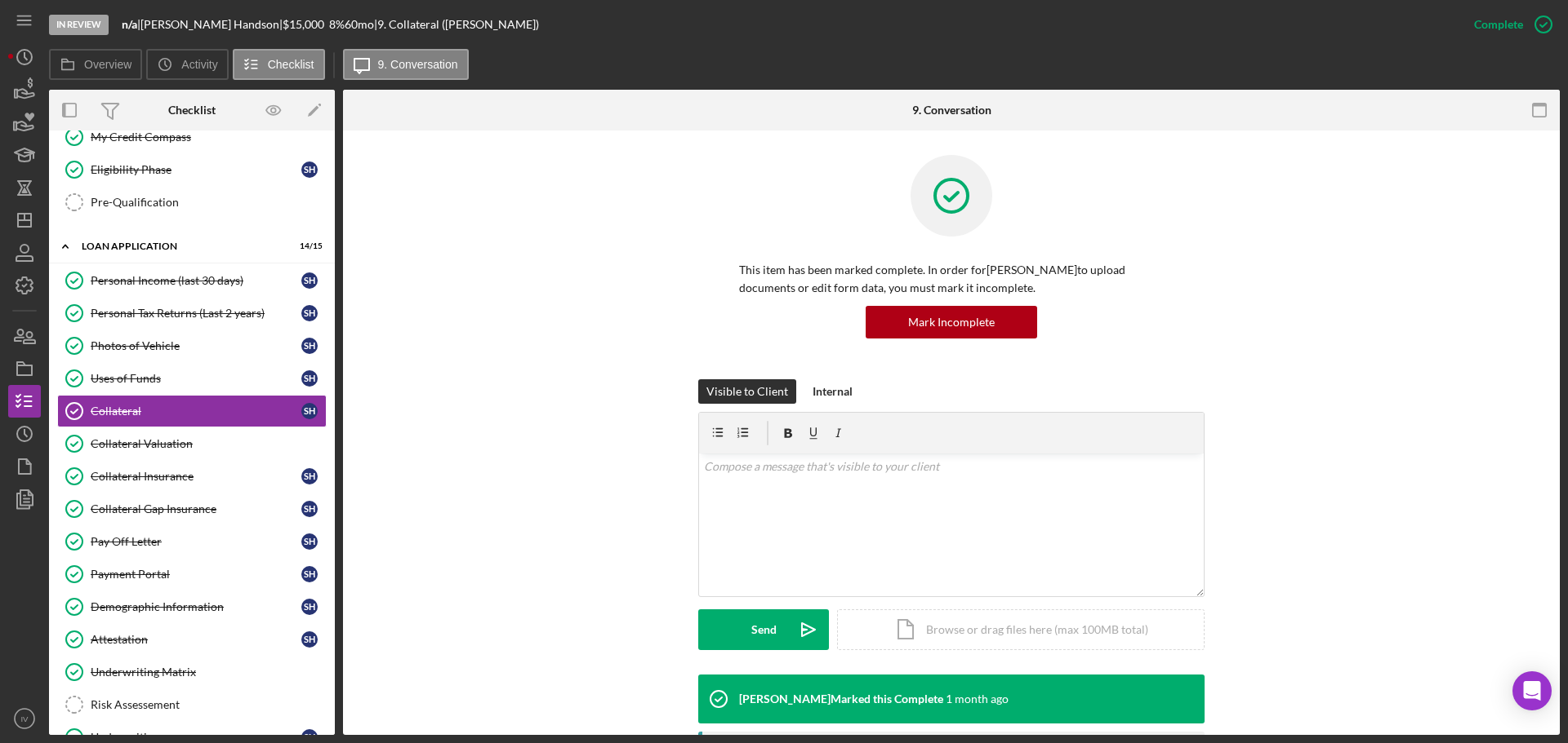
scroll to position [304, 0]
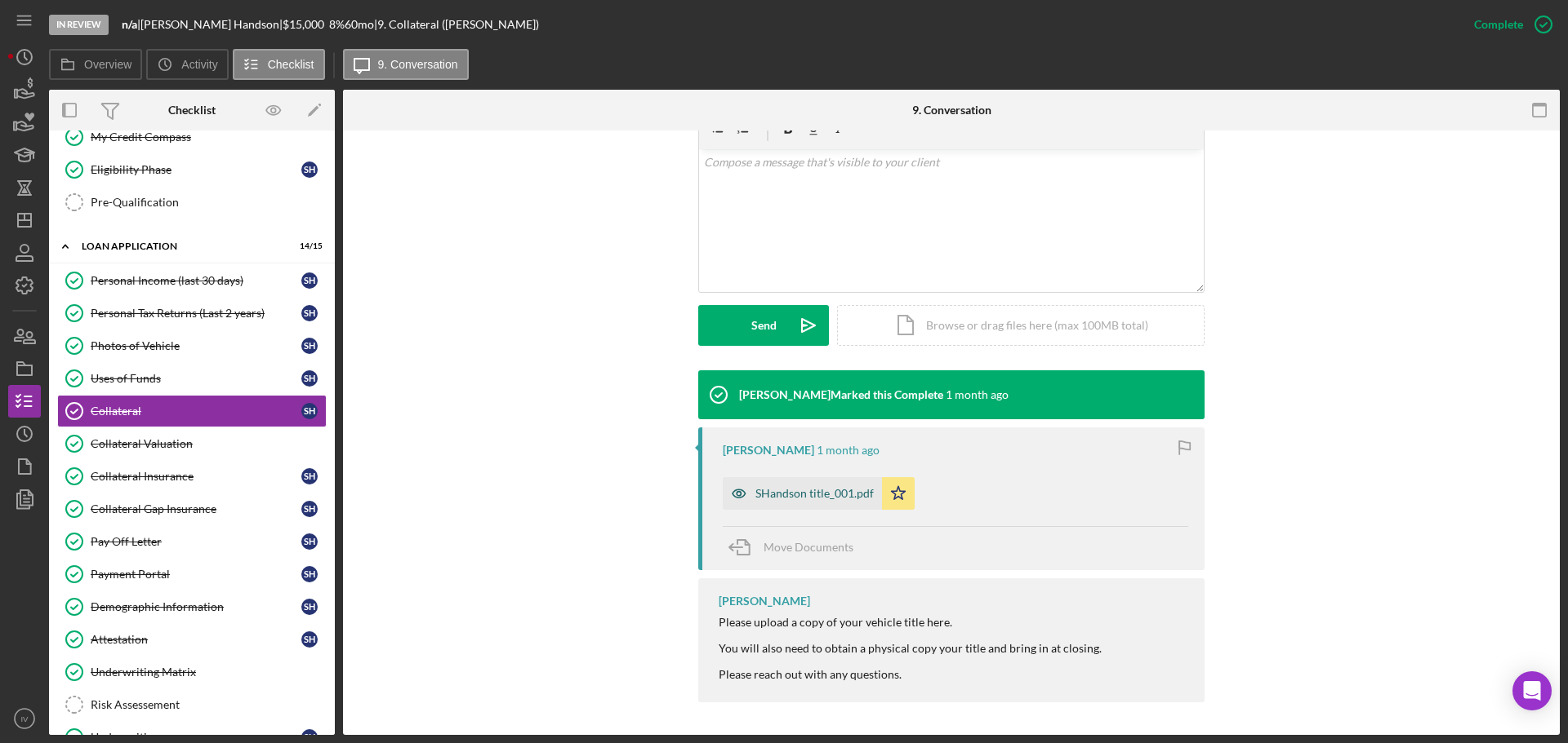
click at [783, 494] on div "SHandson title_001.pdf" at bounding box center [815, 494] width 119 height 13
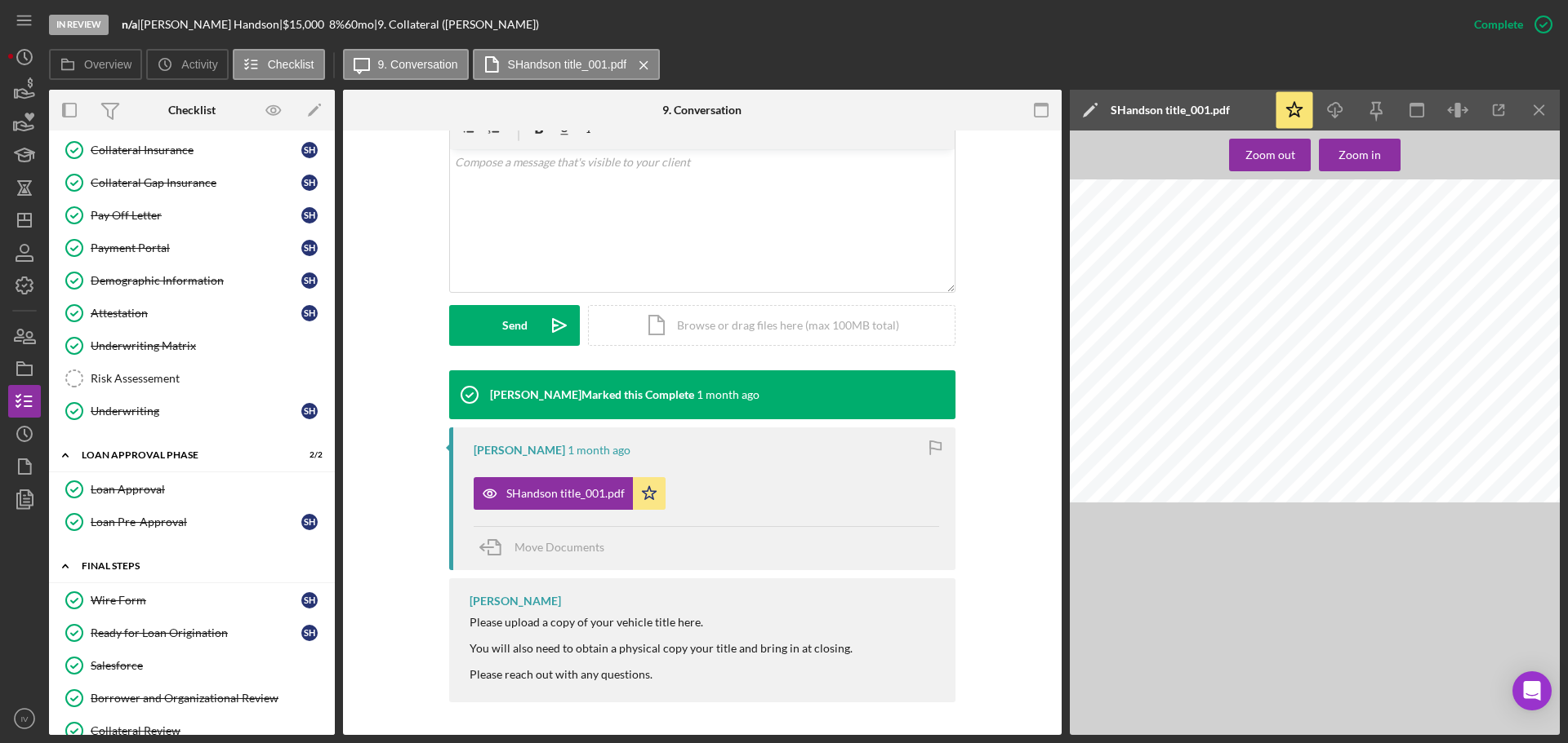
scroll to position [930, 0]
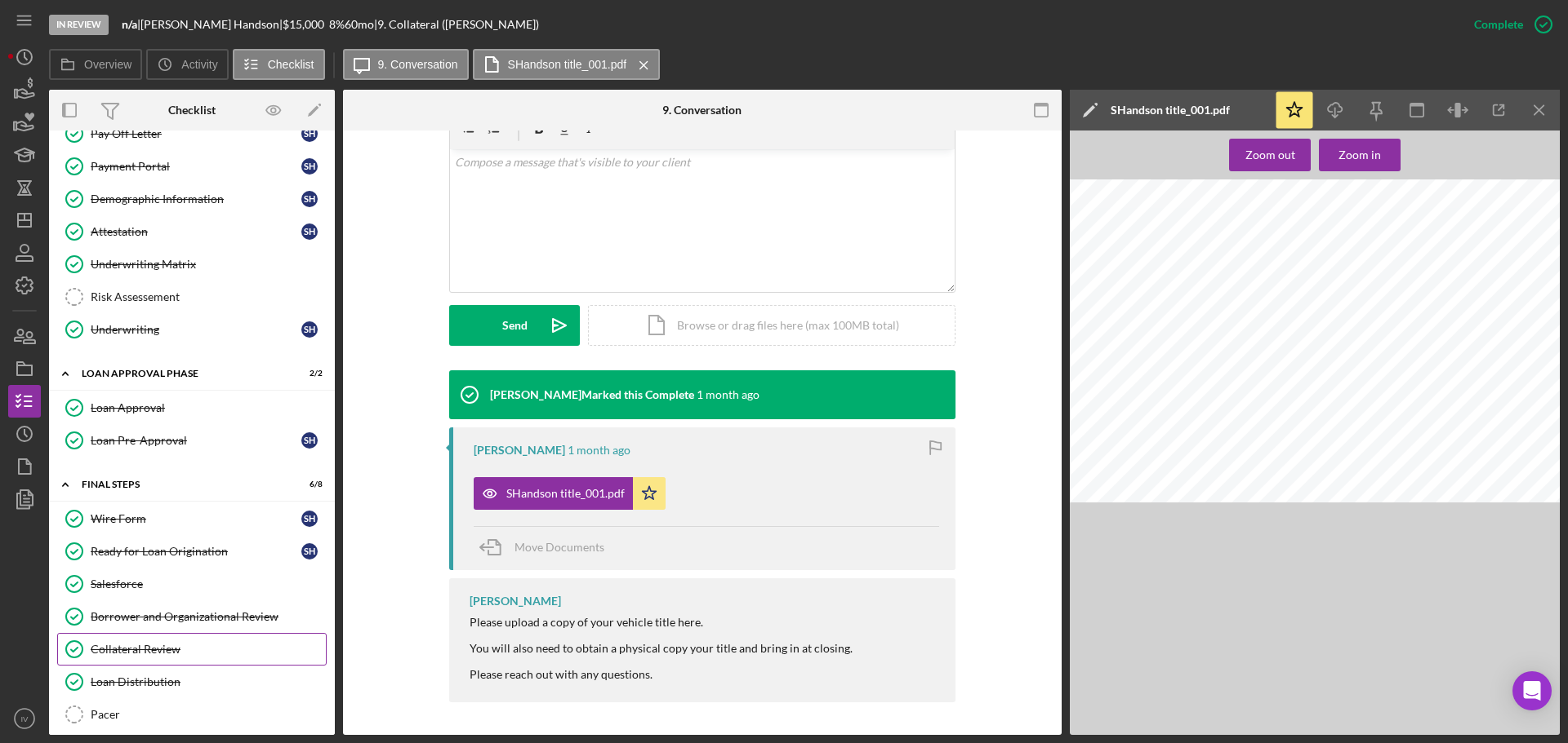
click at [137, 652] on div "Collateral Review" at bounding box center [208, 649] width 235 height 13
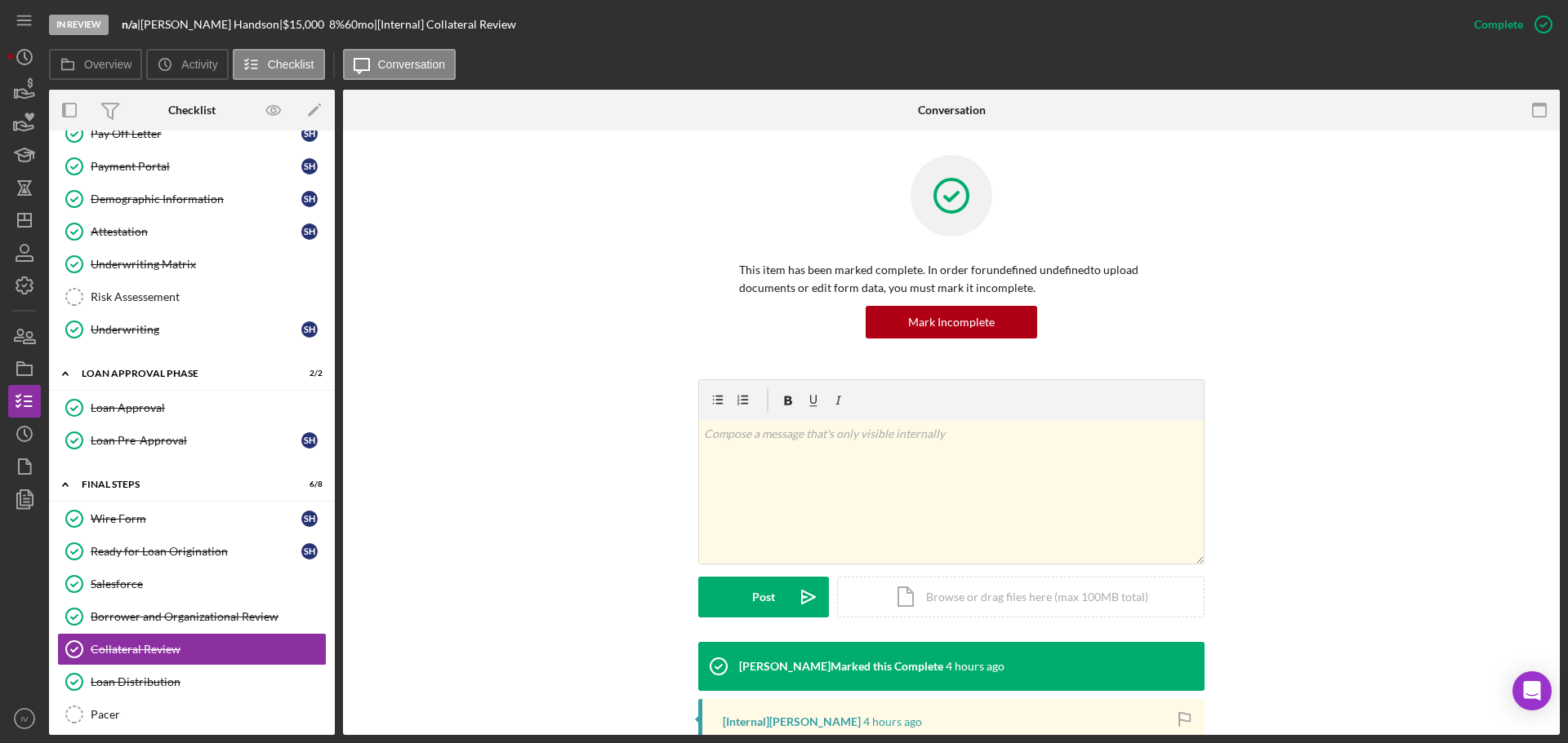
scroll to position [260, 0]
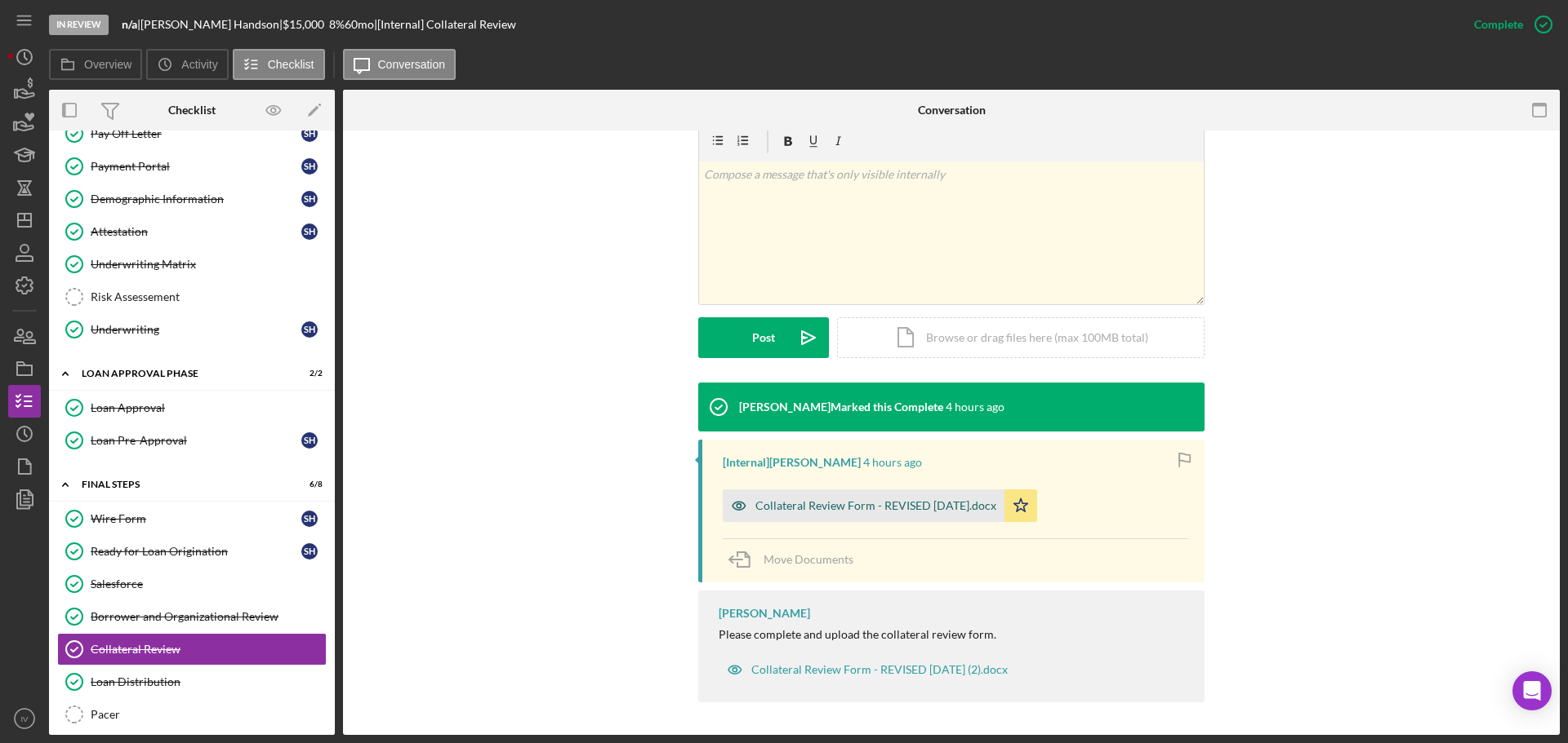
click at [830, 506] on div "Collateral Review Form - REVISED [DATE].docx" at bounding box center [876, 506] width 241 height 13
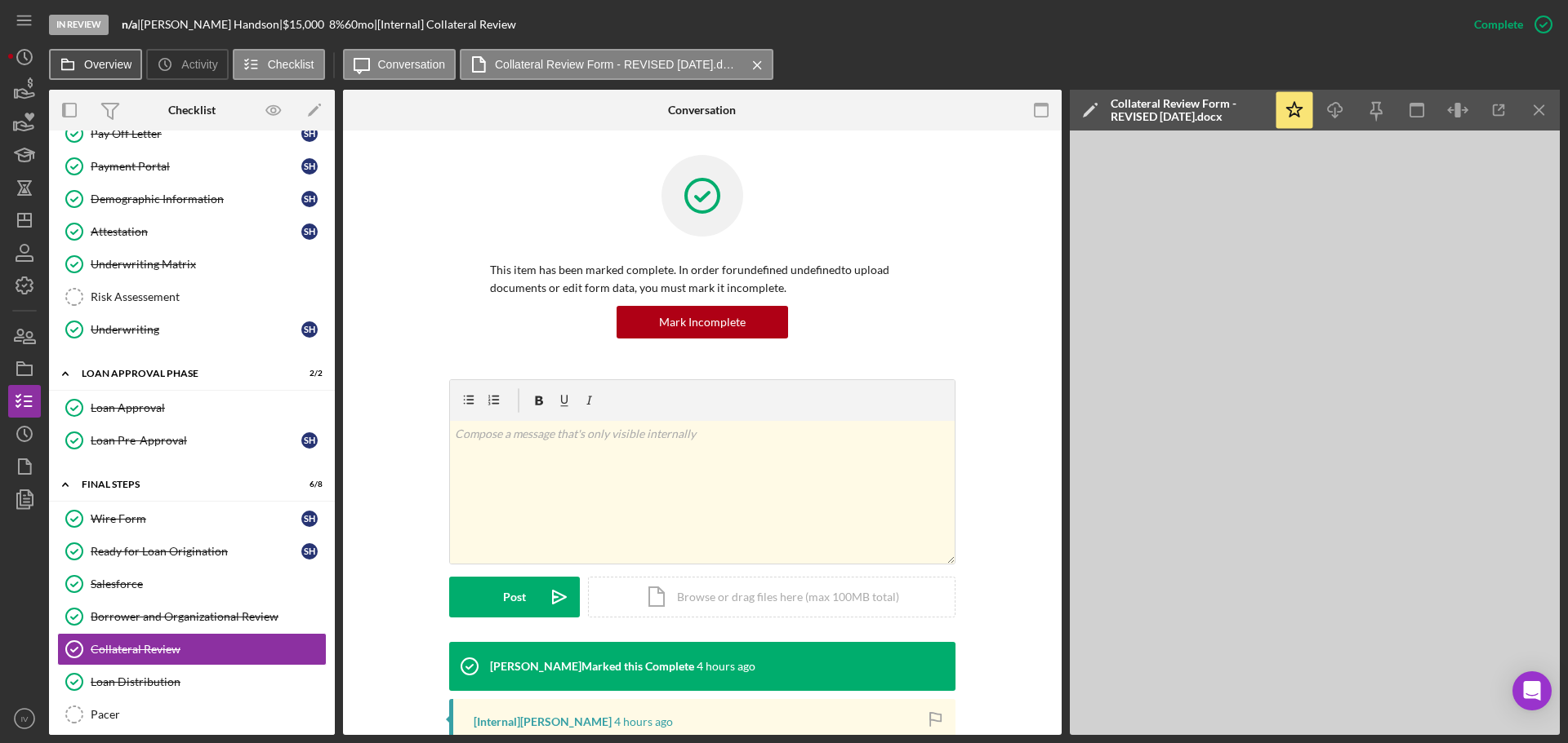
scroll to position [685, 0]
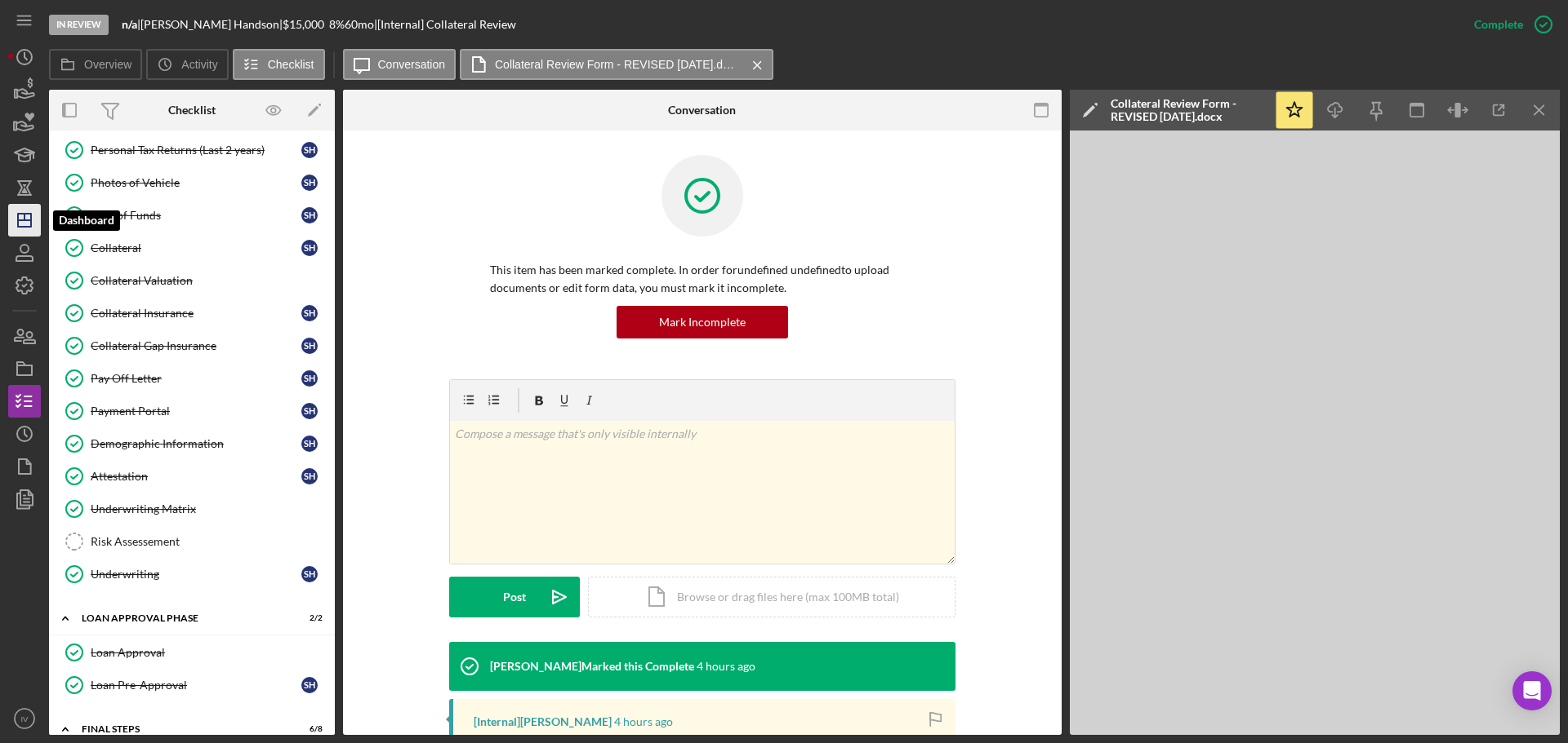
click at [31, 224] on polygon "button" at bounding box center [24, 220] width 13 height 13
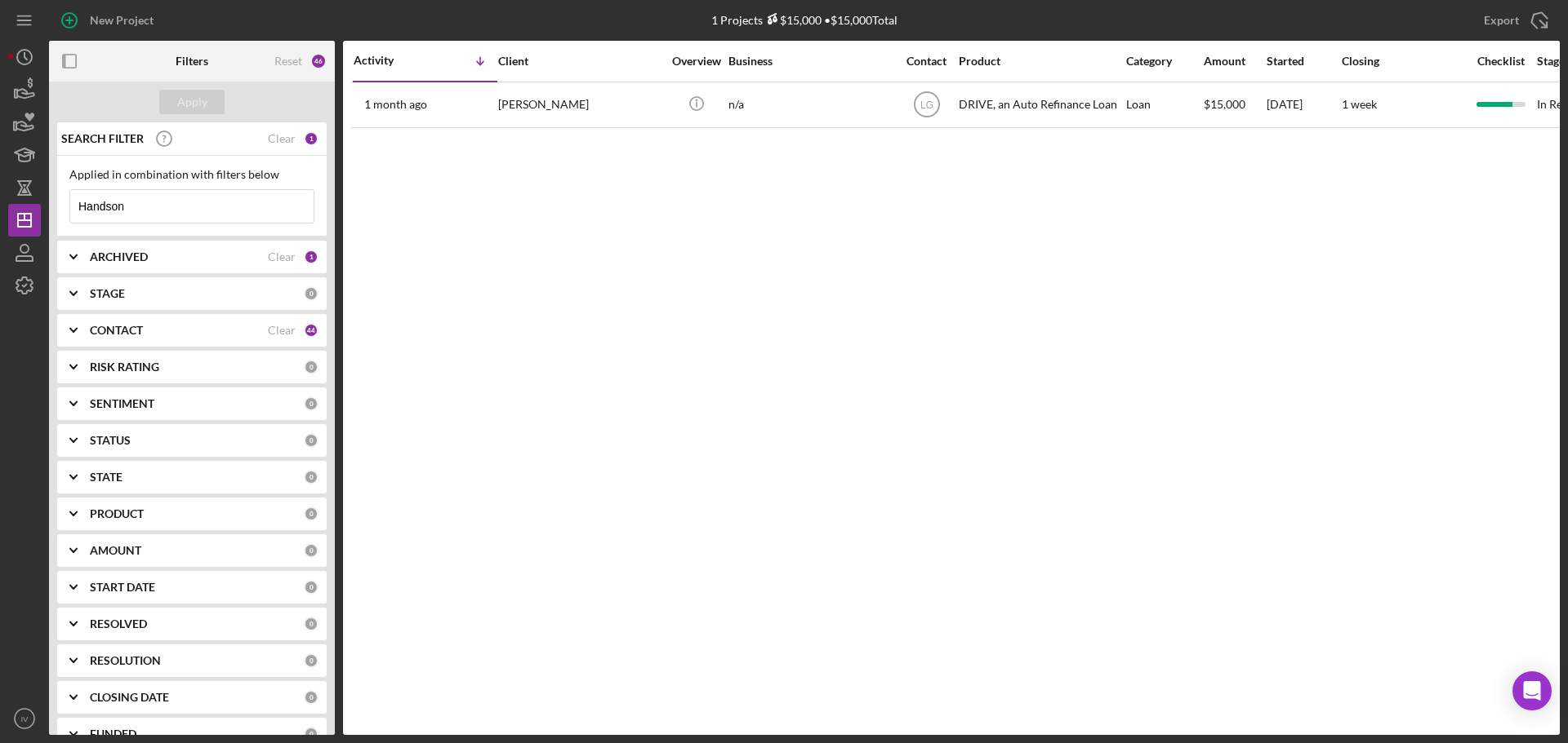
drag, startPoint x: 141, startPoint y: 207, endPoint x: -18, endPoint y: 187, distance: 160.3
click at [0, 187] on html "New Project 1 Projects $15,000 • $15,000 Total Handson Export Icon/Export Filte…" at bounding box center [784, 372] width 1568 height 743
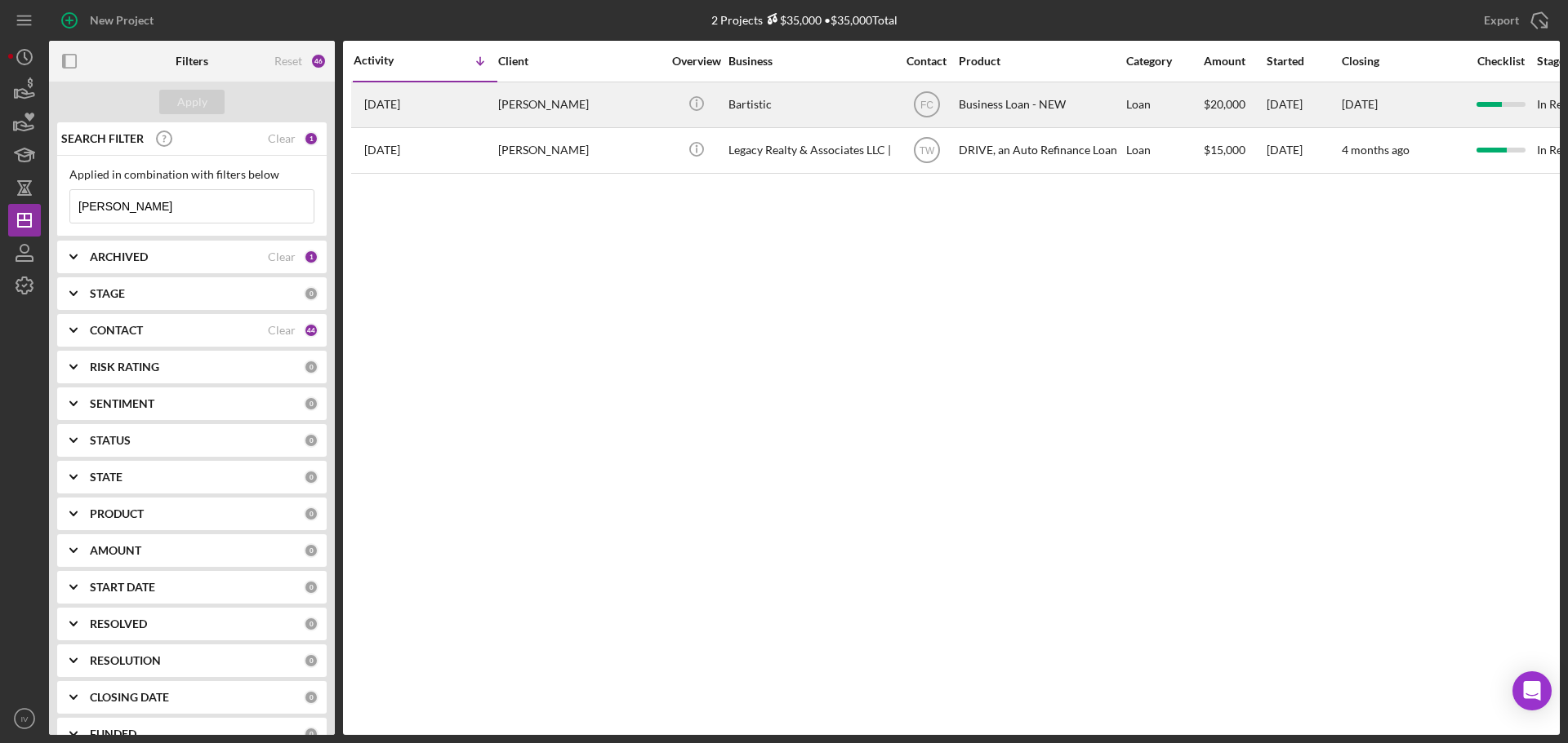
type input "[PERSON_NAME]"
click at [552, 108] on div "[PERSON_NAME]" at bounding box center [579, 105] width 163 height 44
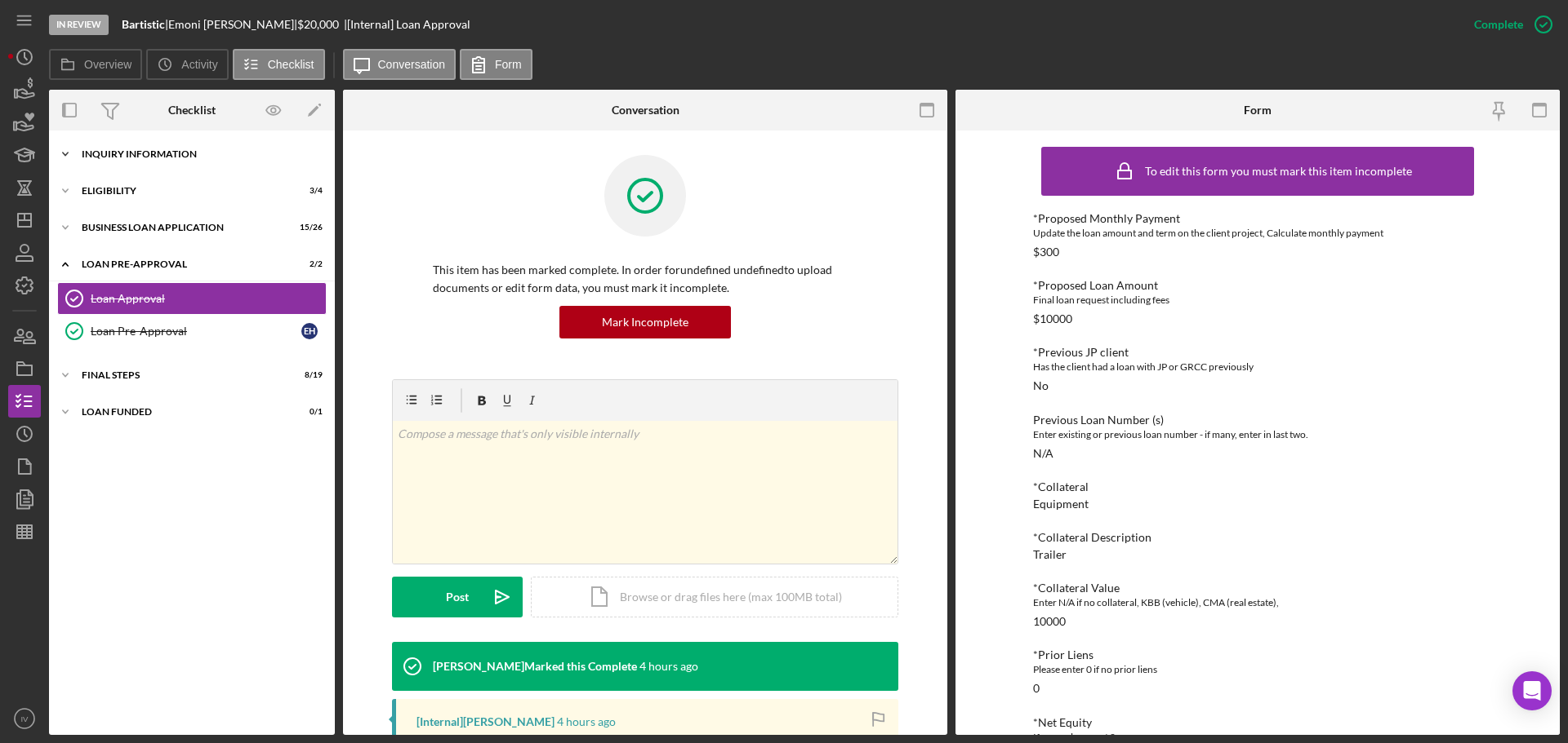
click at [179, 159] on div "INQUIRY INFORMATION" at bounding box center [198, 153] width 233 height 10
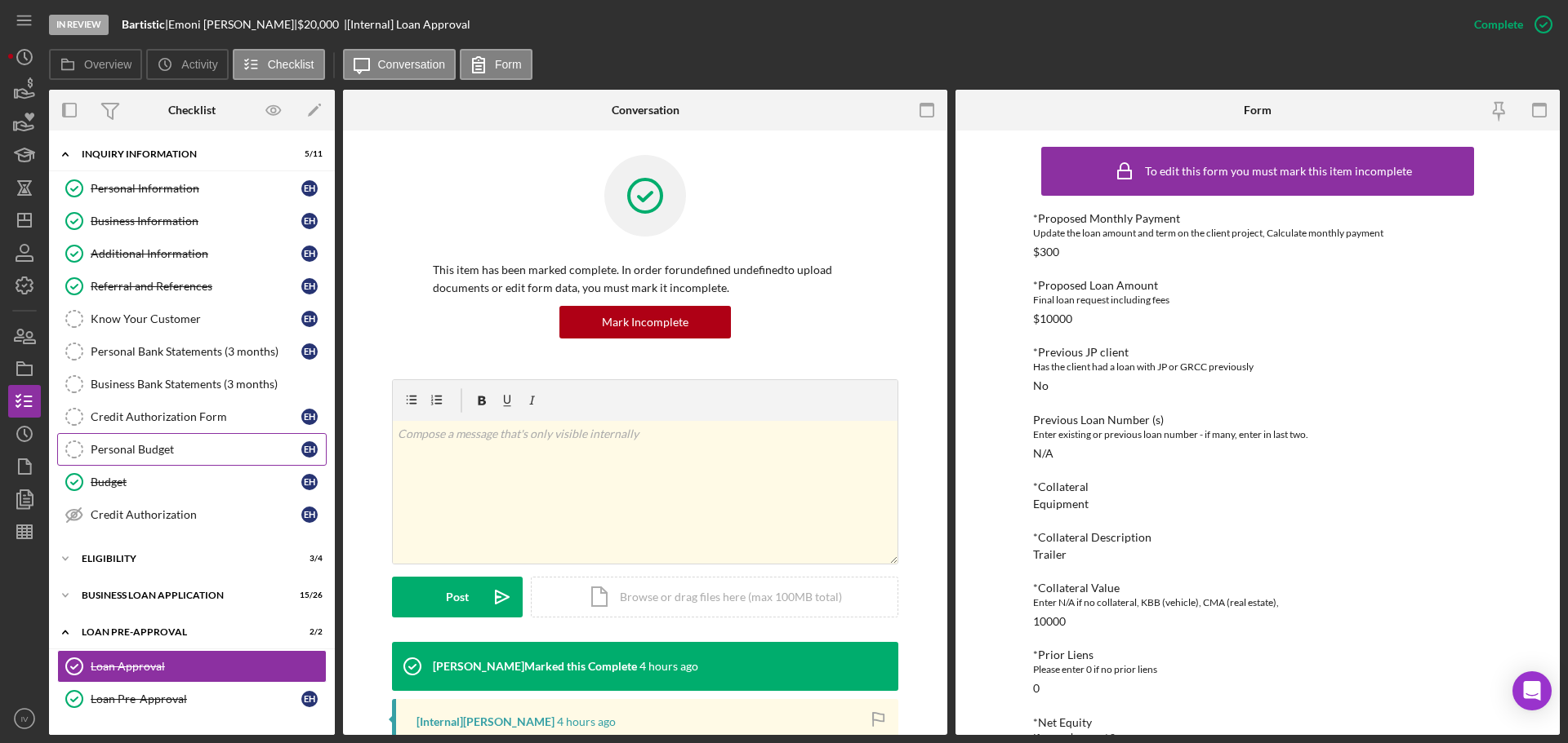
scroll to position [70, 0]
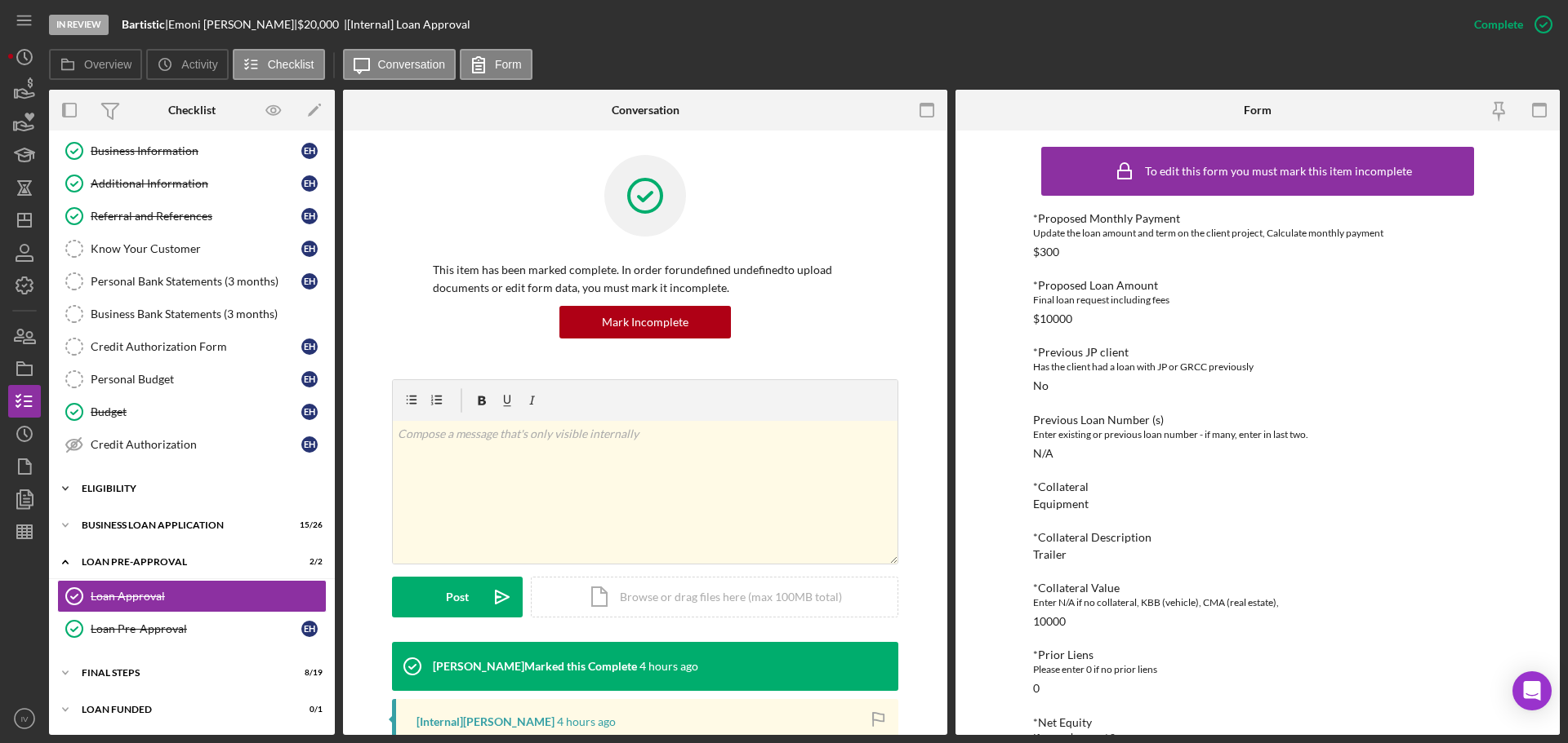
click at [116, 484] on div "ELIGIBILITY" at bounding box center [198, 488] width 233 height 10
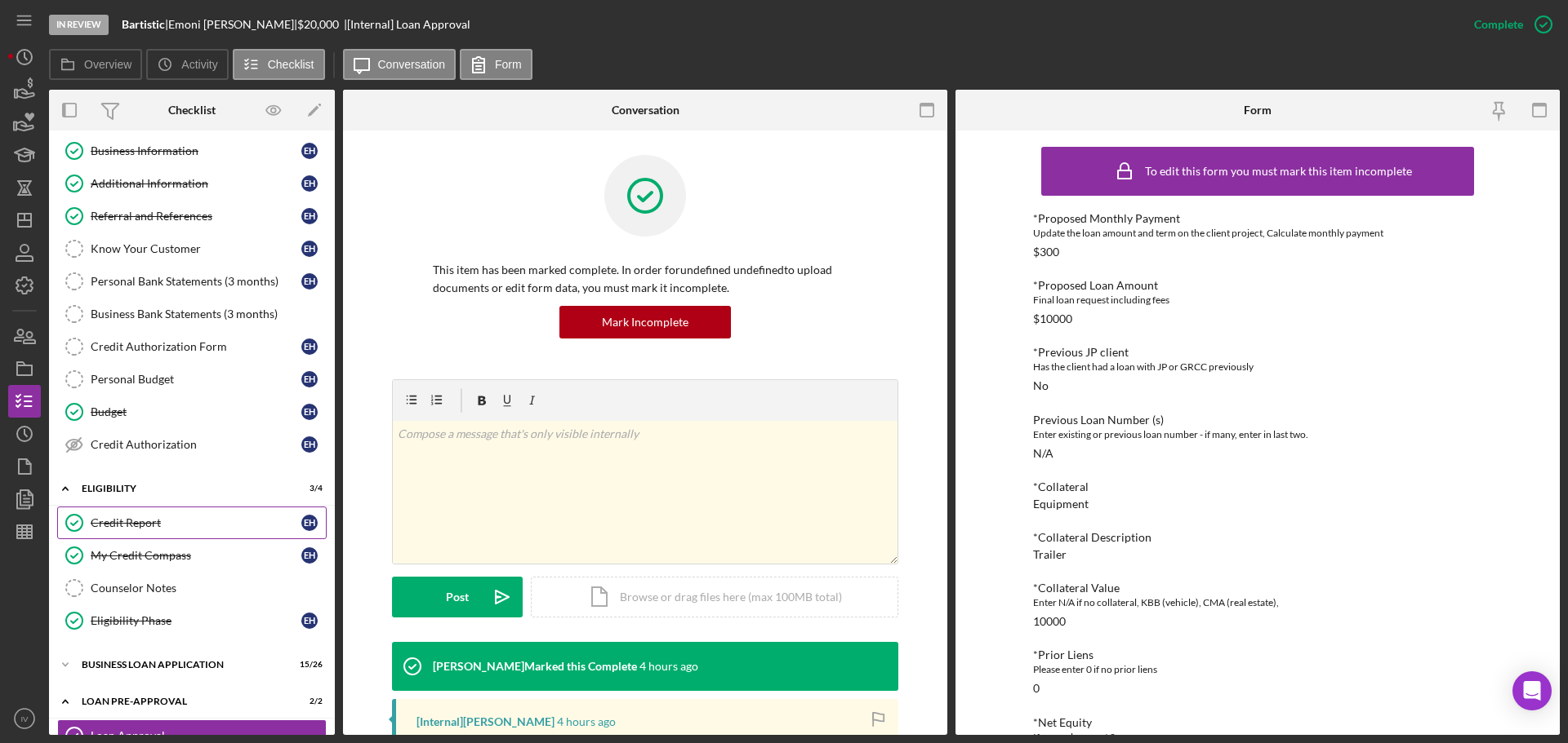
click at [141, 524] on div "Credit Report" at bounding box center [195, 522] width 210 height 13
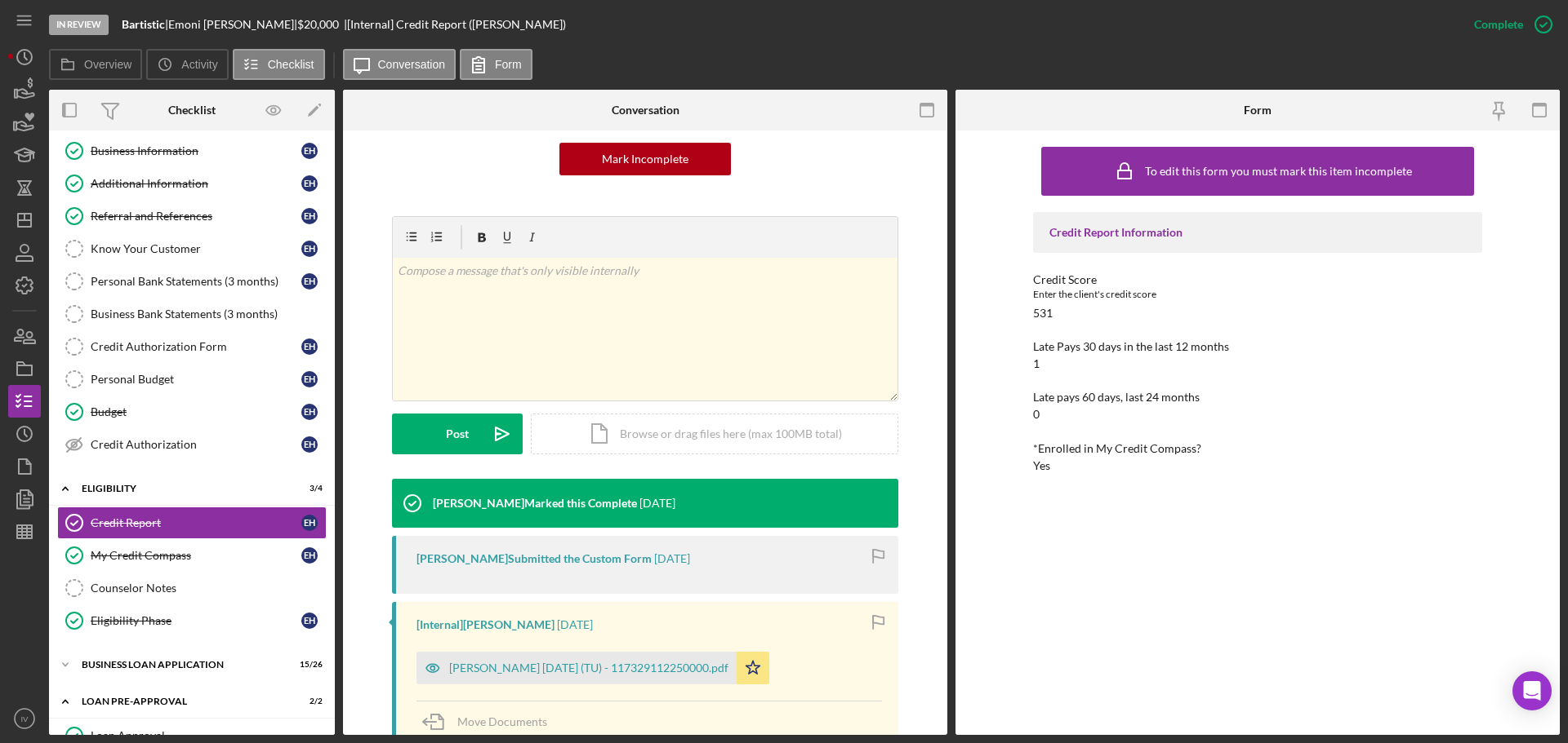
scroll to position [245, 0]
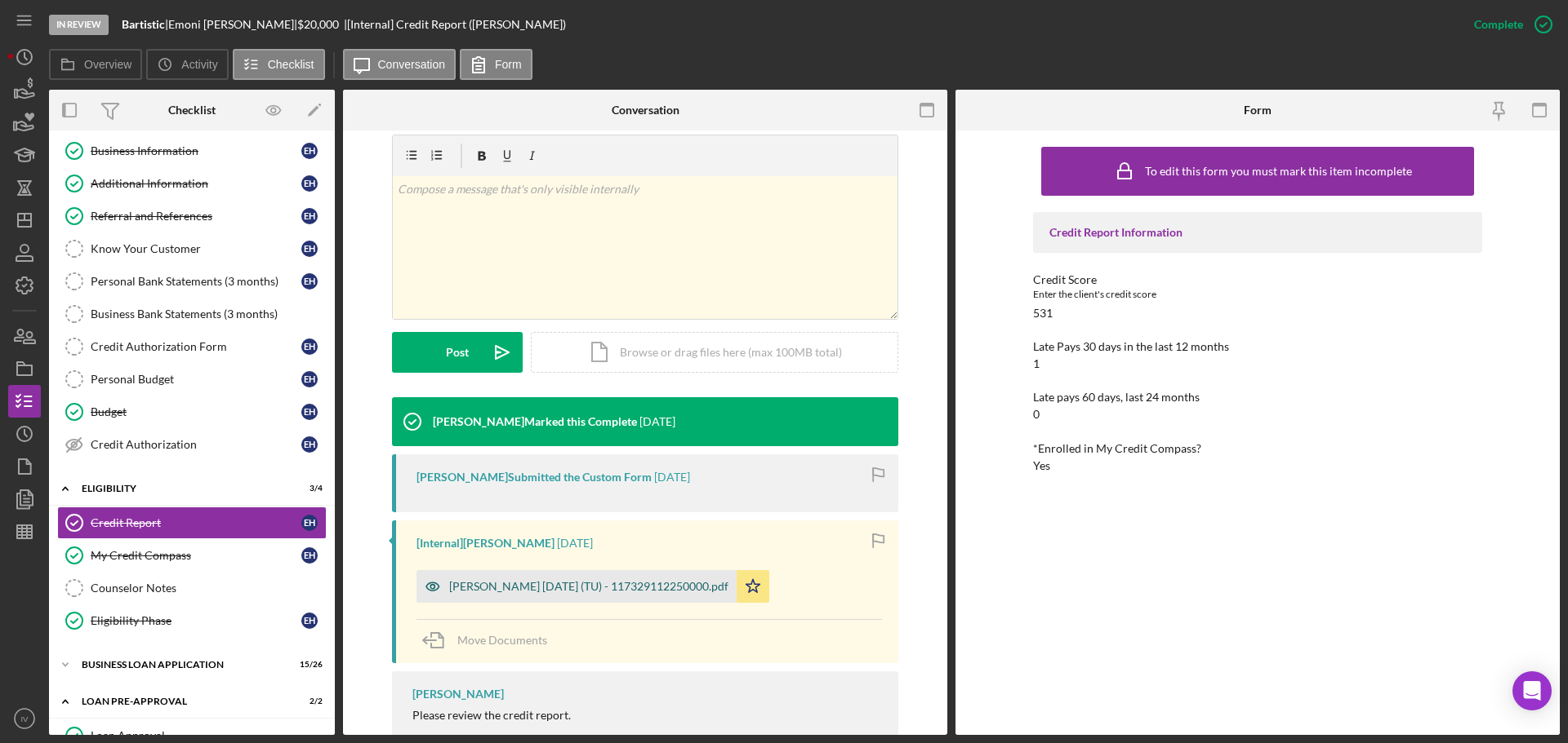
click at [572, 588] on div "[PERSON_NAME] [DATE] (TU) - 117329112250000.pdf" at bounding box center [589, 586] width 279 height 13
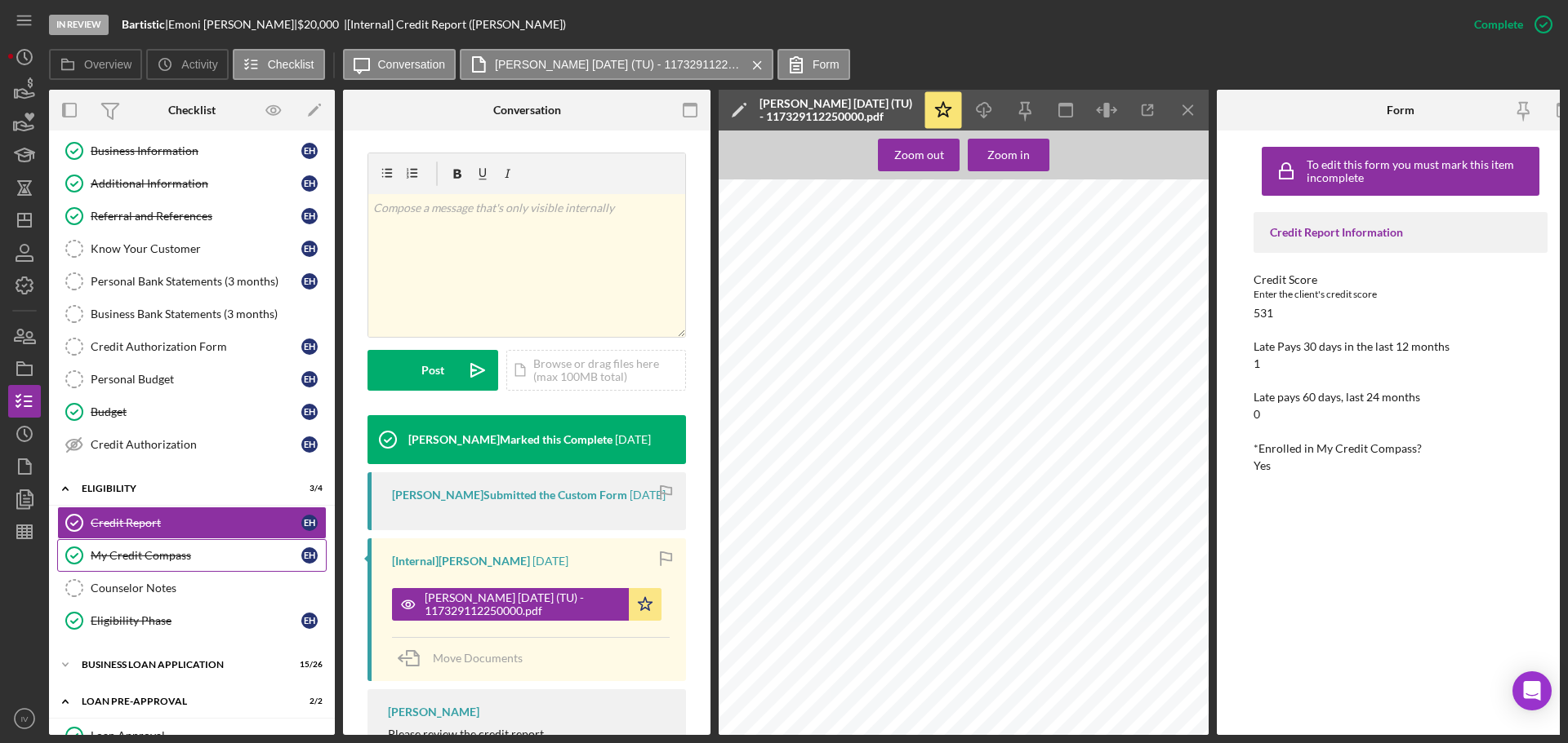
click at [159, 556] on div "My Credit Compass" at bounding box center [195, 556] width 210 height 13
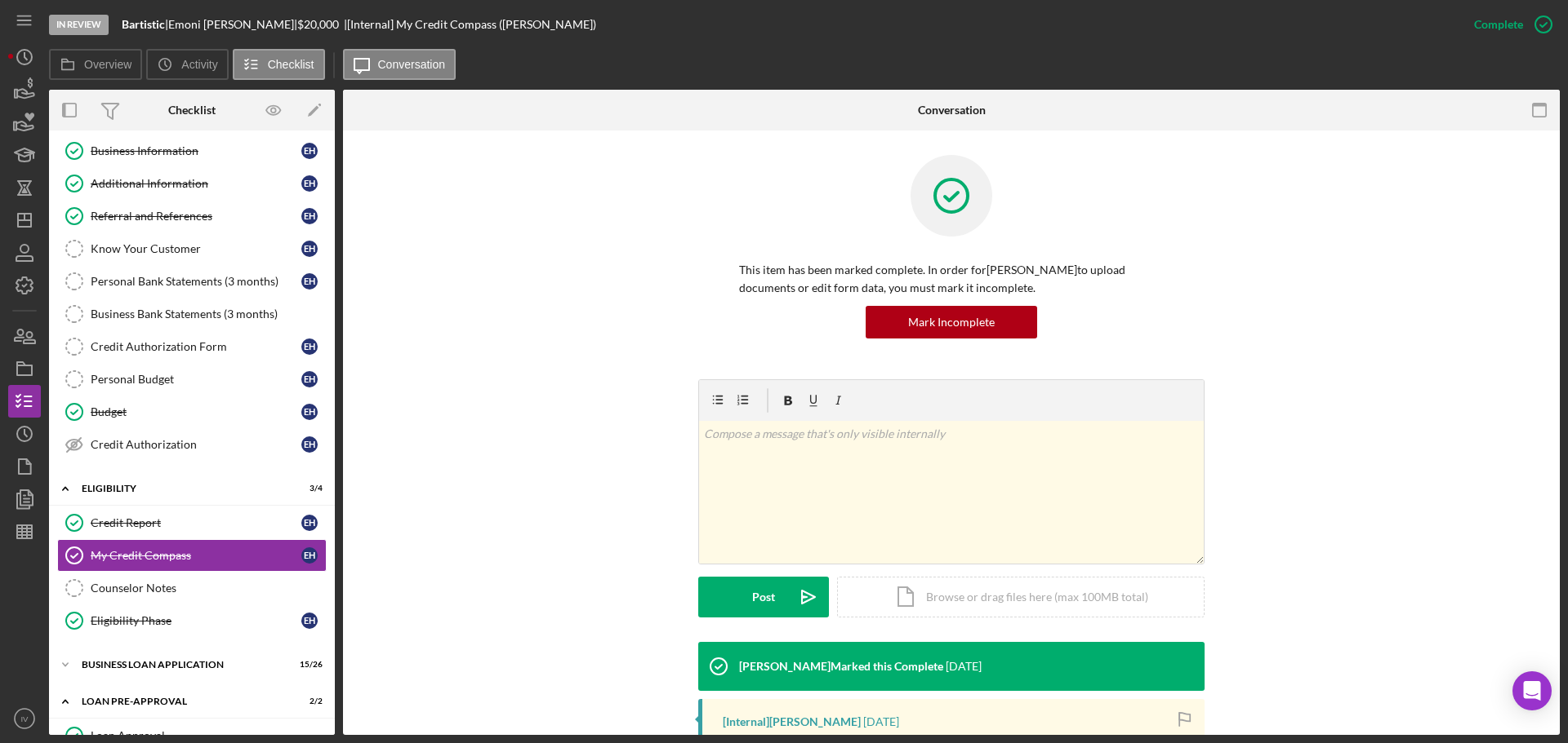
scroll to position [245, 0]
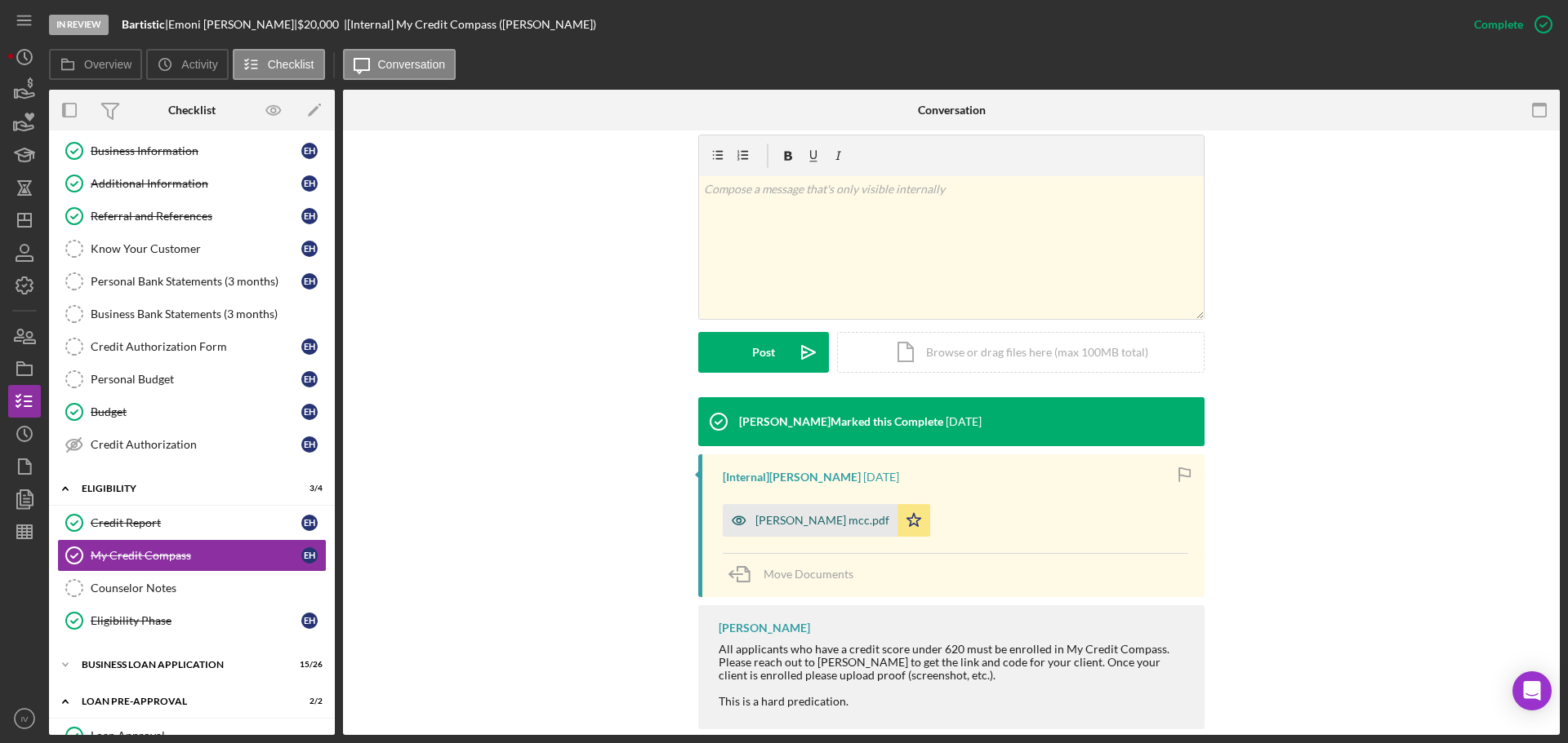
click at [768, 521] on div "[PERSON_NAME] mcc.pdf" at bounding box center [822, 520] width 134 height 13
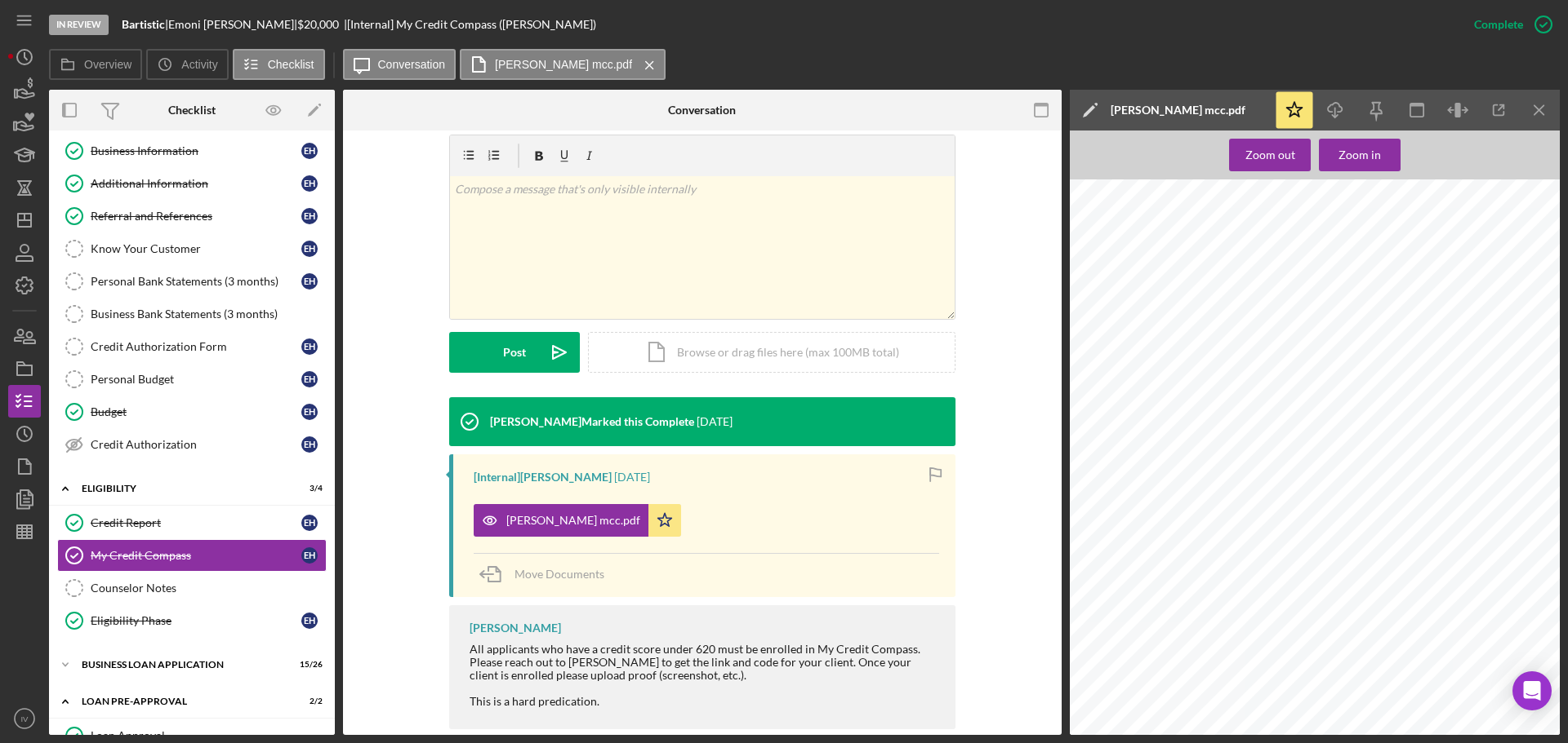
scroll to position [72, 0]
click at [145, 665] on div "BUSINESS LOAN APPLICATION" at bounding box center [198, 665] width 233 height 10
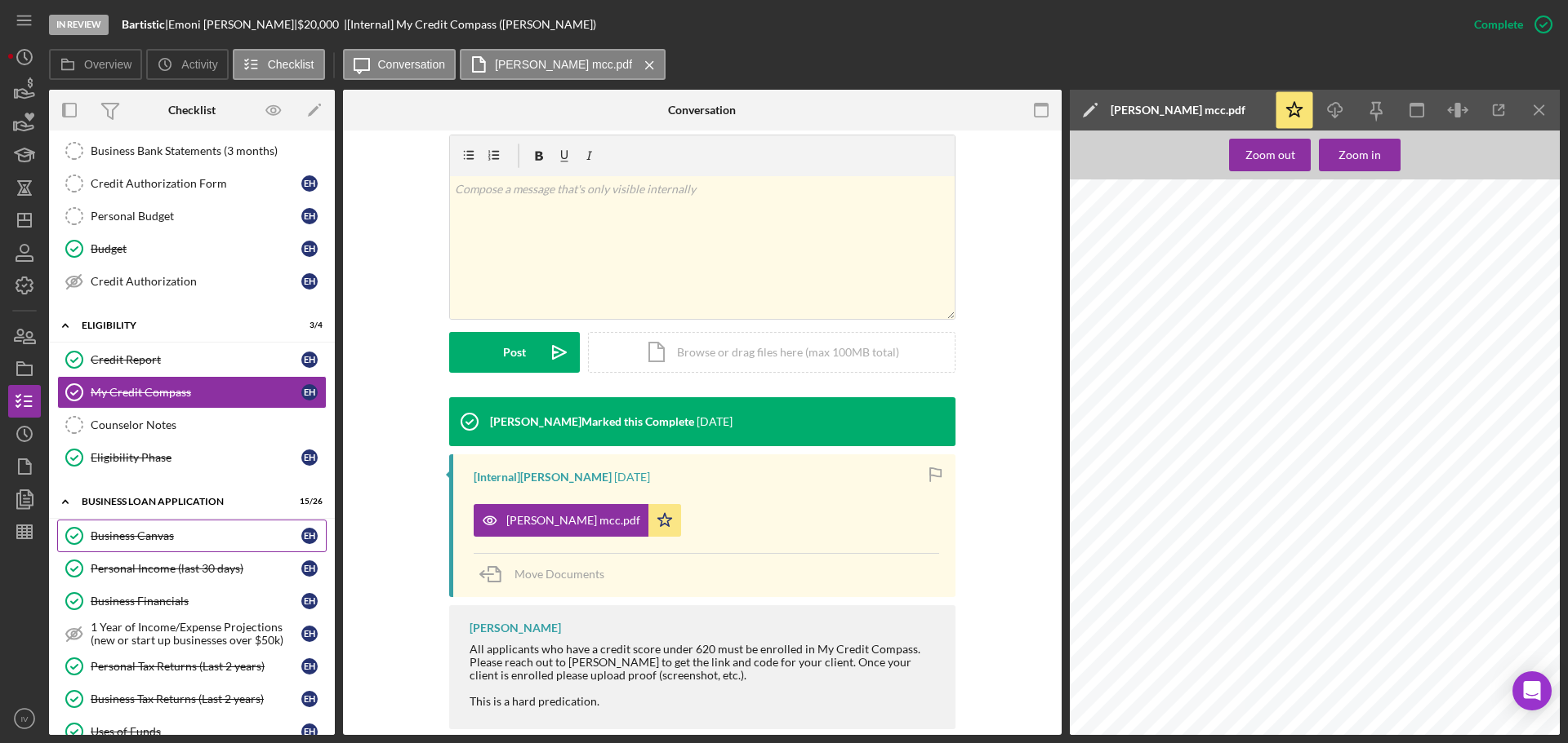
click at [147, 530] on div "Business Canvas" at bounding box center [195, 535] width 210 height 13
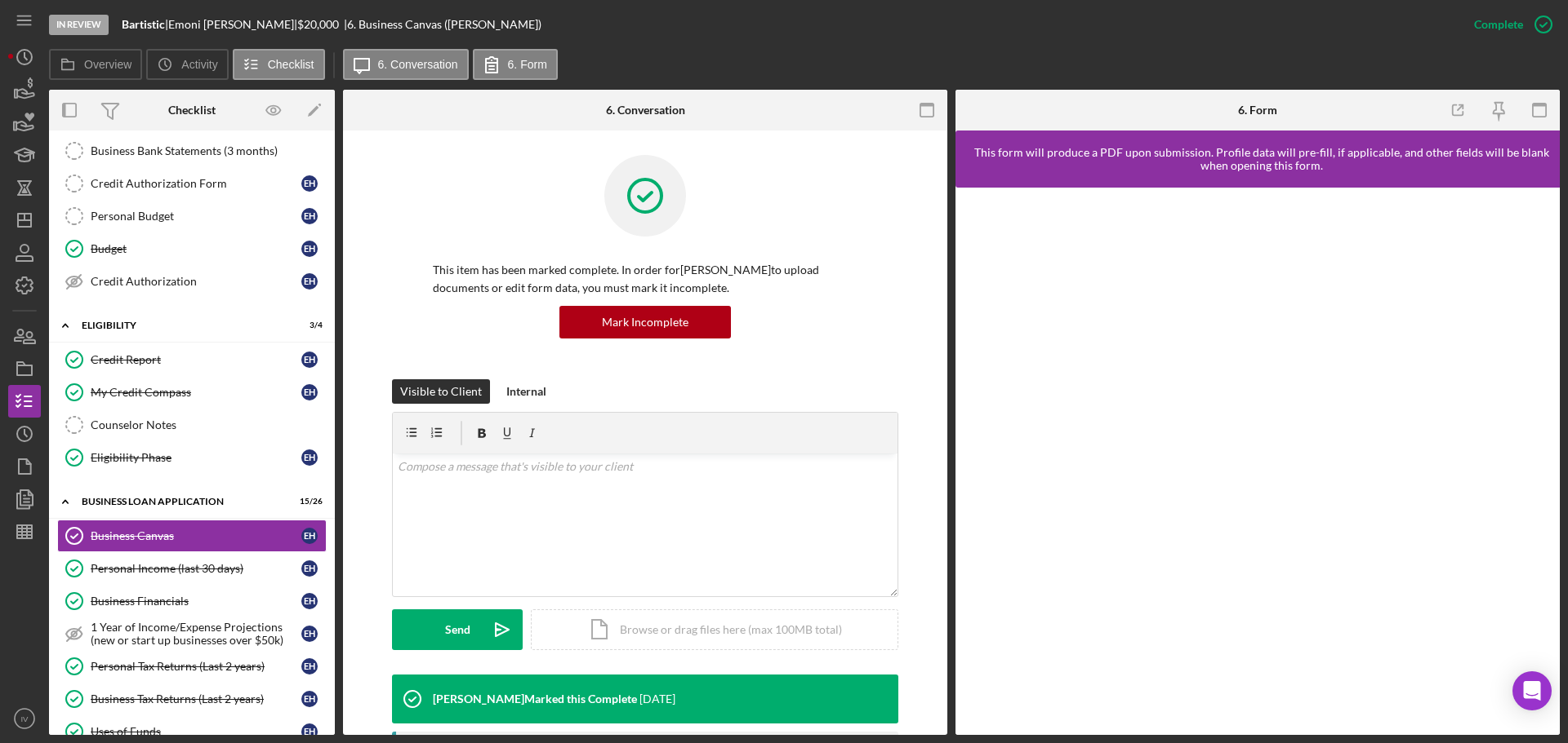
scroll to position [326, 0]
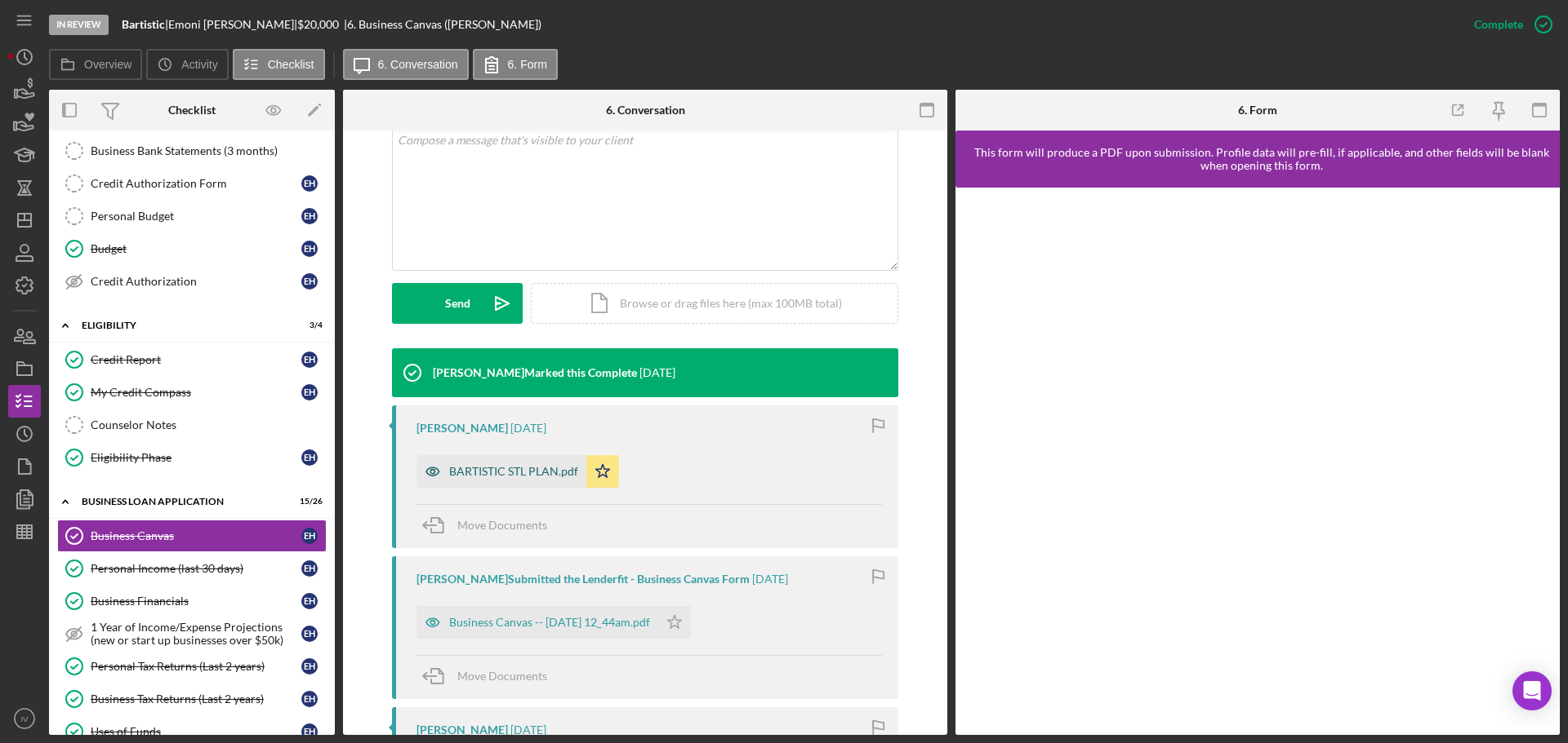
click at [526, 473] on div "BARTISTIC STL PLAN.pdf" at bounding box center [514, 471] width 129 height 13
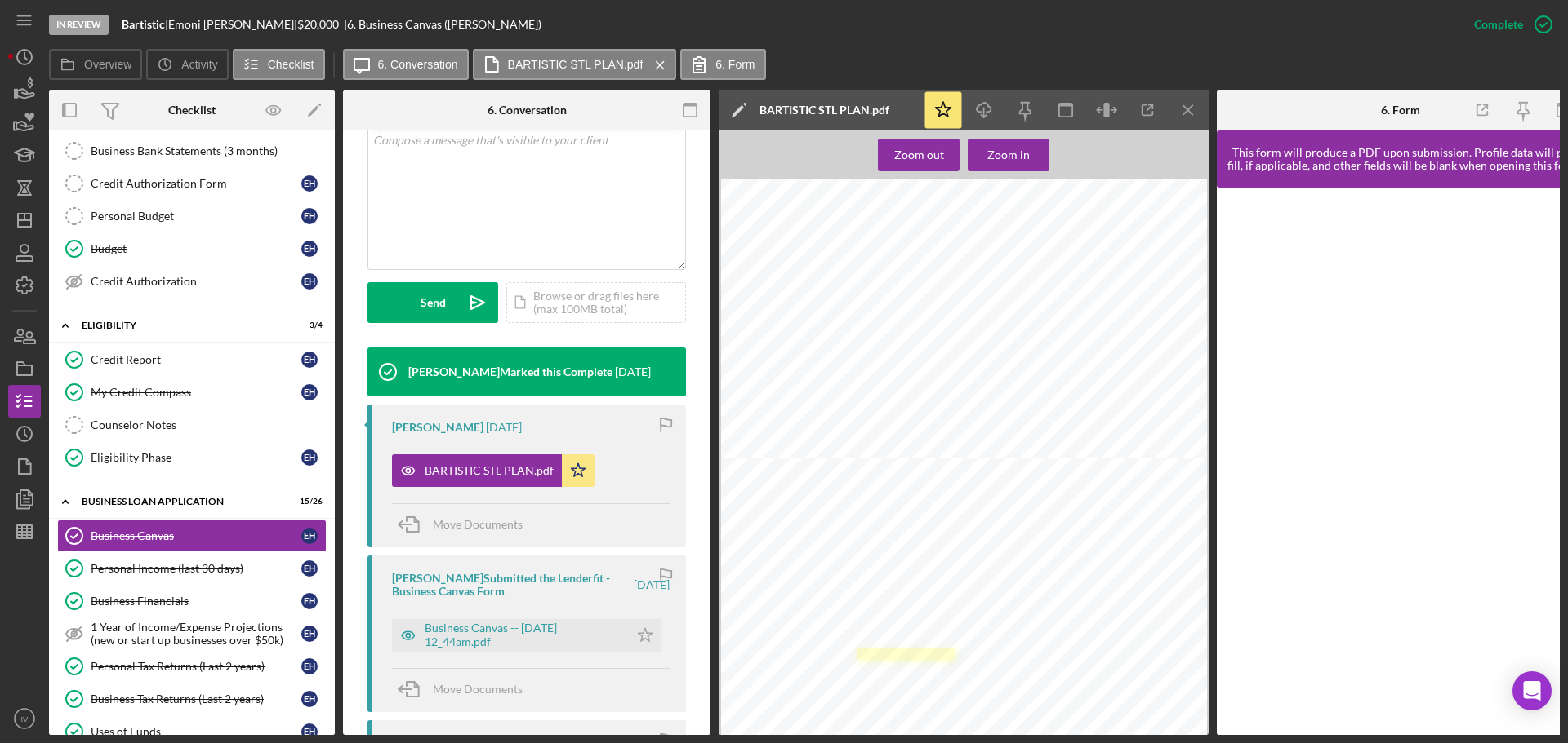
scroll to position [653, 0]
click at [154, 569] on div "Personal Income (last 30 days)" at bounding box center [195, 569] width 210 height 13
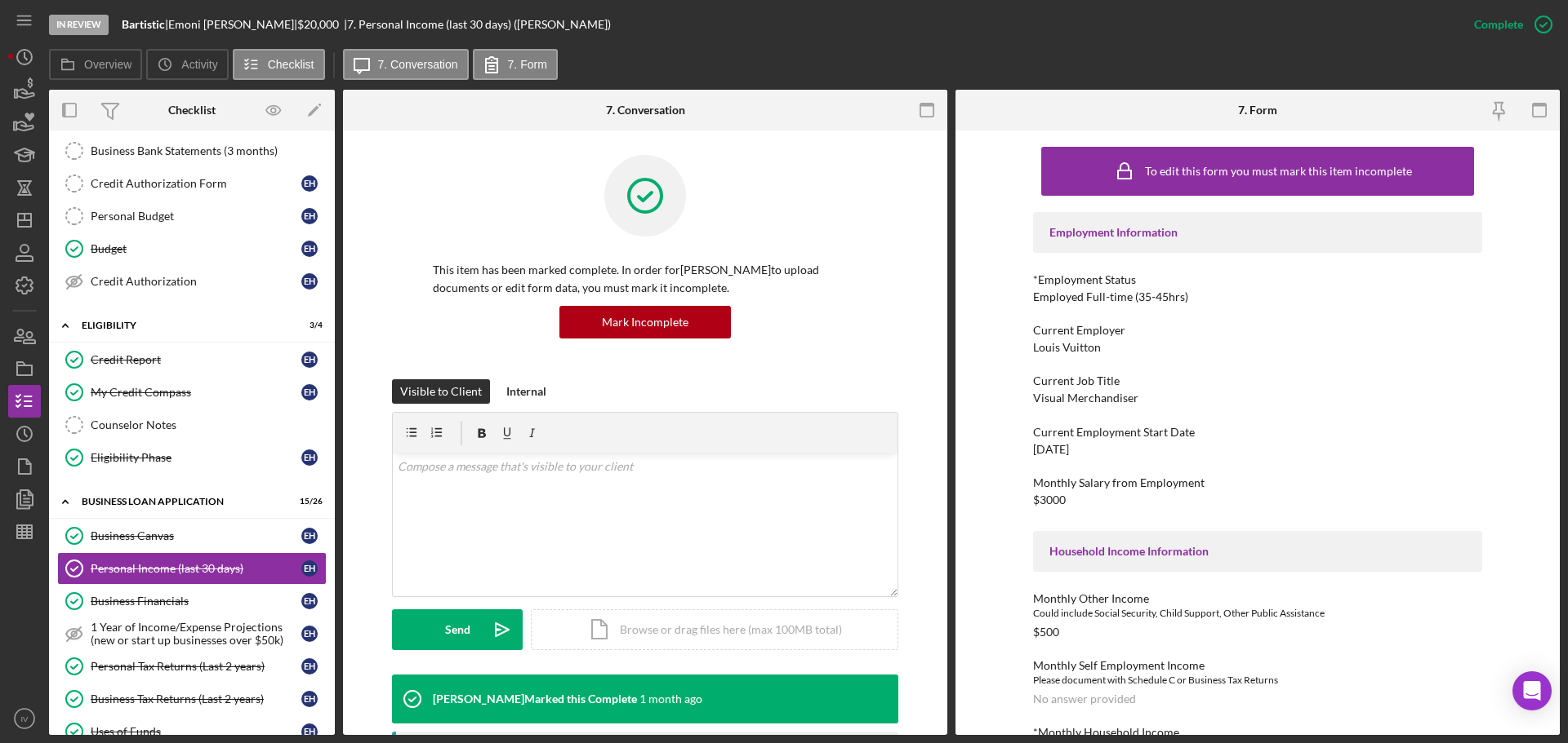
scroll to position [326, 0]
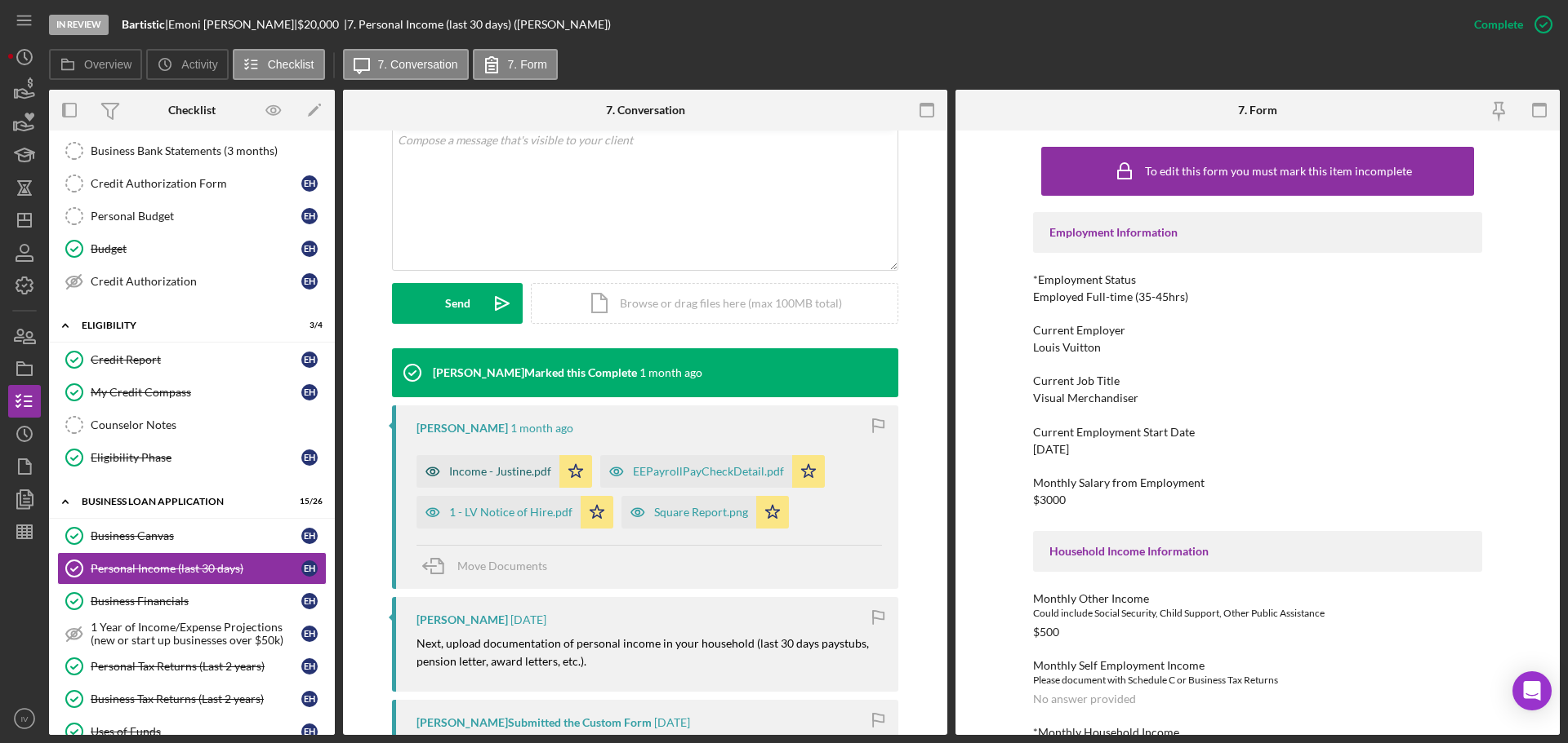
click at [483, 470] on div "Income - Justine.pdf" at bounding box center [500, 471] width 102 height 13
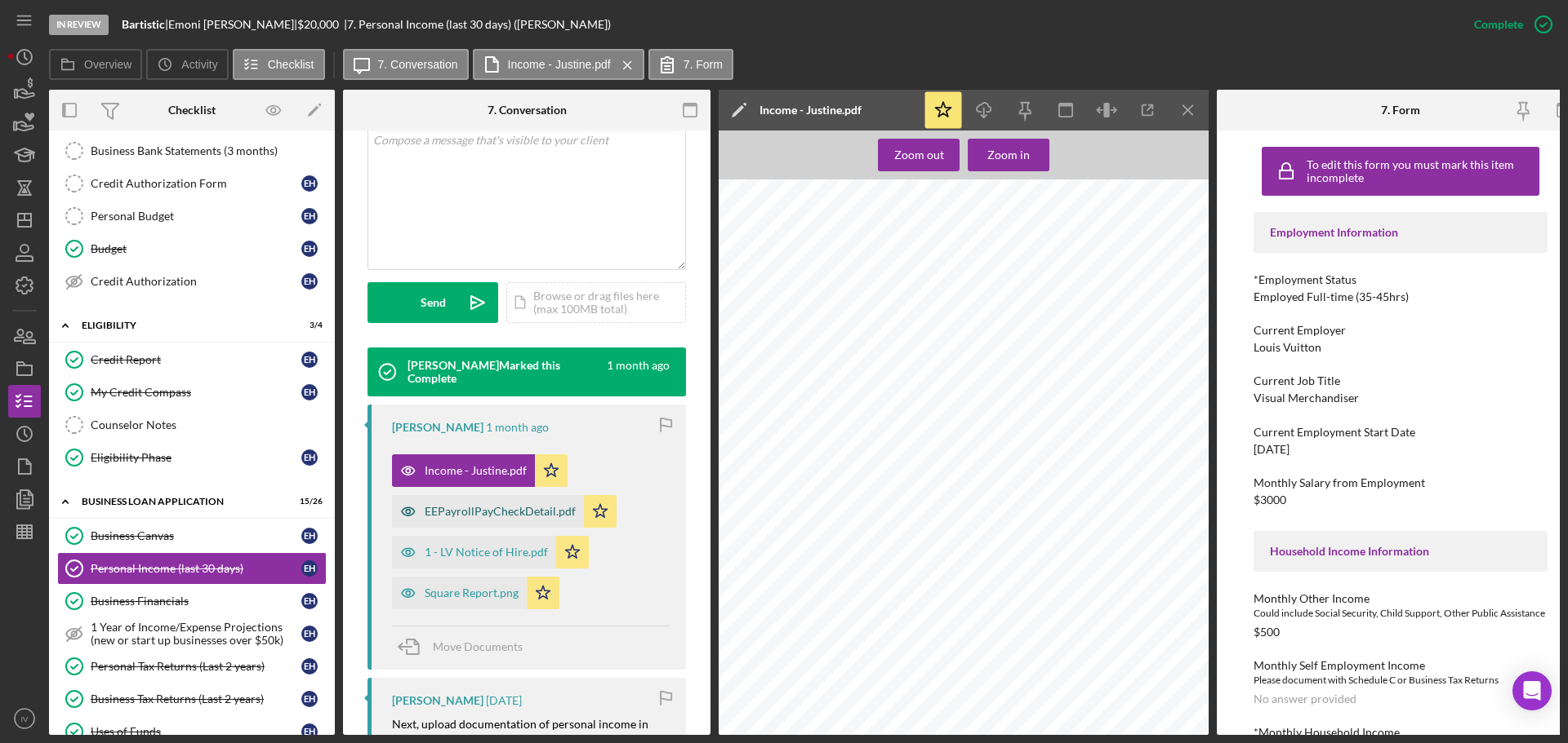
click at [474, 514] on div "EEPayrollPayCheckDetail.pdf" at bounding box center [500, 511] width 151 height 13
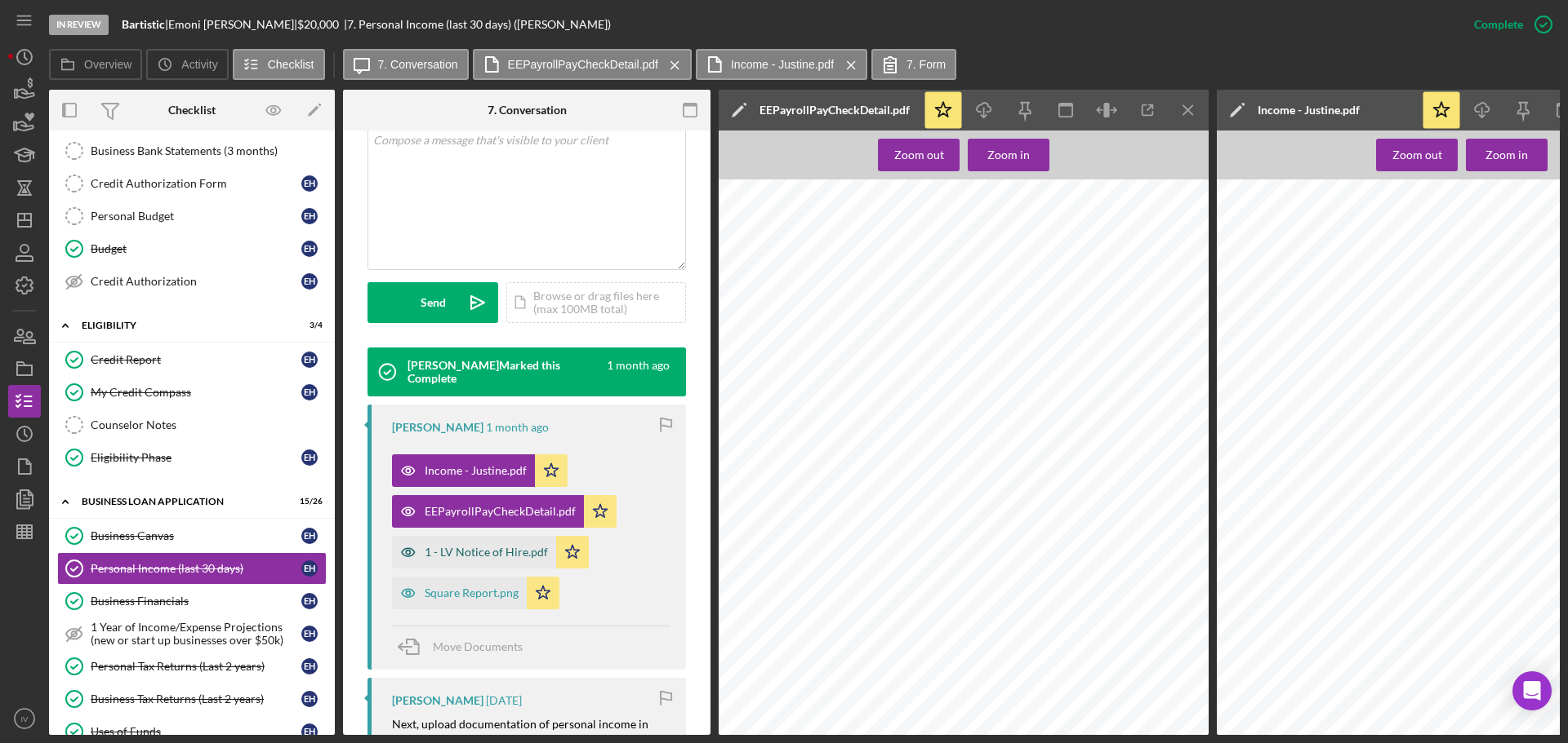
click at [486, 554] on div "1 - LV Notice of Hire.pdf" at bounding box center [486, 552] width 123 height 13
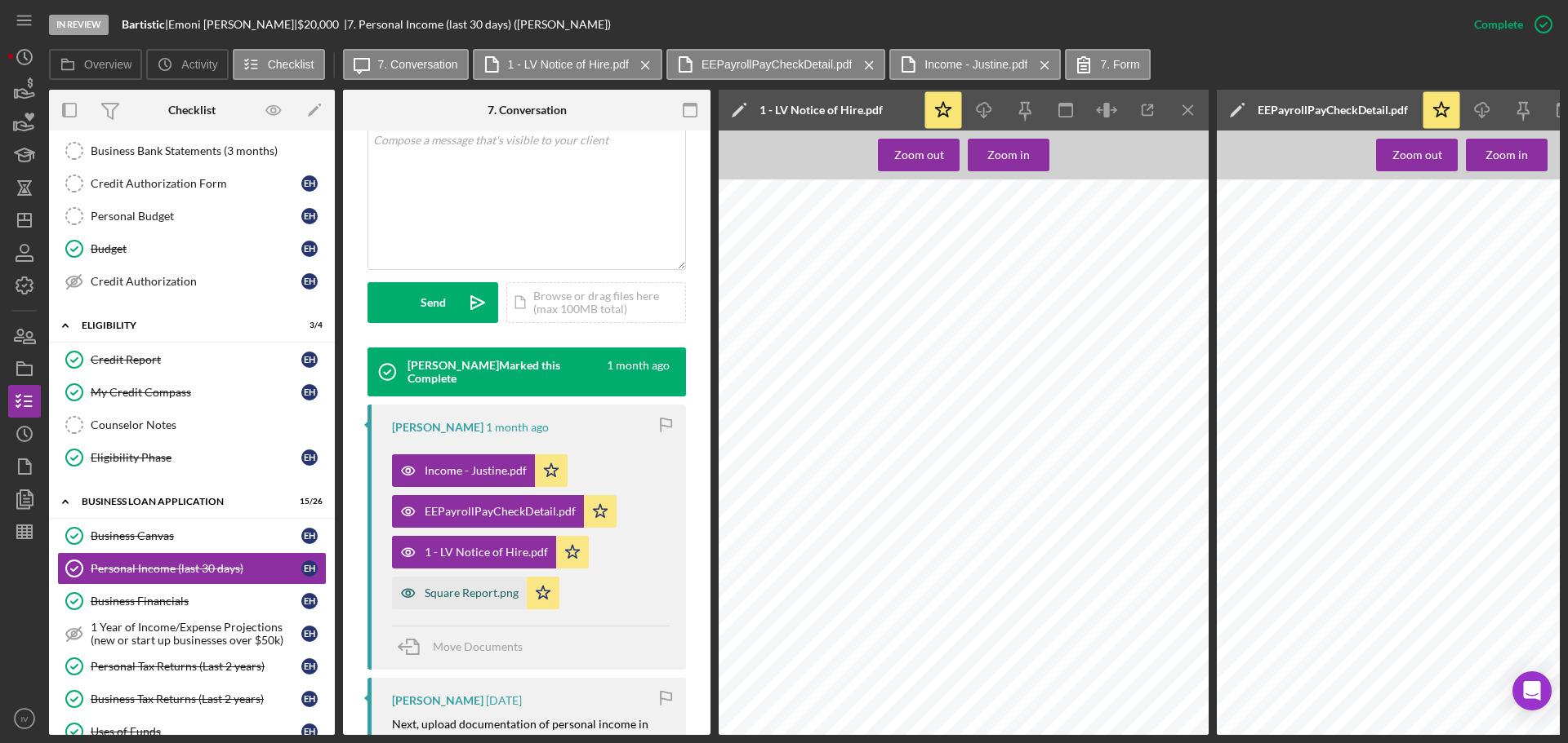
click at [470, 590] on div "Square Report.png" at bounding box center [472, 593] width 94 height 13
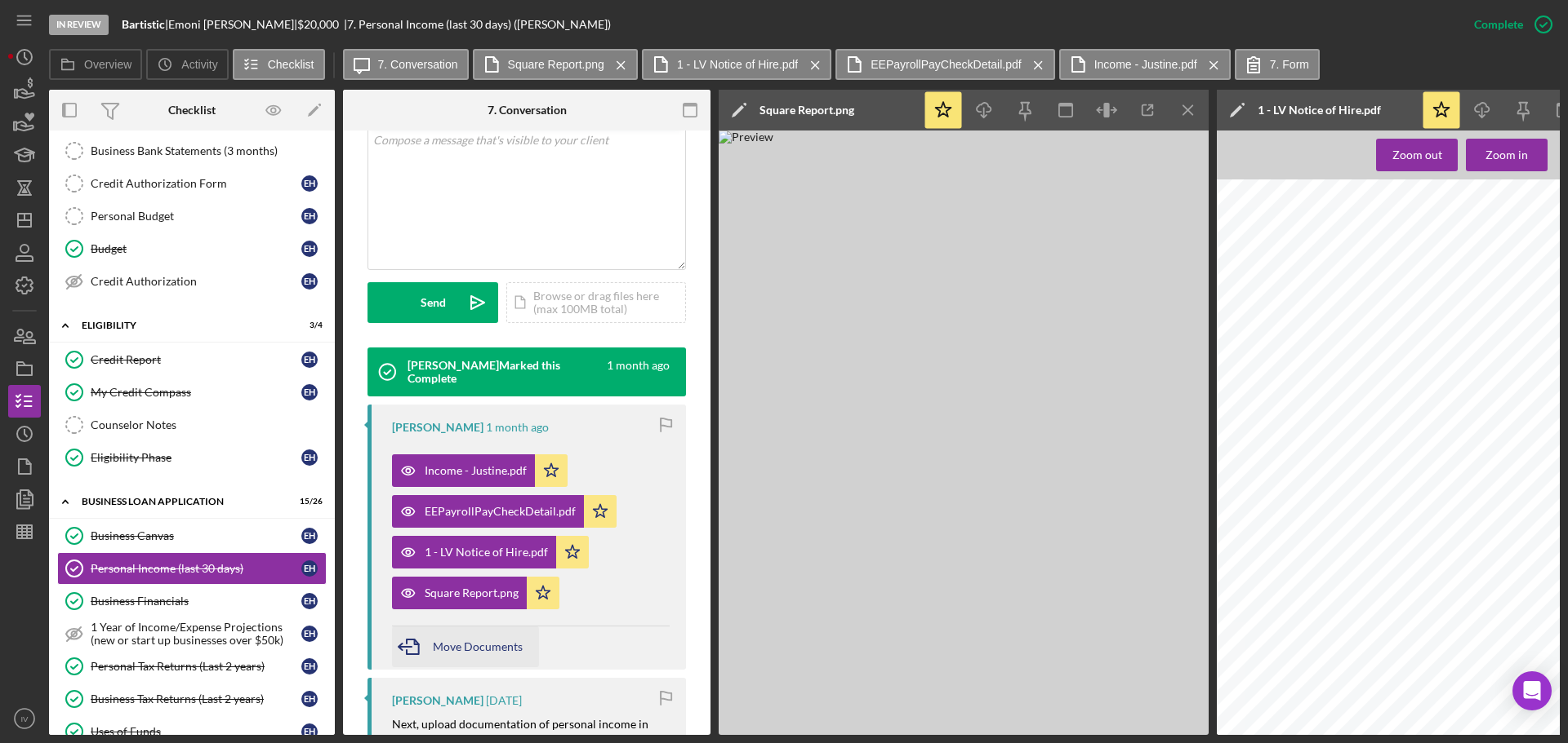
scroll to position [508, 0]
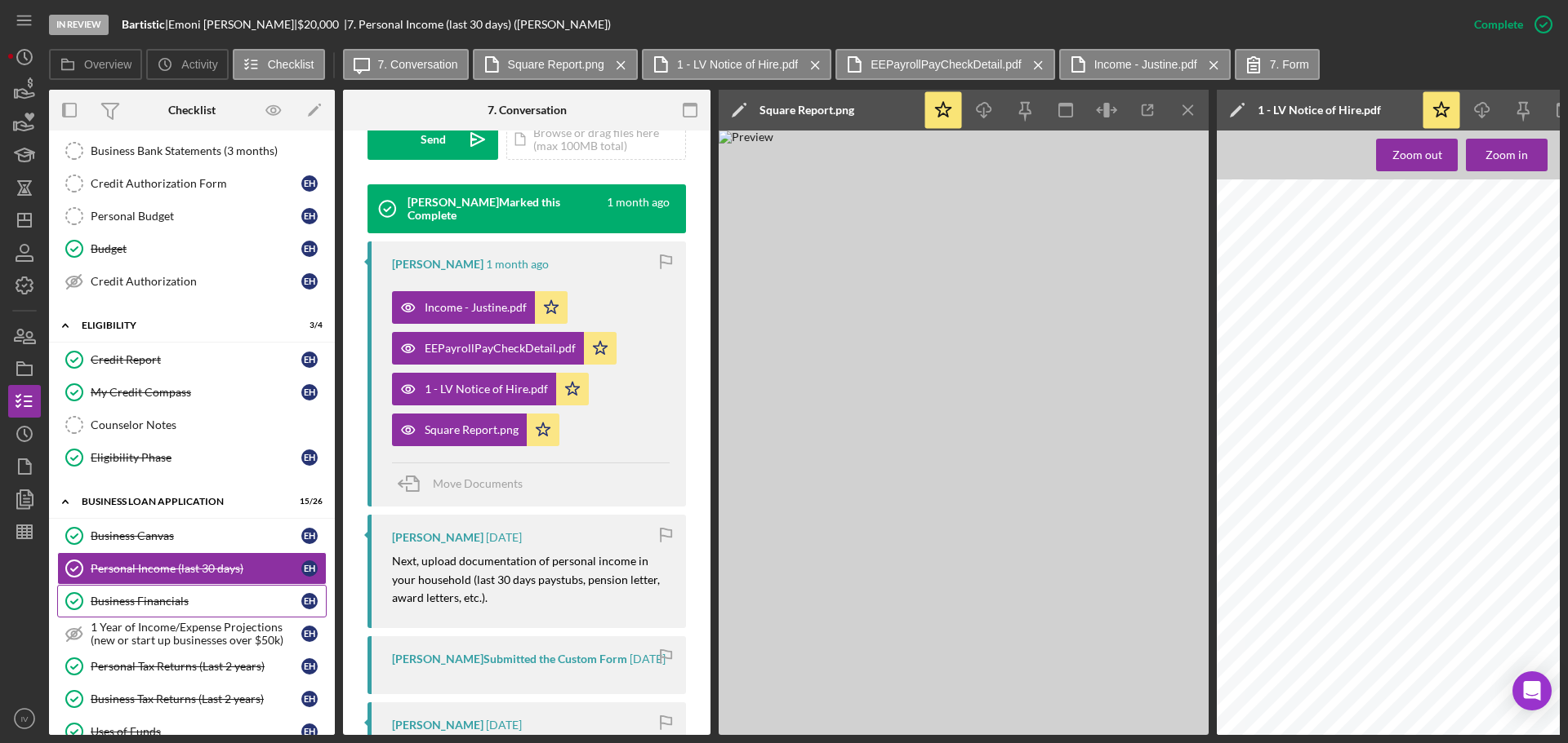
click at [145, 601] on div "Business Financials" at bounding box center [195, 601] width 210 height 13
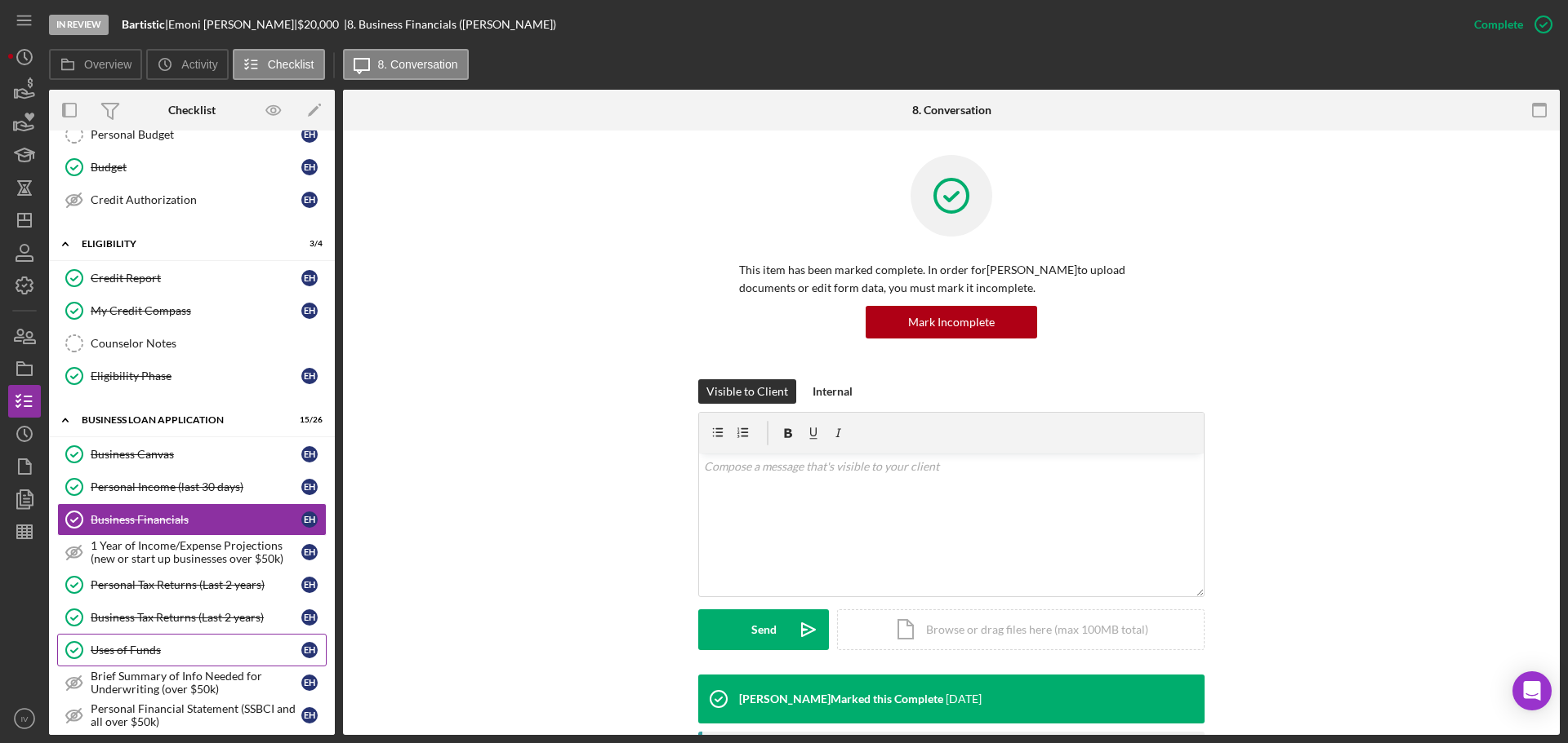
scroll to position [397, 0]
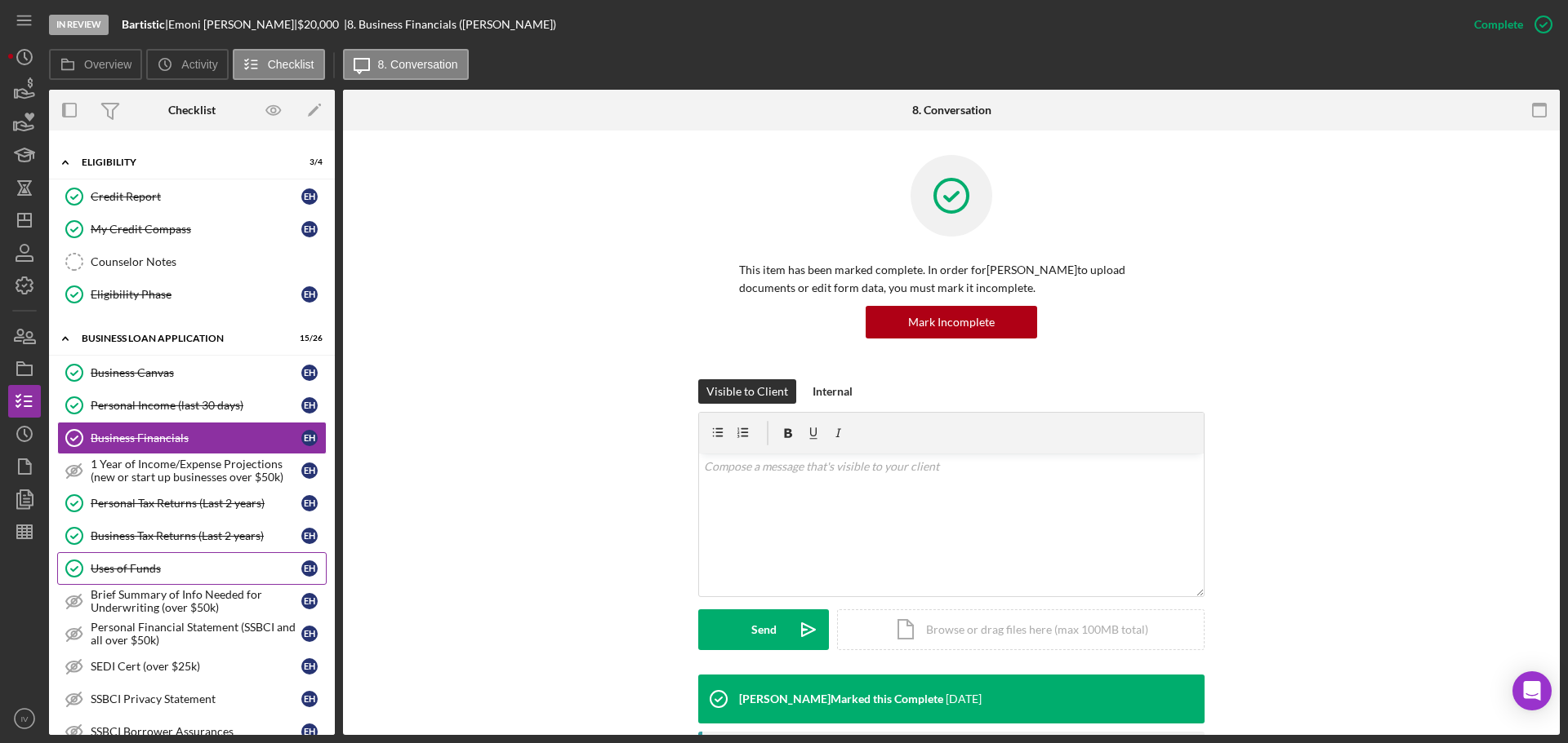
click at [145, 566] on div "Uses of Funds" at bounding box center [195, 569] width 210 height 13
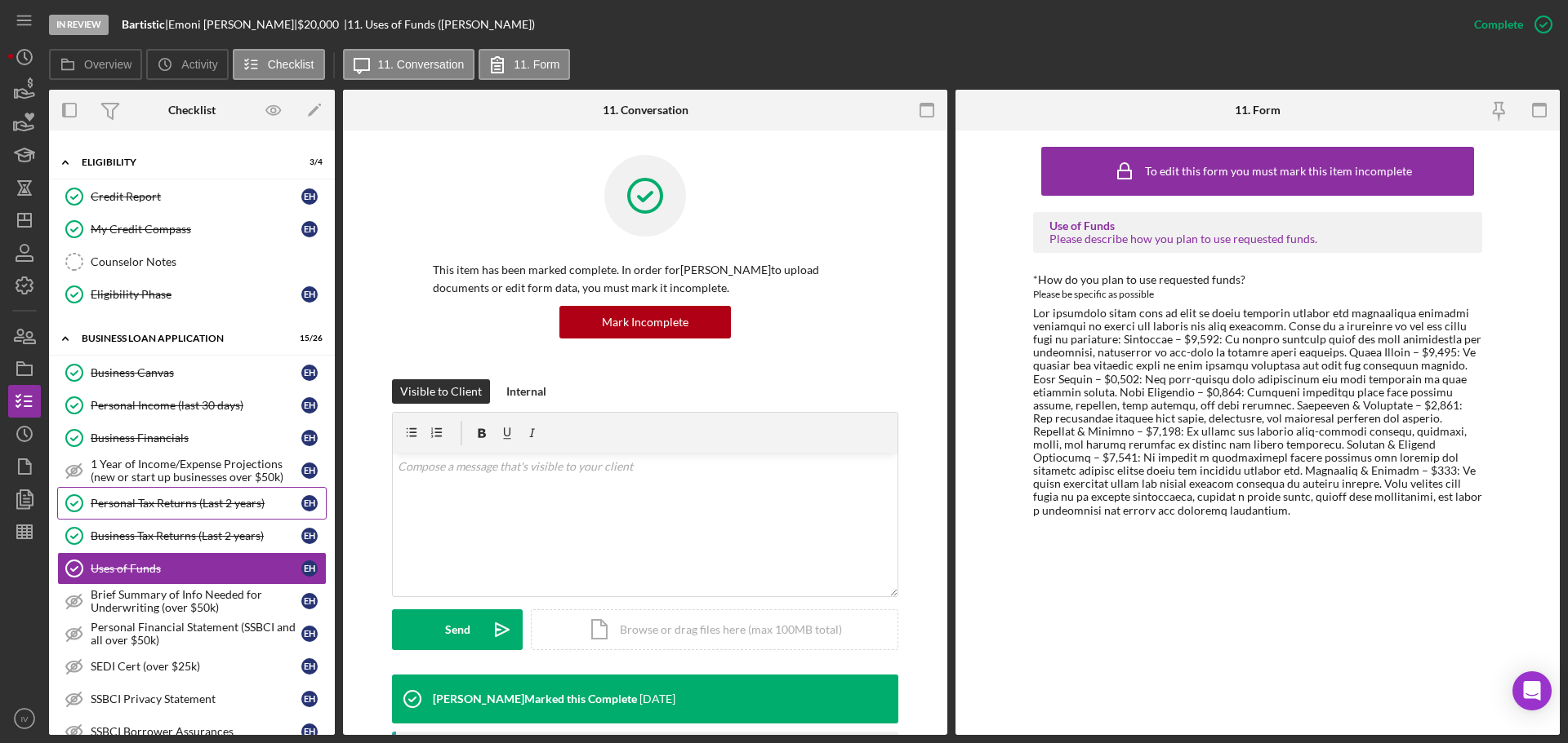
click at [129, 511] on link "Personal Tax Returns (Last 2 years) Personal Tax Returns (Last 2 years) E H" at bounding box center [191, 503] width 270 height 32
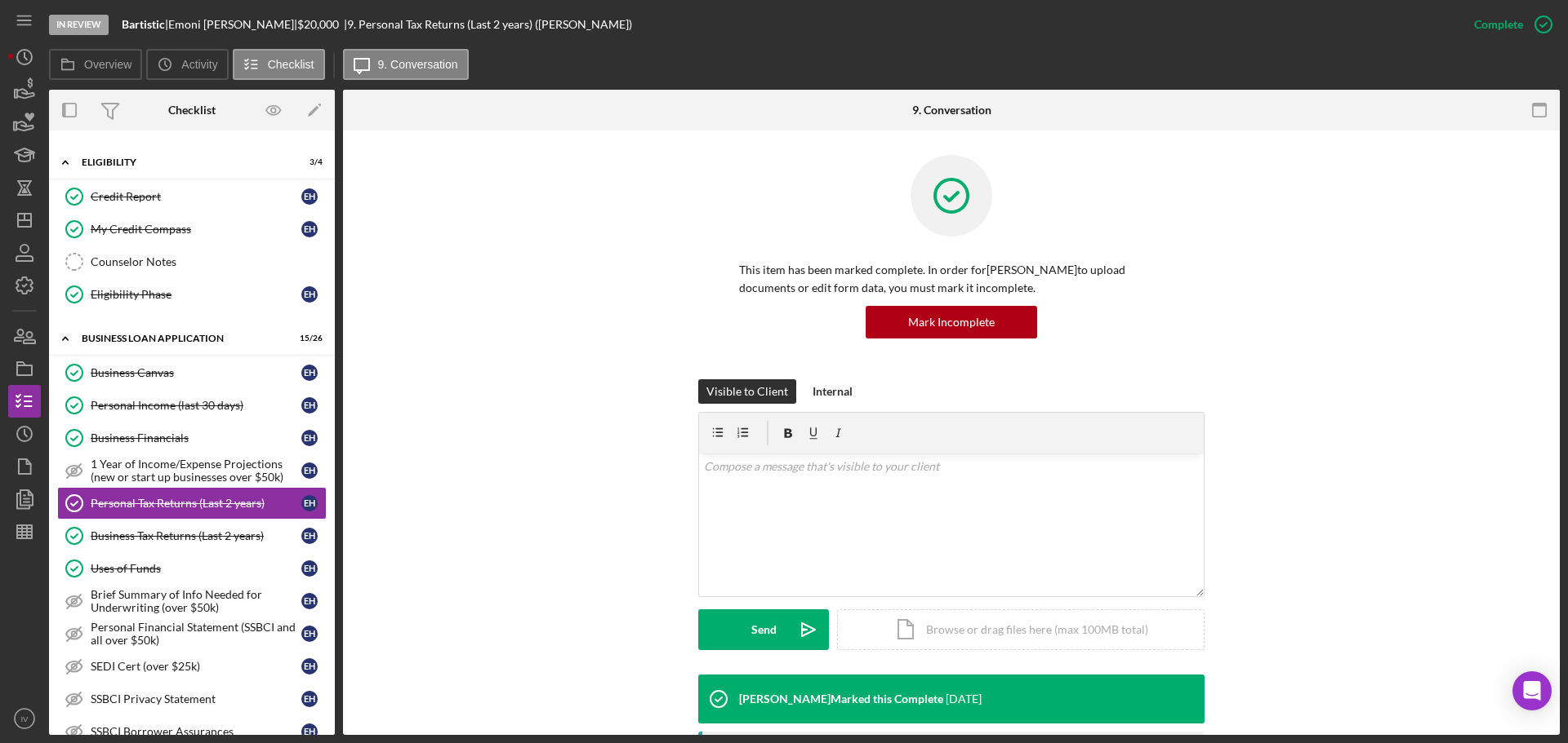
scroll to position [326, 0]
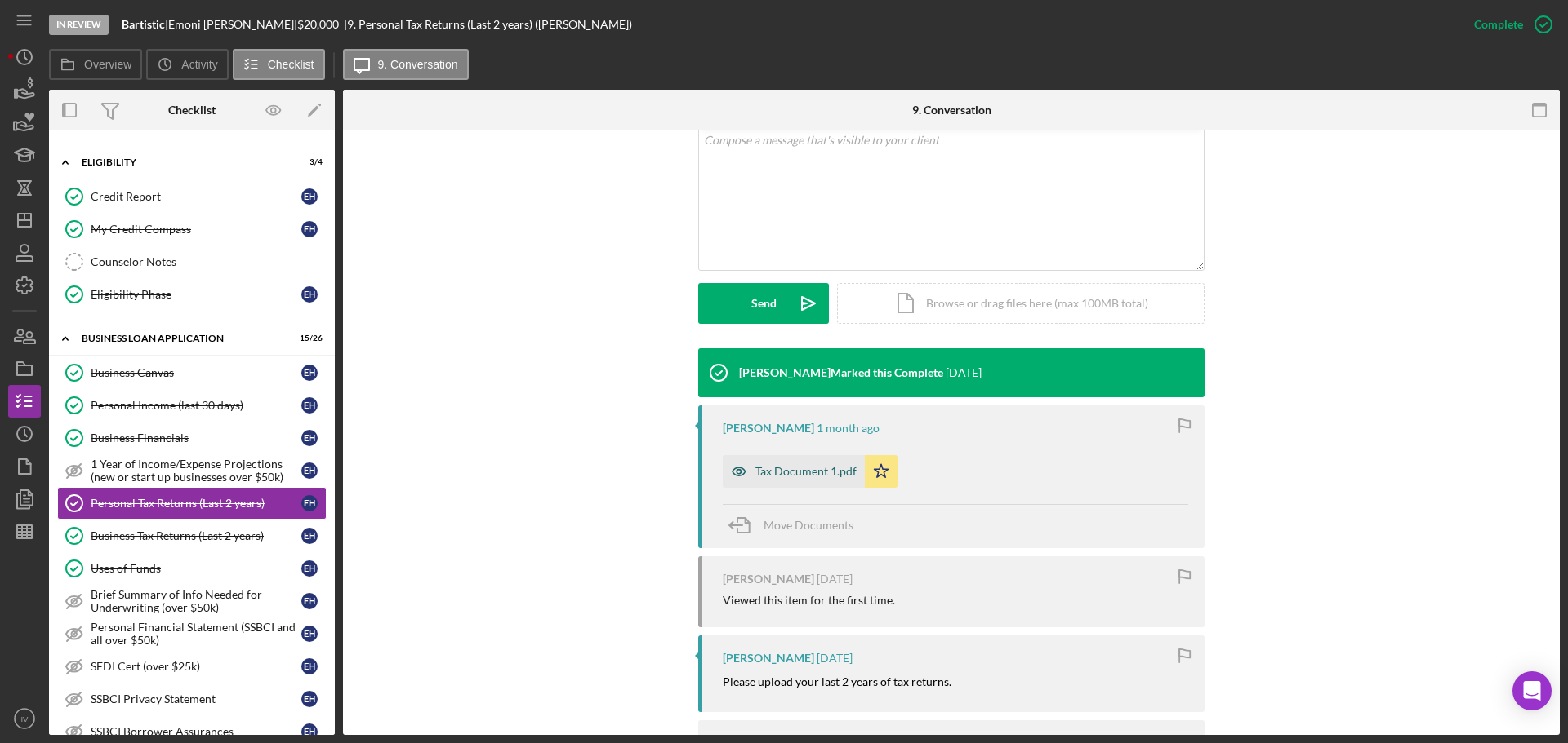
click at [814, 471] on div "Tax Document 1.pdf" at bounding box center [806, 471] width 101 height 13
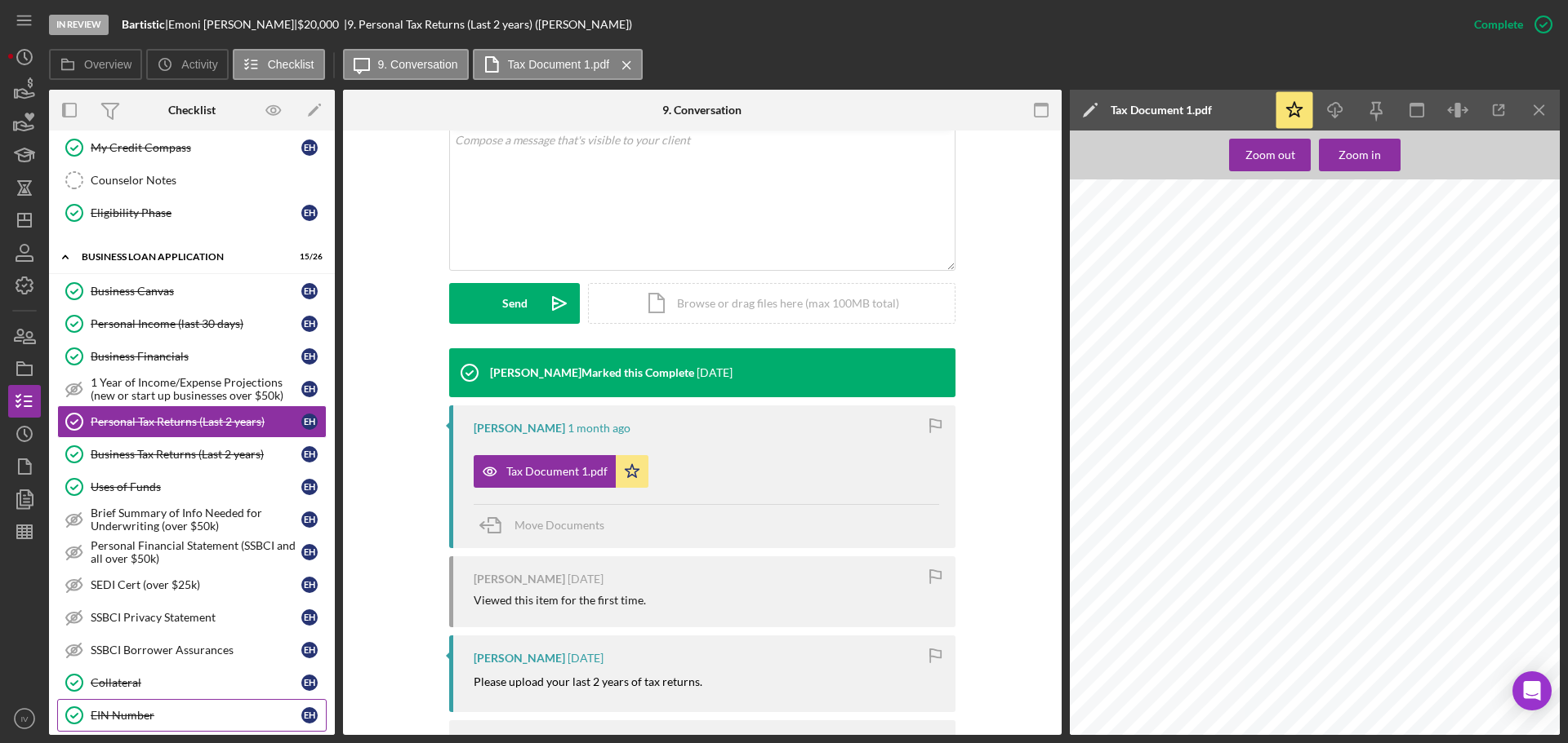
scroll to position [560, 0]
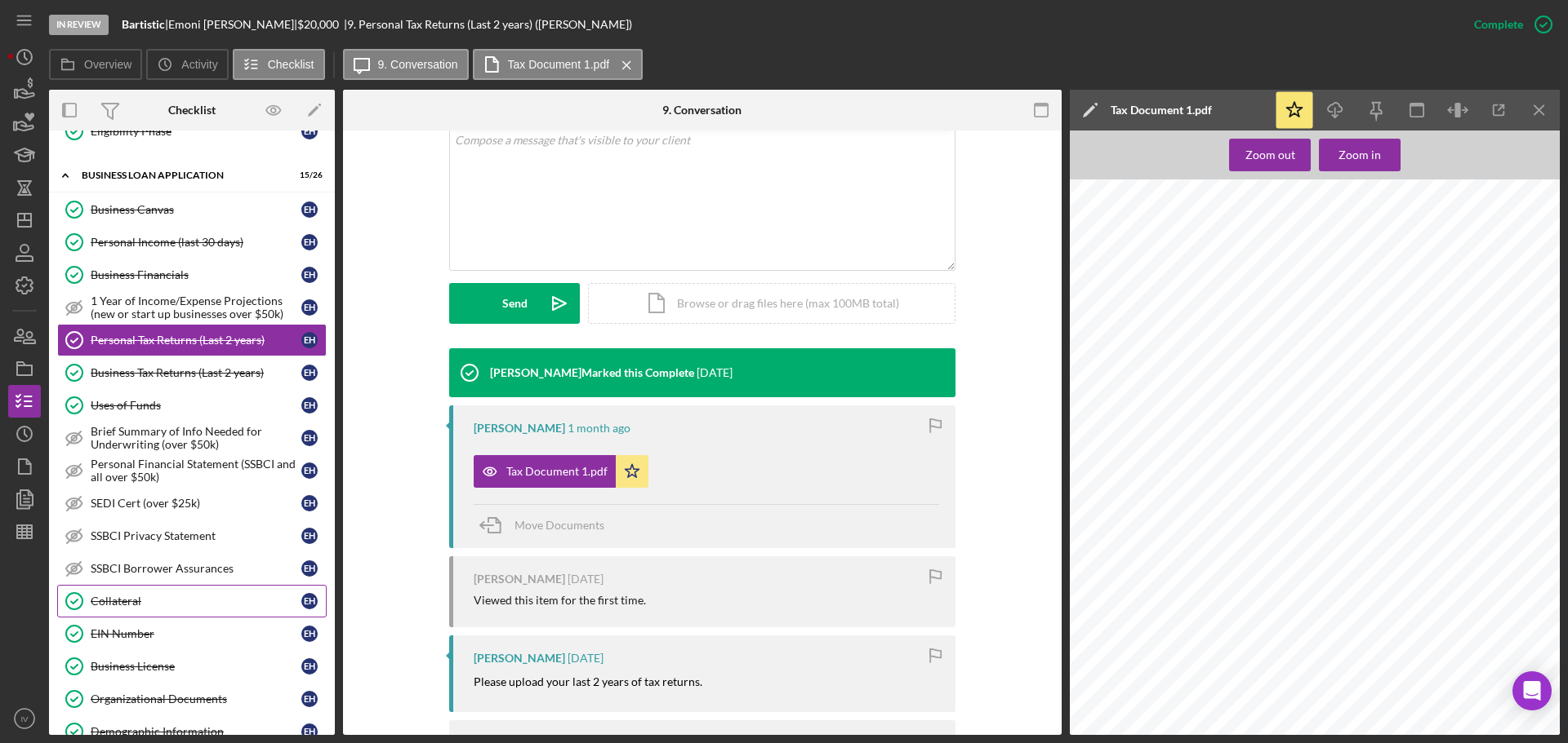
click at [135, 604] on div "Collateral" at bounding box center [195, 601] width 210 height 13
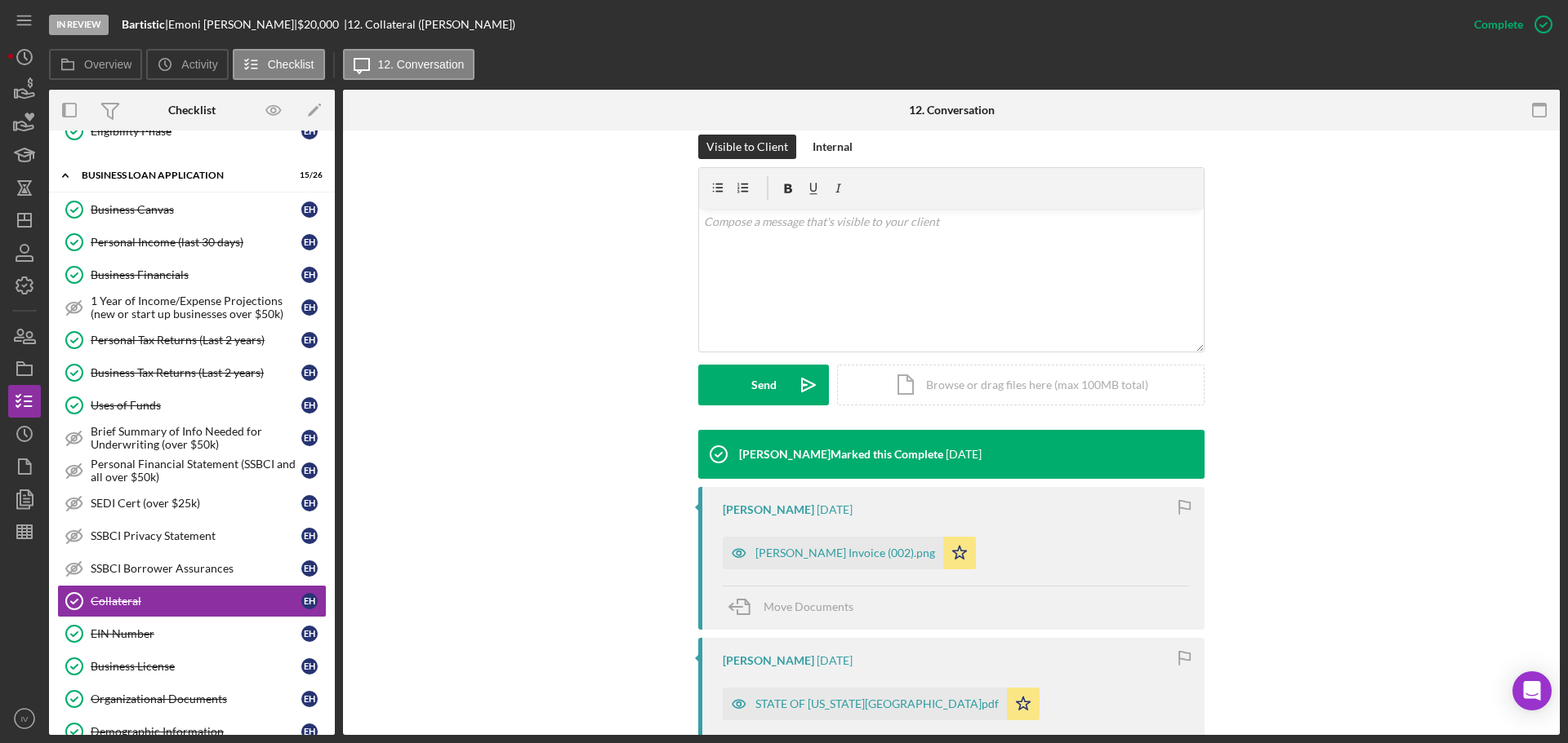
scroll to position [326, 0]
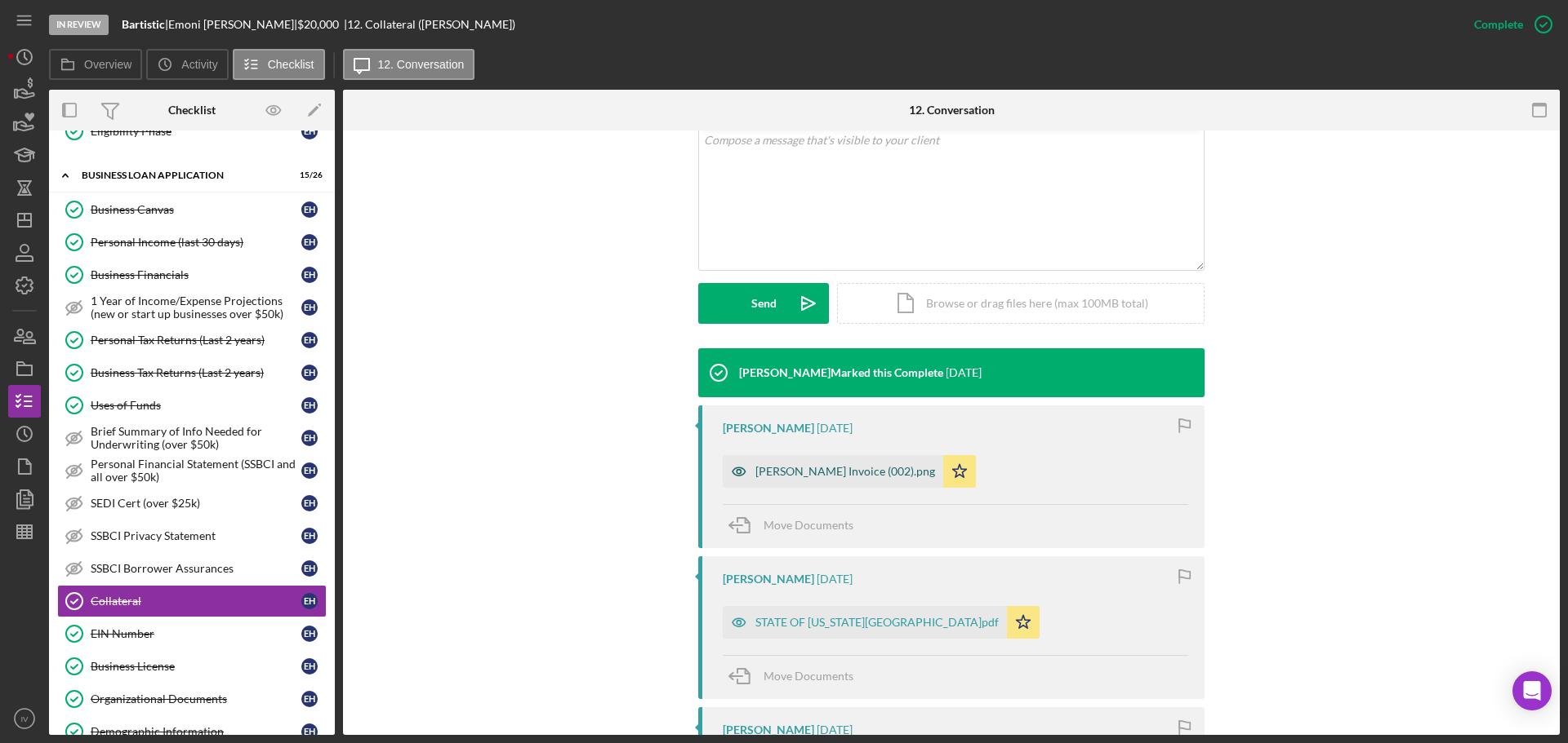
click at [802, 472] on div "[PERSON_NAME] Invoice (002).png" at bounding box center [846, 471] width 180 height 13
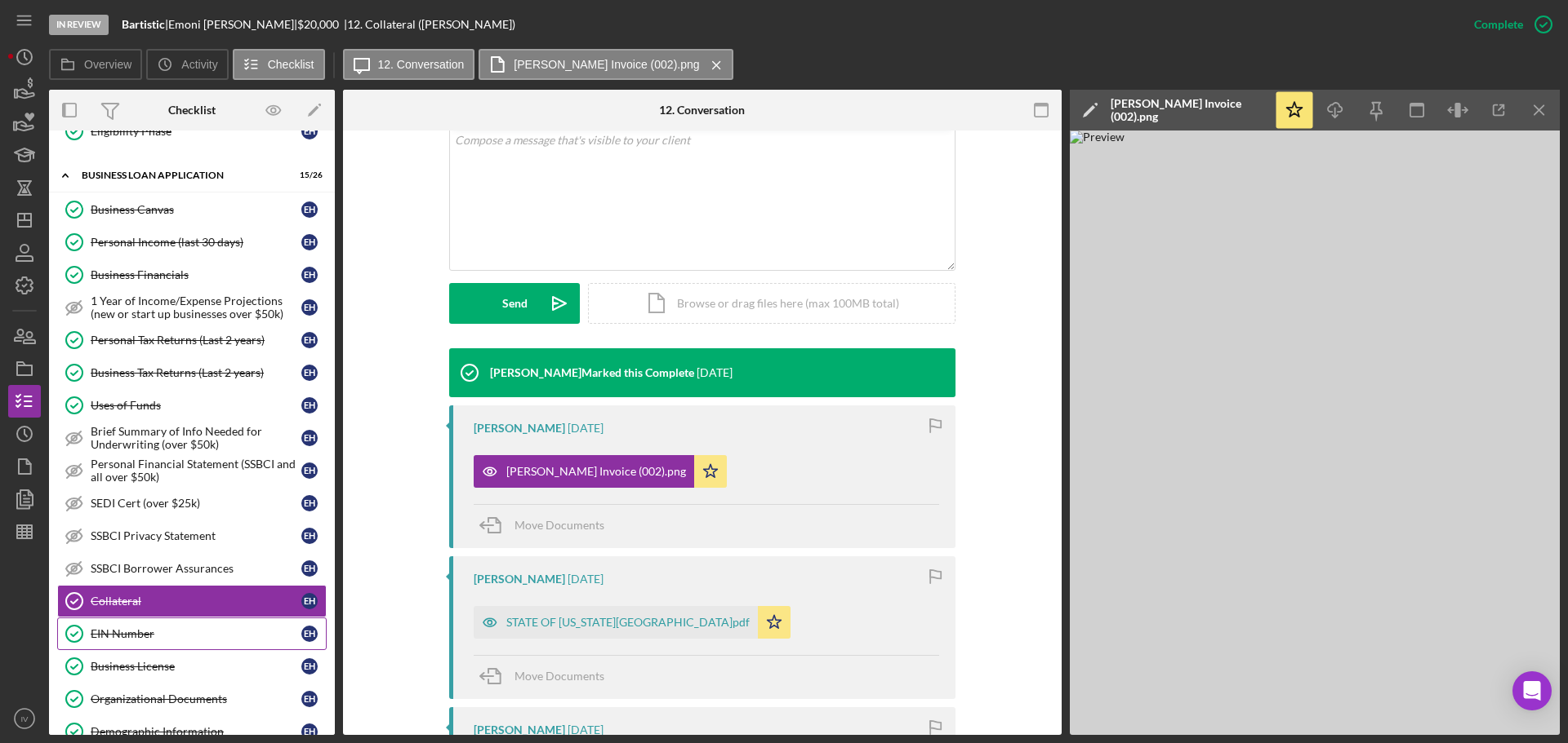
click at [138, 632] on div "EIN Number" at bounding box center [195, 634] width 210 height 13
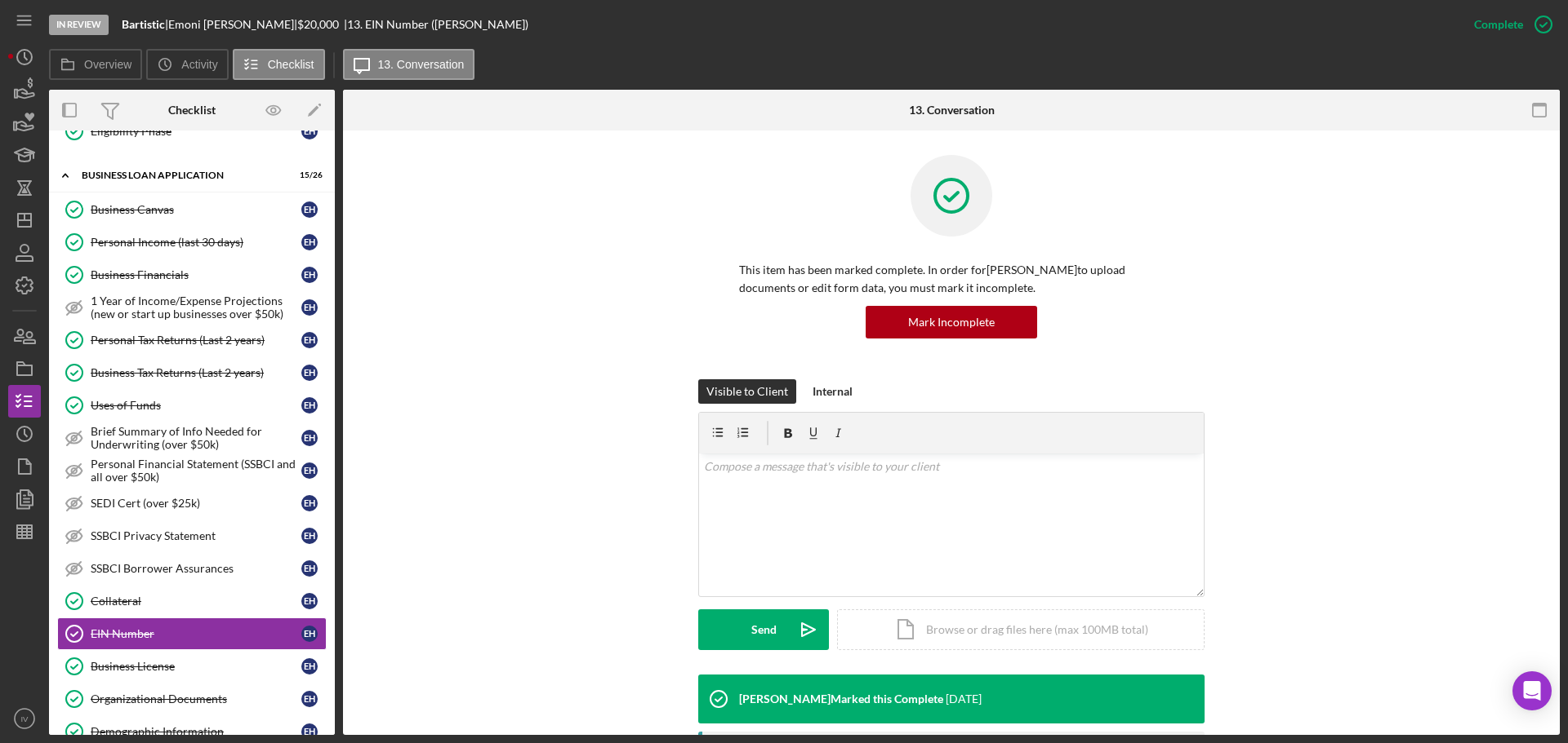
scroll to position [326, 0]
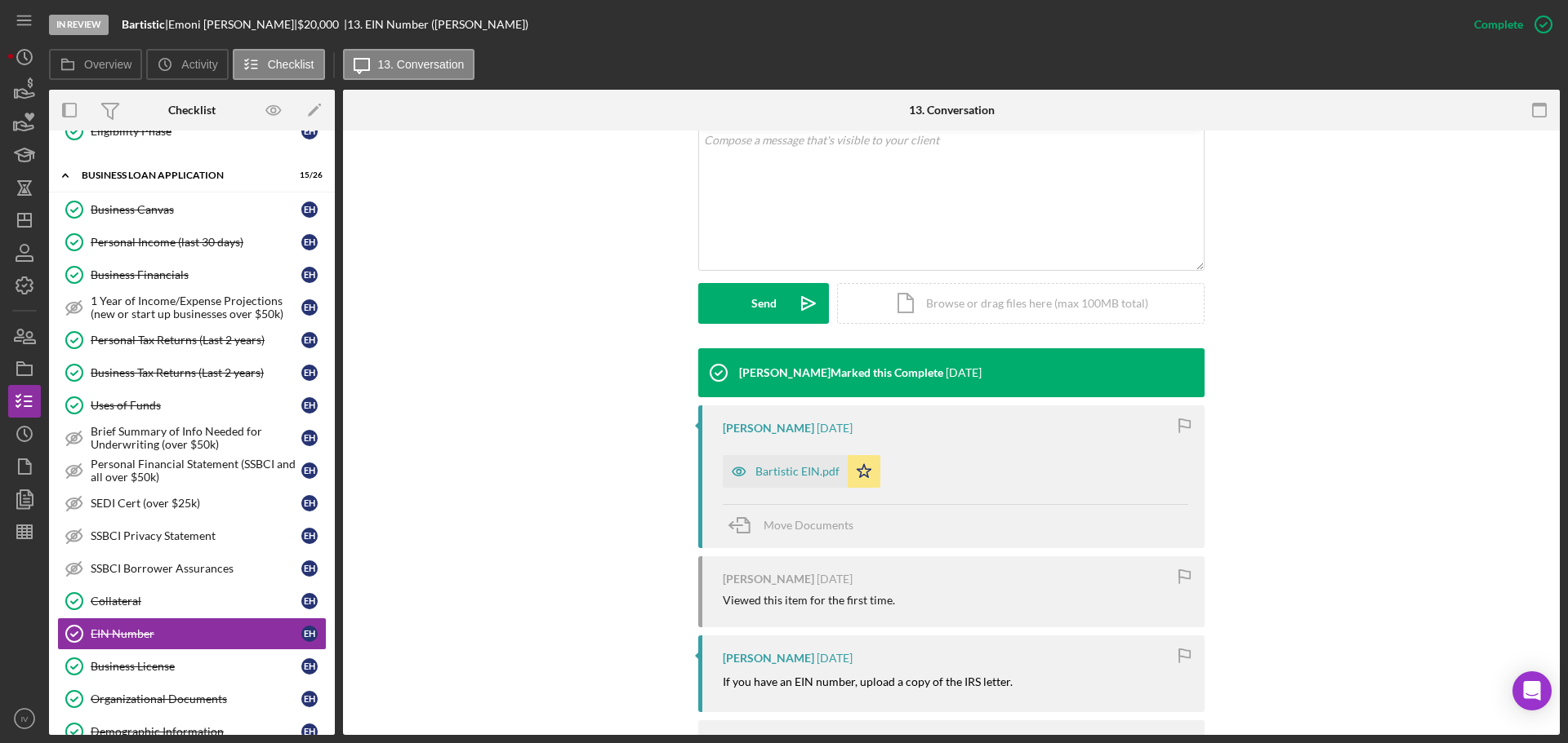
click at [810, 474] on div "Bartistic EIN.pdf" at bounding box center [798, 471] width 84 height 13
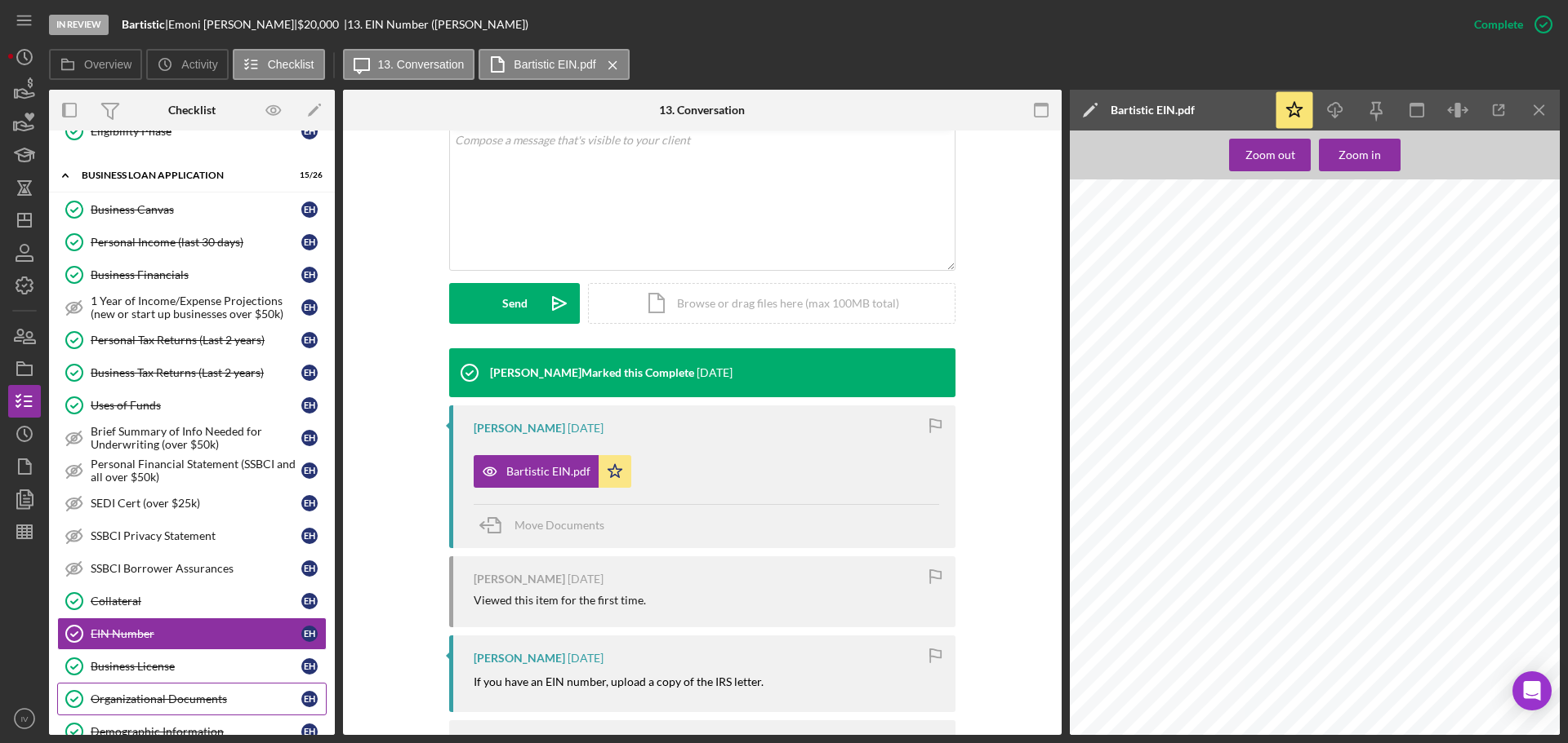
click at [128, 699] on div "Organizational Documents" at bounding box center [195, 699] width 210 height 13
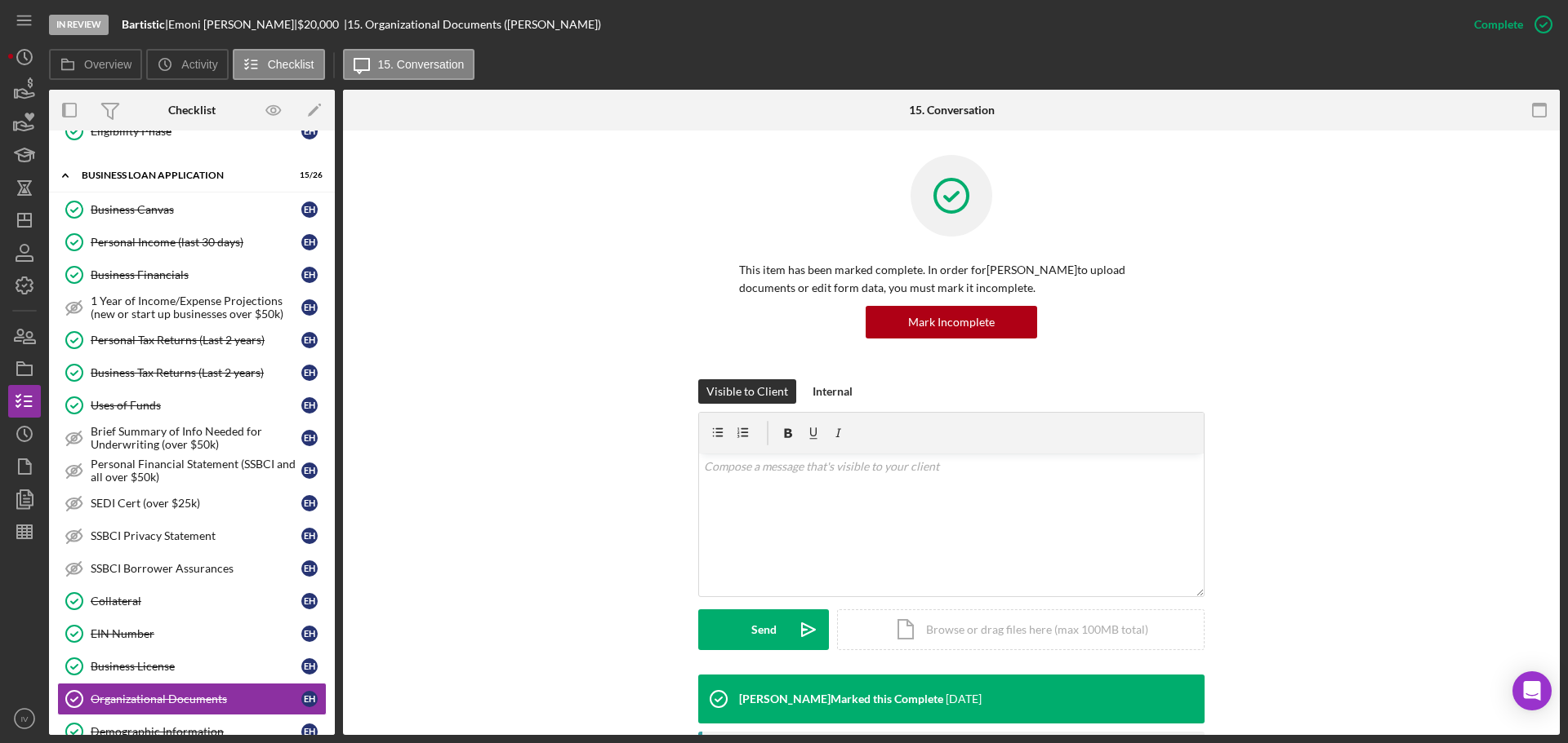
scroll to position [408, 0]
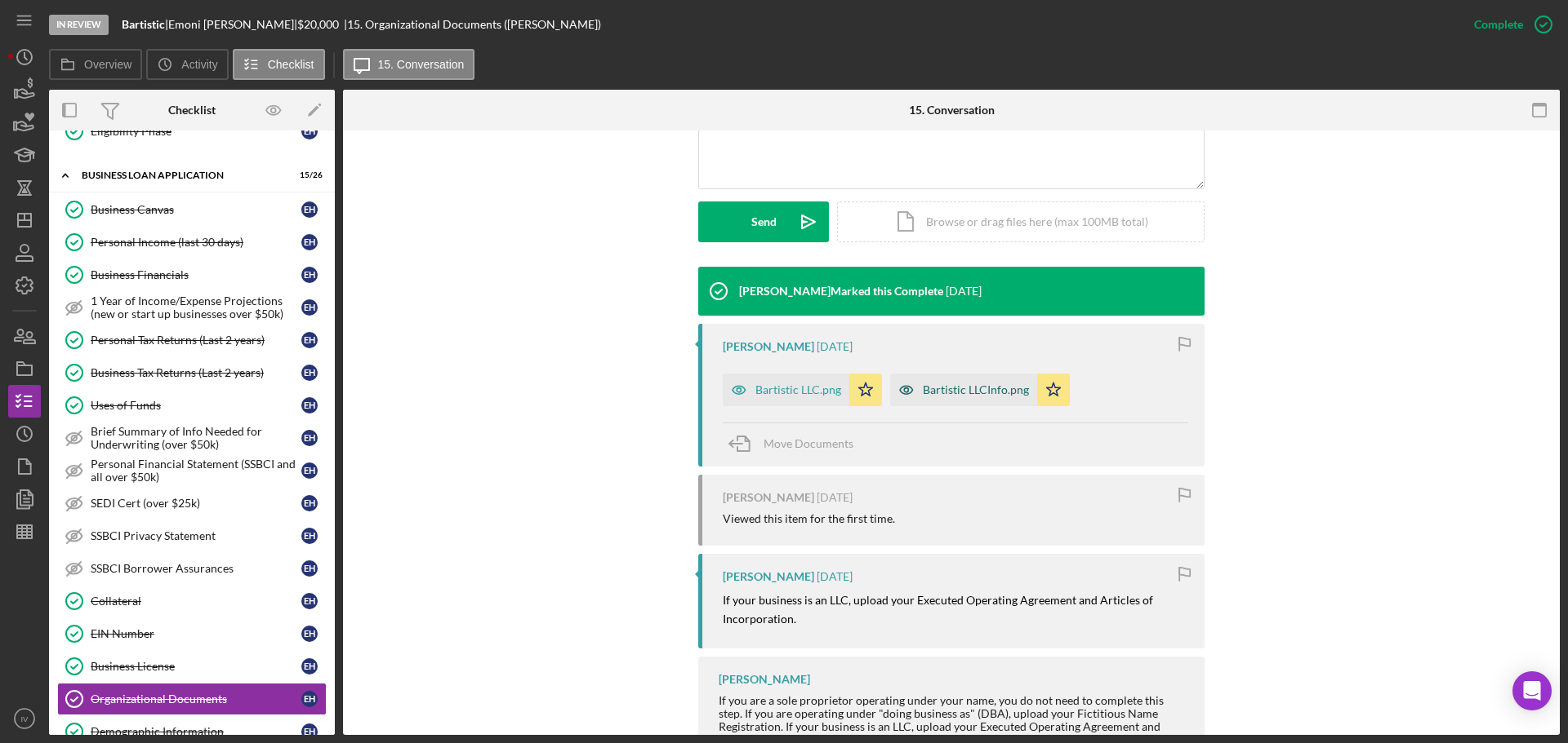
click at [783, 390] on div "Bartistic LLC.png" at bounding box center [798, 390] width 86 height 13
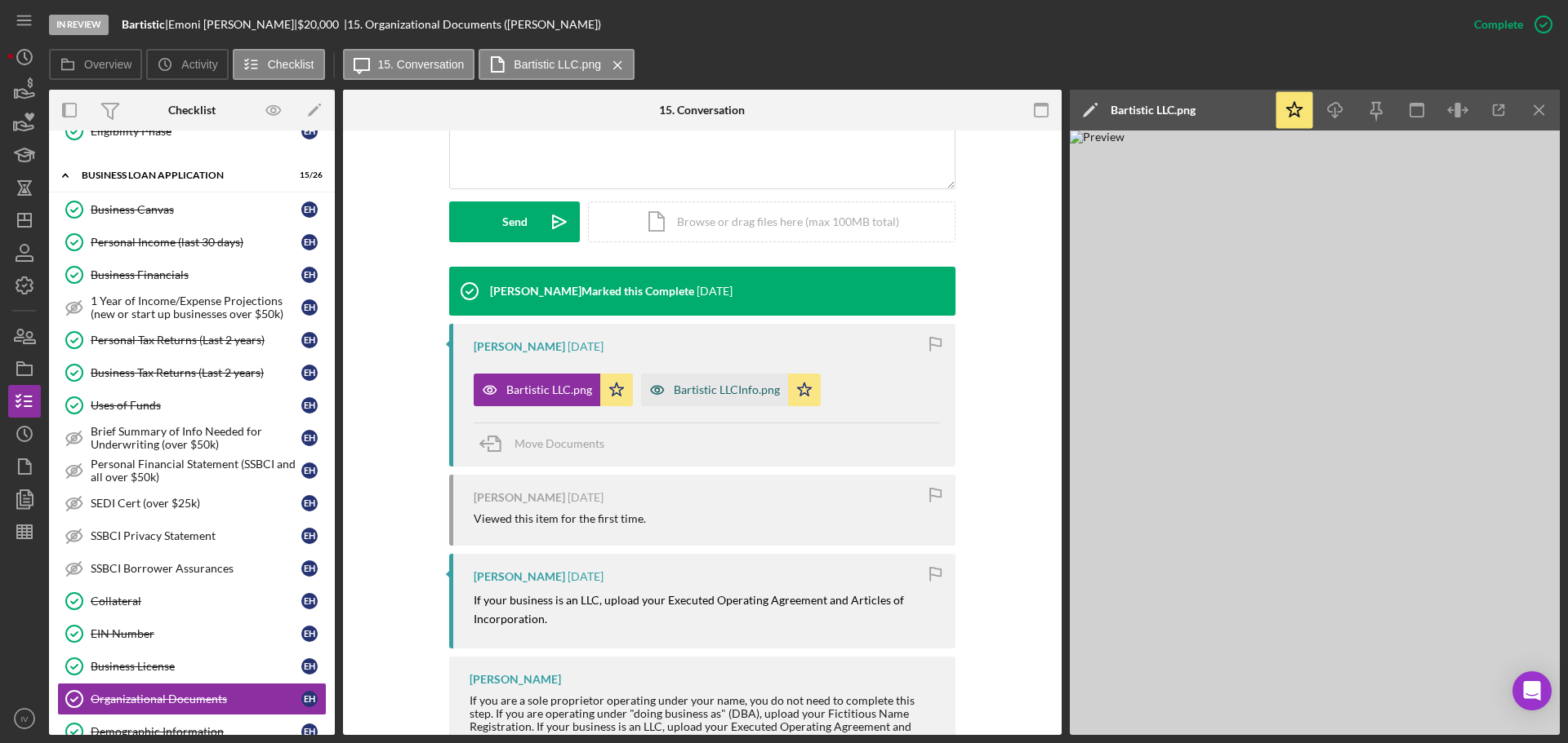
click at [735, 391] on div "Bartistic LLCInfo.png" at bounding box center [727, 390] width 106 height 13
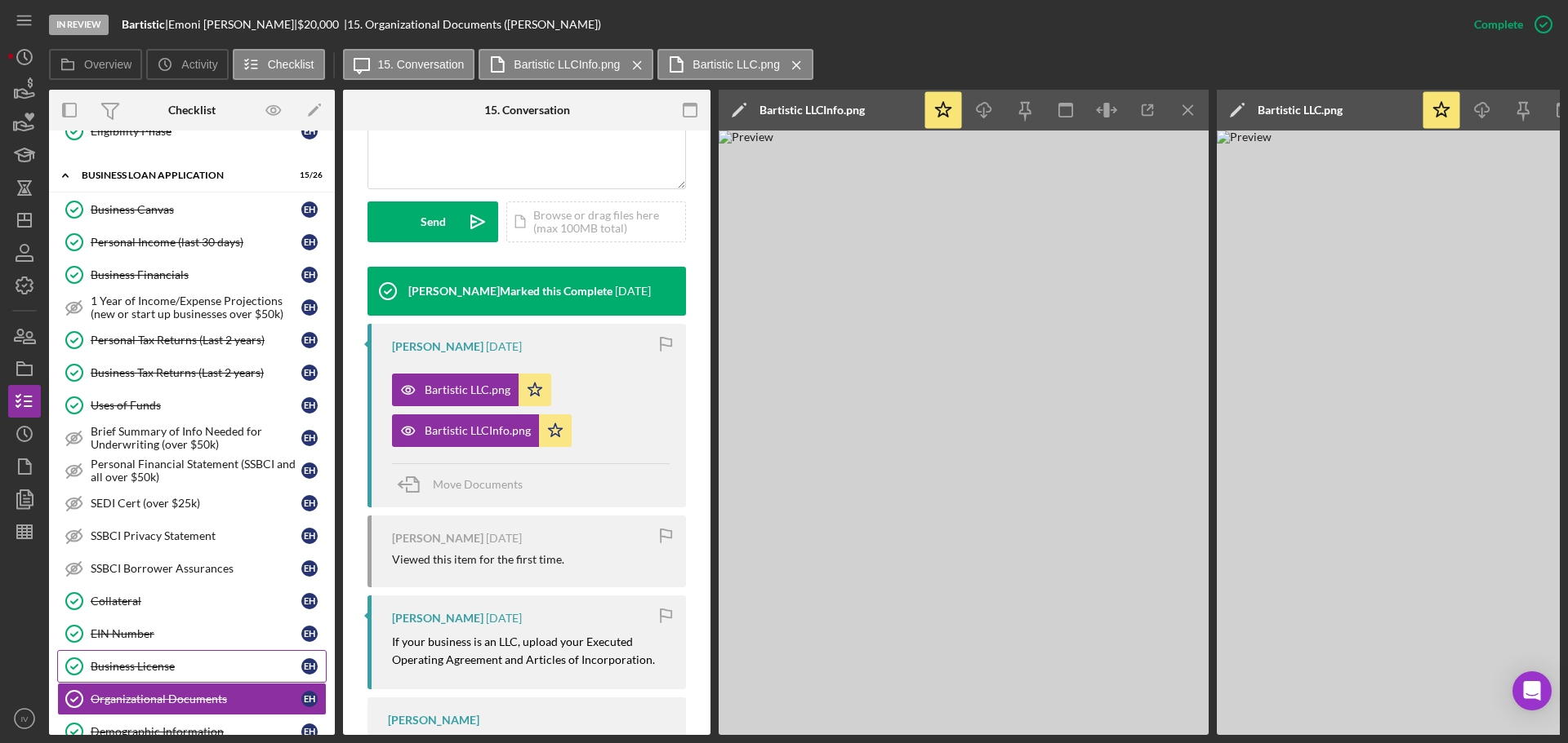
scroll to position [723, 0]
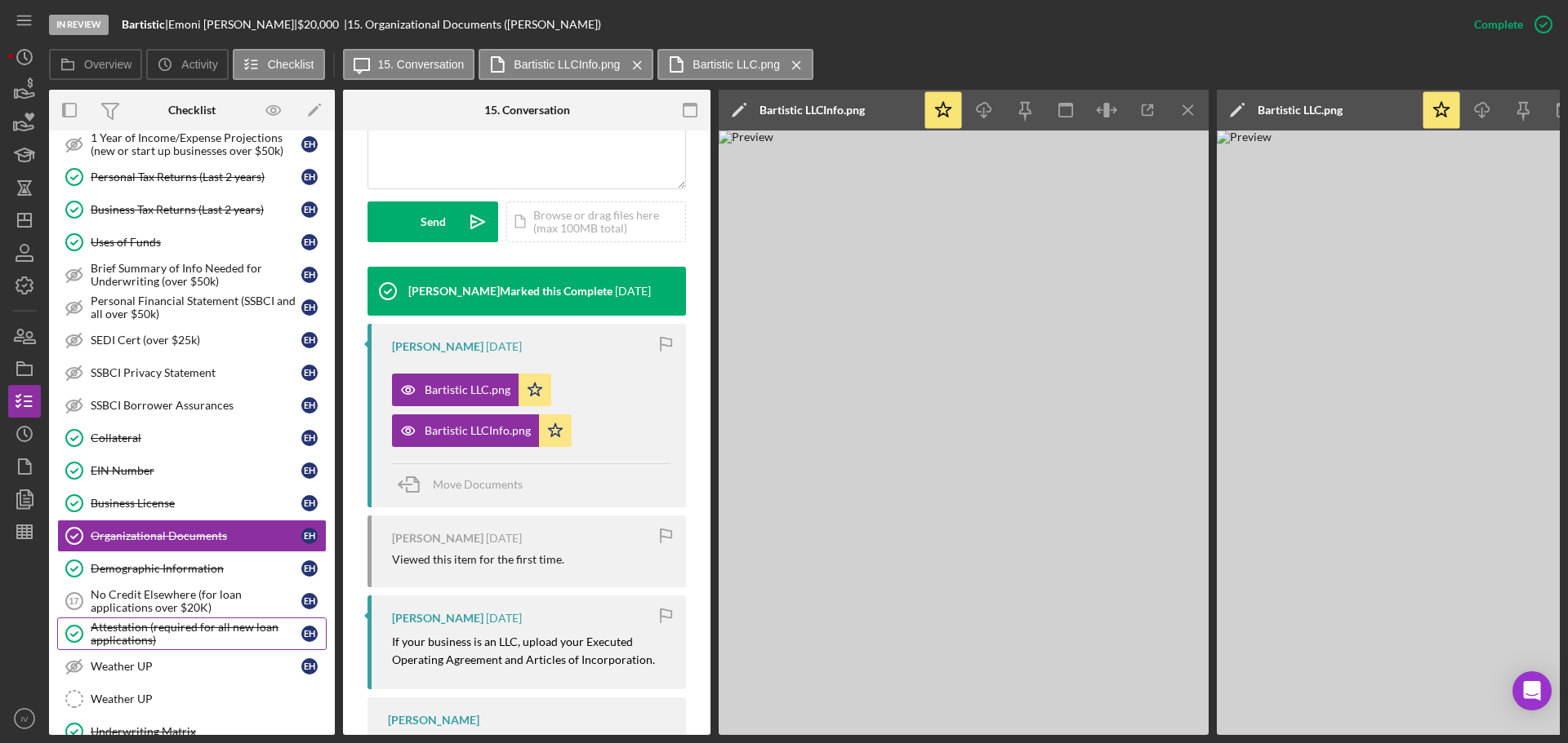
click at [121, 631] on div "Attestation (required for all new loan applications)" at bounding box center [195, 634] width 210 height 26
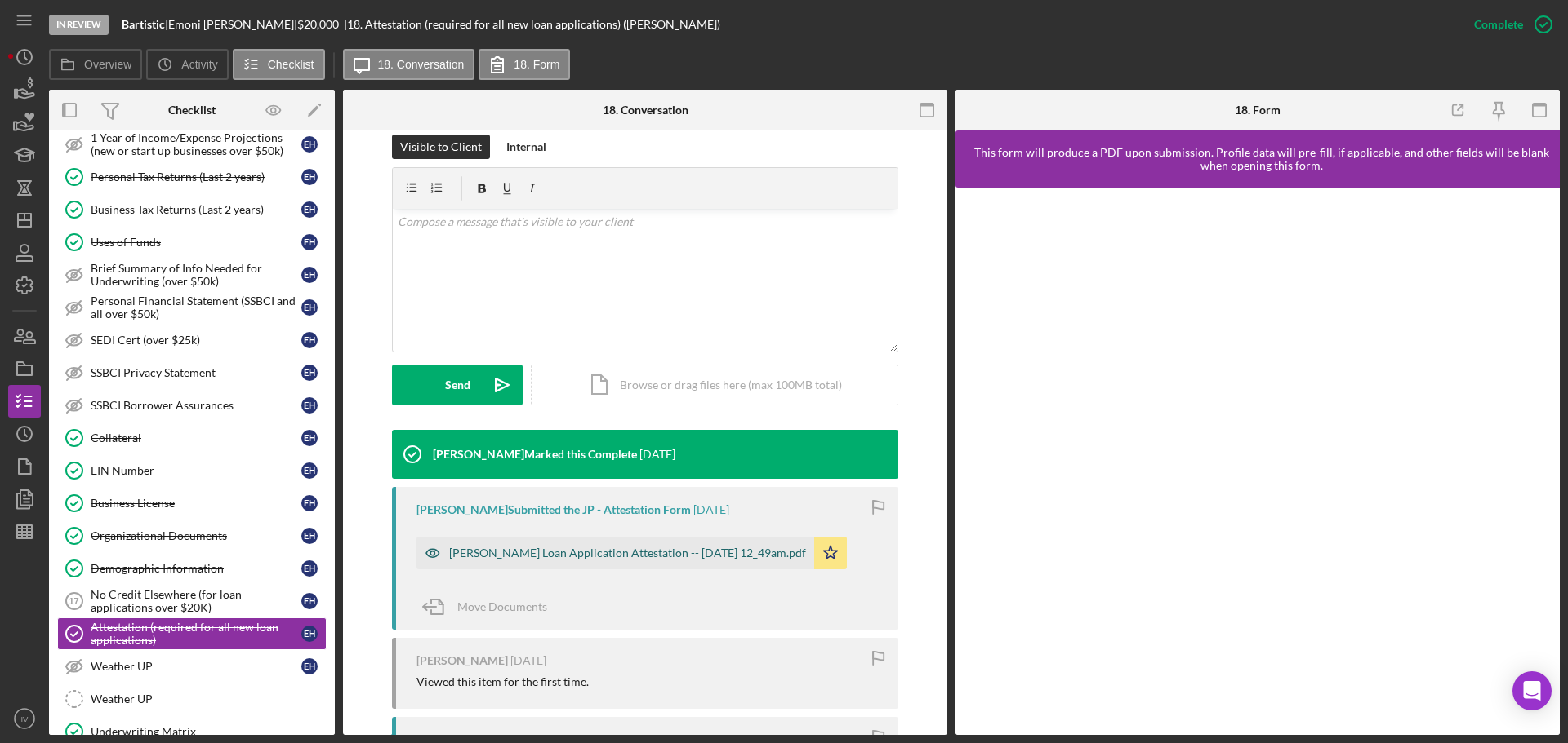
scroll to position [326, 0]
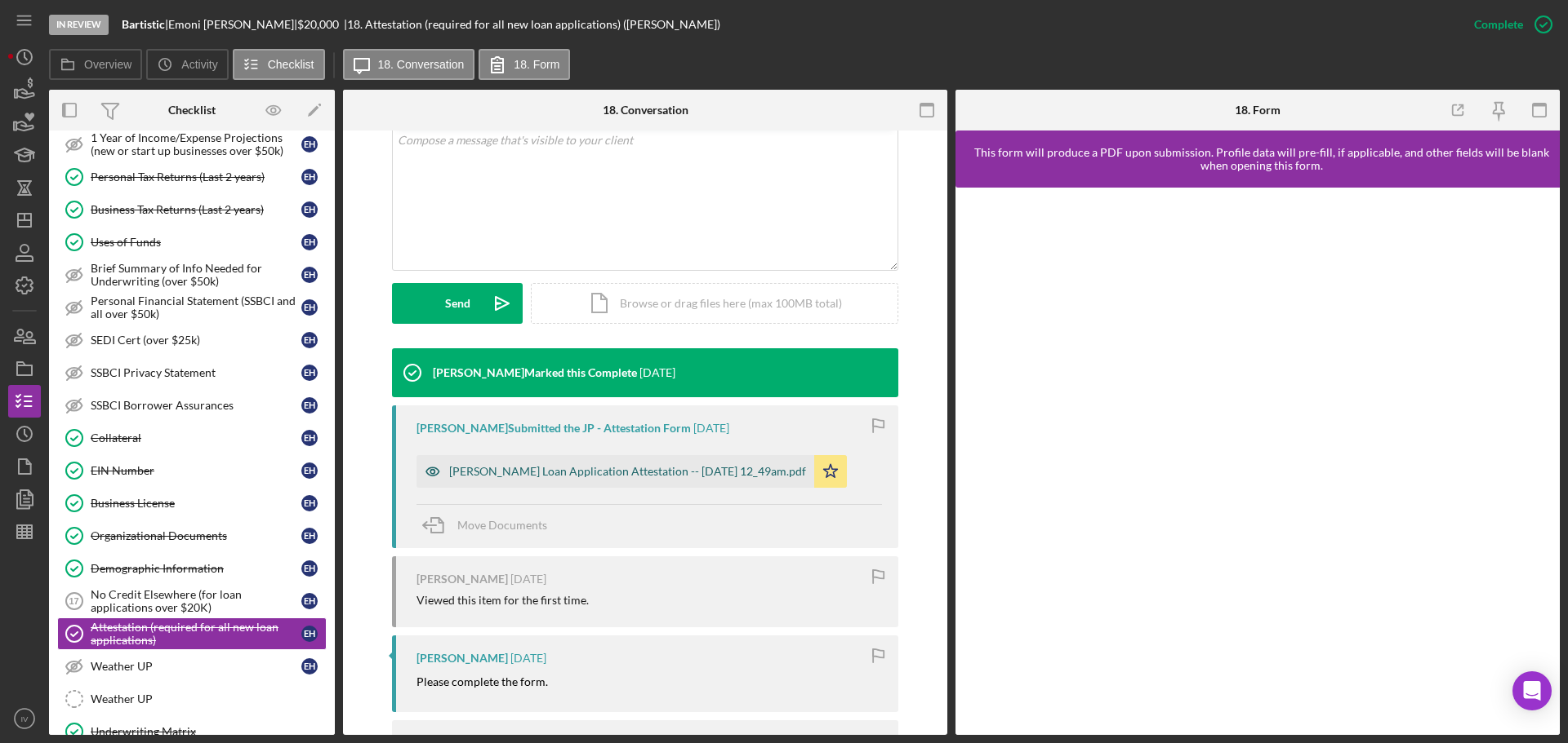
click at [518, 476] on div "[PERSON_NAME] Loan Application Attestation -- [DATE] 12_49am.pdf" at bounding box center [627, 471] width 357 height 13
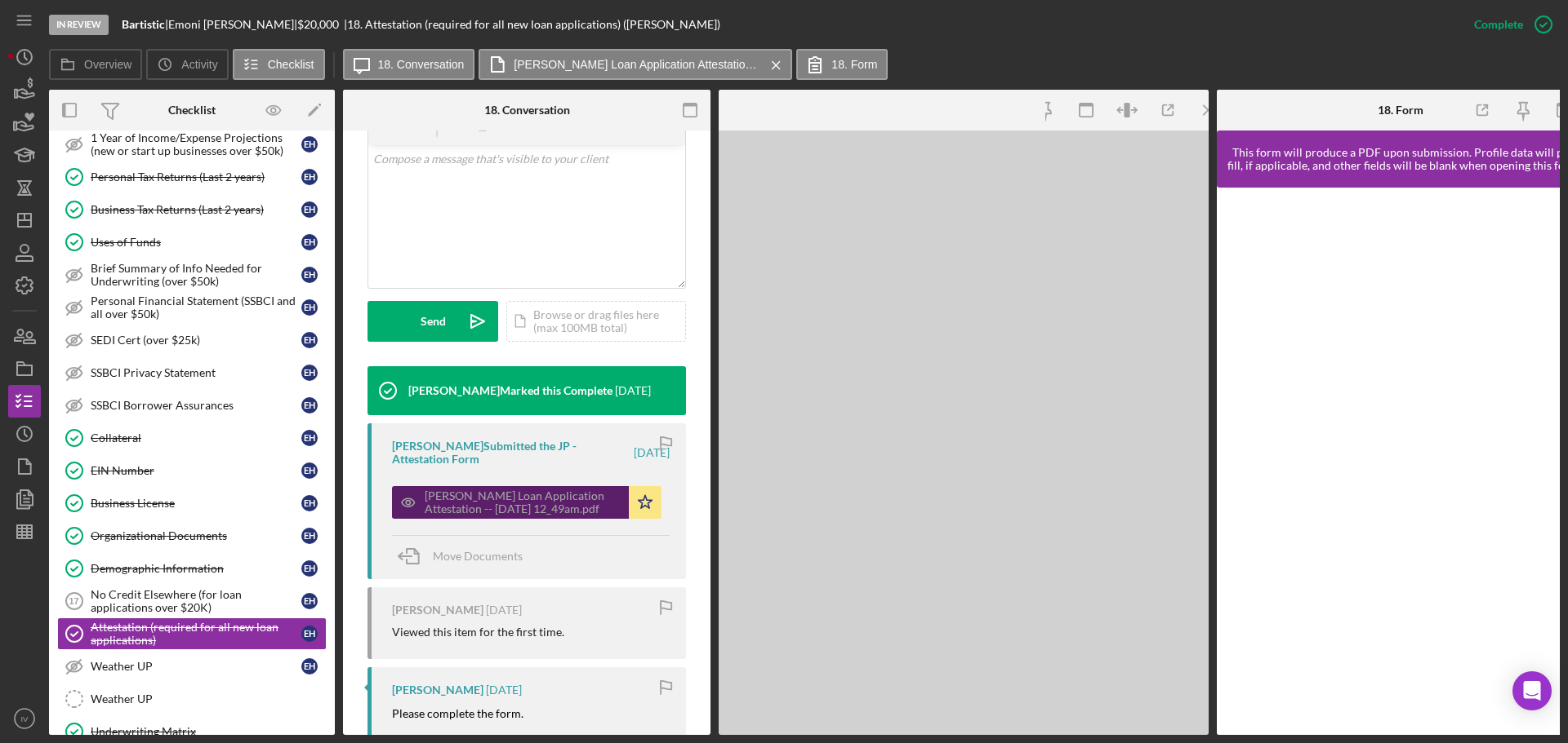
scroll to position [345, 0]
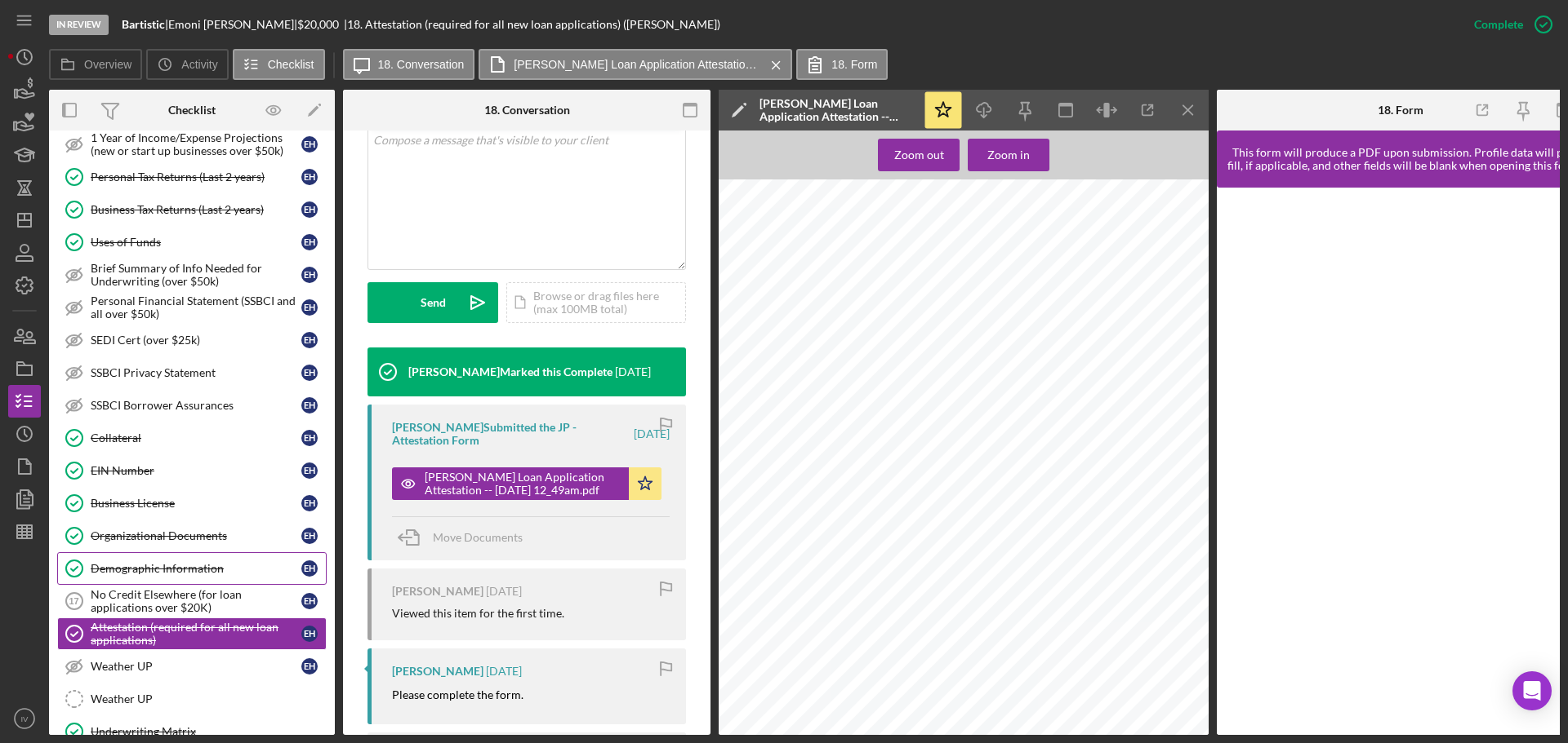
click at [146, 565] on div "Demographic Information" at bounding box center [195, 569] width 210 height 13
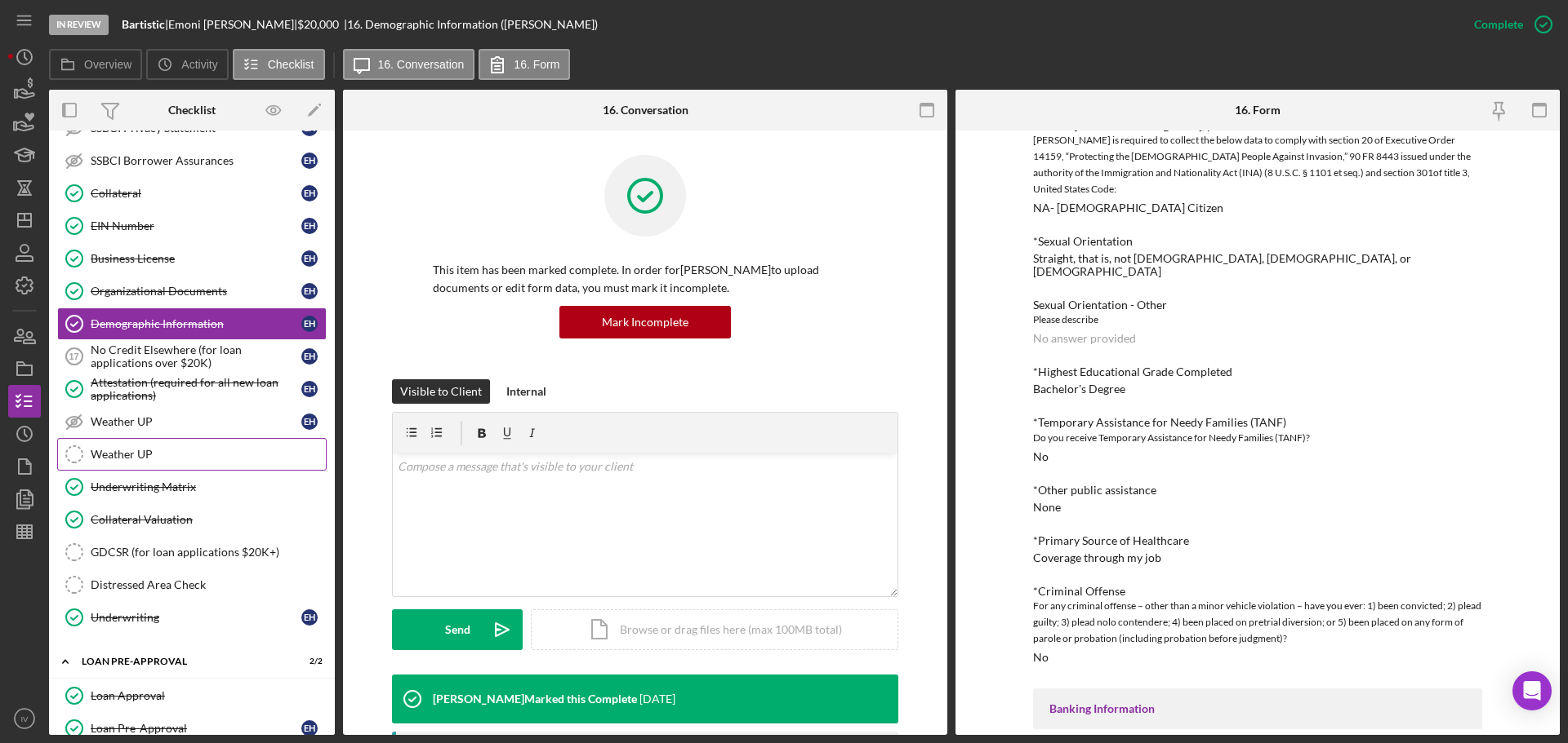
scroll to position [1049, 0]
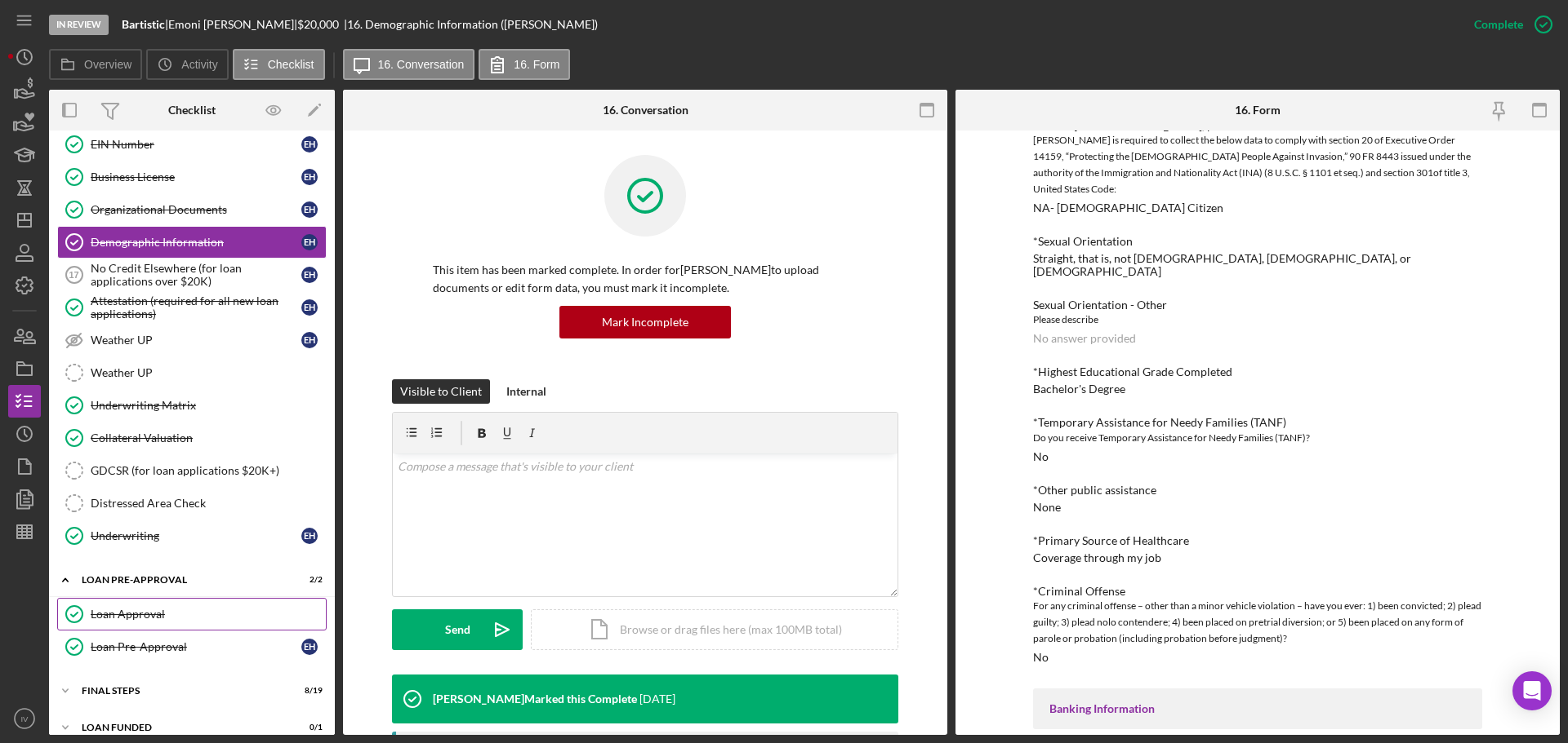
click at [134, 617] on div "Loan Approval" at bounding box center [208, 614] width 235 height 13
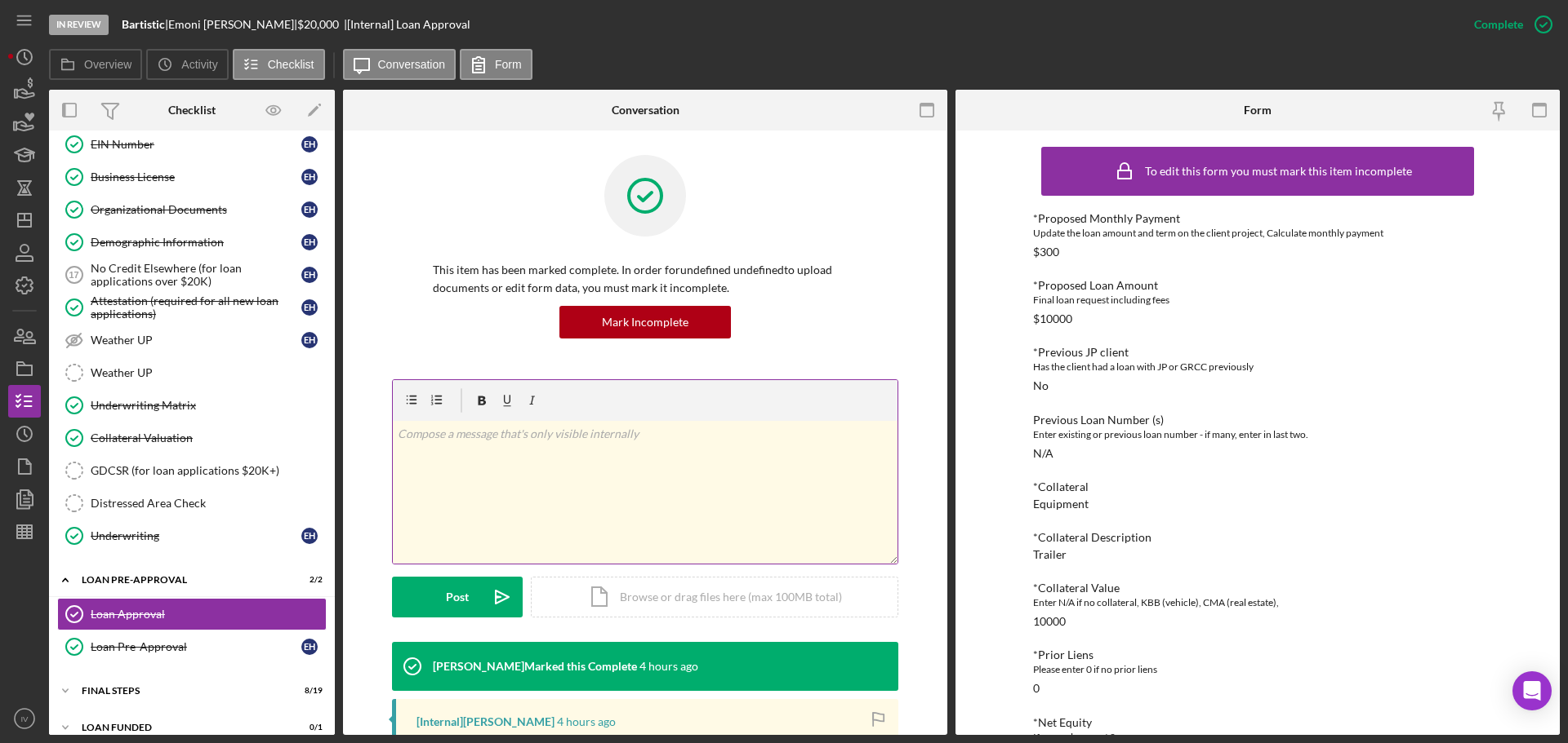
scroll to position [326, 0]
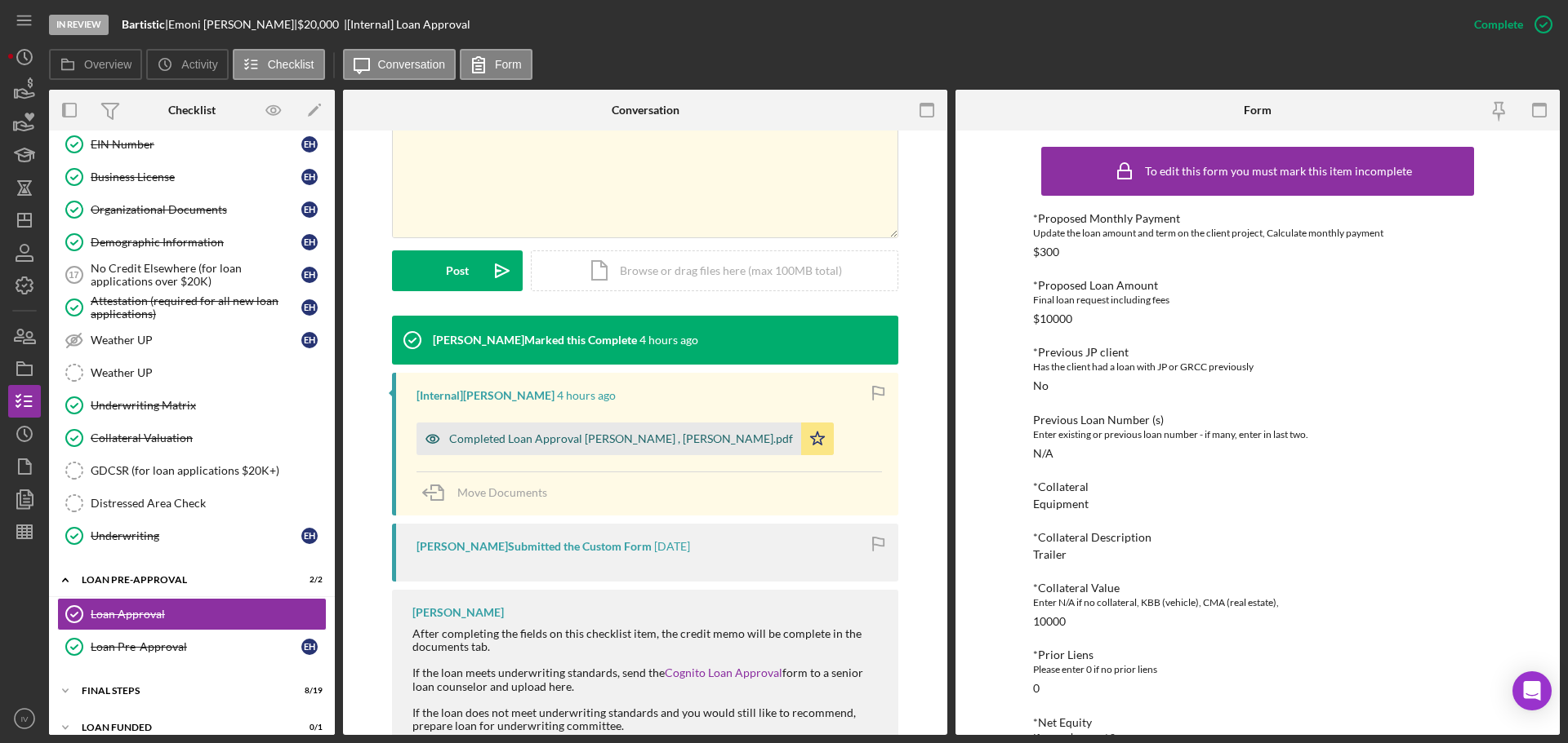
click at [543, 442] on div "Completed Loan Approval [PERSON_NAME] , [PERSON_NAME].pdf" at bounding box center [621, 439] width 344 height 13
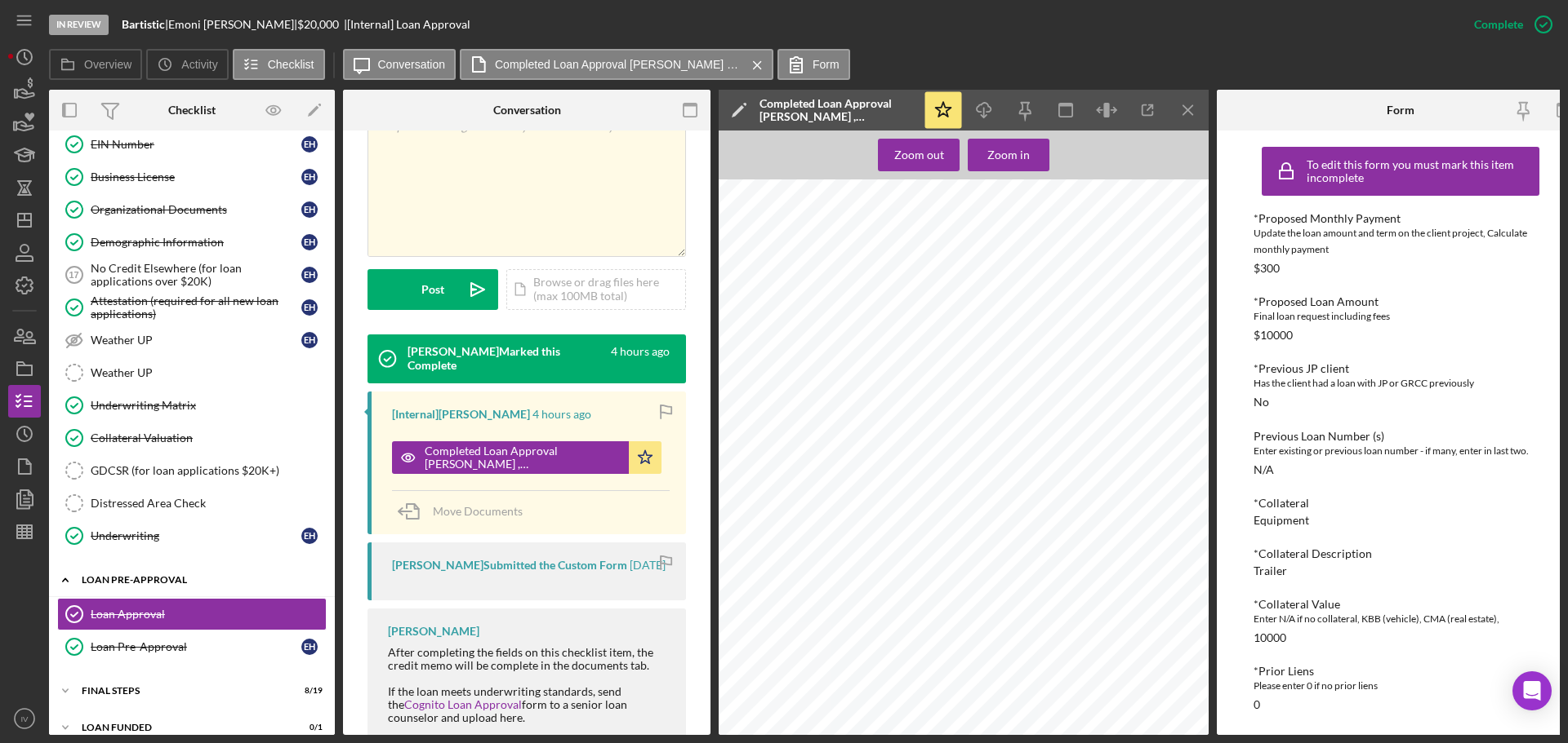
scroll to position [1073, 0]
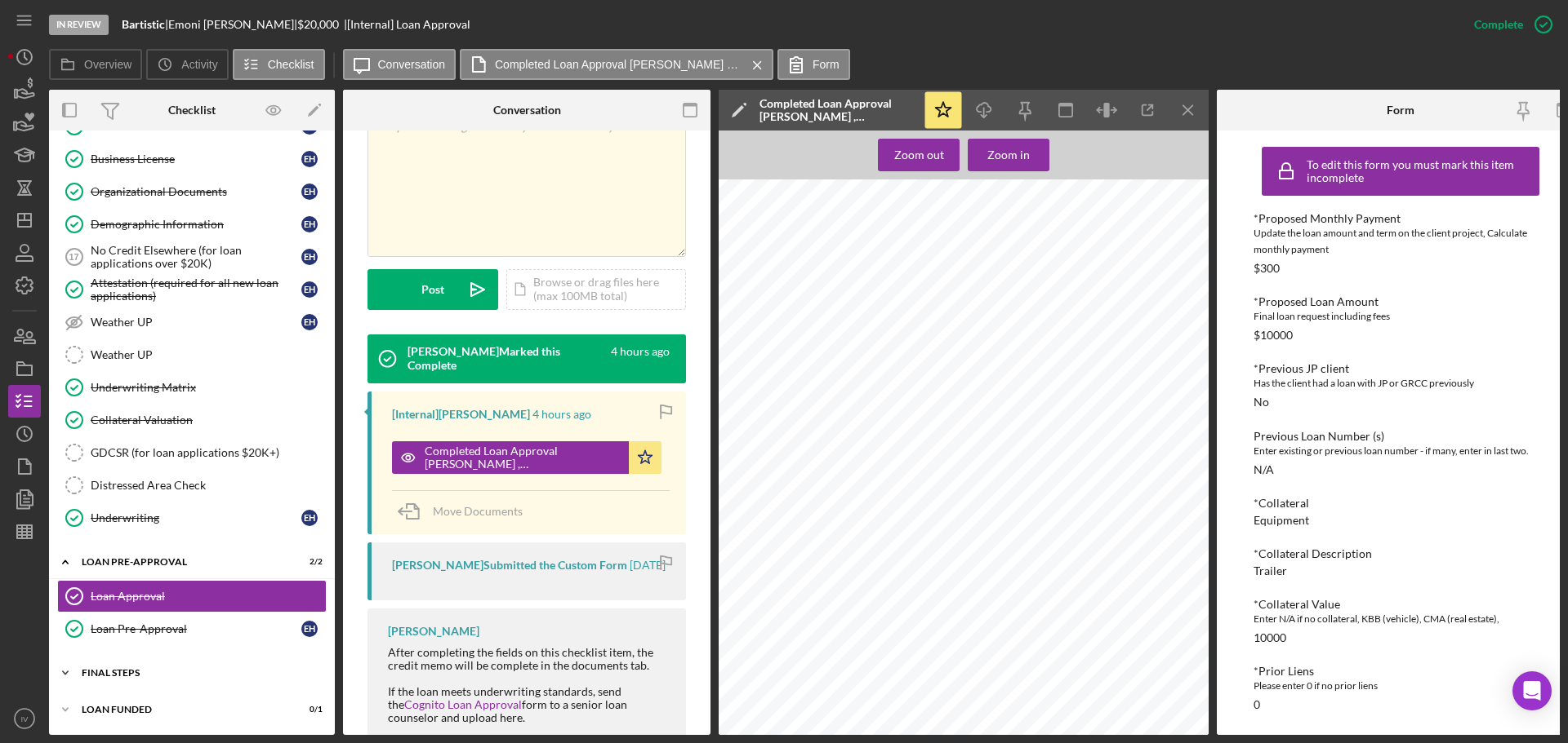
click at [113, 668] on div "FINAL STEPS" at bounding box center [198, 672] width 233 height 10
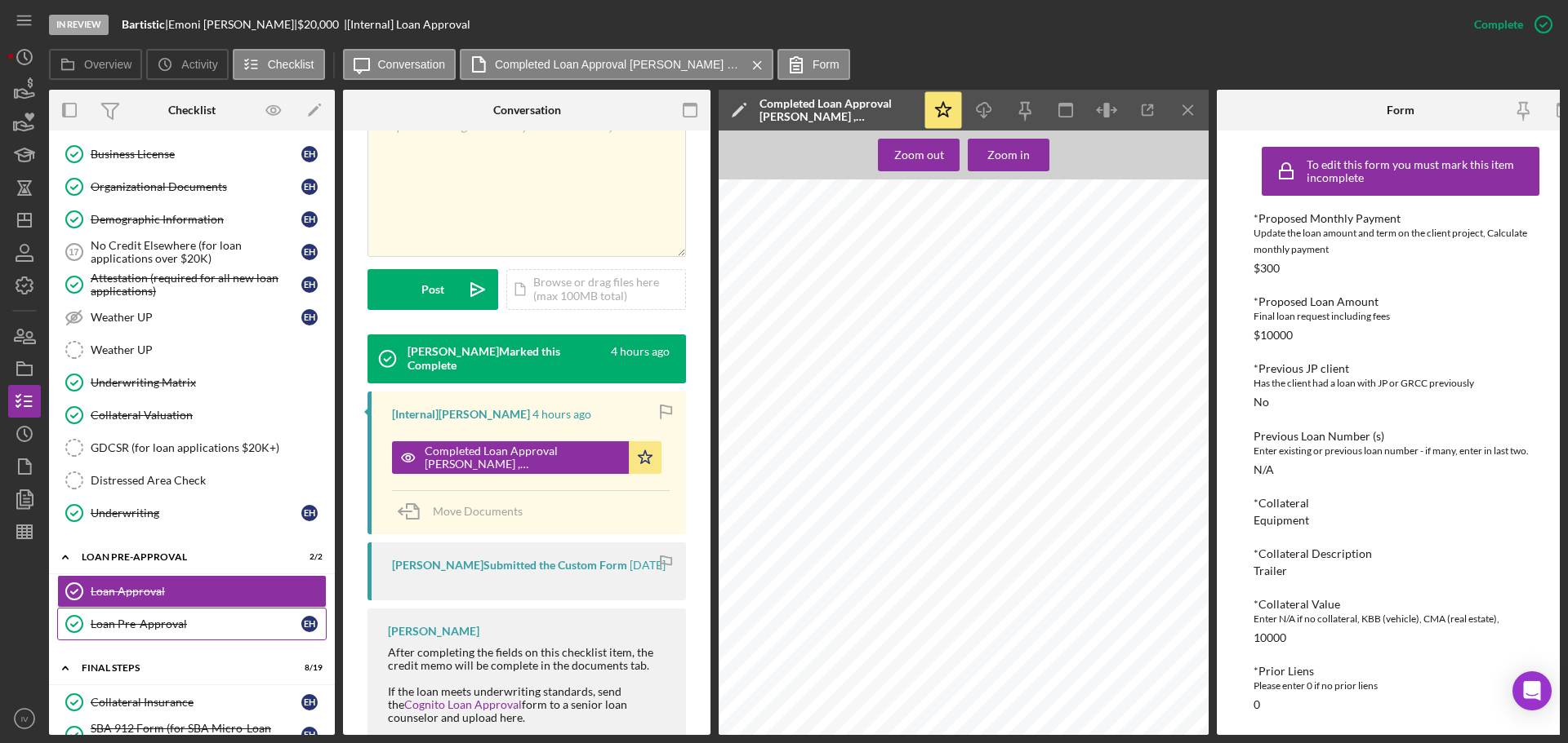
scroll to position [1317, 0]
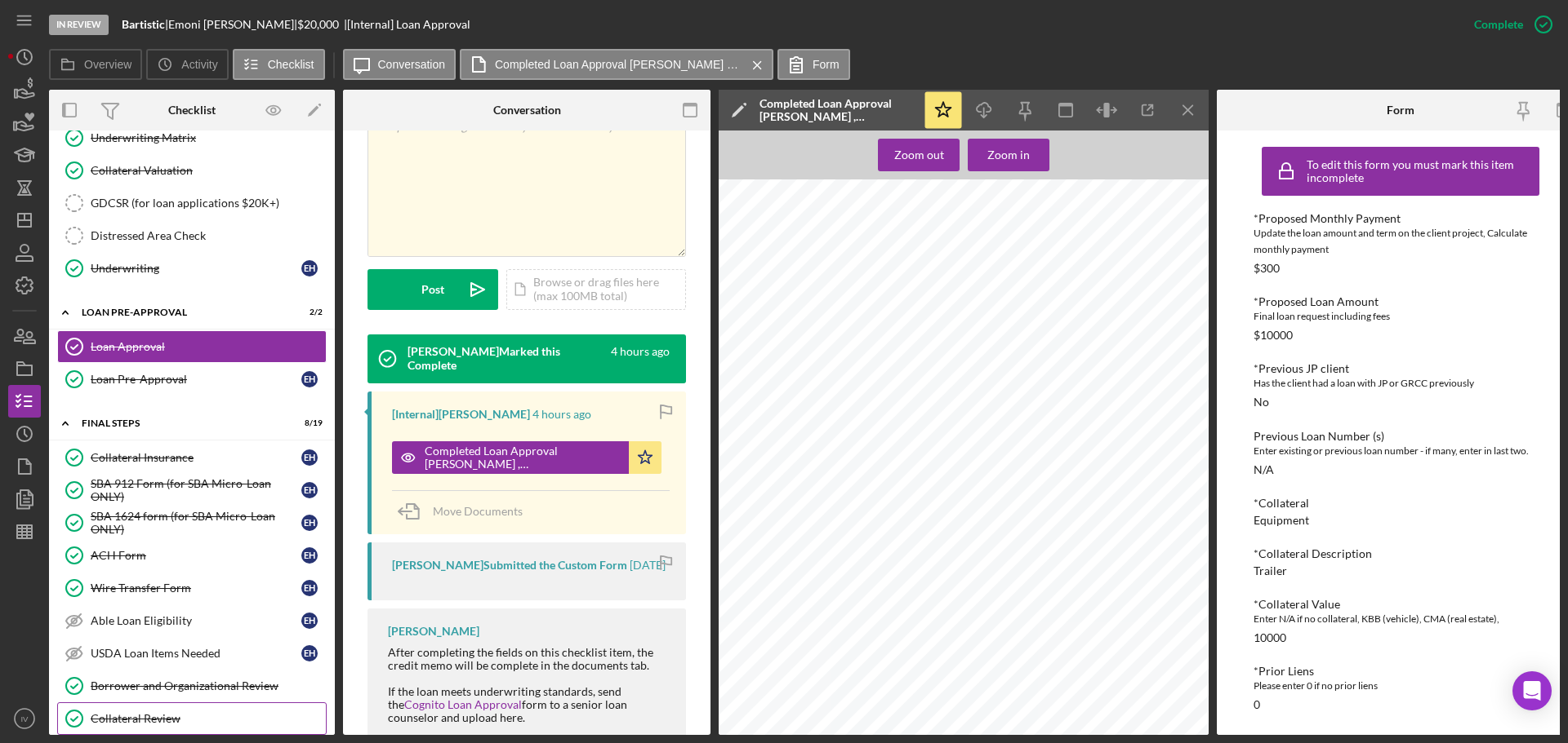
click at [140, 714] on div "Collateral Review" at bounding box center [208, 719] width 235 height 13
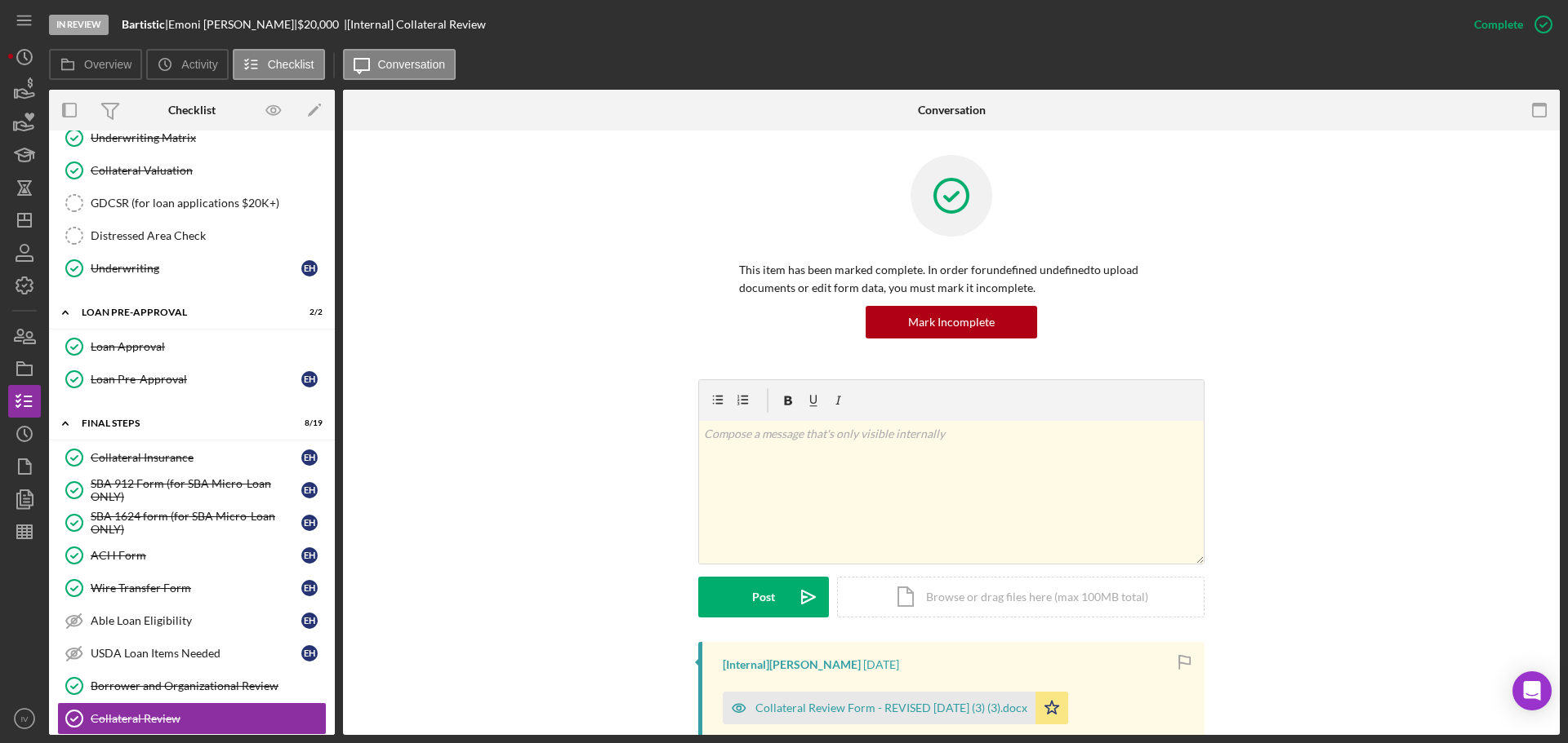
scroll to position [326, 0]
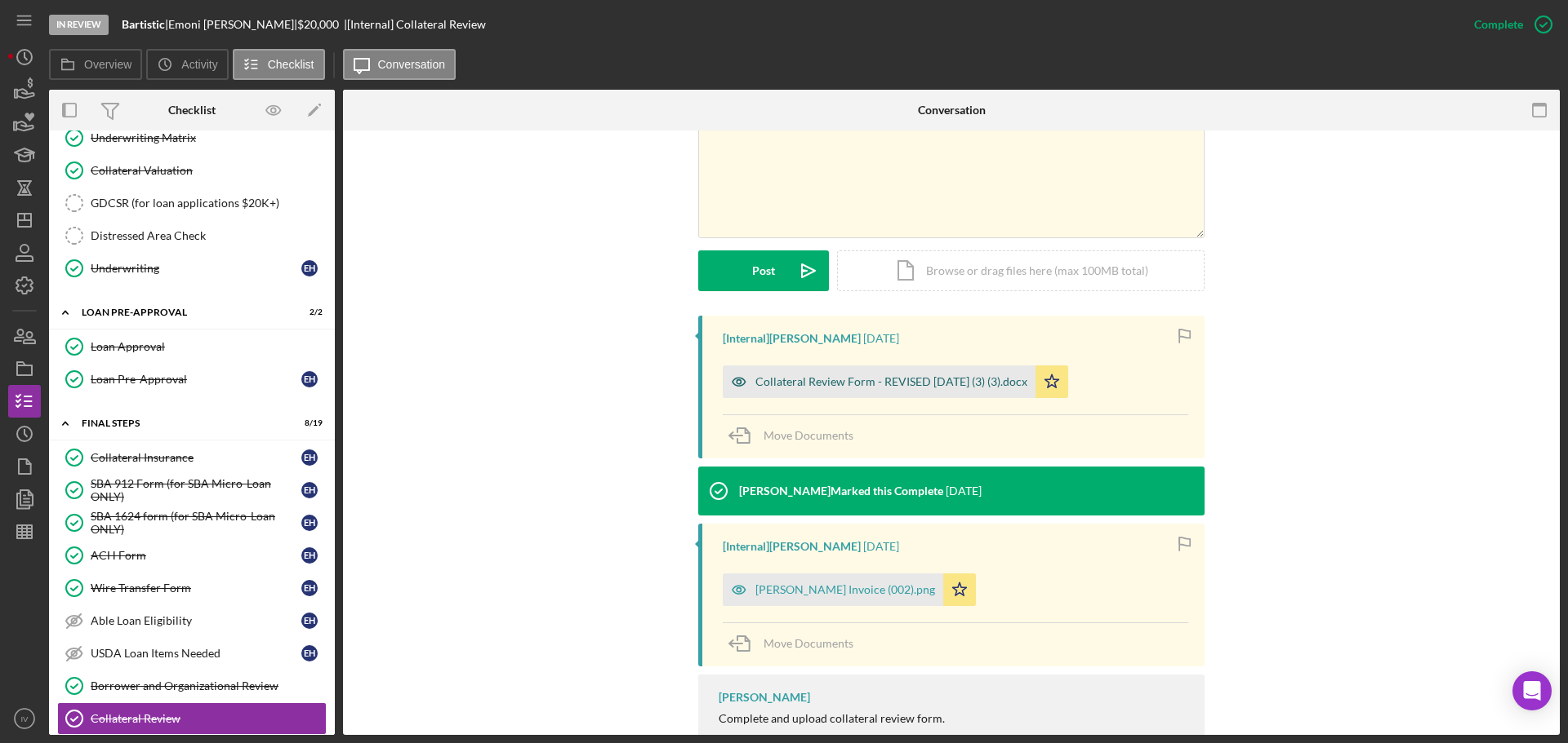
click at [811, 378] on div "Collateral Review Form - REVISED [DATE] (3) (3).docx" at bounding box center [892, 381] width 272 height 13
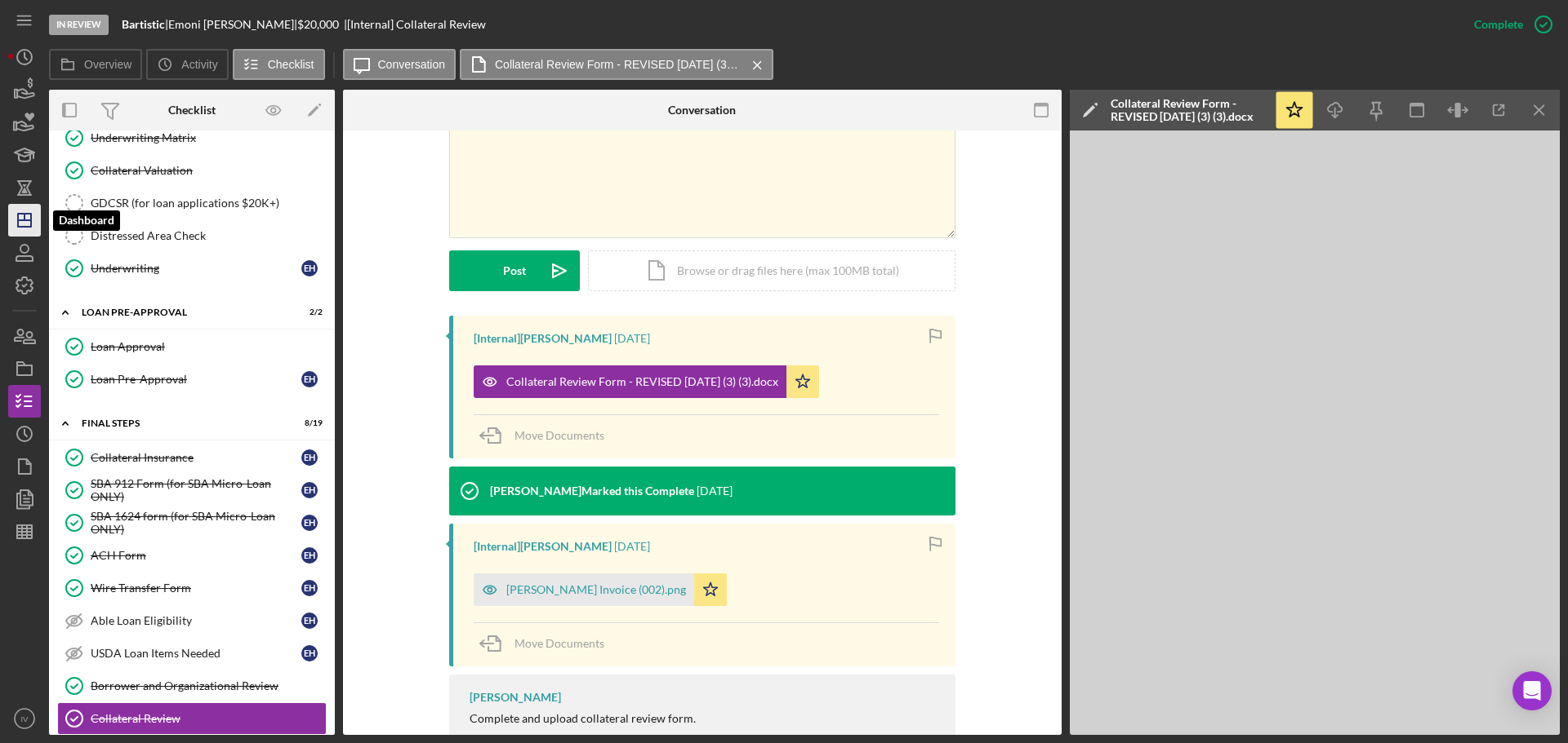
click at [20, 232] on icon "Icon/Dashboard" at bounding box center [24, 220] width 41 height 41
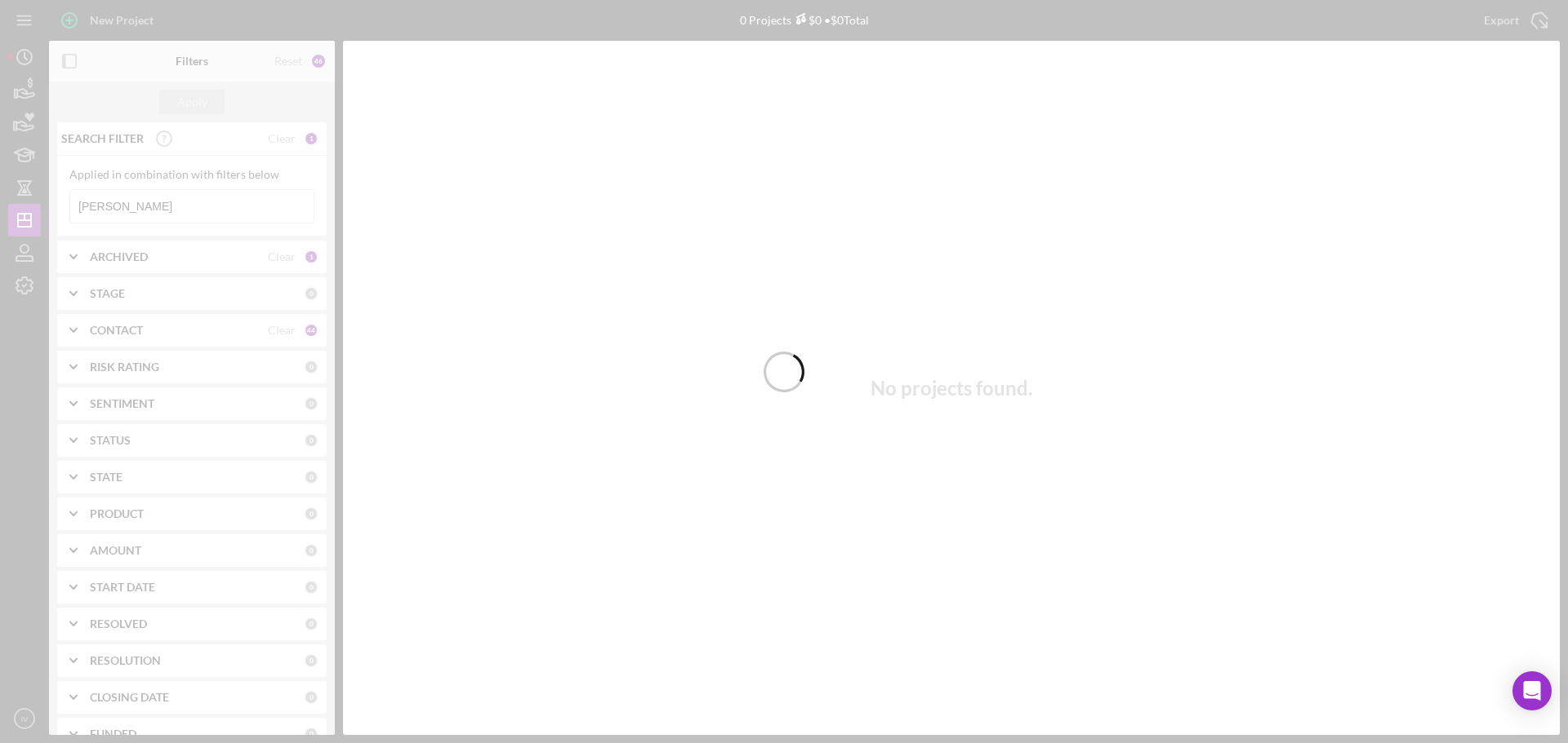
click at [133, 213] on div at bounding box center [784, 372] width 1568 height 743
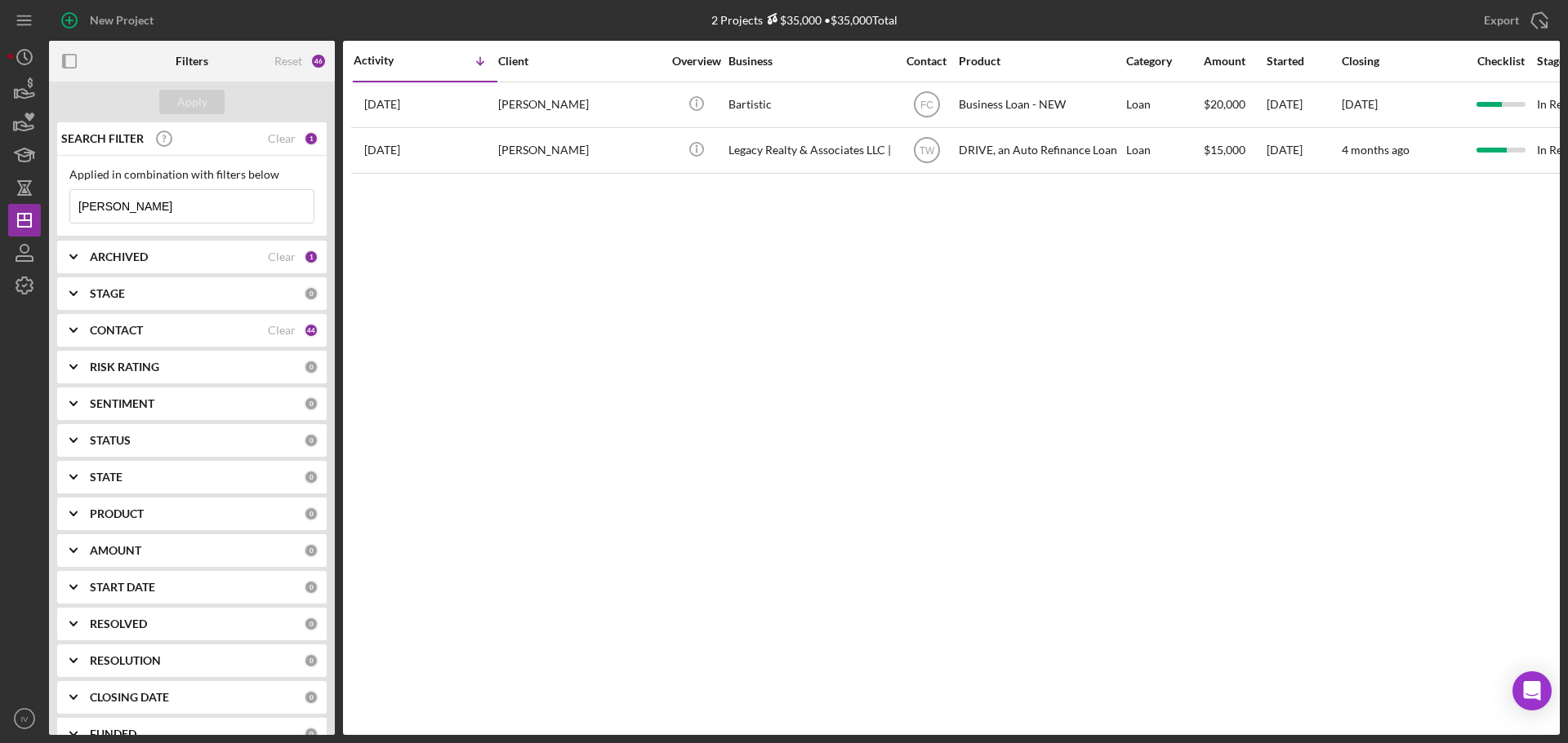
drag, startPoint x: 134, startPoint y: 211, endPoint x: 76, endPoint y: 208, distance: 58.1
click at [76, 208] on input "[PERSON_NAME]" at bounding box center [191, 206] width 243 height 32
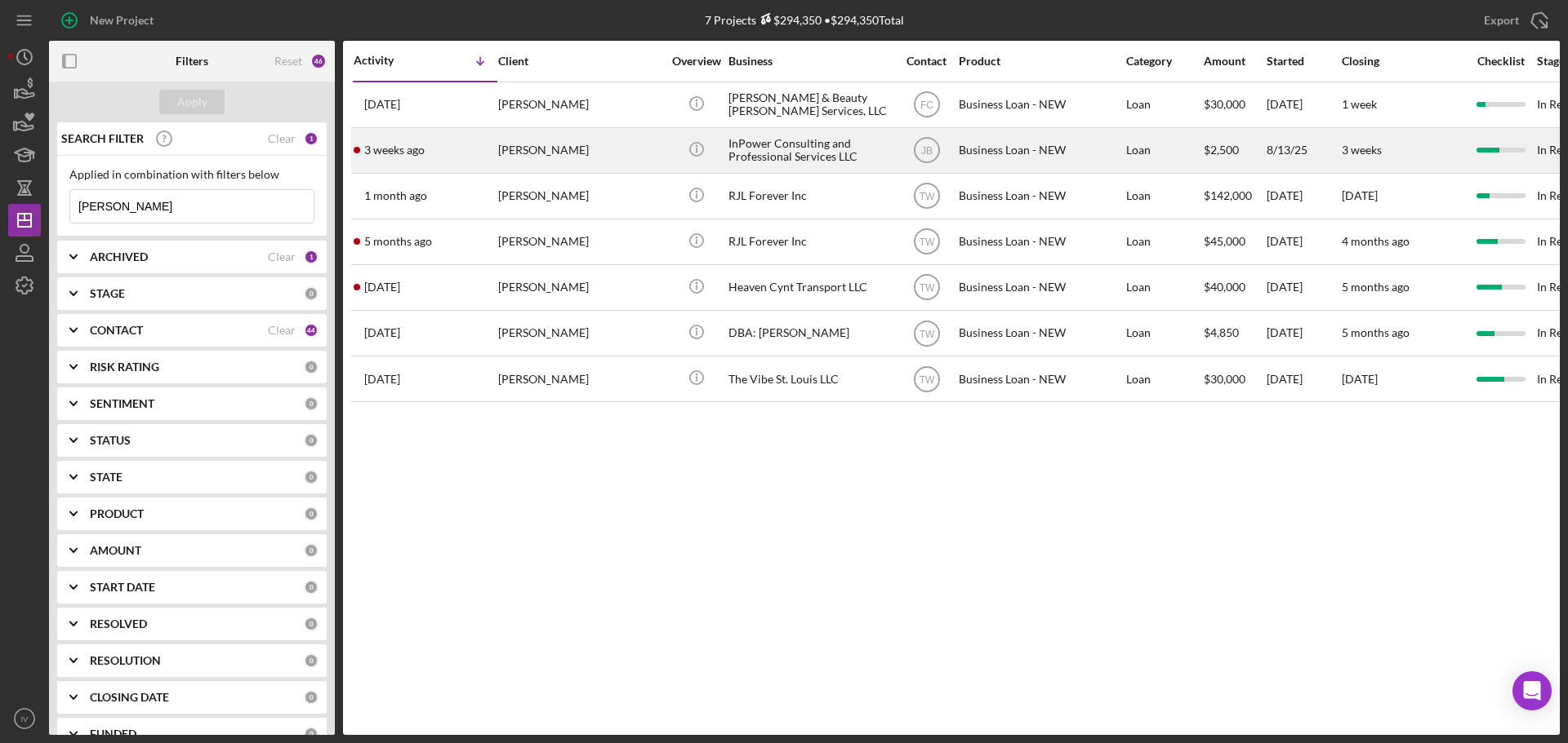
type input "[PERSON_NAME]"
click at [572, 153] on div "[PERSON_NAME]" at bounding box center [579, 151] width 163 height 44
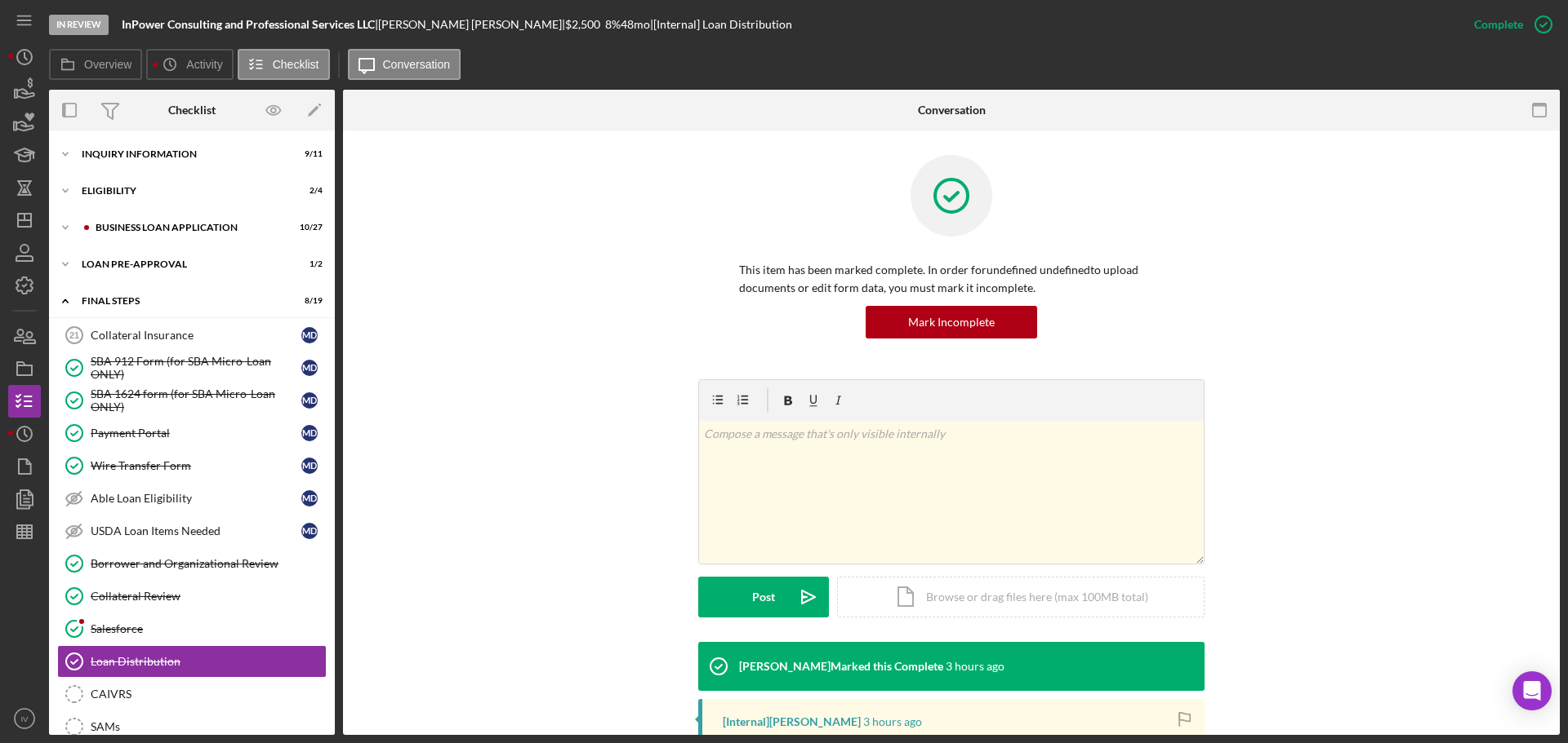
scroll to position [228, 0]
